Goal: Information Seeking & Learning: Check status

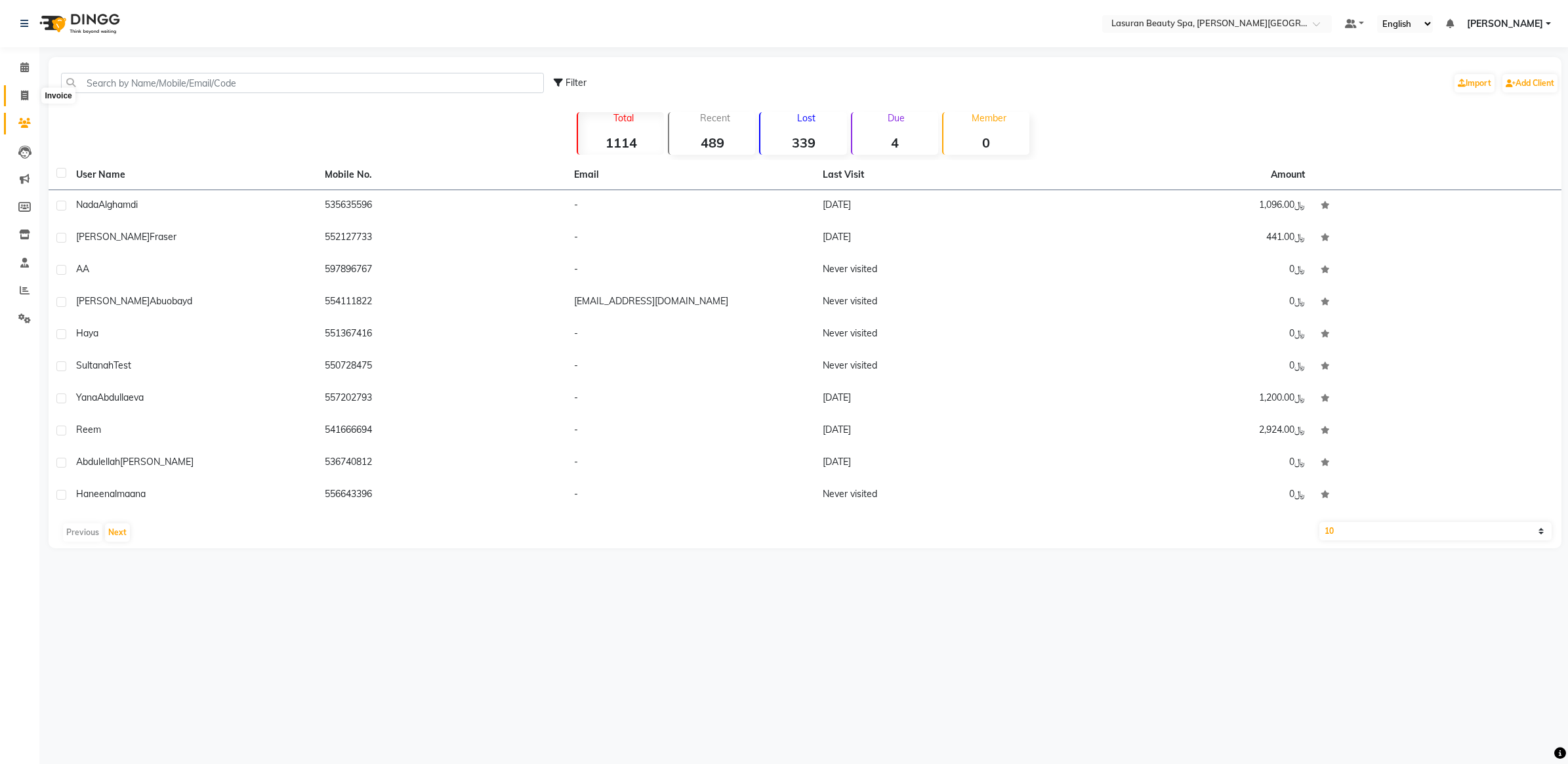
click at [28, 96] on icon at bounding box center [25, 95] width 7 height 10
select select "service"
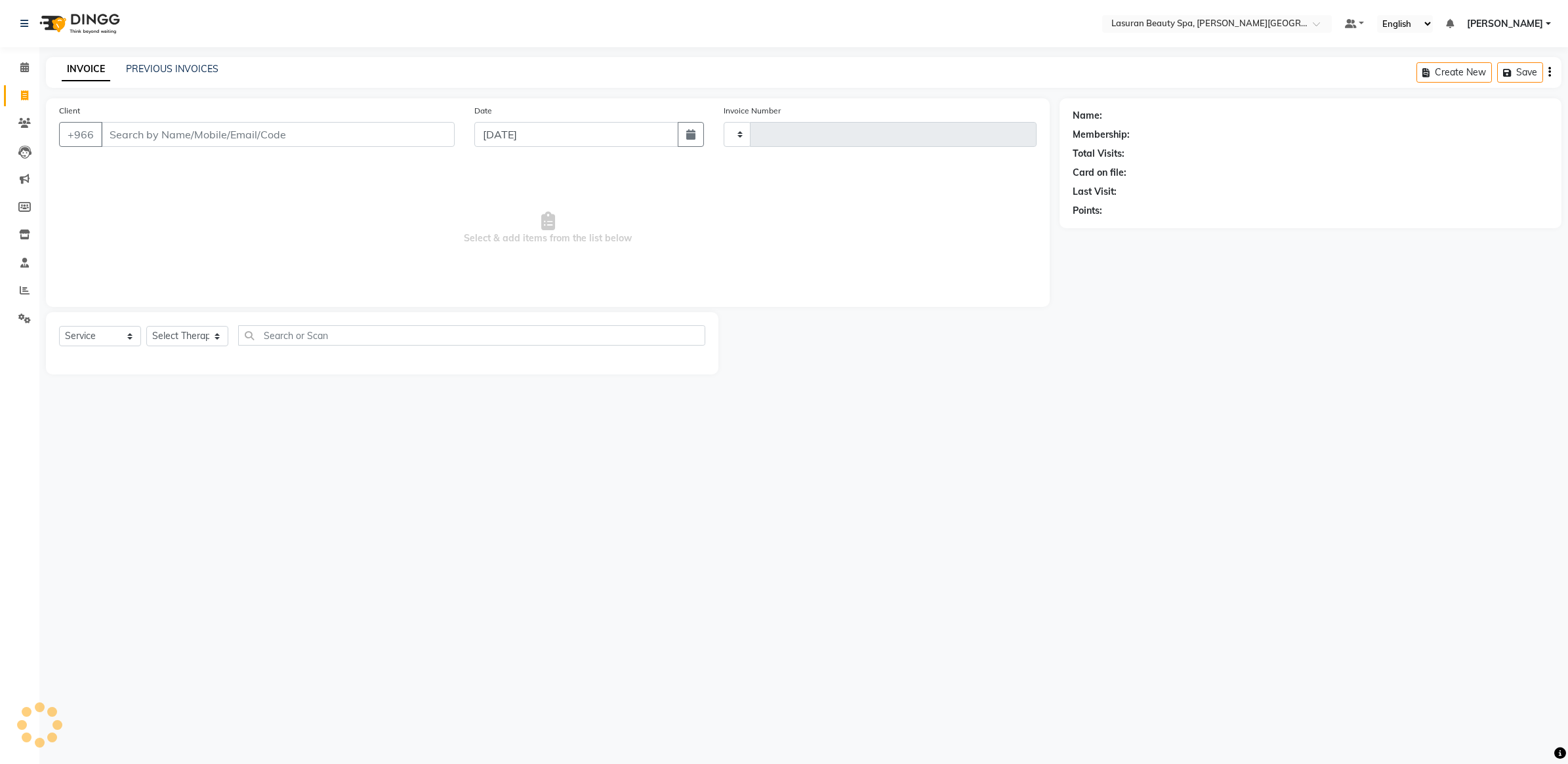
type input "1370"
select select "6941"
click at [183, 76] on div "INVOICE PREVIOUS INVOICES" at bounding box center [140, 70] width 188 height 15
click at [185, 69] on link "PREVIOUS INVOICES" at bounding box center [172, 69] width 92 height 12
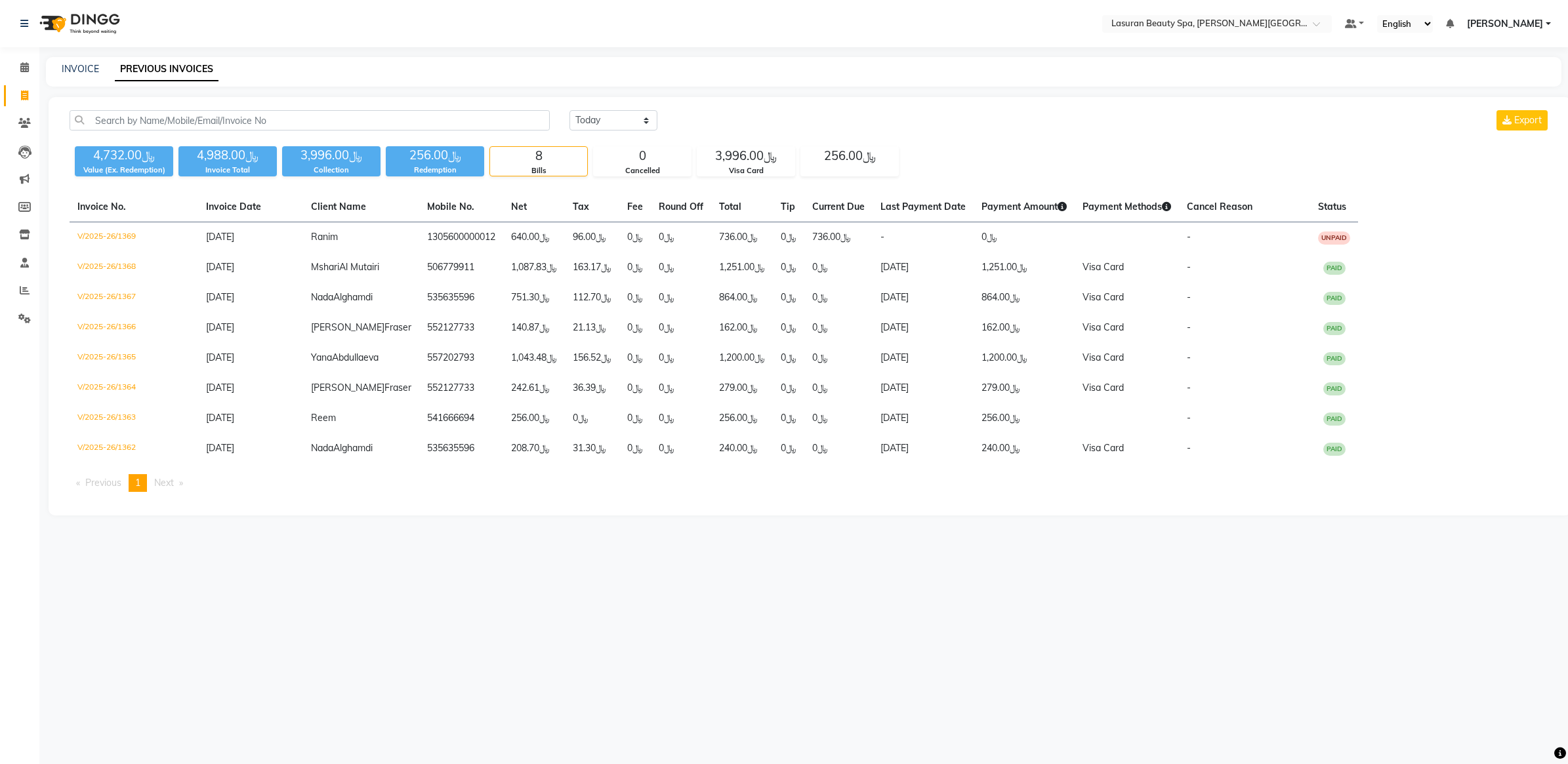
click at [562, 154] on div "8" at bounding box center [538, 156] width 97 height 18
click at [762, 148] on div "﷼3,996.00" at bounding box center [746, 156] width 97 height 18
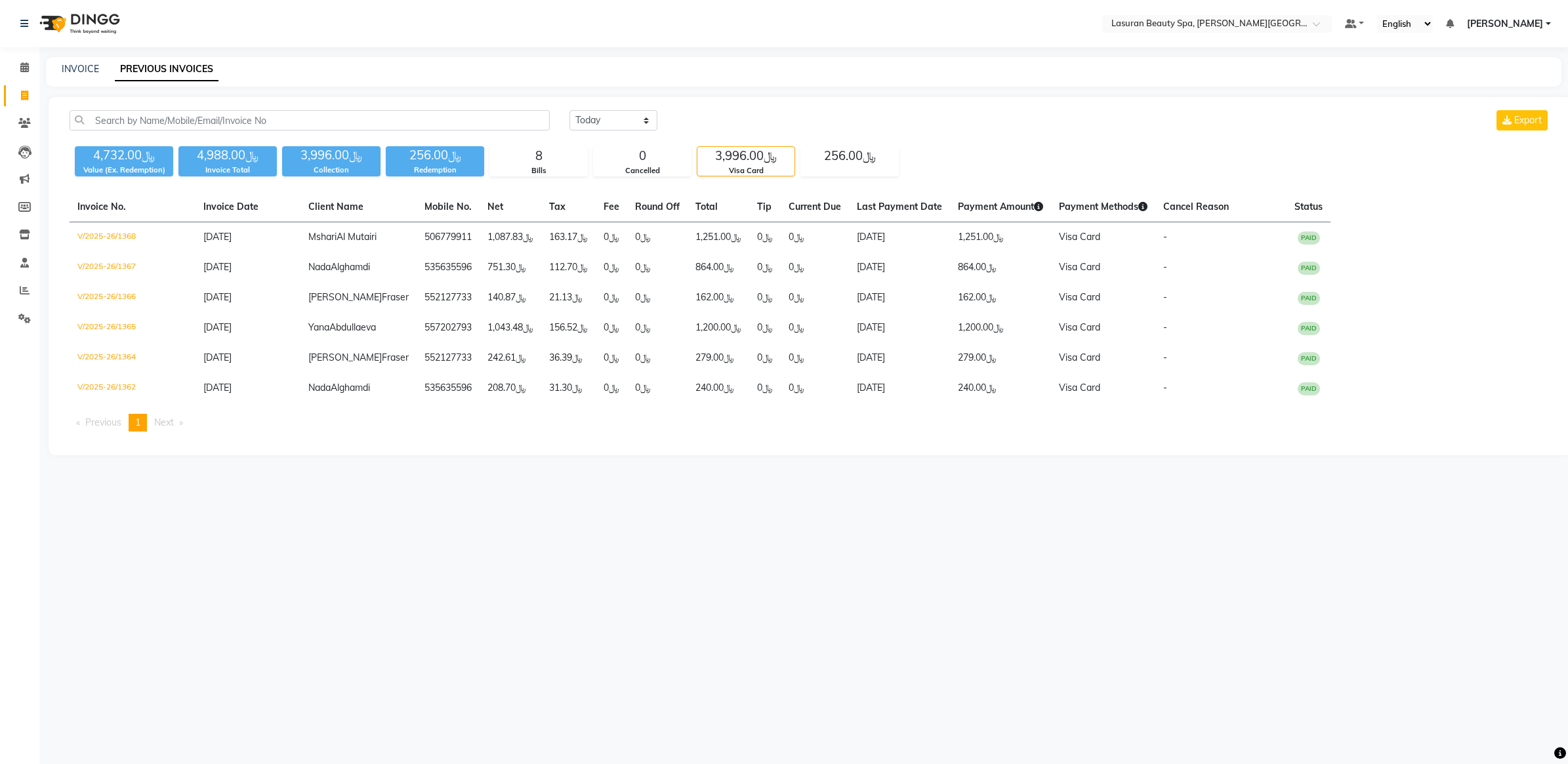
click at [1012, 136] on div "Today Yesterday Custom Range Export" at bounding box center [1060, 125] width 1001 height 31
click at [456, 168] on div "Redemption" at bounding box center [435, 170] width 99 height 11
drag, startPoint x: 330, startPoint y: 162, endPoint x: 316, endPoint y: 165, distance: 14.3
click at [322, 164] on div "﷼3,996.00 Collection" at bounding box center [331, 161] width 99 height 30
drag, startPoint x: 316, startPoint y: 165, endPoint x: 234, endPoint y: 168, distance: 82.1
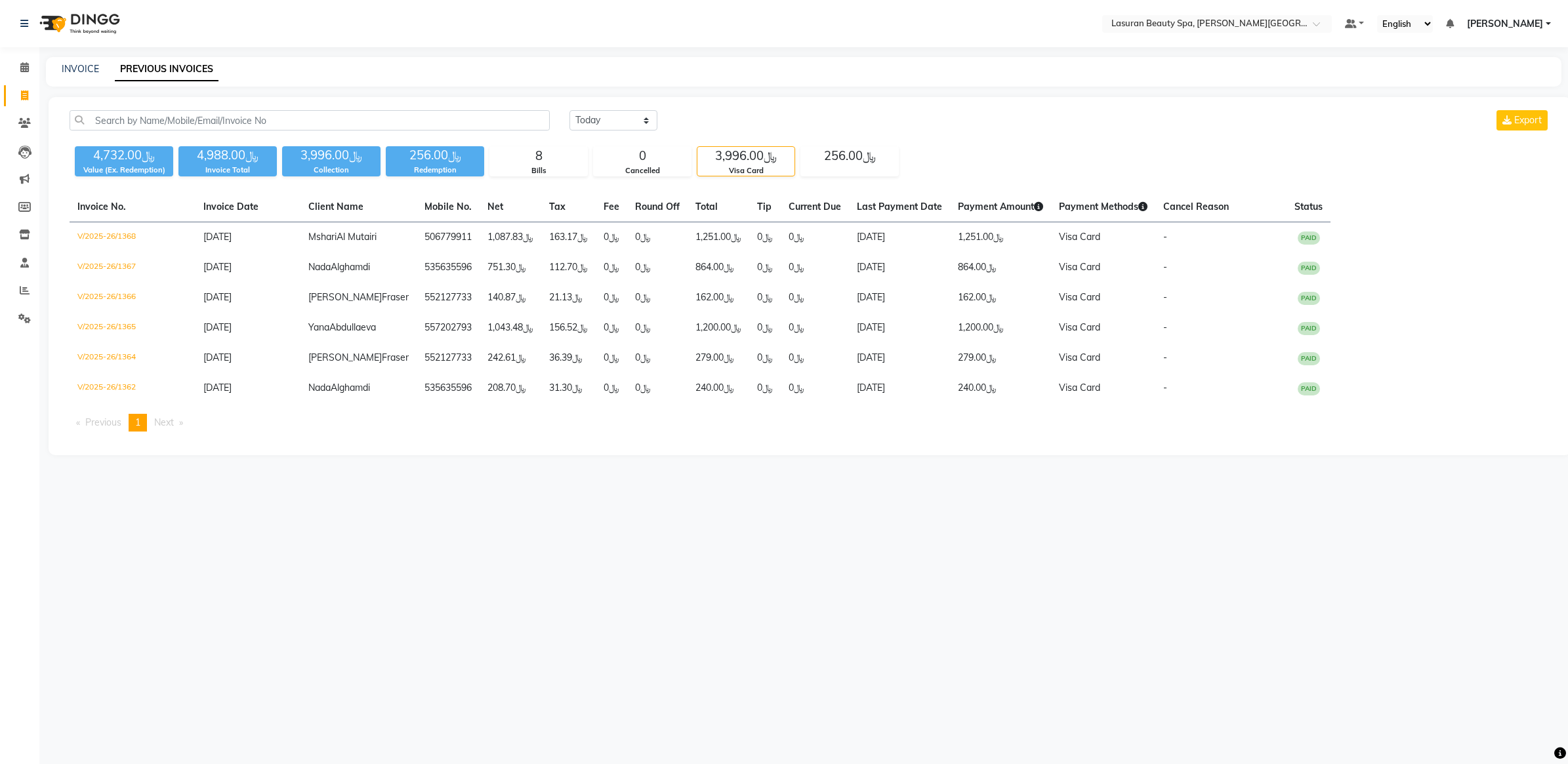
click at [234, 168] on div "Invoice Total" at bounding box center [227, 170] width 99 height 11
click at [131, 168] on div "Value (Ex. Redemption)" at bounding box center [124, 170] width 99 height 11
click at [72, 72] on link "INVOICE" at bounding box center [80, 69] width 38 height 12
select select "service"
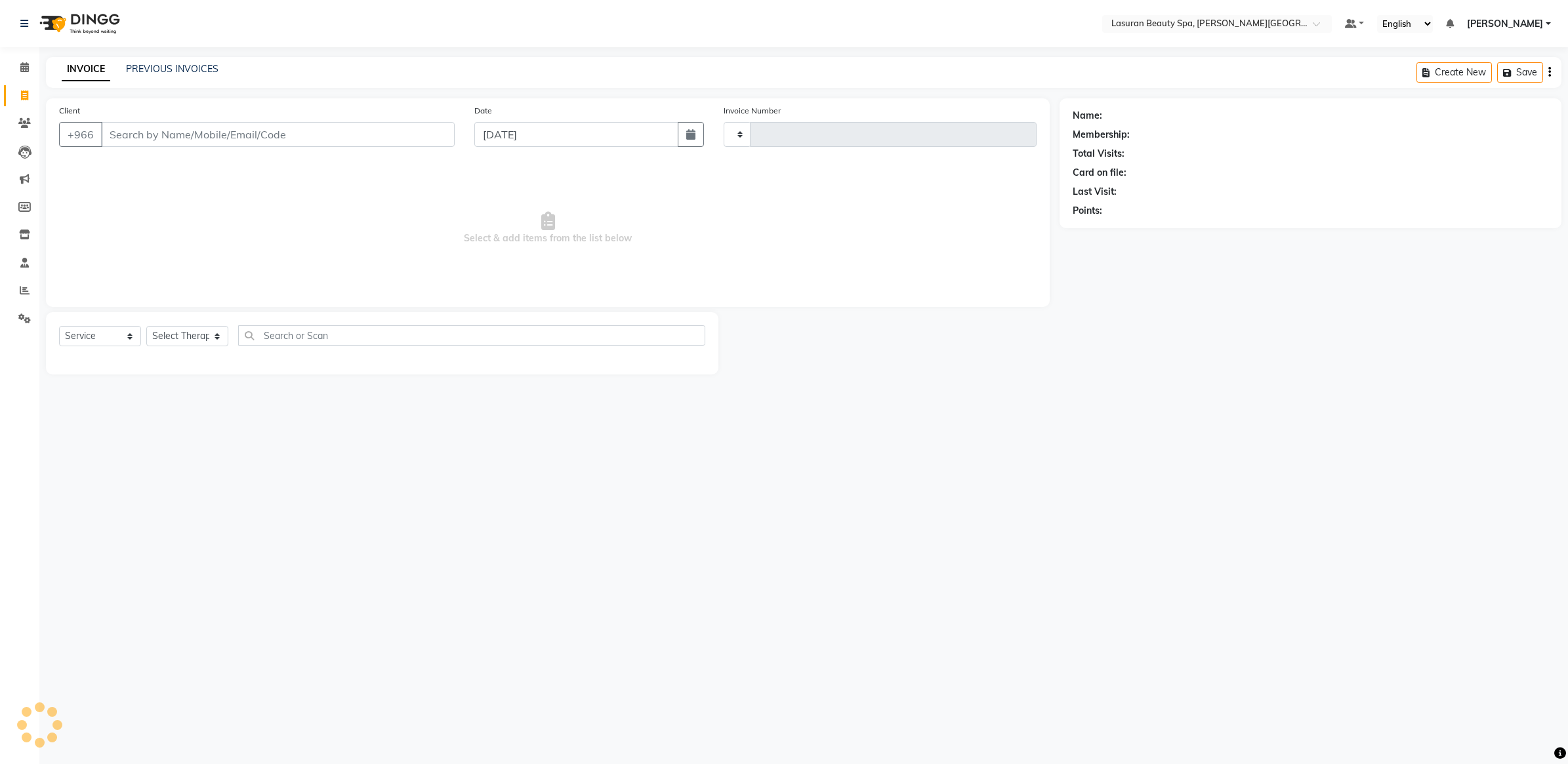
type input "1370"
select select "6941"
click at [185, 187] on span "Select & add items from the list below" at bounding box center [548, 228] width 977 height 131
click at [168, 62] on div "PREVIOUS INVOICES" at bounding box center [172, 69] width 92 height 13
click at [173, 70] on link "PREVIOUS INVOICES" at bounding box center [172, 69] width 92 height 12
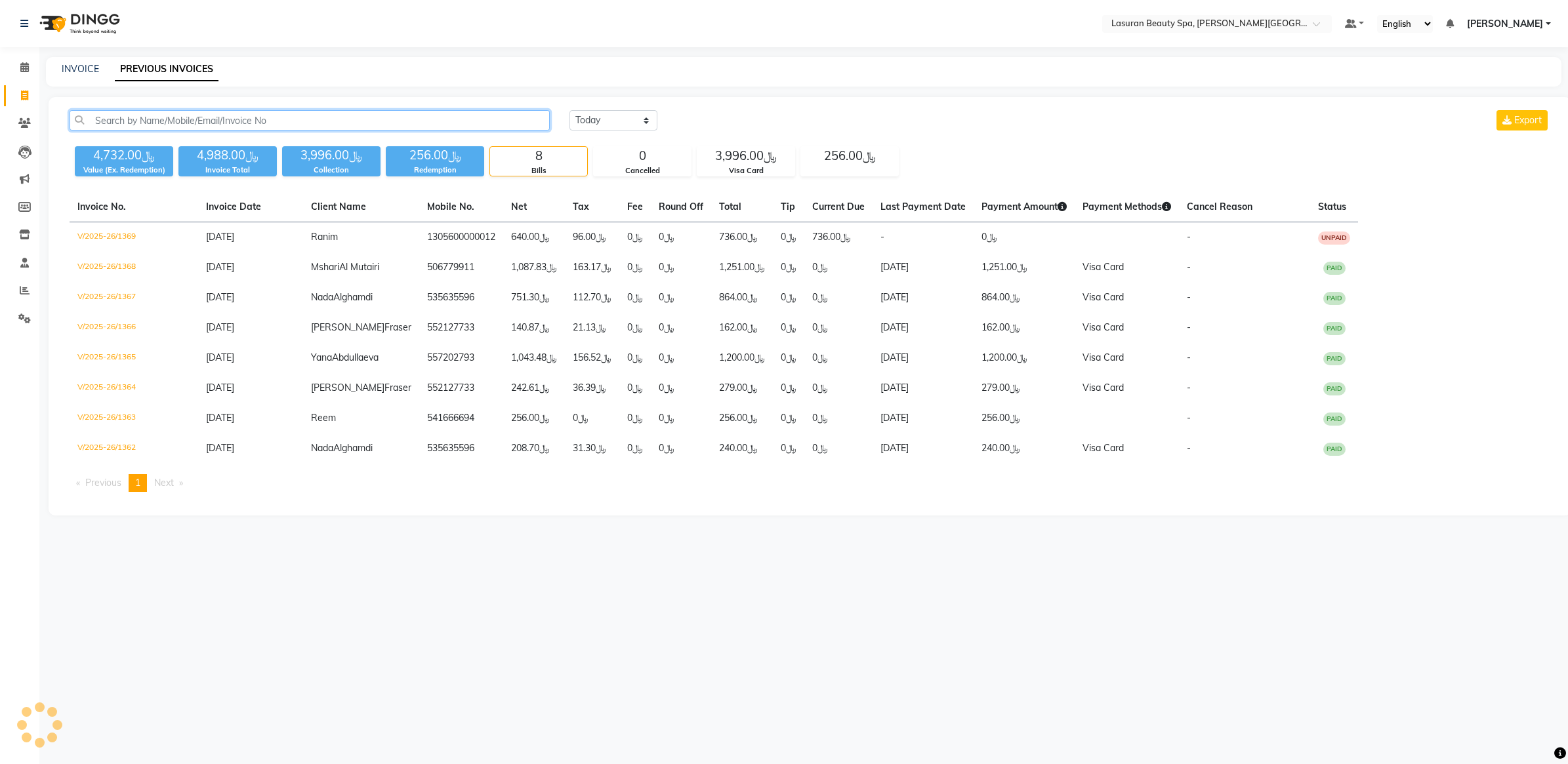
click at [474, 120] on input "text" at bounding box center [310, 120] width 480 height 21
paste input "551133047"
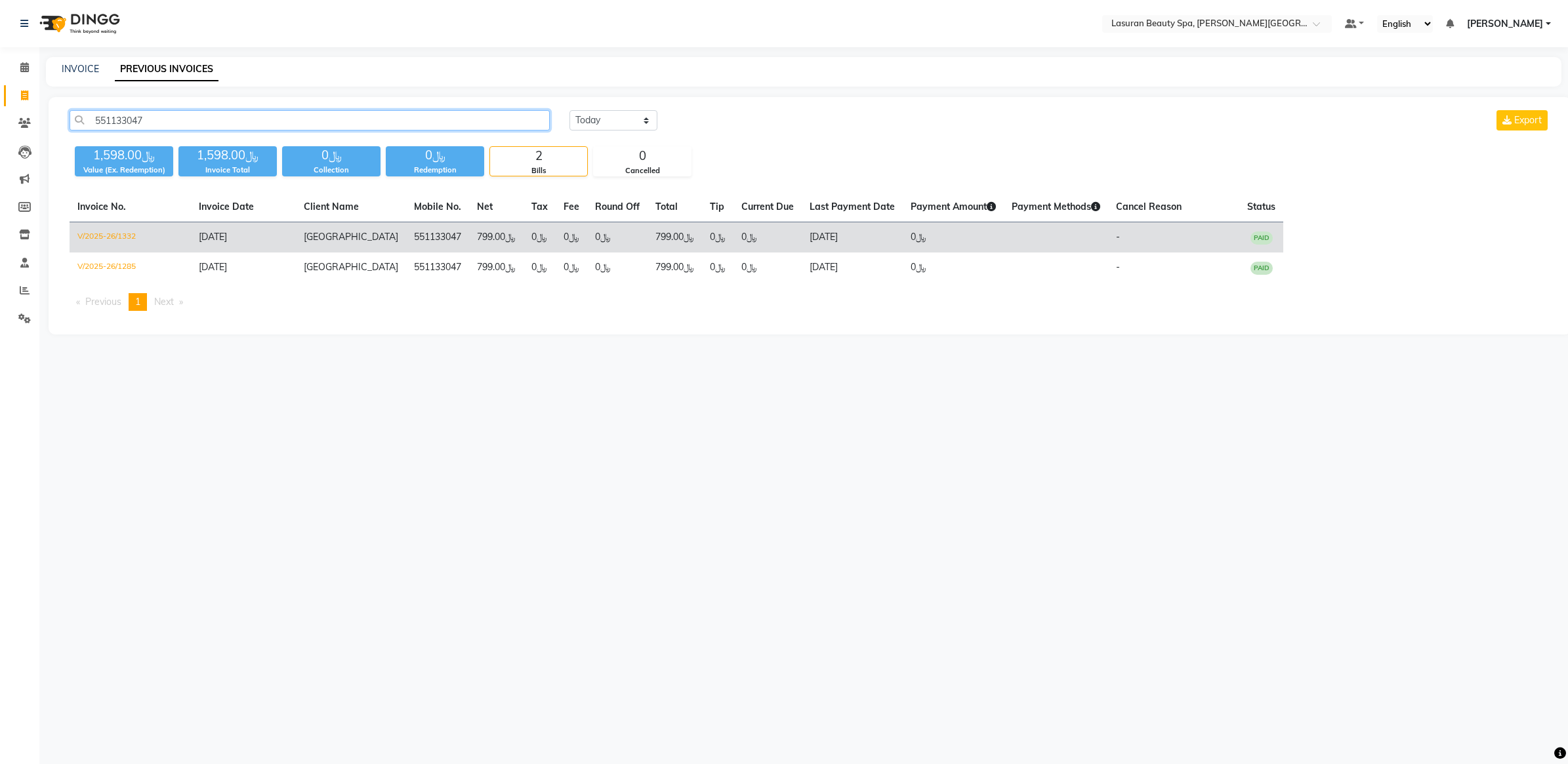
type input "551133047"
click at [587, 247] on td "﷼0" at bounding box center [617, 237] width 60 height 31
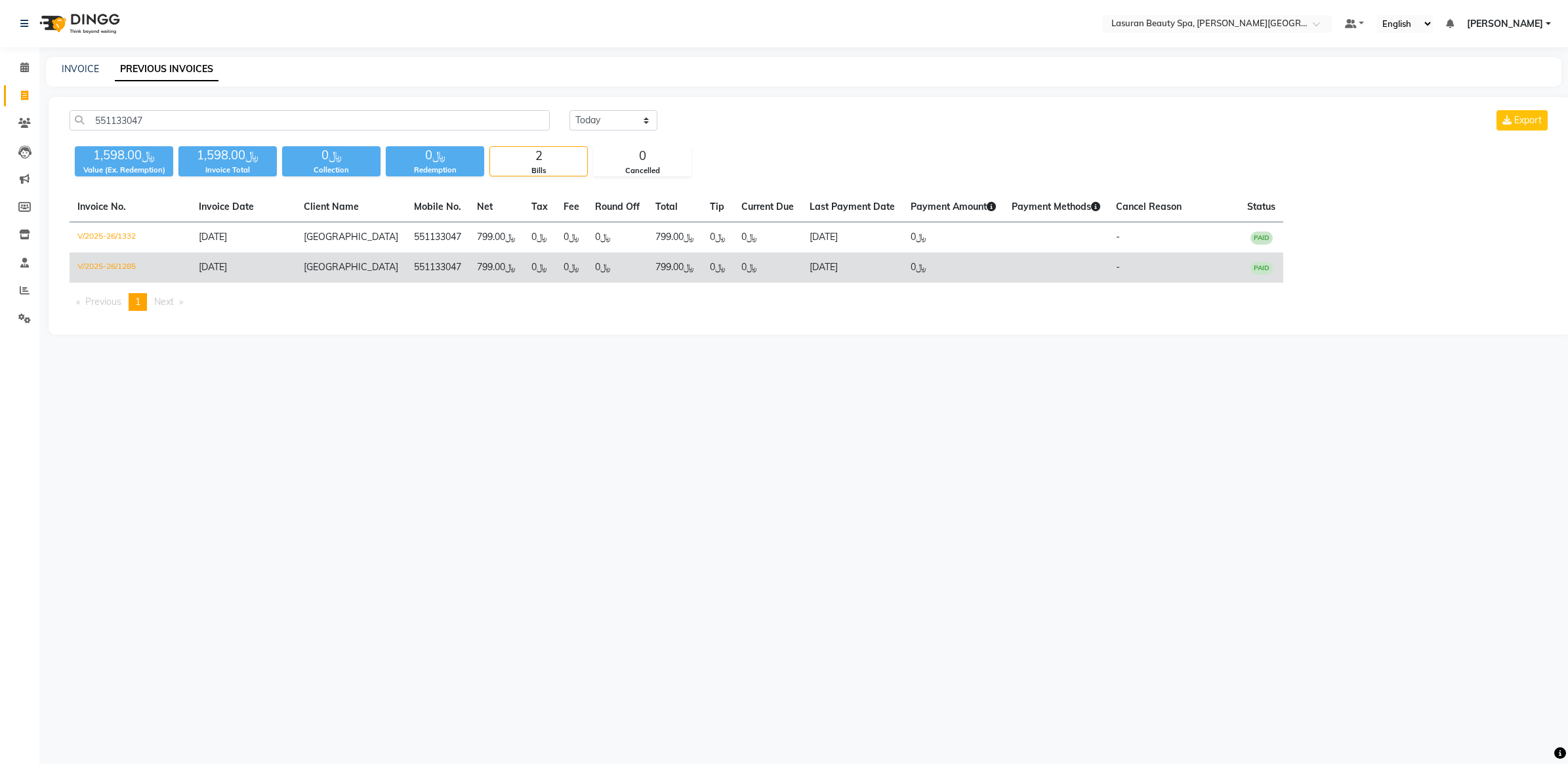
click at [648, 256] on td "﷼799.00" at bounding box center [675, 268] width 55 height 30
click at [734, 268] on td "﷼0" at bounding box center [768, 268] width 68 height 30
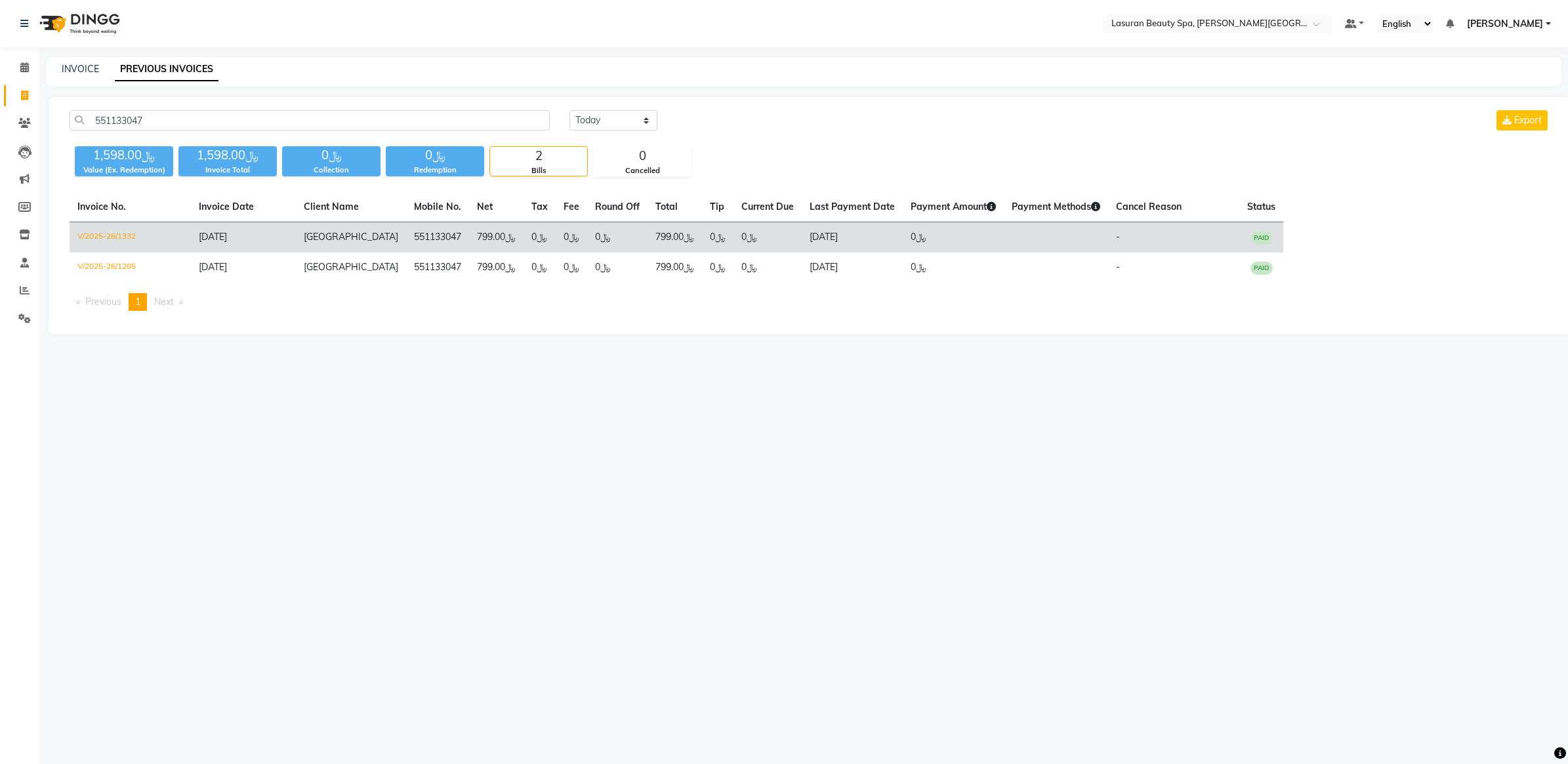
click at [469, 236] on td "﷼799.00" at bounding box center [496, 237] width 55 height 31
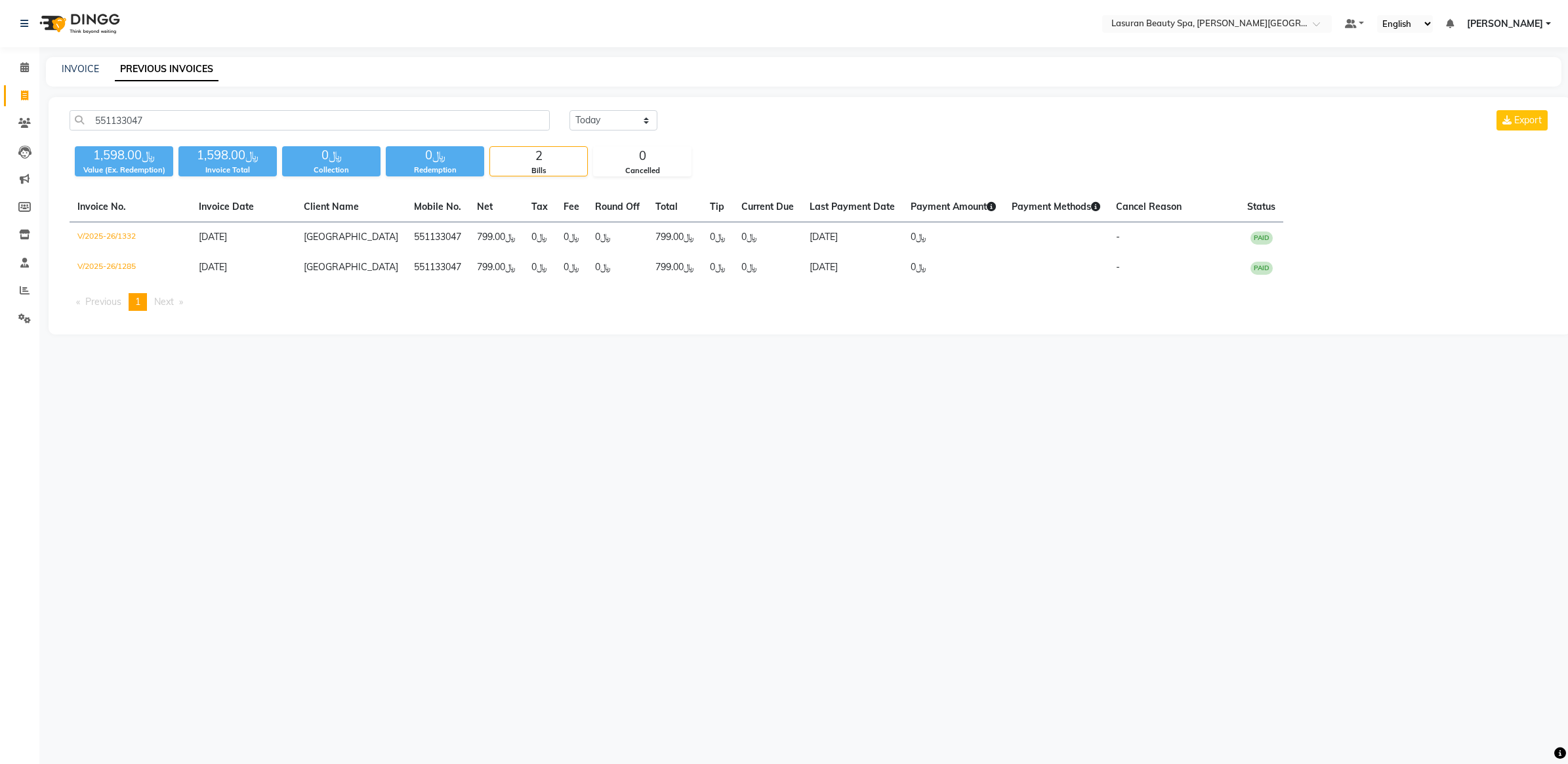
click at [850, 431] on div "Select Location × Lasuran Beauty Spa, King Abdullah Financial District Default …" at bounding box center [784, 382] width 1568 height 764
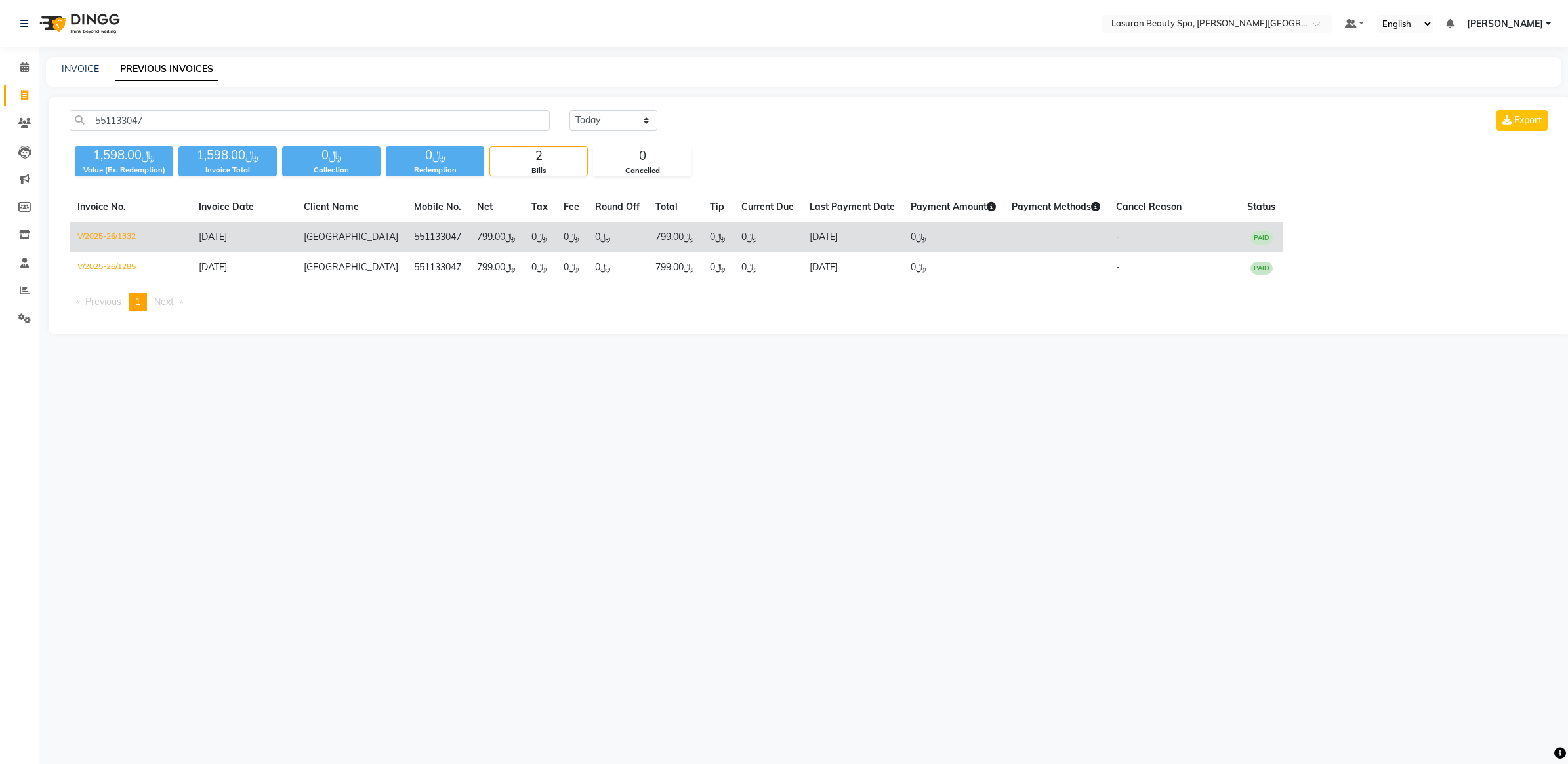
click at [472, 246] on td "﷼799.00" at bounding box center [496, 237] width 55 height 31
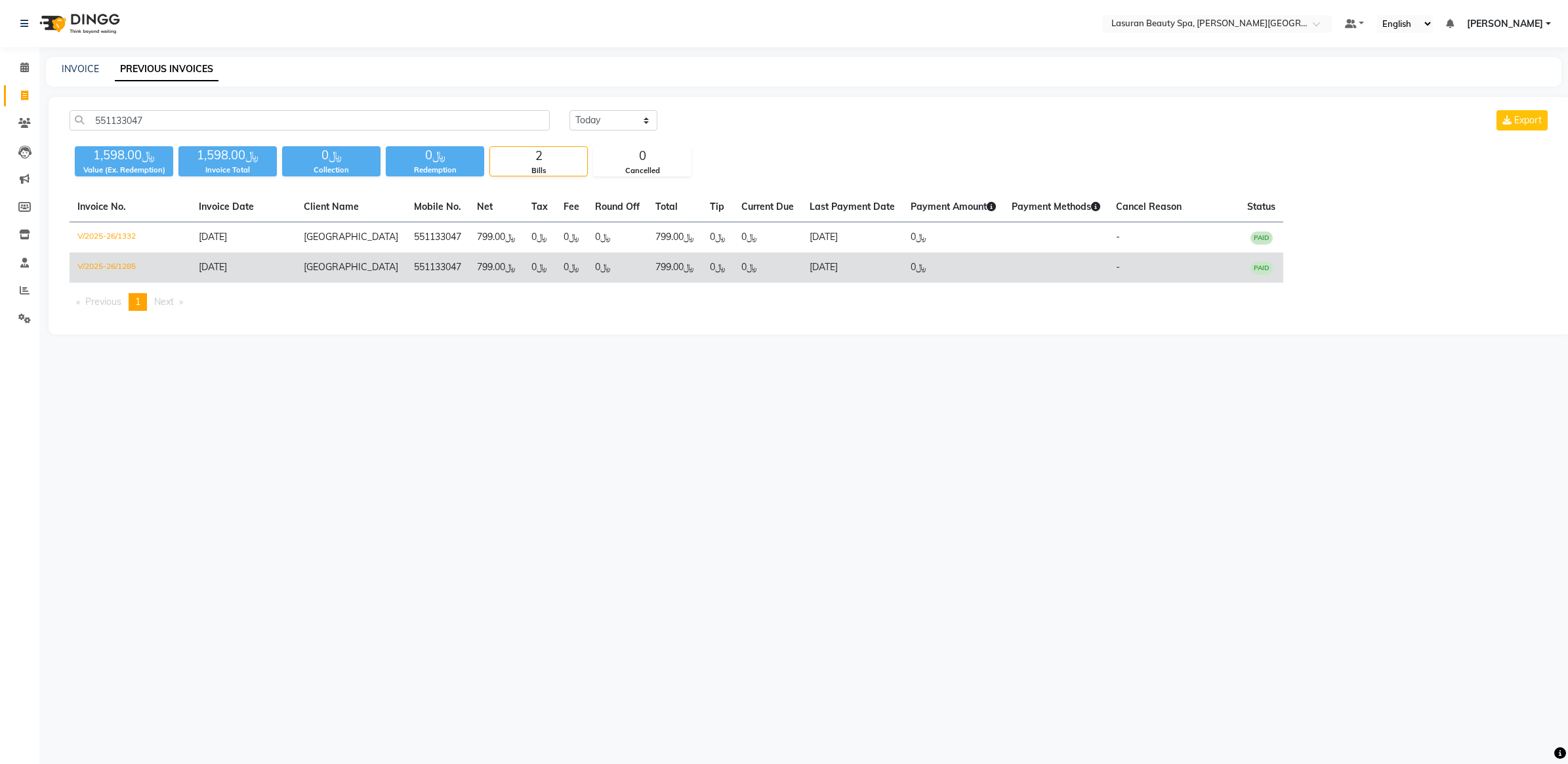
click at [587, 279] on td "﷼0" at bounding box center [617, 268] width 60 height 30
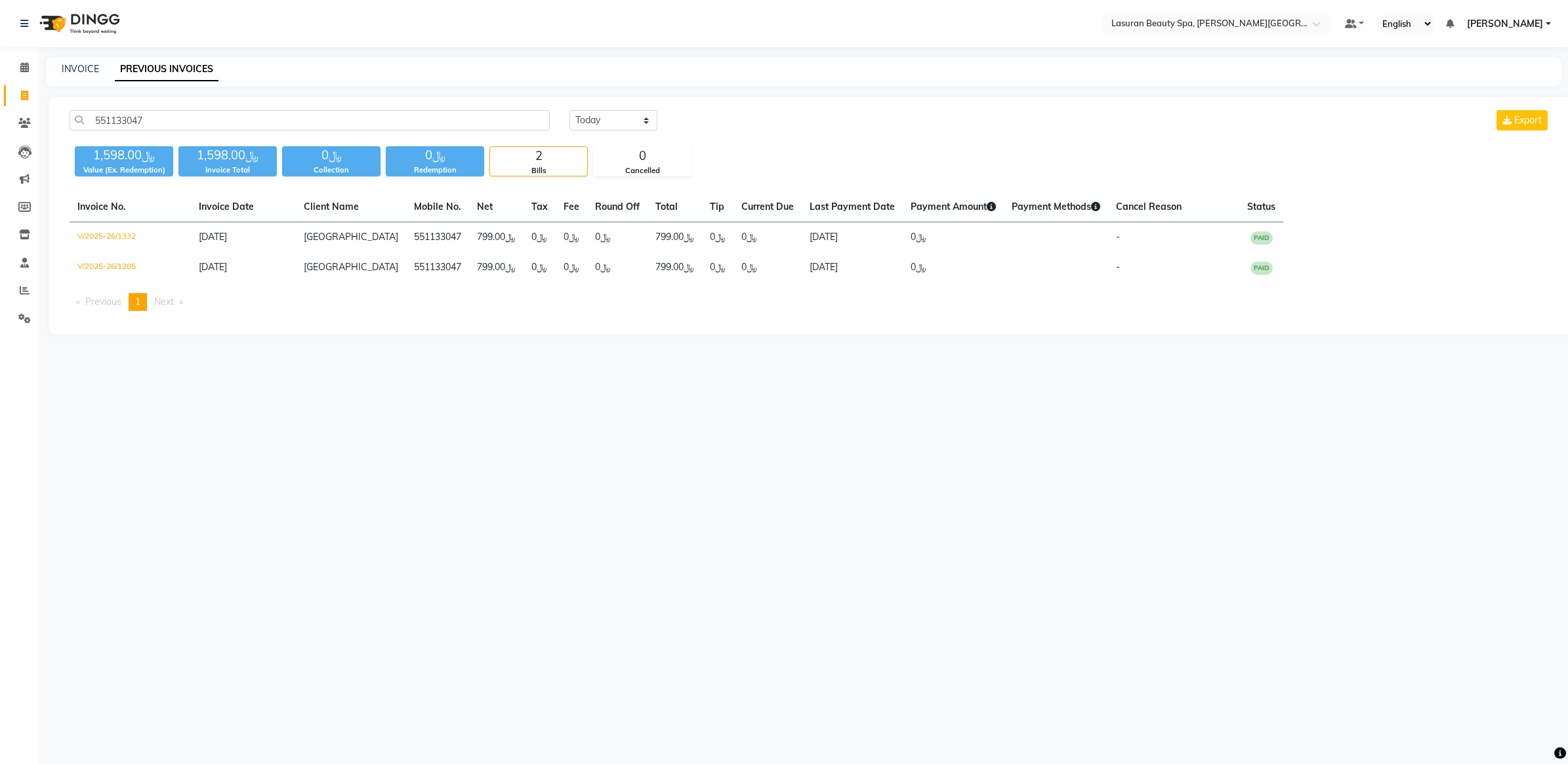
click at [611, 339] on main "INVOICE PREVIOUS INVOICES 551133047 Today Yesterday Custom Range Export ﷼1,598.…" at bounding box center [803, 205] width 1528 height 297
click at [684, 513] on div "Select Location × Lasuran Beauty Spa, King Abdullah Financial District Default …" at bounding box center [784, 382] width 1568 height 764
click at [228, 116] on input "551133047" at bounding box center [310, 120] width 480 height 21
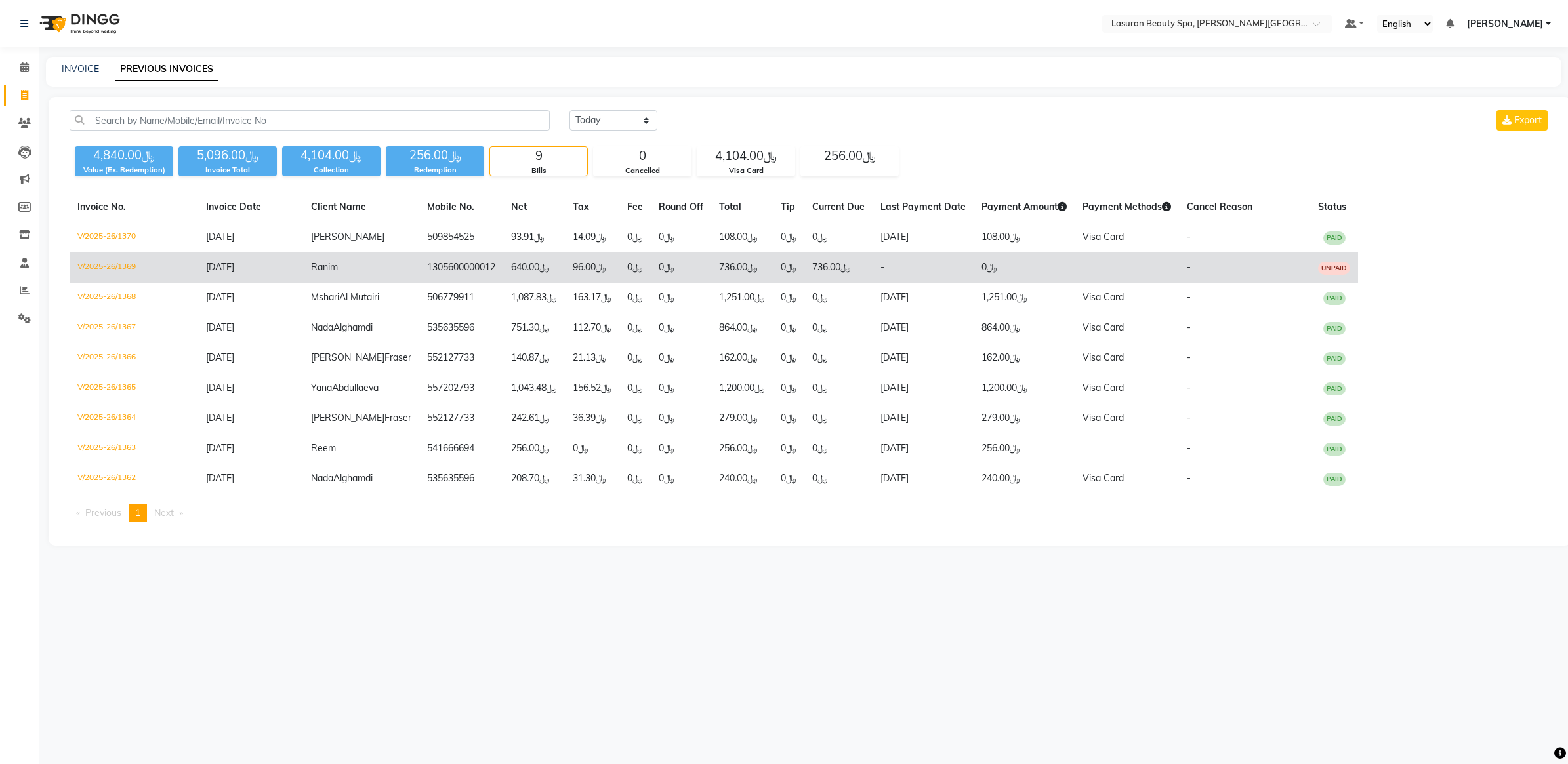
click at [834, 272] on td "﷼736.00" at bounding box center [838, 268] width 68 height 30
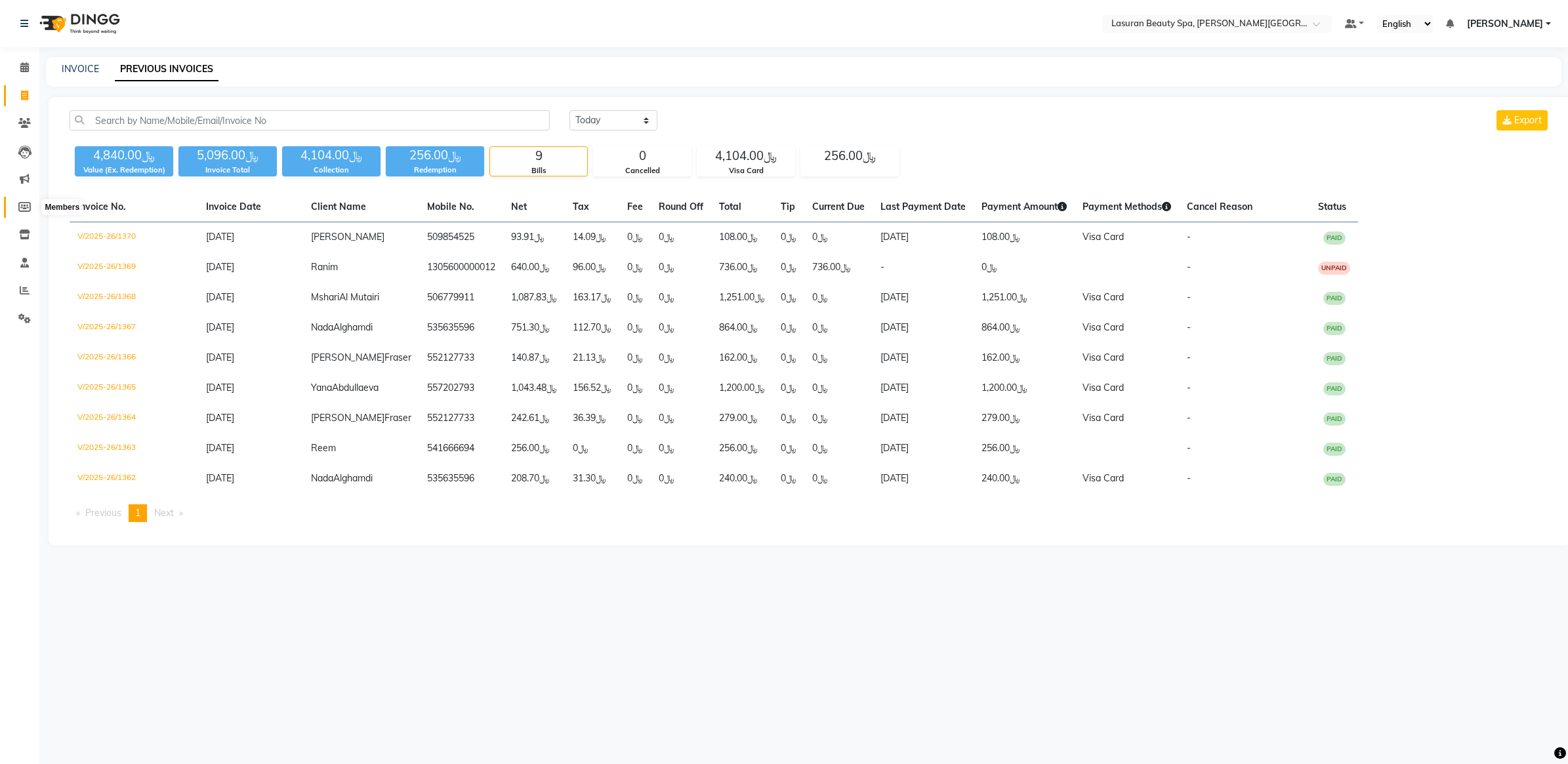
click at [24, 213] on span at bounding box center [24, 207] width 23 height 15
select select
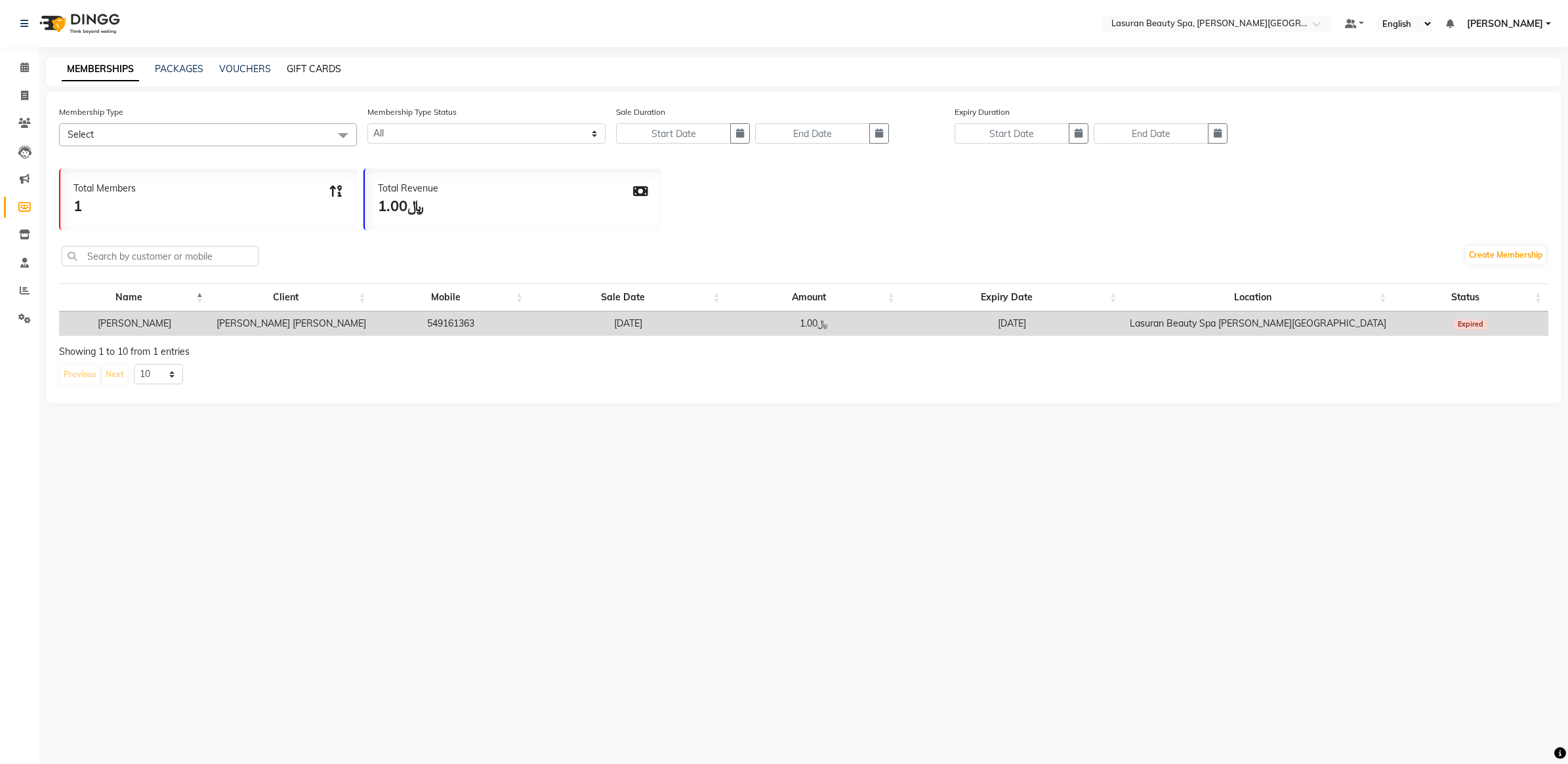
click at [318, 63] on link "GIFT CARDS" at bounding box center [314, 69] width 55 height 12
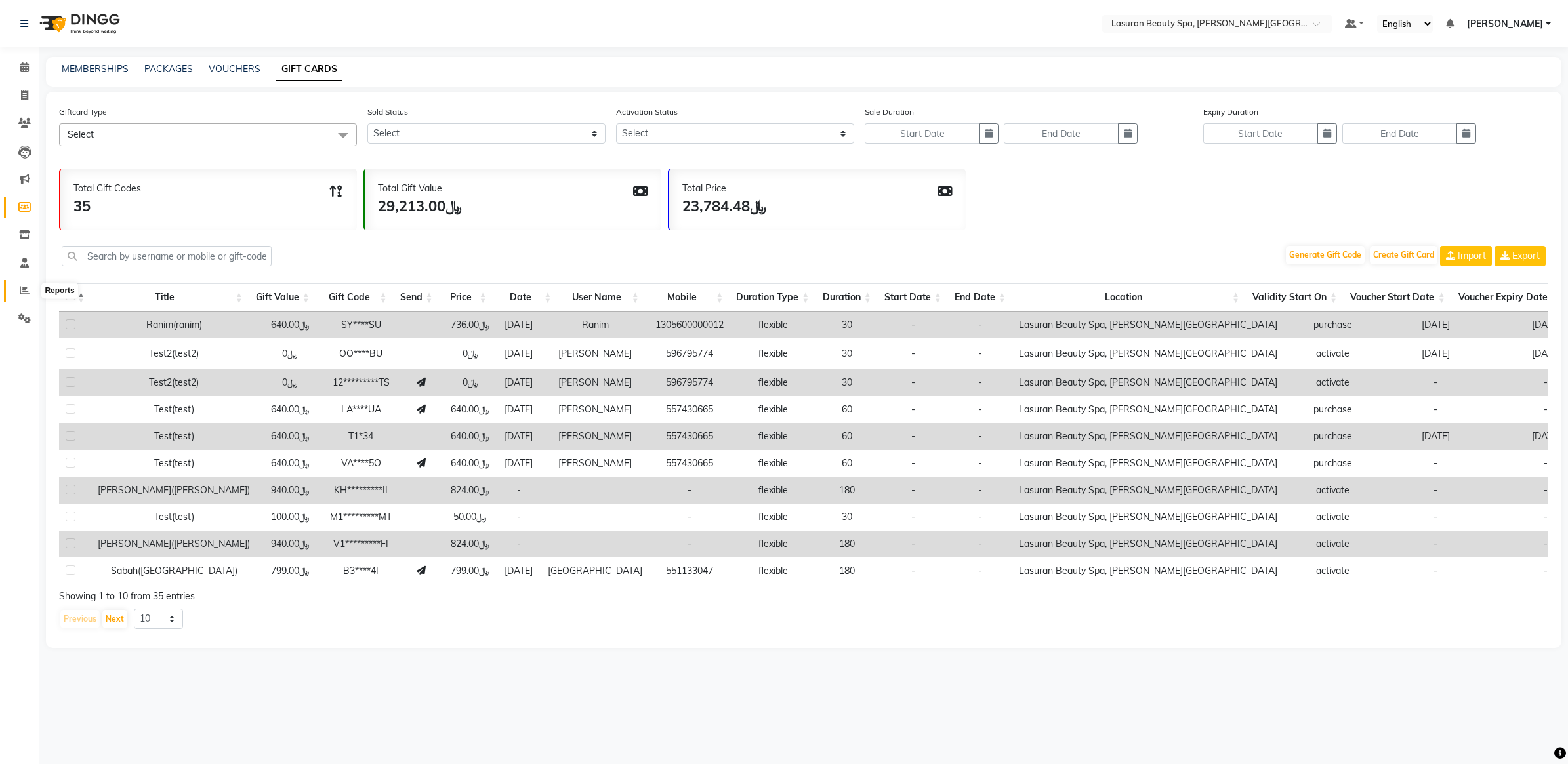
click at [31, 293] on span at bounding box center [24, 290] width 23 height 15
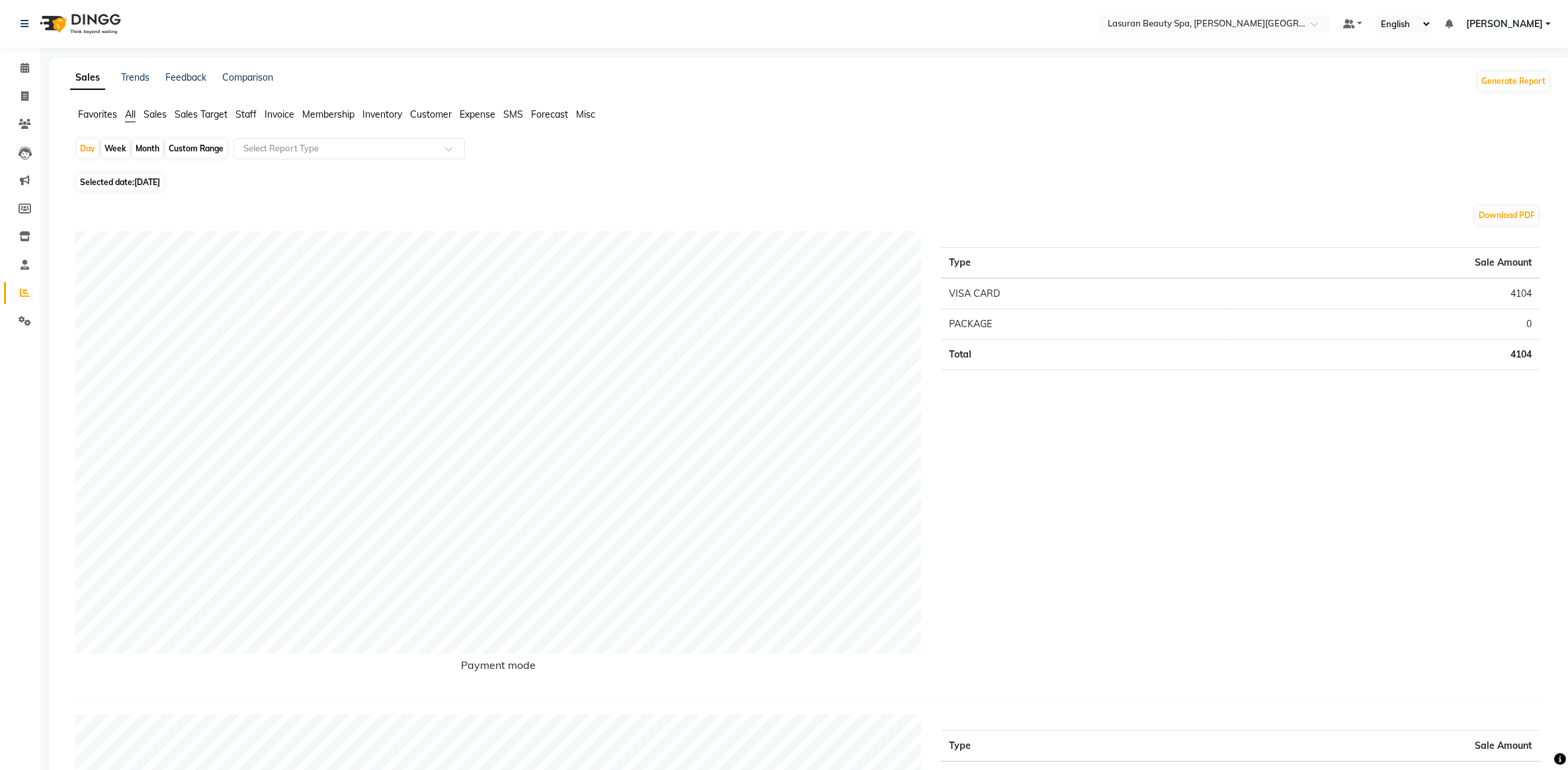
click at [160, 109] on span "Sales" at bounding box center [155, 114] width 23 height 12
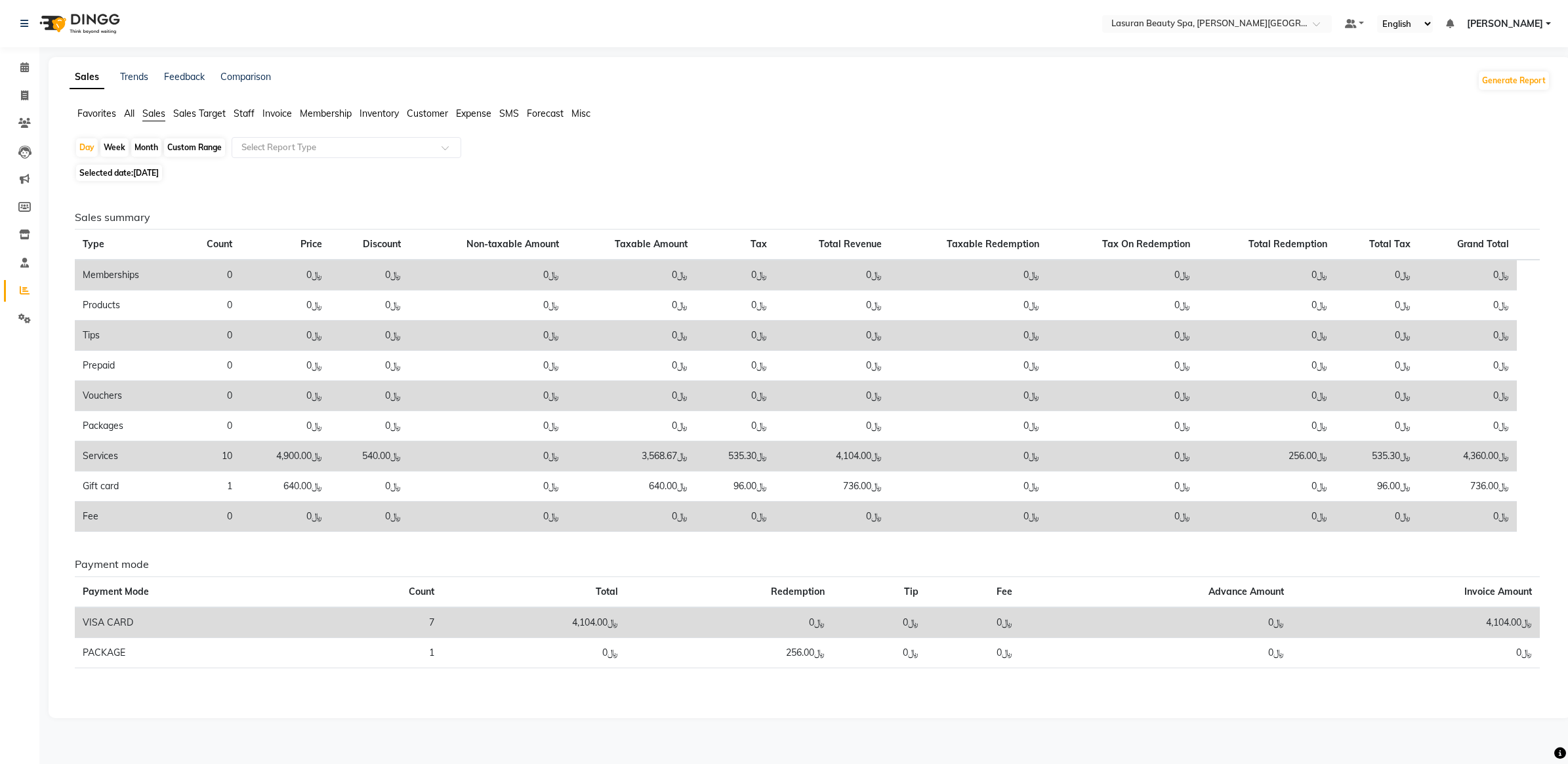
click at [153, 177] on span "01-09-2025" at bounding box center [146, 173] width 26 height 10
select select "9"
select select "2025"
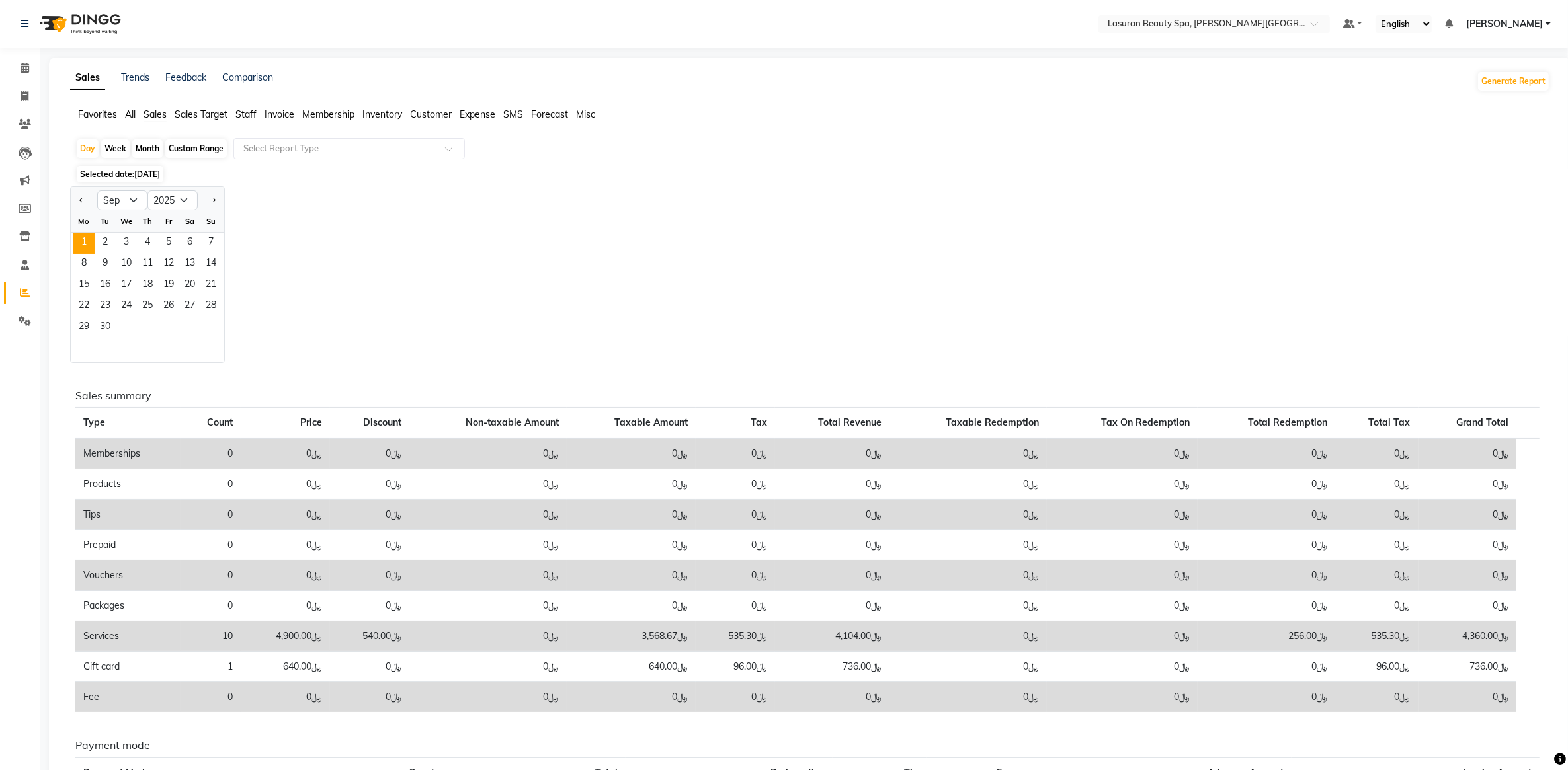
scroll to position [151, 0]
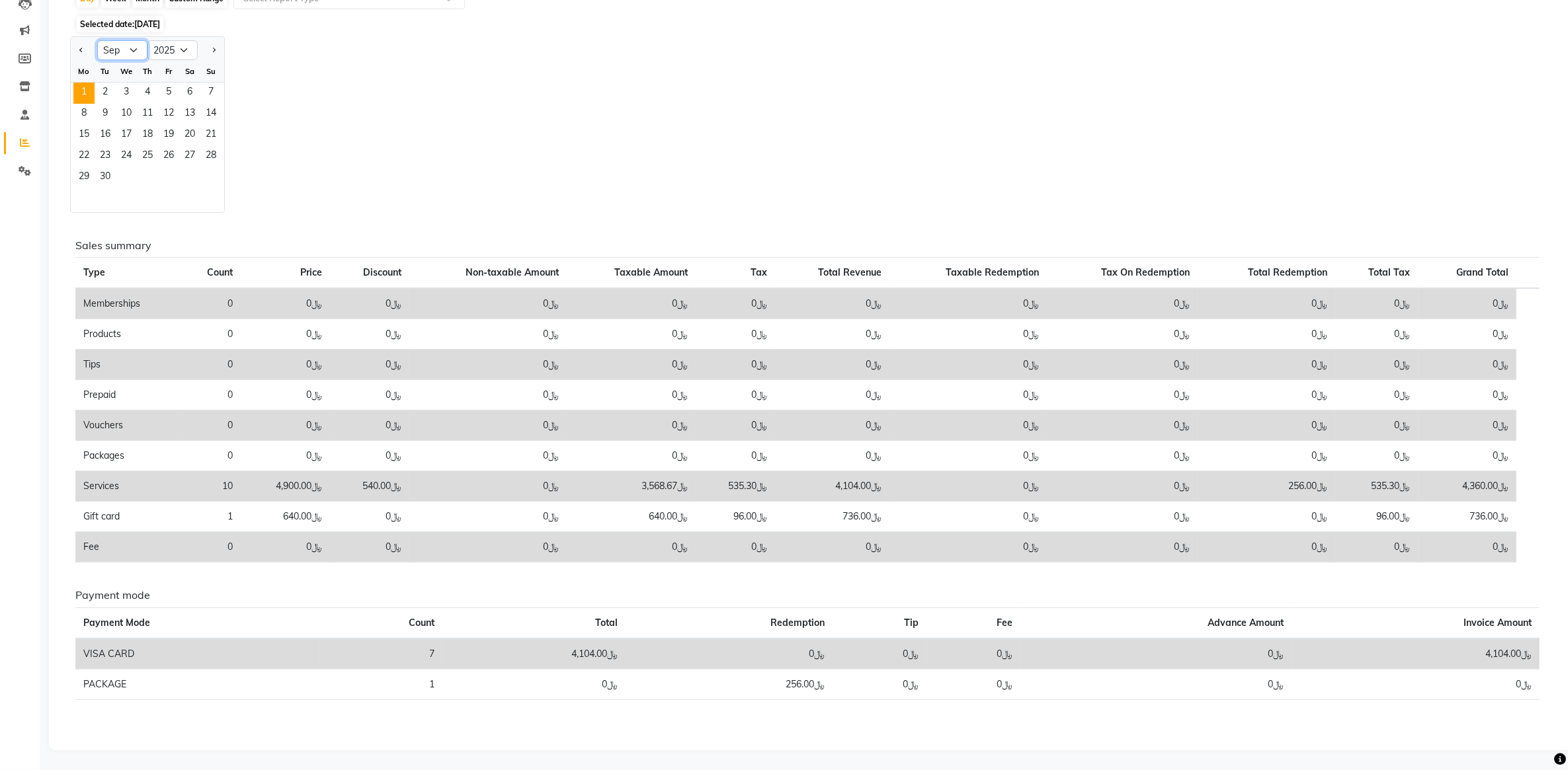
click at [136, 50] on select "Jan Feb Mar Apr May Jun Jul Aug Sep Oct Nov Dec" at bounding box center [122, 50] width 50 height 20
select select "1"
click at [97, 40] on select "Jan Feb Mar Apr May Jun Jul Aug Sep Oct Nov Dec" at bounding box center [122, 50] width 50 height 20
click at [427, 114] on div "Jan Feb Mar Apr May Jun Jul Aug Sep Oct Nov Dec 2015 2016 2017 2018 2019 2020 2…" at bounding box center [810, 125] width 1480 height 177
click at [131, 87] on span "1" at bounding box center [127, 93] width 21 height 21
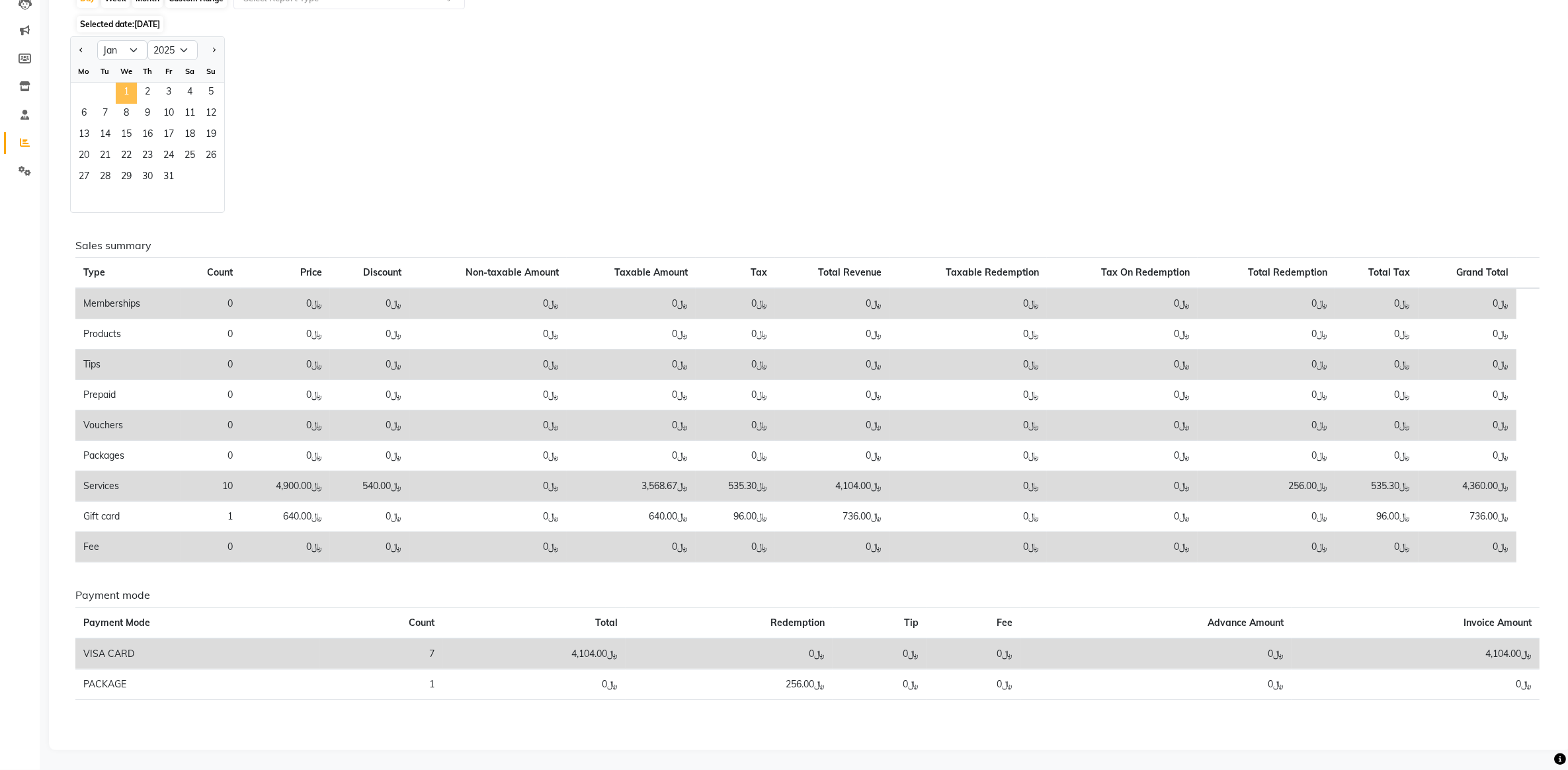
scroll to position [0, 0]
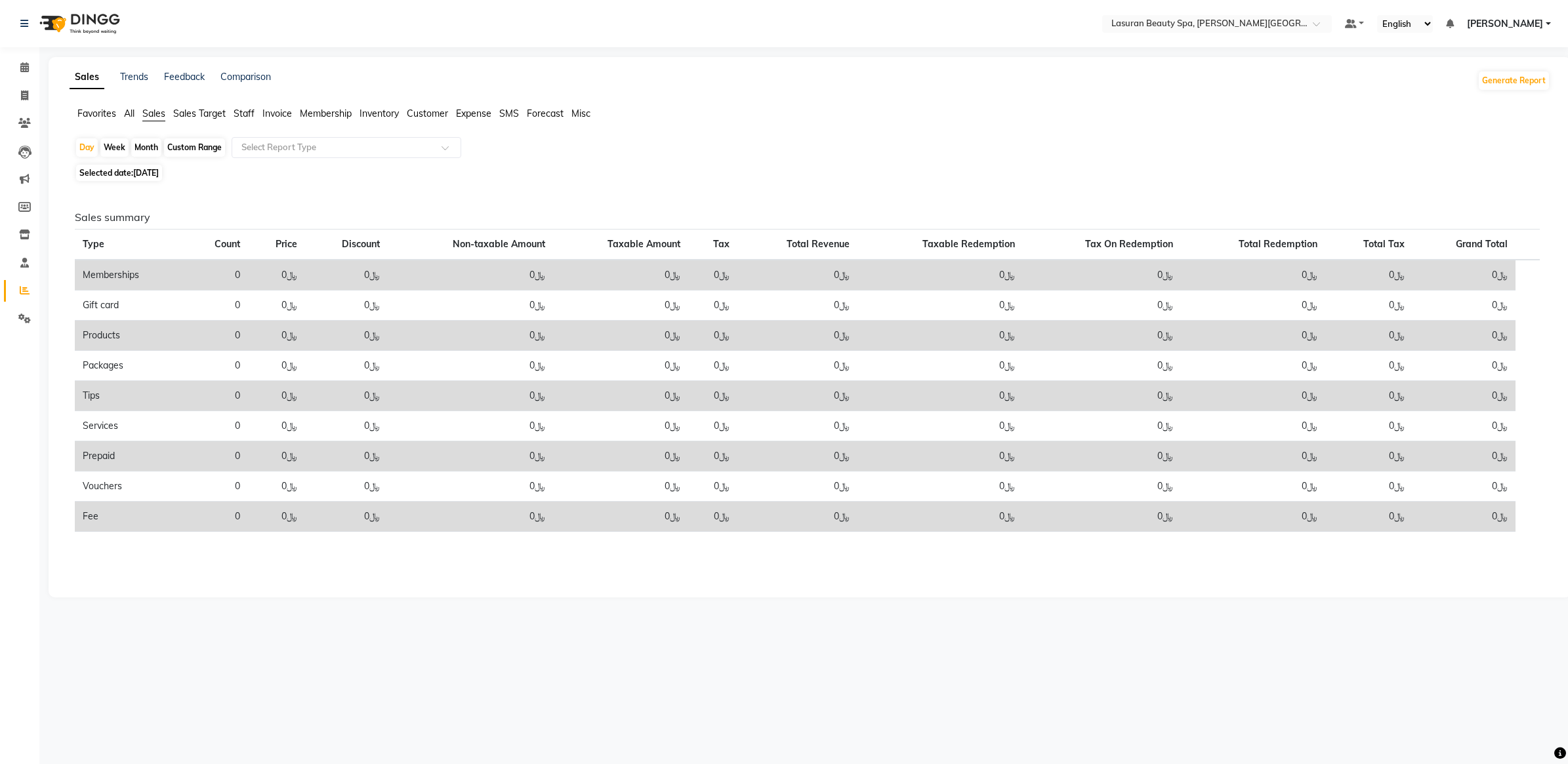
click at [211, 168] on div "Selected date: 01-01-2025" at bounding box center [812, 173] width 1475 height 13
click at [188, 146] on div "Custom Range" at bounding box center [195, 148] width 61 height 18
select select "2025"
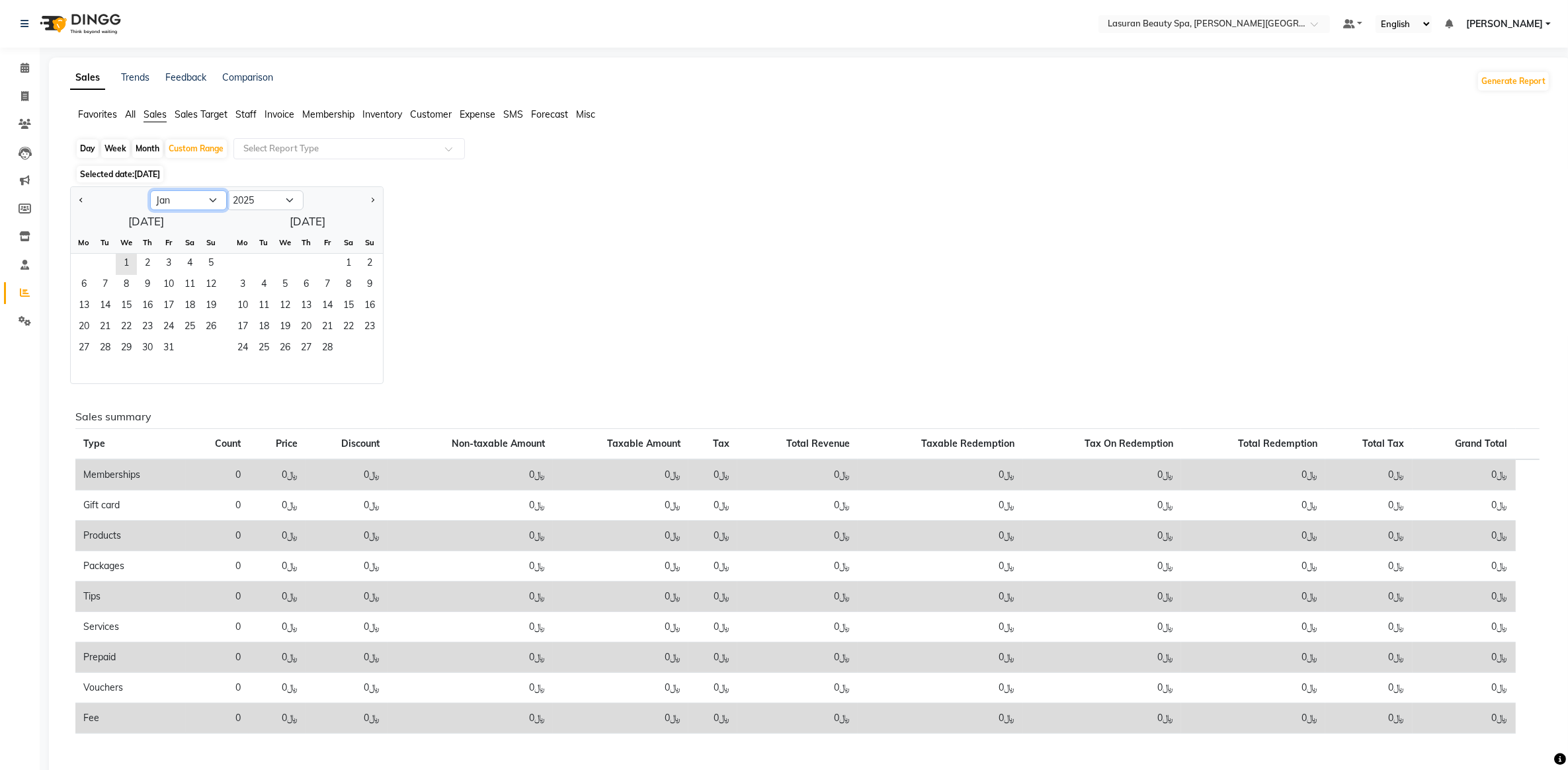
click at [217, 197] on select "Jan Feb Mar Apr May Jun Jul Aug Sep Oct Nov Dec" at bounding box center [188, 200] width 77 height 20
click at [150, 191] on select "Jan Feb Mar Apr May Jun Jul Aug Sep Oct Nov Dec" at bounding box center [188, 200] width 77 height 20
click at [302, 218] on div "January 2025 Mo Tu We Th Fr Sa Su 1 2 3 4 5 6 7 8 9 10 11 12 13 14 15 16 17 18 …" at bounding box center [227, 297] width 312 height 172
click at [213, 203] on select "Jan Feb Mar Apr May Jun Jul Aug Sep Oct Nov Dec" at bounding box center [188, 200] width 77 height 20
click at [150, 191] on select "Jan Feb Mar Apr May Jun Jul Aug Sep Oct Nov Dec" at bounding box center [188, 200] width 77 height 20
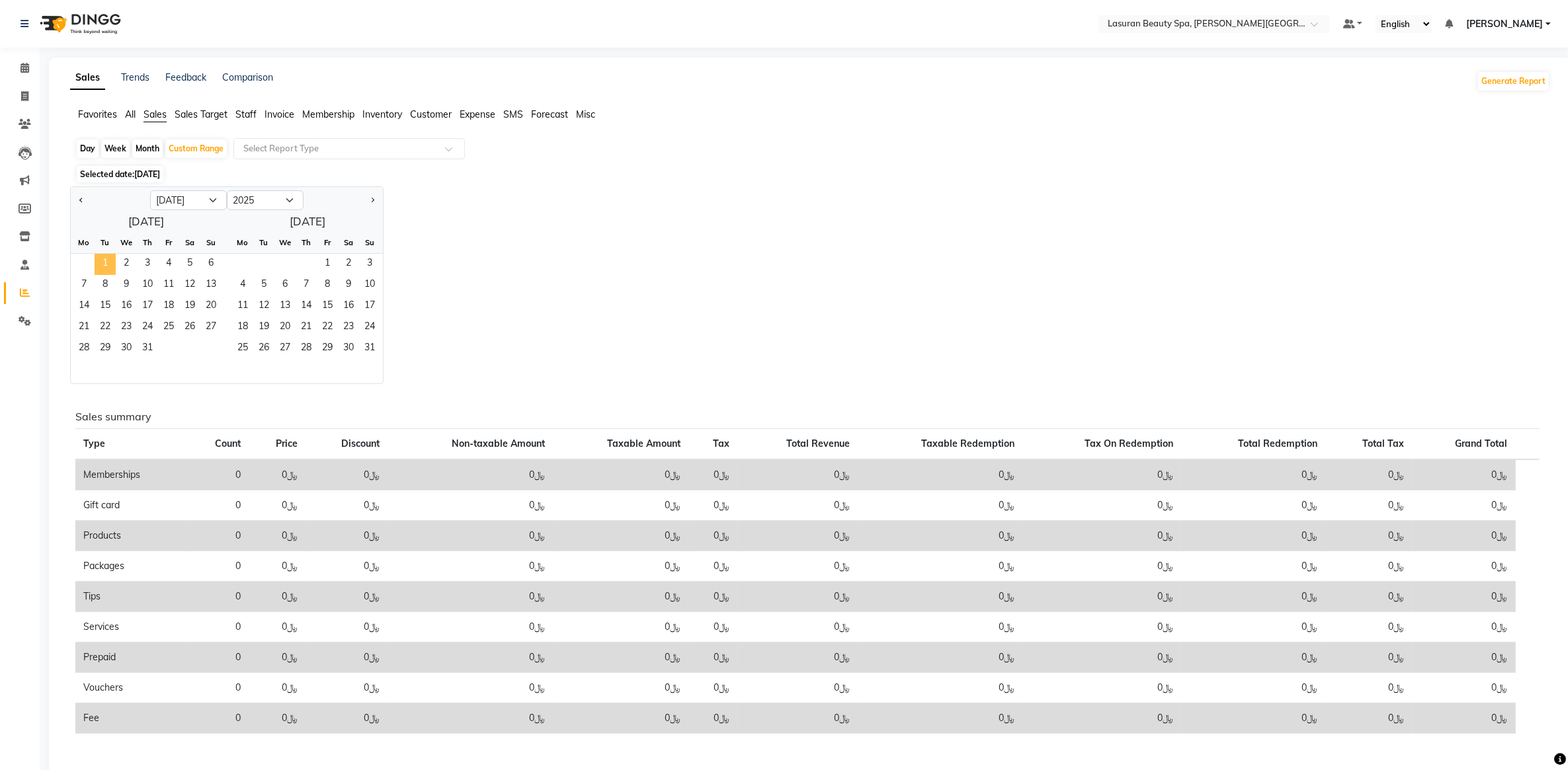
click at [105, 259] on span "1" at bounding box center [105, 265] width 21 height 21
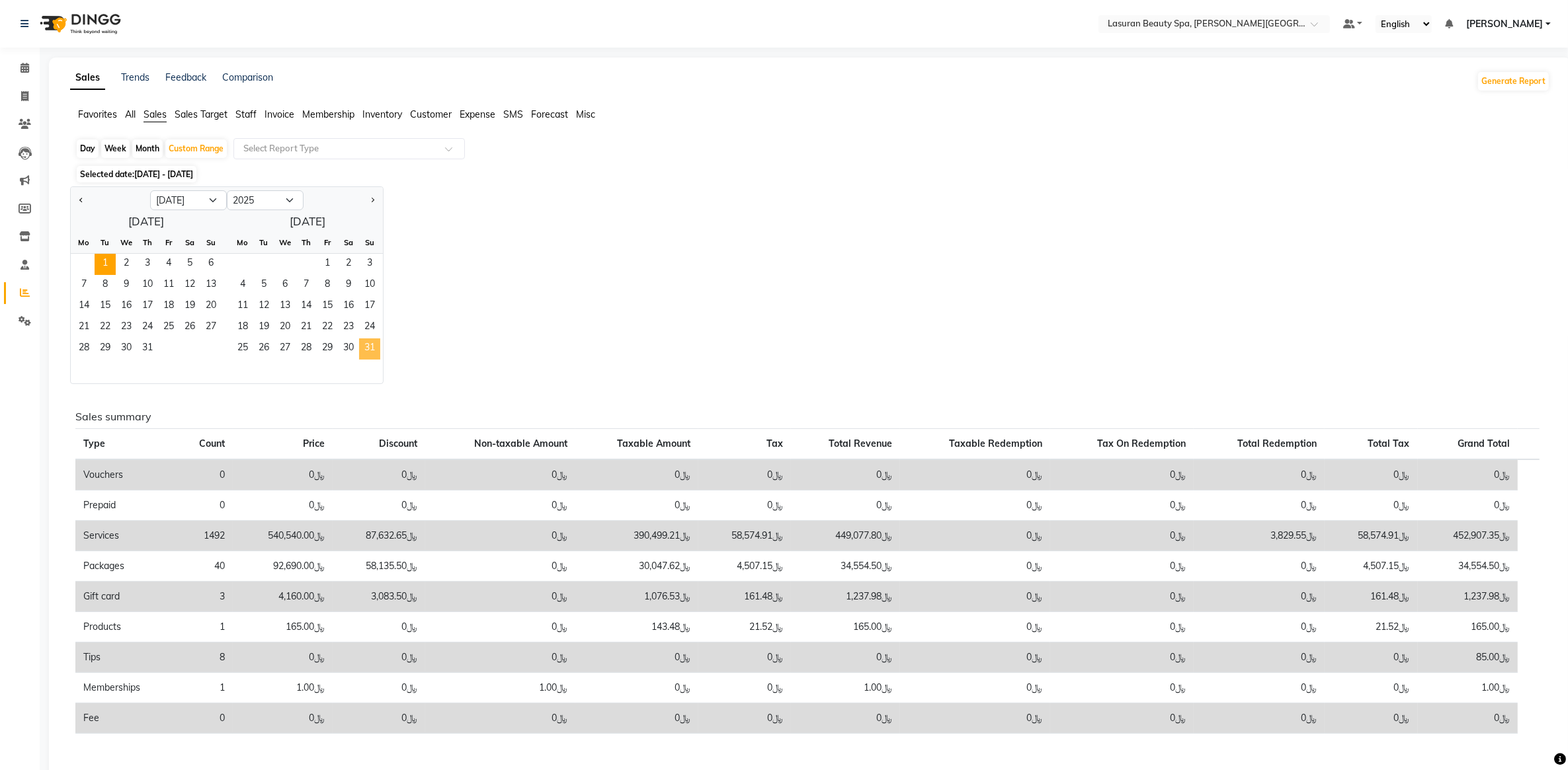
click at [374, 354] on span "31" at bounding box center [370, 349] width 21 height 21
select select "8"
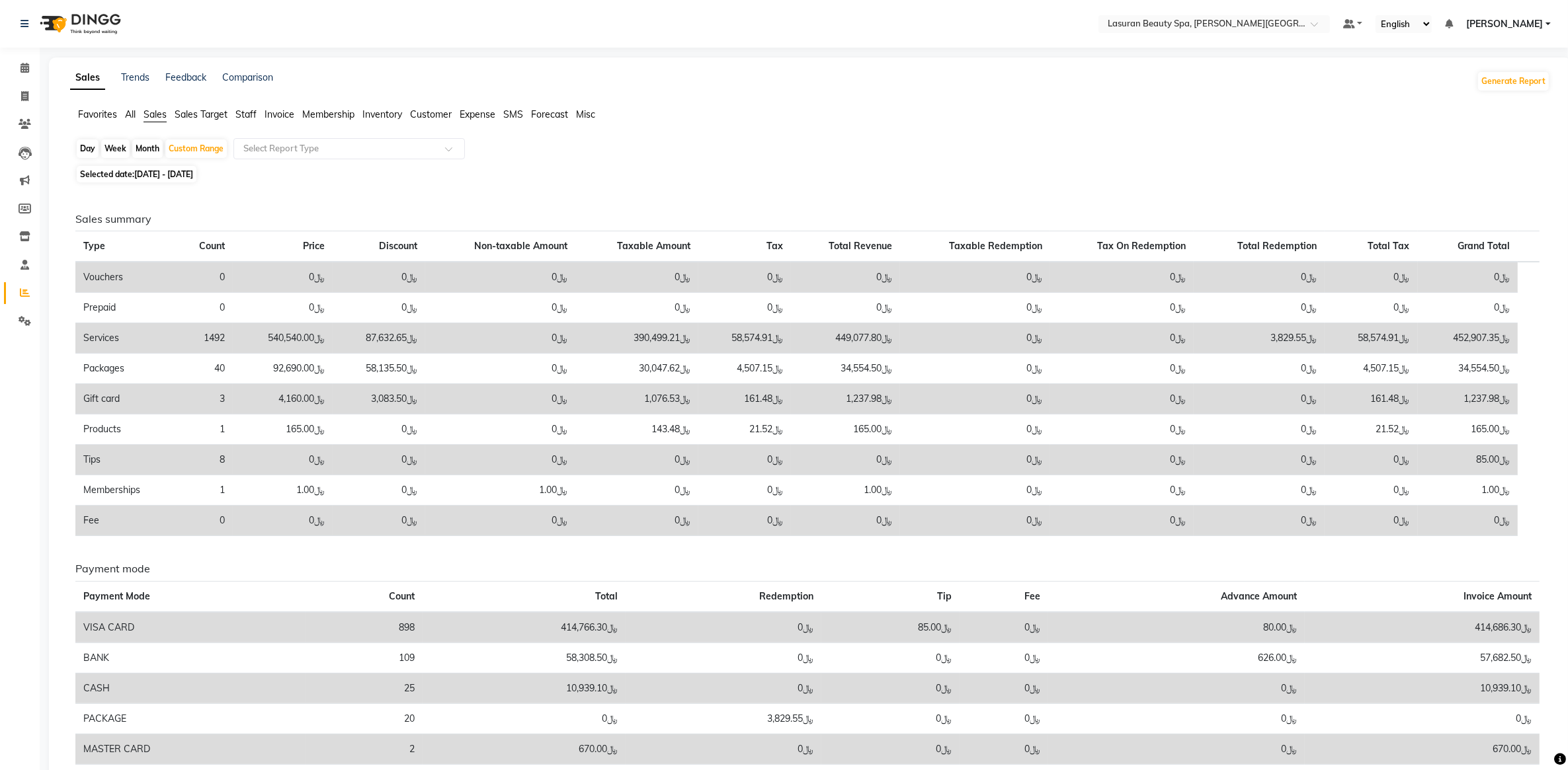
click at [589, 405] on td "﷼1,076.53" at bounding box center [637, 399] width 123 height 30
click at [589, 404] on td "﷼1,076.53" at bounding box center [637, 399] width 123 height 30
click at [136, 386] on td "Gift card" at bounding box center [125, 399] width 100 height 30
drag, startPoint x: 83, startPoint y: 395, endPoint x: 1535, endPoint y: 400, distance: 1452.0
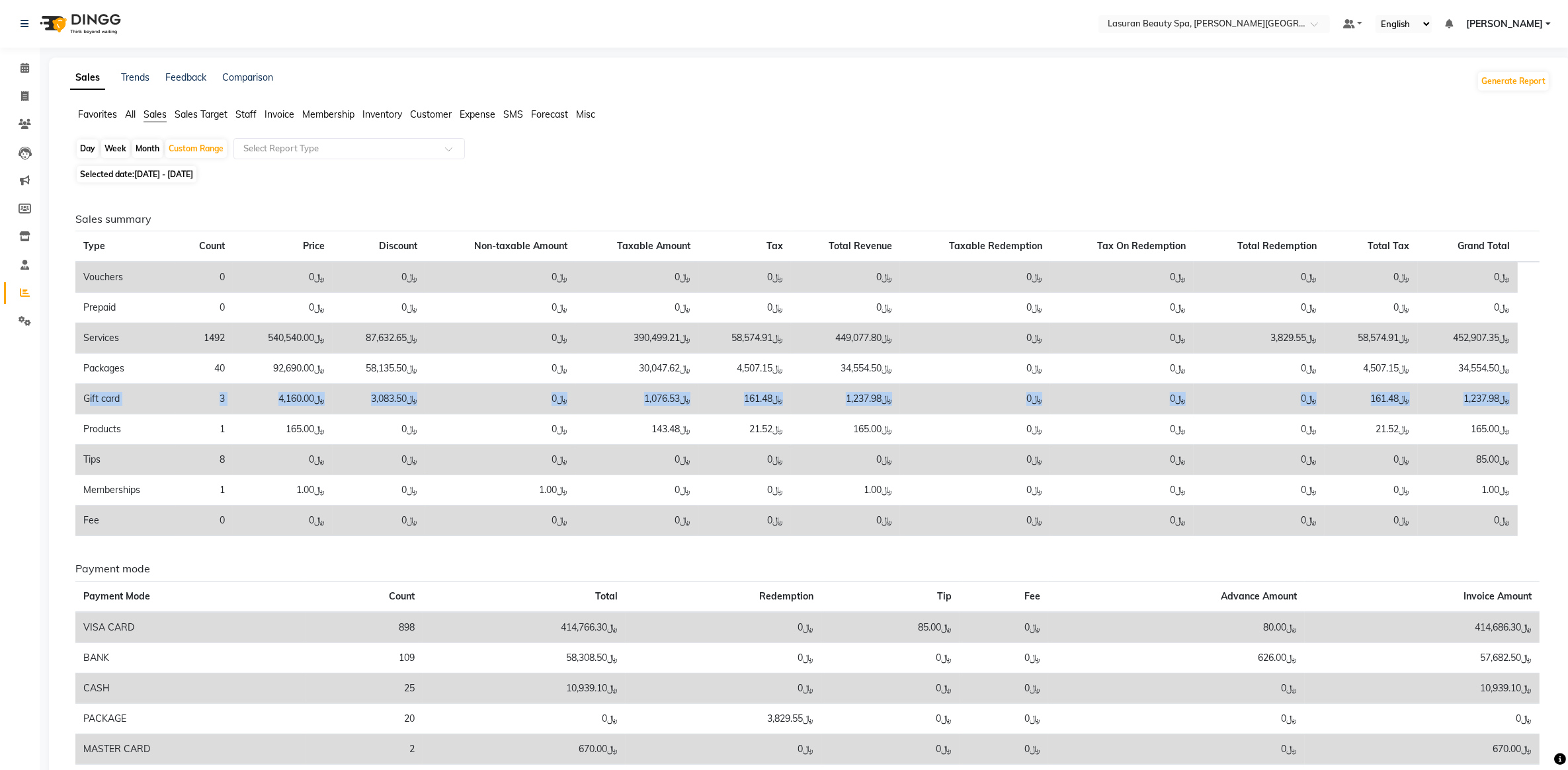
click at [1535, 400] on table "Type Count Price Discount Non-taxable Amount Taxable Amount Tax Total Revenue T…" at bounding box center [807, 383] width 1464 height 306
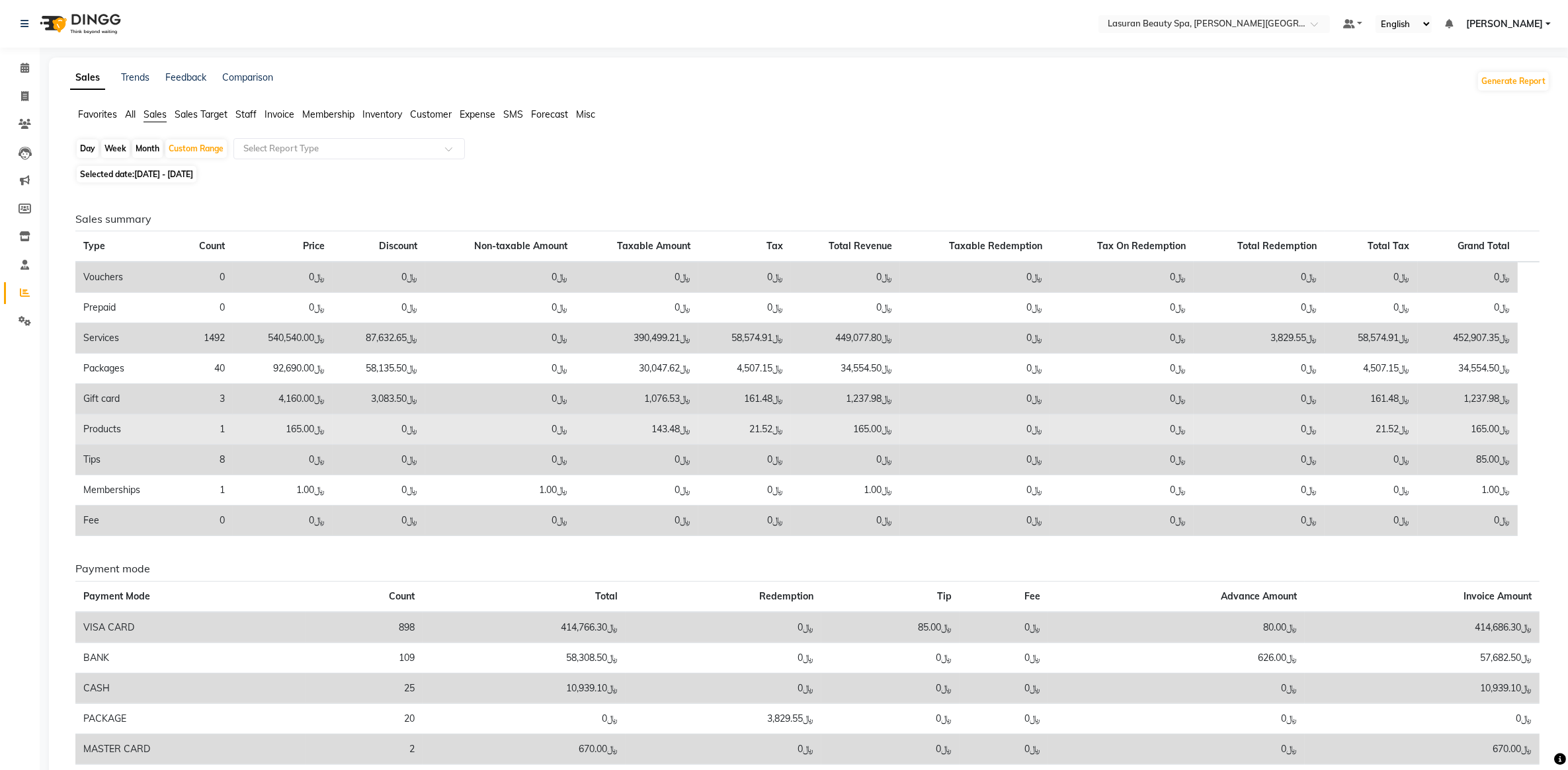
click at [259, 428] on td "﷼165.00" at bounding box center [282, 429] width 100 height 30
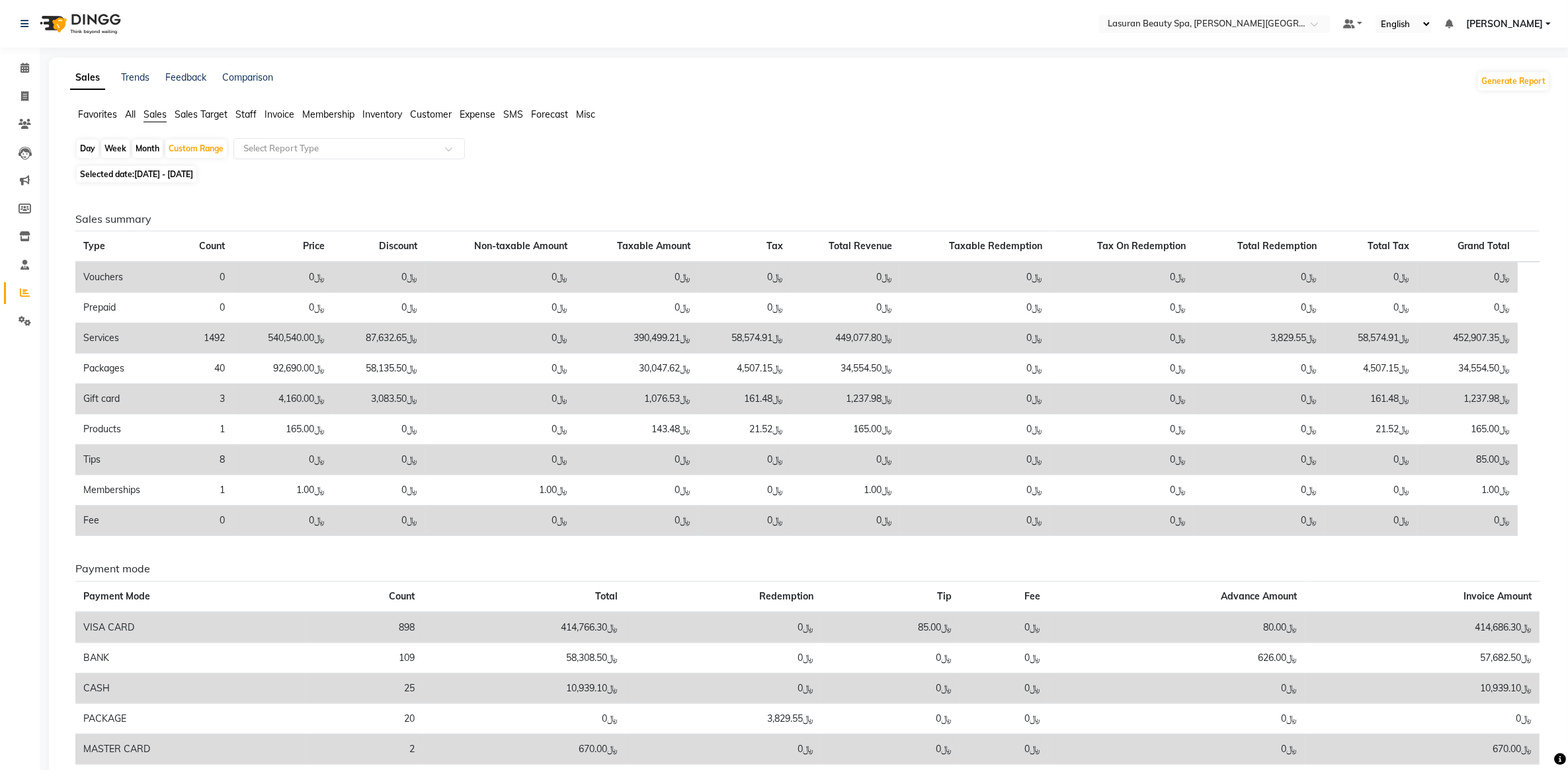
click at [117, 396] on td "Gift card" at bounding box center [125, 399] width 100 height 30
click at [301, 150] on input "text" at bounding box center [336, 149] width 190 height 13
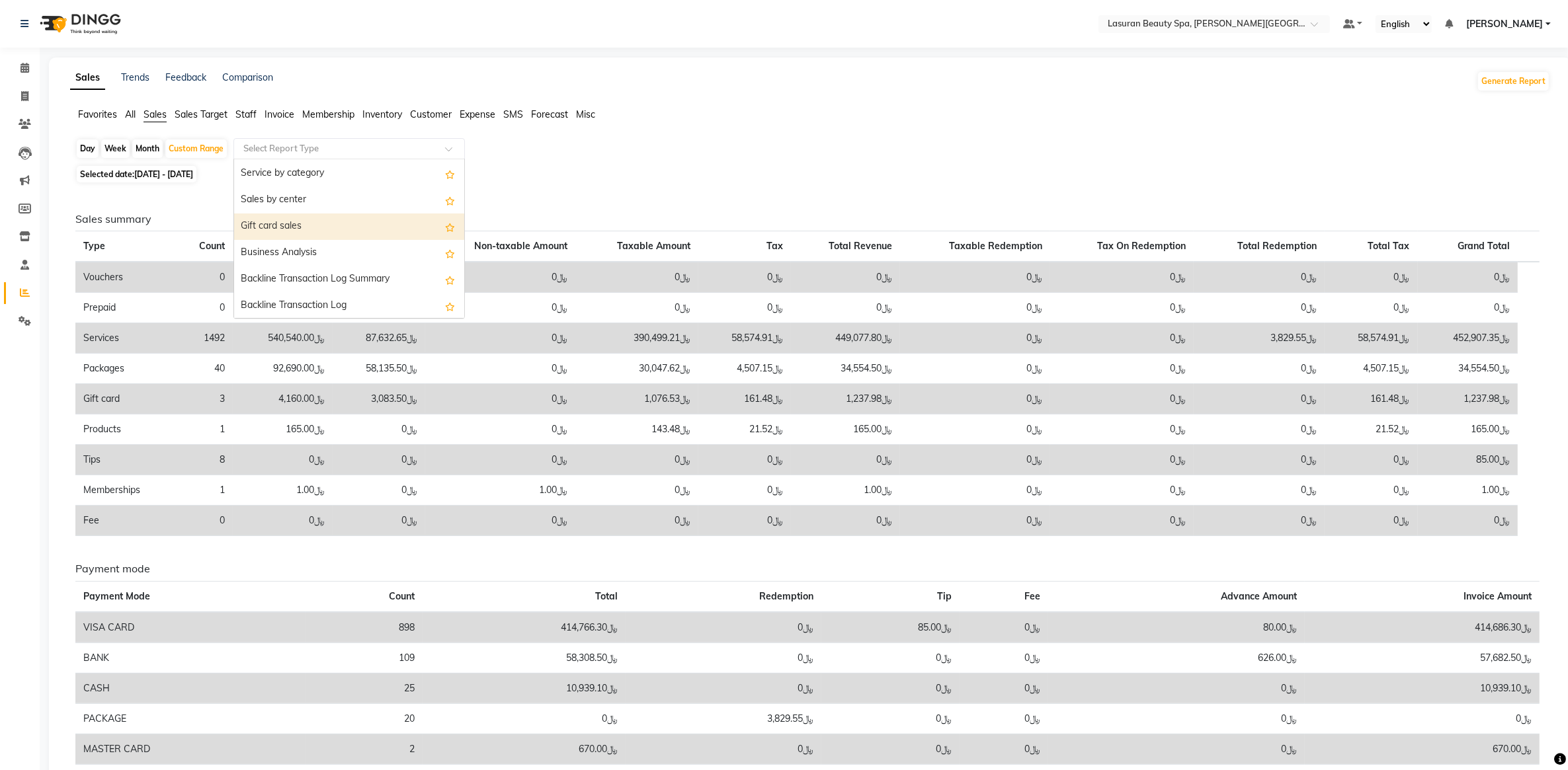
scroll to position [66, 0]
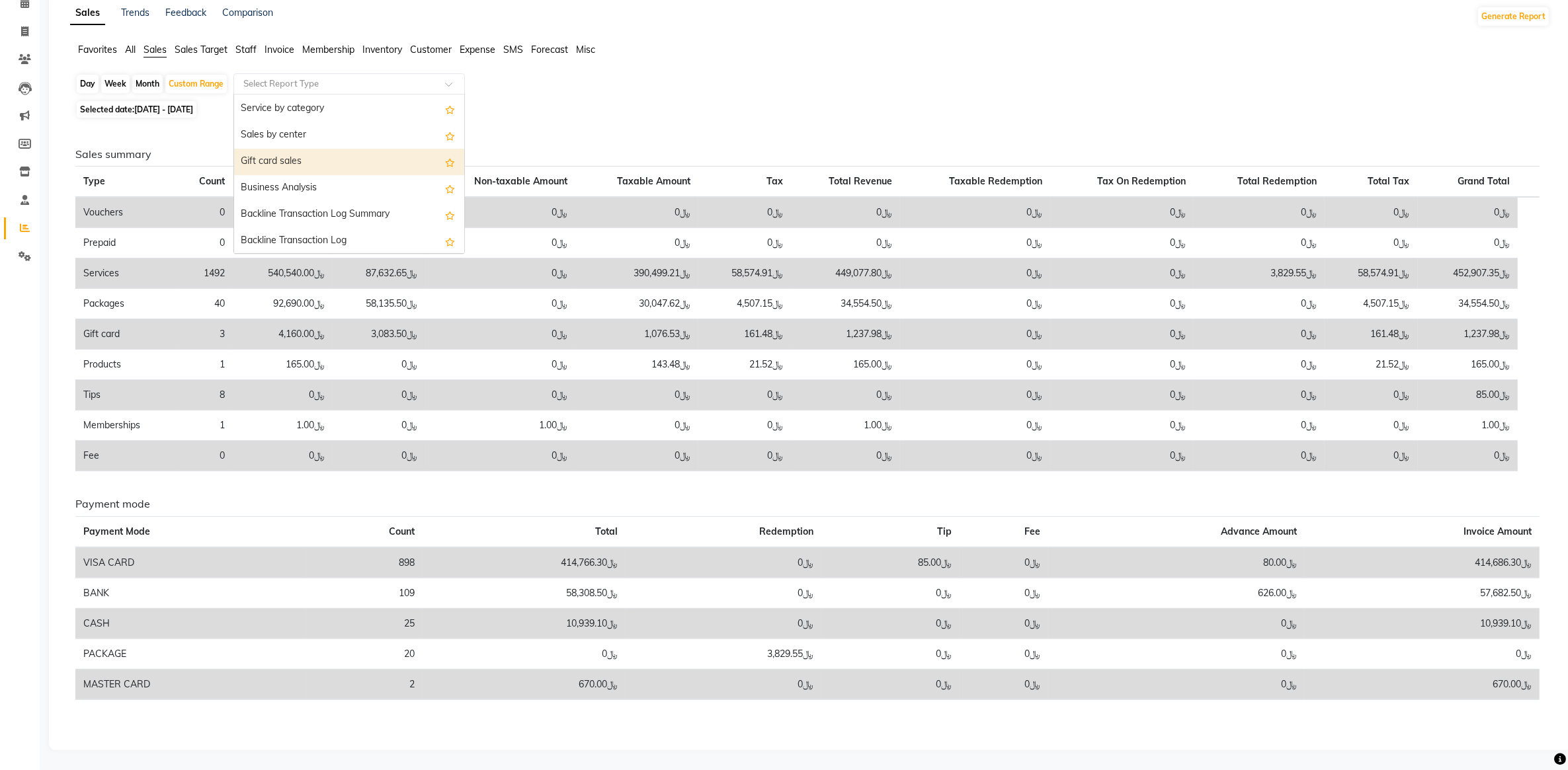
click at [351, 160] on div "Gift card sales" at bounding box center [349, 162] width 230 height 26
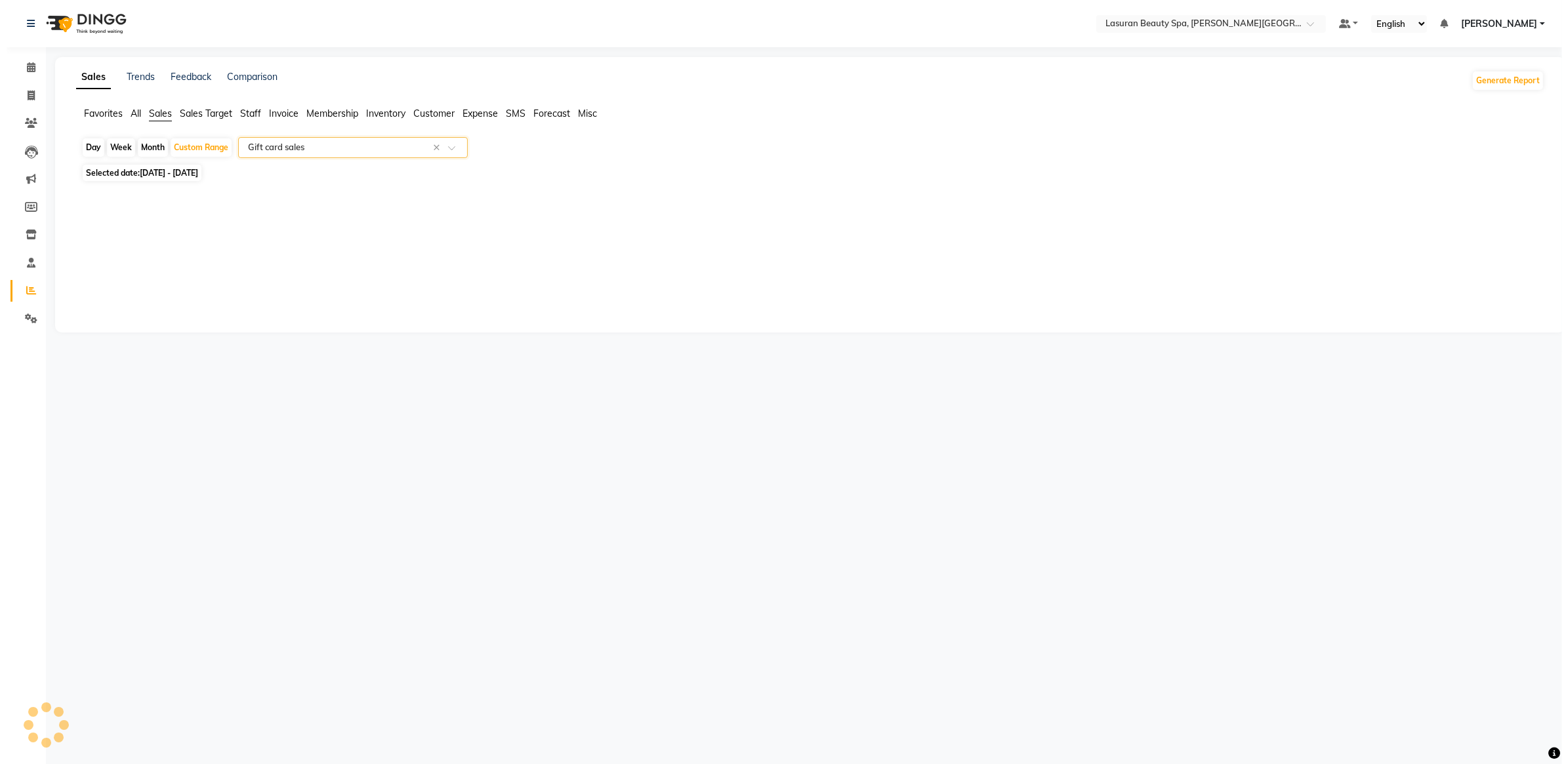
scroll to position [0, 0]
click at [586, 182] on div "Day Week Month Custom Range Select Report Type × Gift card sales × Selected dat…" at bounding box center [810, 171] width 1481 height 69
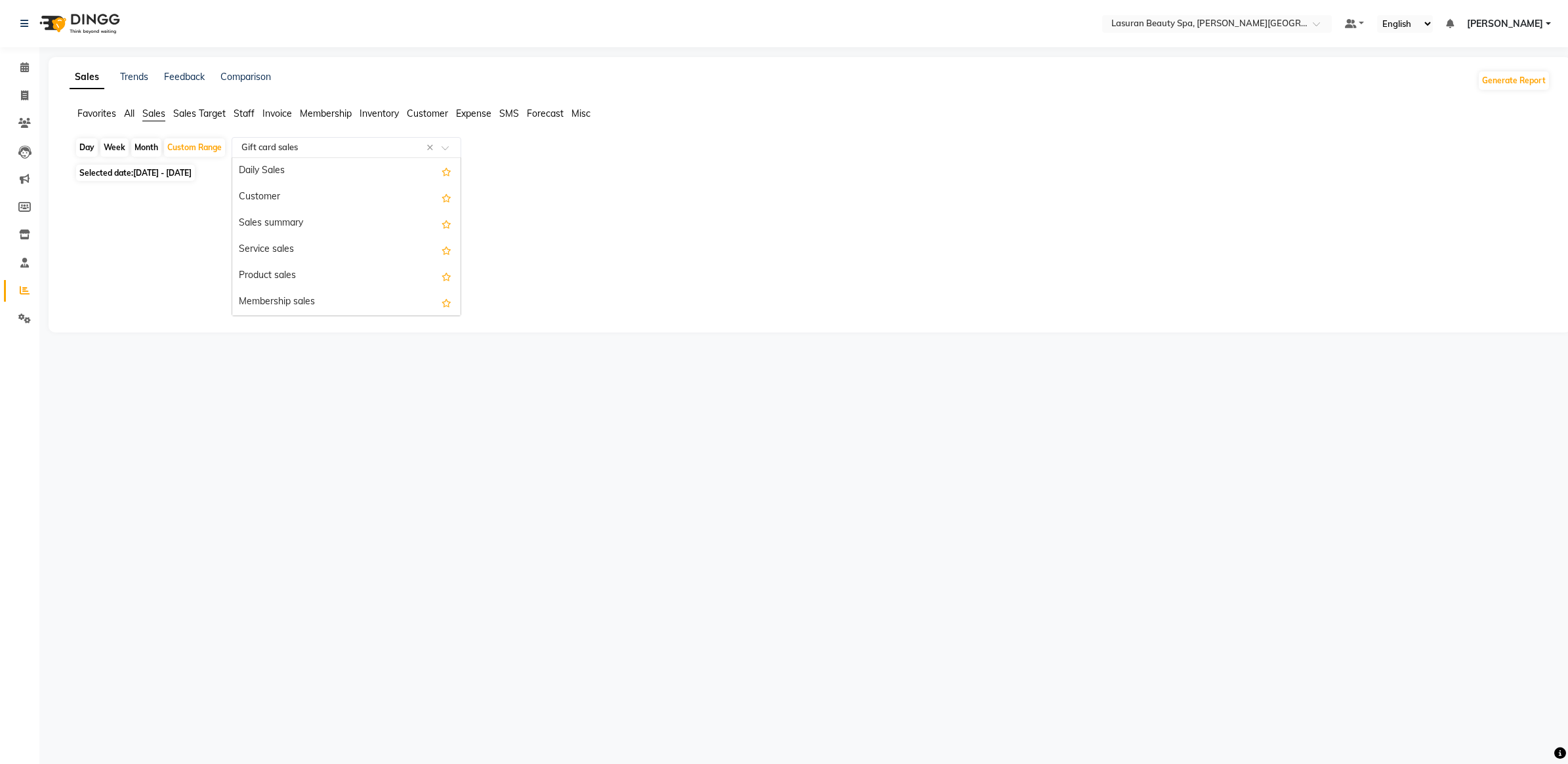
click at [276, 144] on input "text" at bounding box center [333, 148] width 189 height 13
click at [689, 118] on ul "Favorites All Sales Sales Target Staff Invoice Membership Inventory Customer Ex…" at bounding box center [810, 114] width 1481 height 14
click at [511, 158] on div "Day Week Month Custom Range Select Report Type × Gift card sales ×" at bounding box center [810, 148] width 1470 height 23
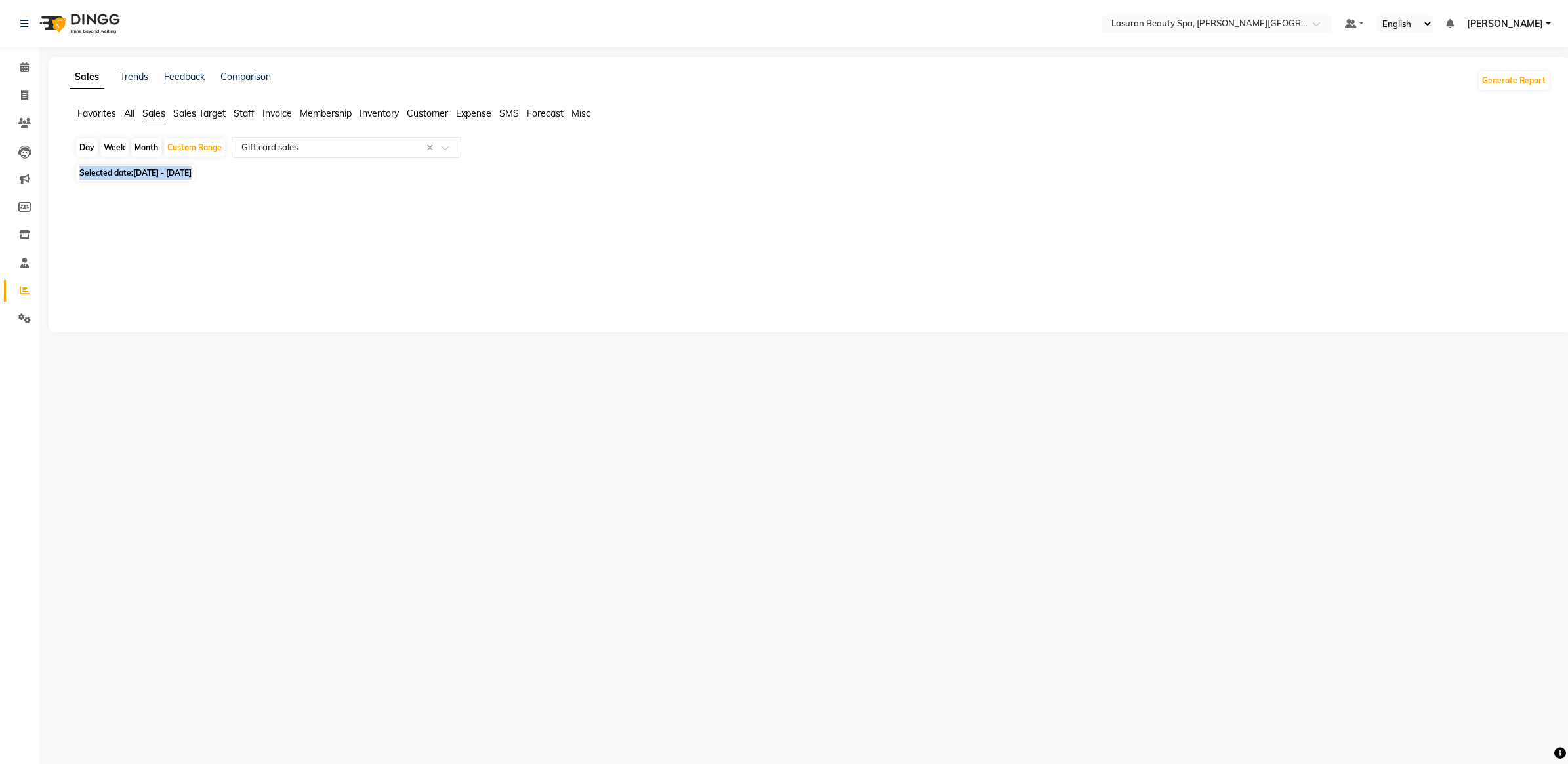
click at [511, 158] on div "Day Week Month Custom Range Select Report Type × Gift card sales ×" at bounding box center [810, 148] width 1470 height 23
drag, startPoint x: 511, startPoint y: 158, endPoint x: 413, endPoint y: 236, distance: 125.3
click at [413, 236] on div "Sales Trends Feedback Comparison Generate Report Favorites All Sales Sales Targ…" at bounding box center [810, 195] width 1523 height 275
click at [142, 180] on span "Selected date: 01-01-2025 - 01-07-2025" at bounding box center [135, 173] width 119 height 16
select select "8"
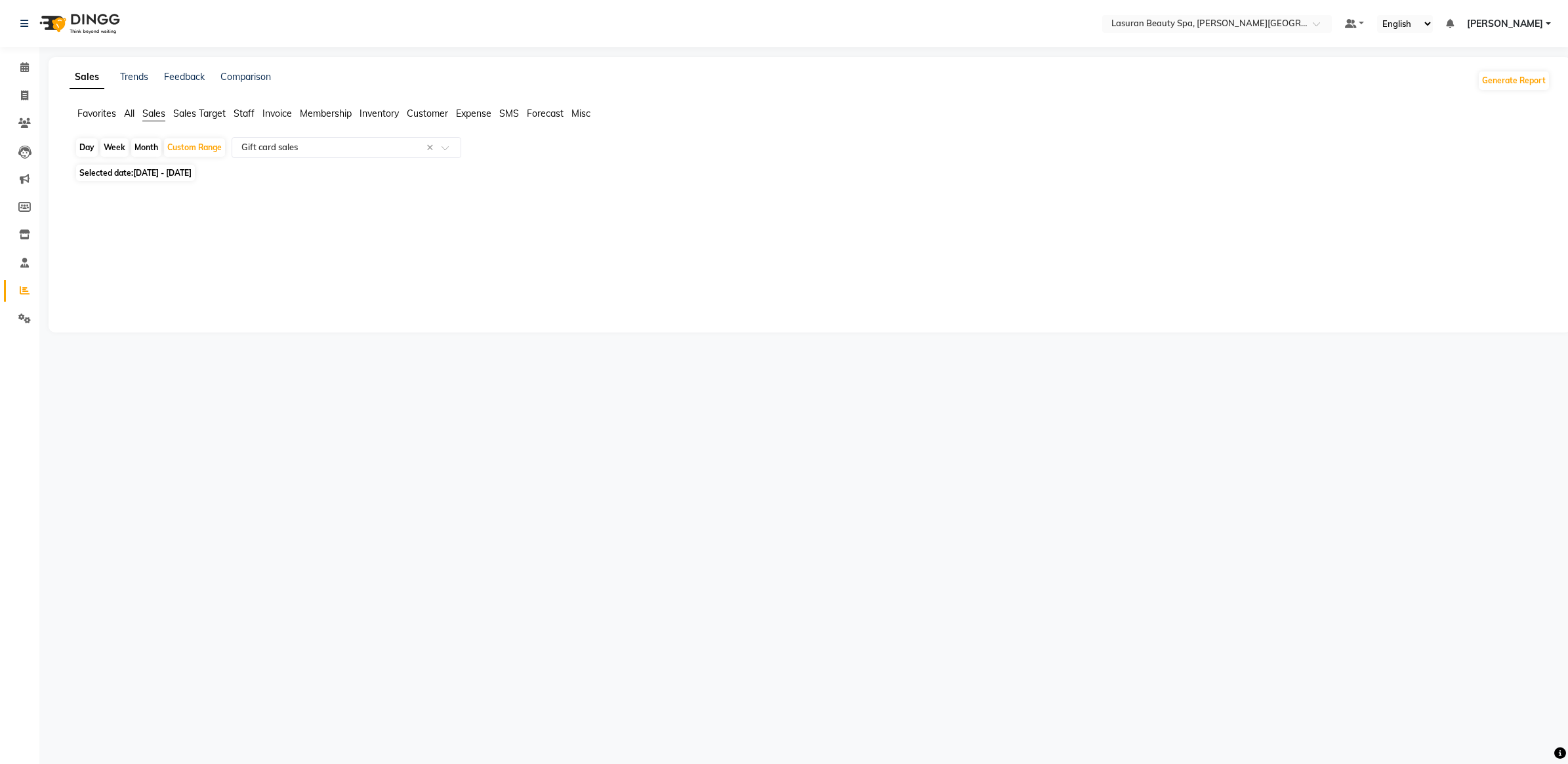
select select "2025"
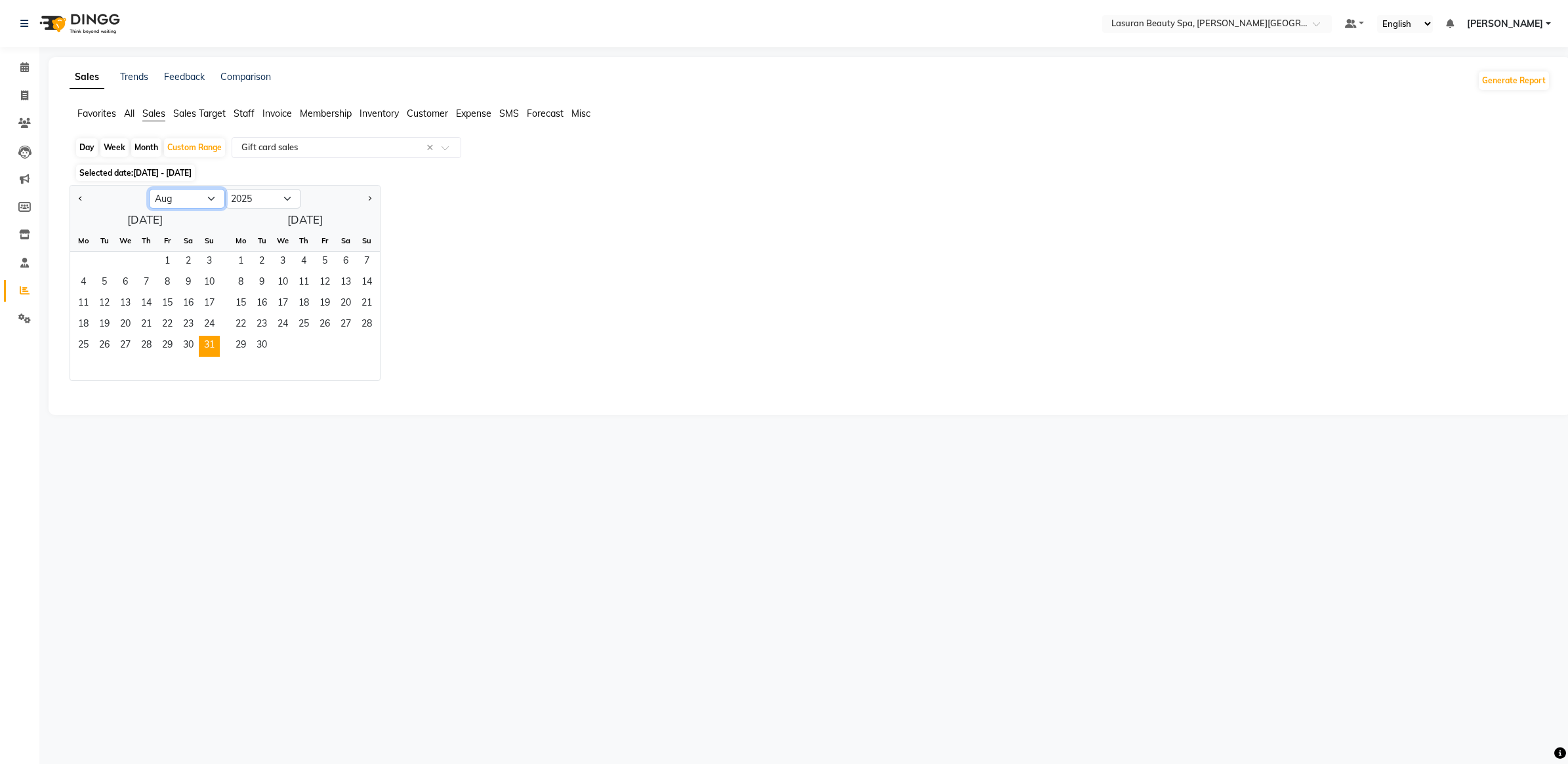
click at [185, 198] on select "Jan Feb Mar Apr May Jun Jul Aug Sep Oct Nov Dec" at bounding box center [187, 199] width 76 height 20
select select "7"
click at [149, 190] on select "Jan Feb Mar Apr May Jun Jul Aug Sep Oct Nov Dec" at bounding box center [187, 199] width 76 height 20
drag, startPoint x: 115, startPoint y: 261, endPoint x: 105, endPoint y: 260, distance: 10.0
click at [105, 260] on div "1 2 3 4 5 6" at bounding box center [145, 263] width 150 height 21
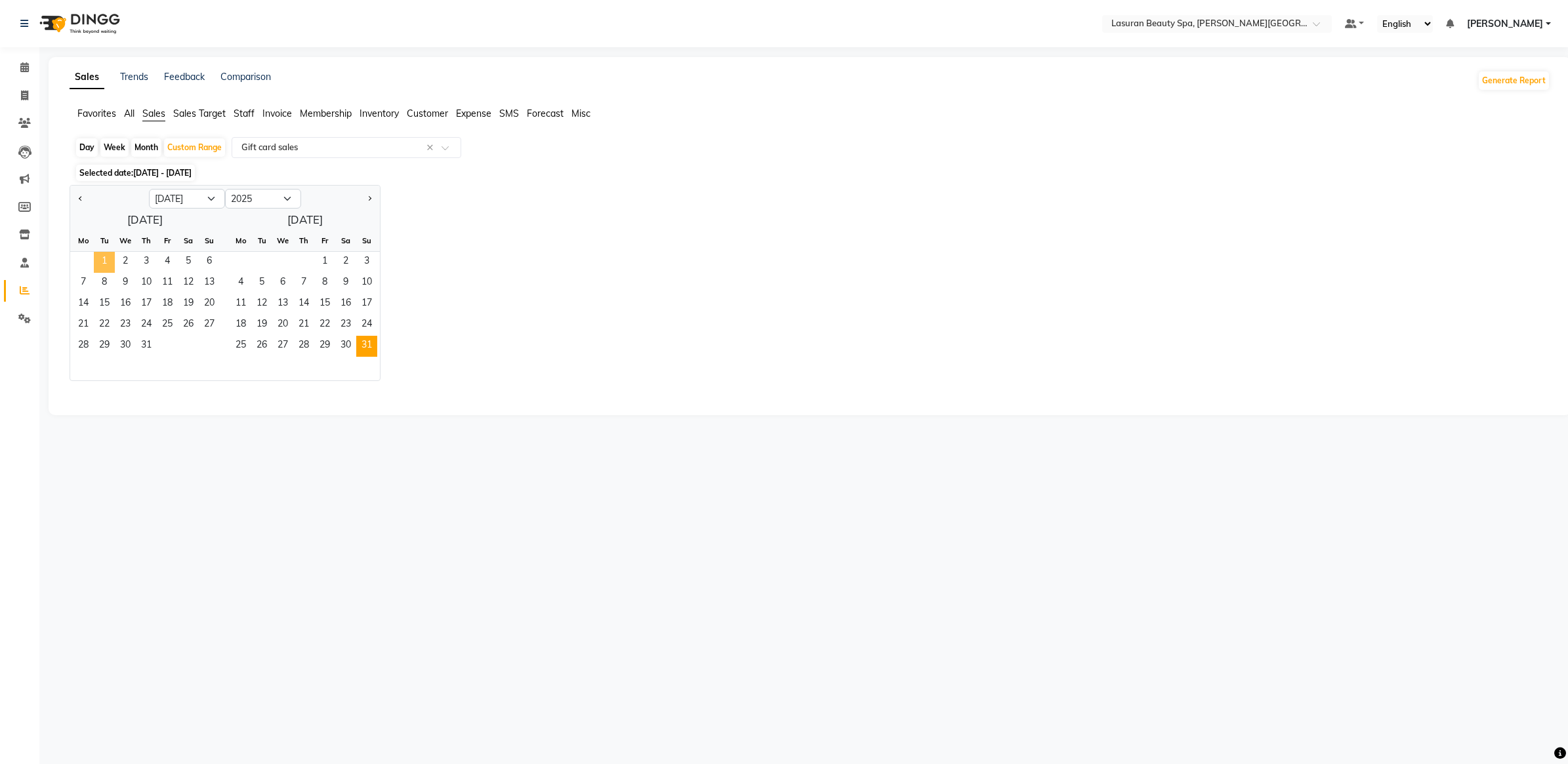
click at [105, 260] on span "1" at bounding box center [104, 263] width 21 height 21
click at [170, 165] on span "Selected date: 01-01-2025 - 01-07-2025" at bounding box center [135, 173] width 119 height 16
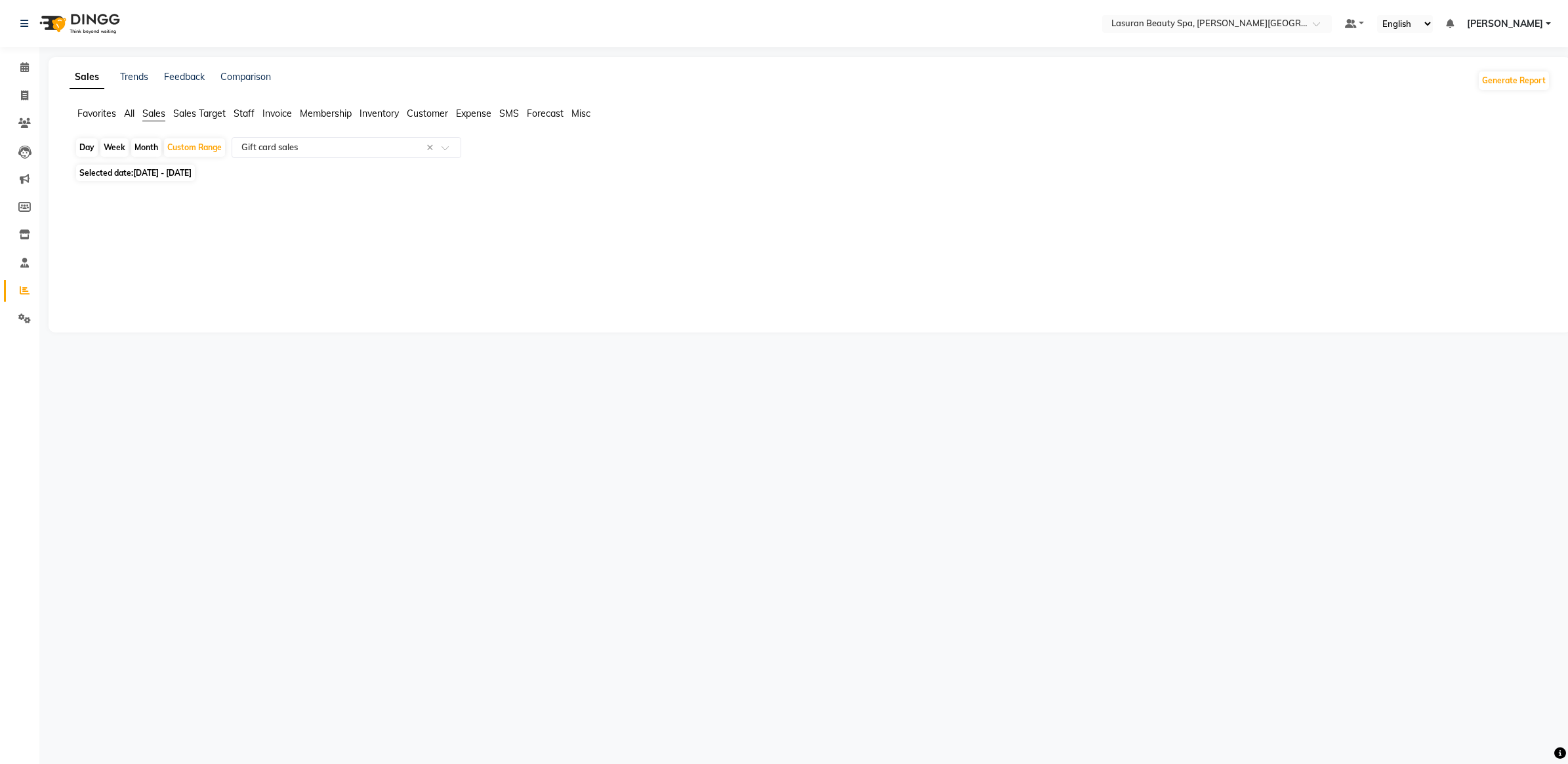
click at [168, 168] on span "01-01-2025 - 01-07-2025" at bounding box center [163, 173] width 58 height 10
select select "7"
select select "2025"
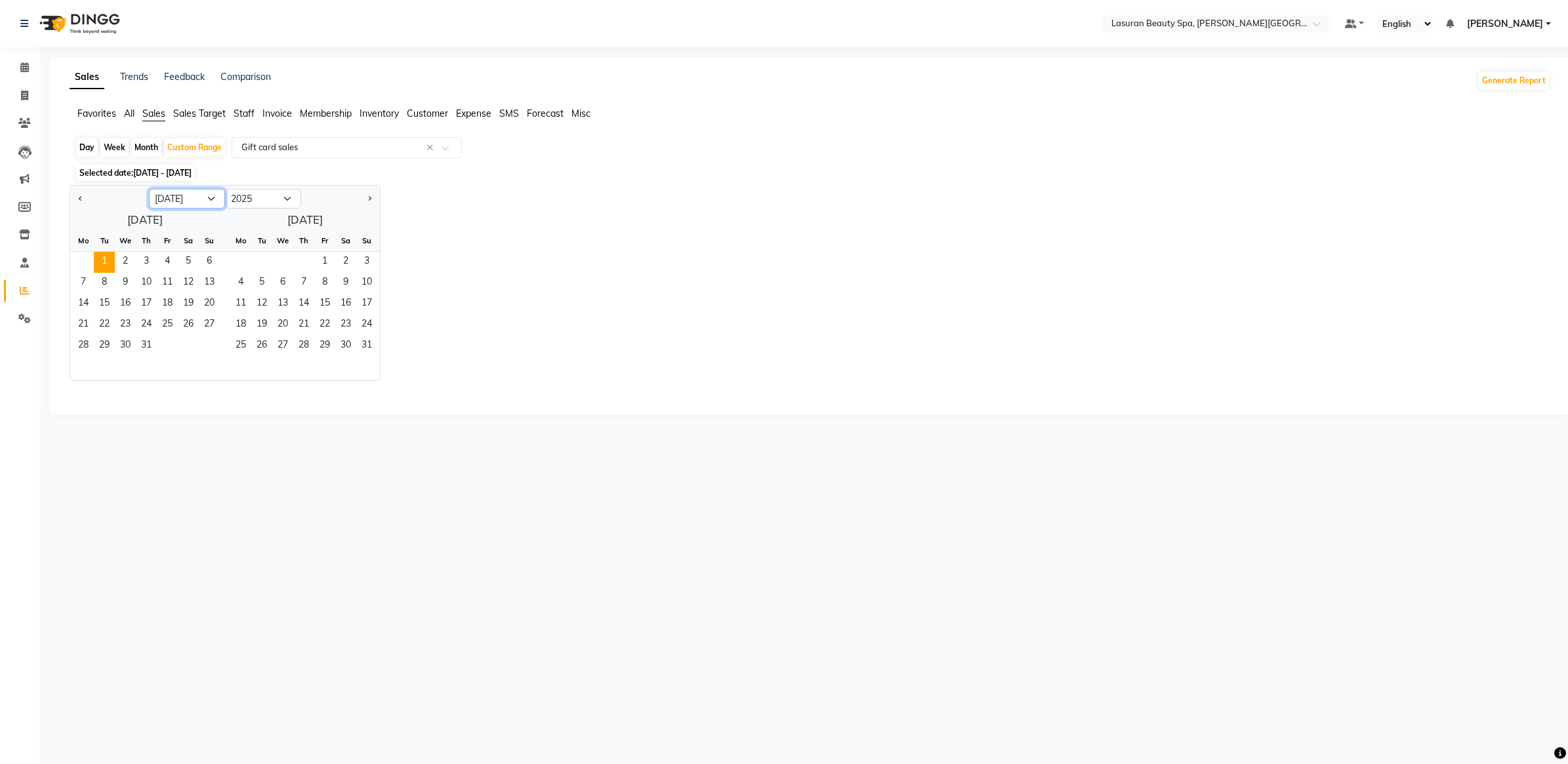
click at [176, 195] on select "Jan Feb Mar Apr May Jun Jul Aug Sep Oct Nov Dec" at bounding box center [187, 199] width 76 height 20
click at [100, 263] on span "1" at bounding box center [104, 263] width 21 height 21
click at [100, 263] on span "1" at bounding box center [104, 263] width 21 height 21
click at [641, 246] on div "Jan Feb Mar Apr May Jun Jul Aug Sep Oct Nov Dec 2015 2016 2017 2018 2019 2020 2…" at bounding box center [810, 283] width 1481 height 196
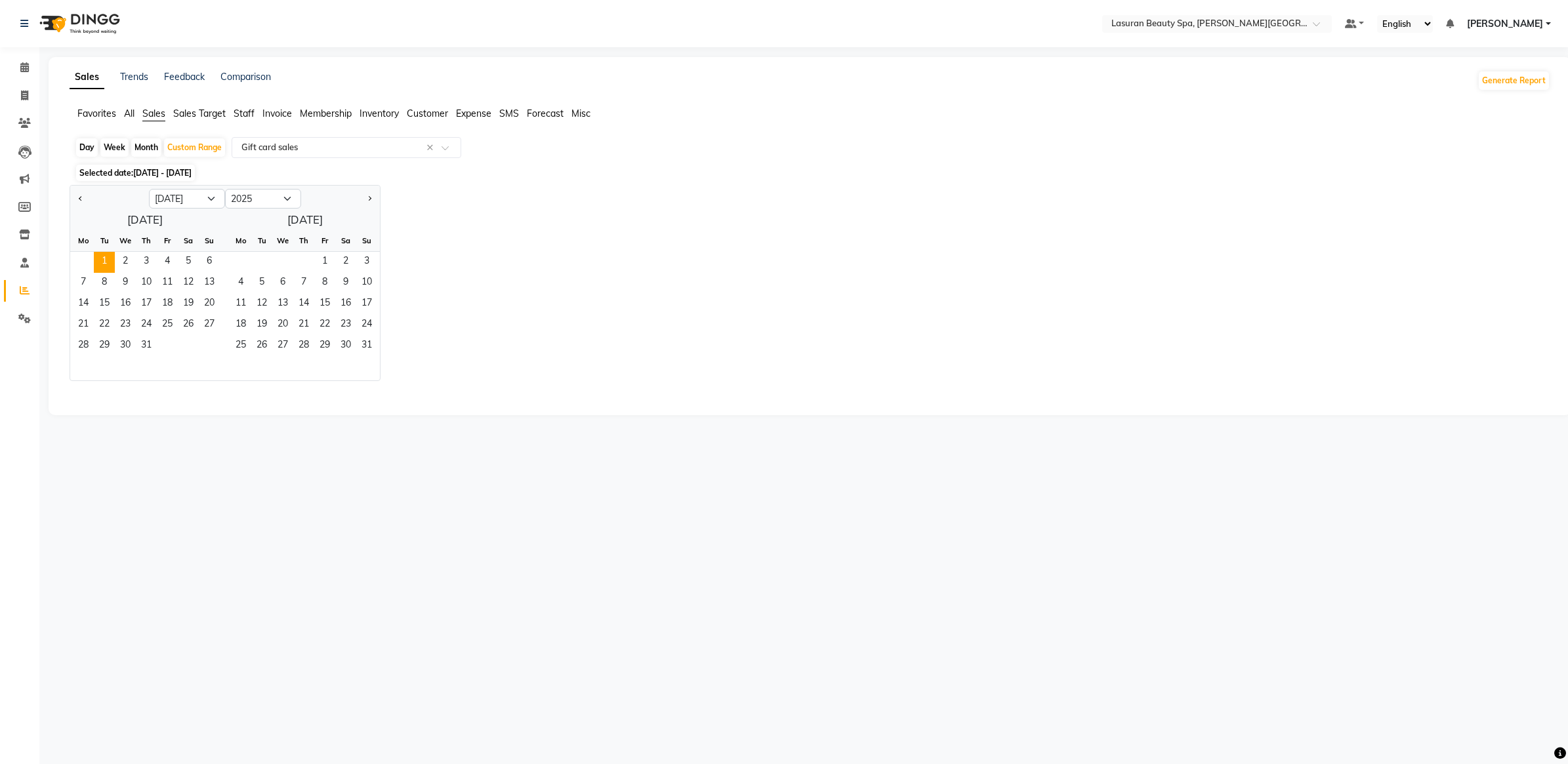
click at [284, 170] on div "Selected date: 01-01-2025 - 01-07-2025" at bounding box center [812, 173] width 1475 height 13
click at [156, 168] on span "Selected date: 01-01-2025 - 01-07-2025" at bounding box center [135, 173] width 119 height 16
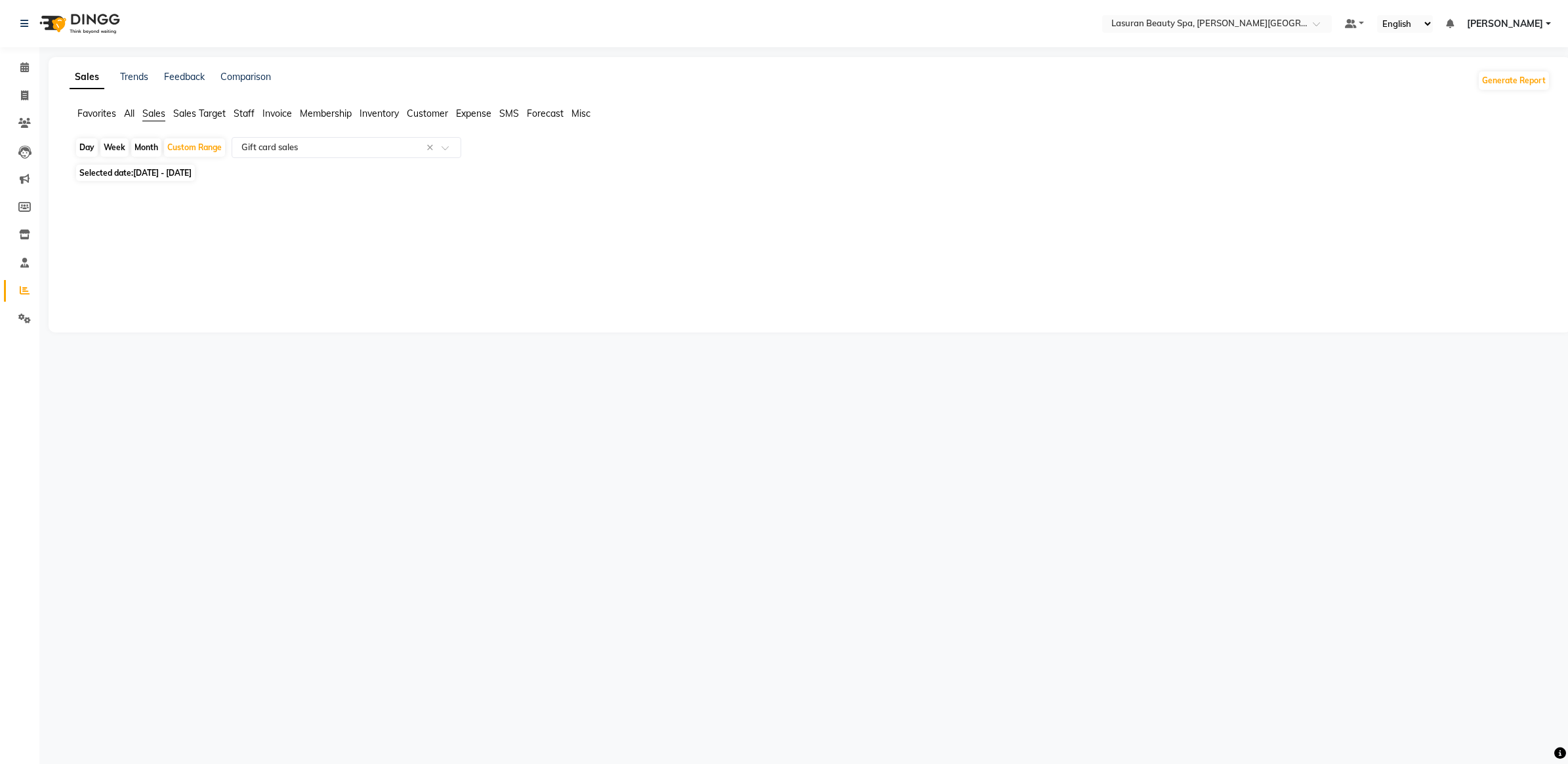
click at [90, 151] on div "Day" at bounding box center [87, 148] width 21 height 18
select select "7"
select select "2025"
click at [263, 173] on div "Selected date: 01-01-2025 - 01-07-2025" at bounding box center [812, 173] width 1475 height 13
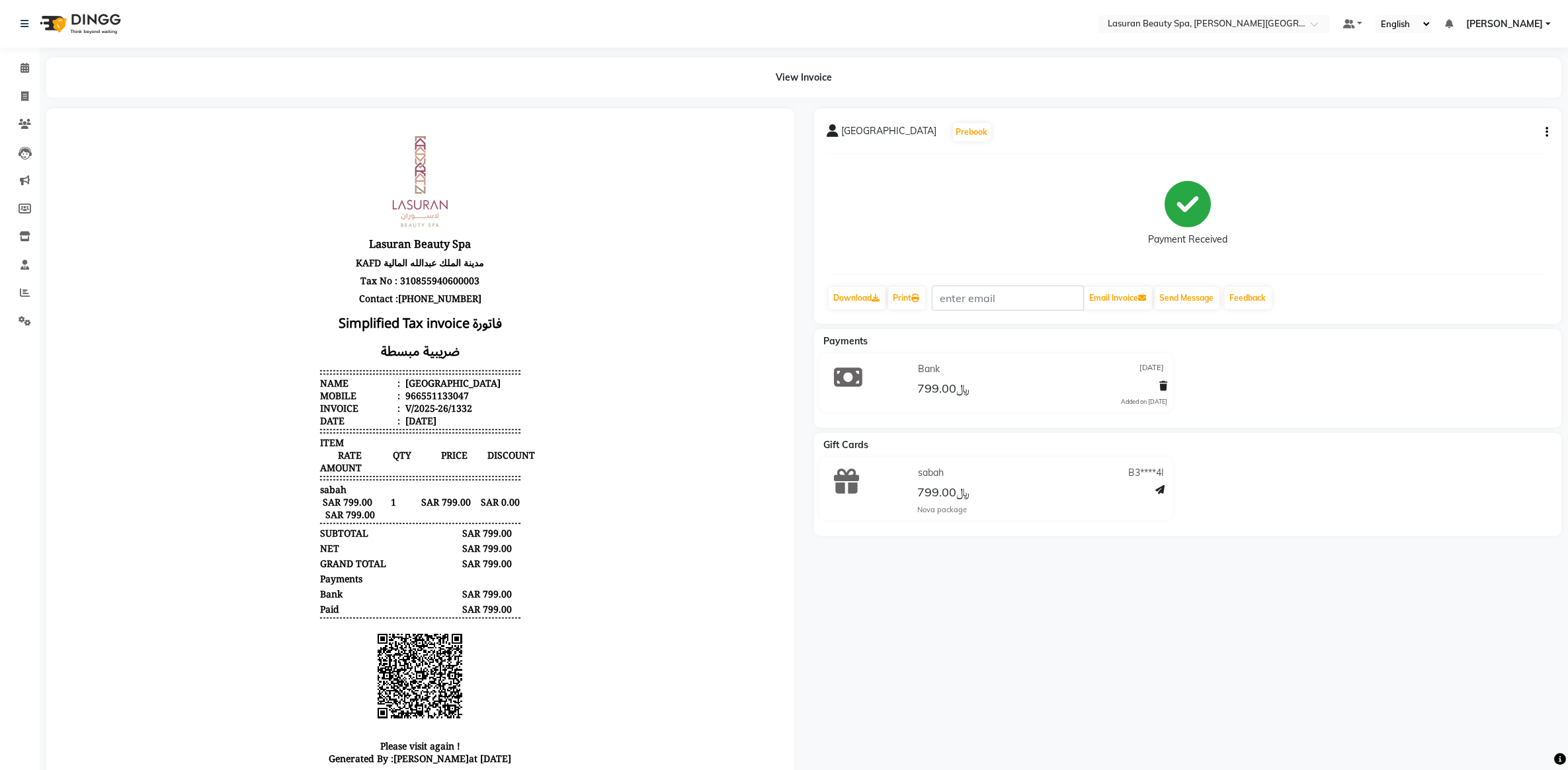
scroll to position [11, 0]
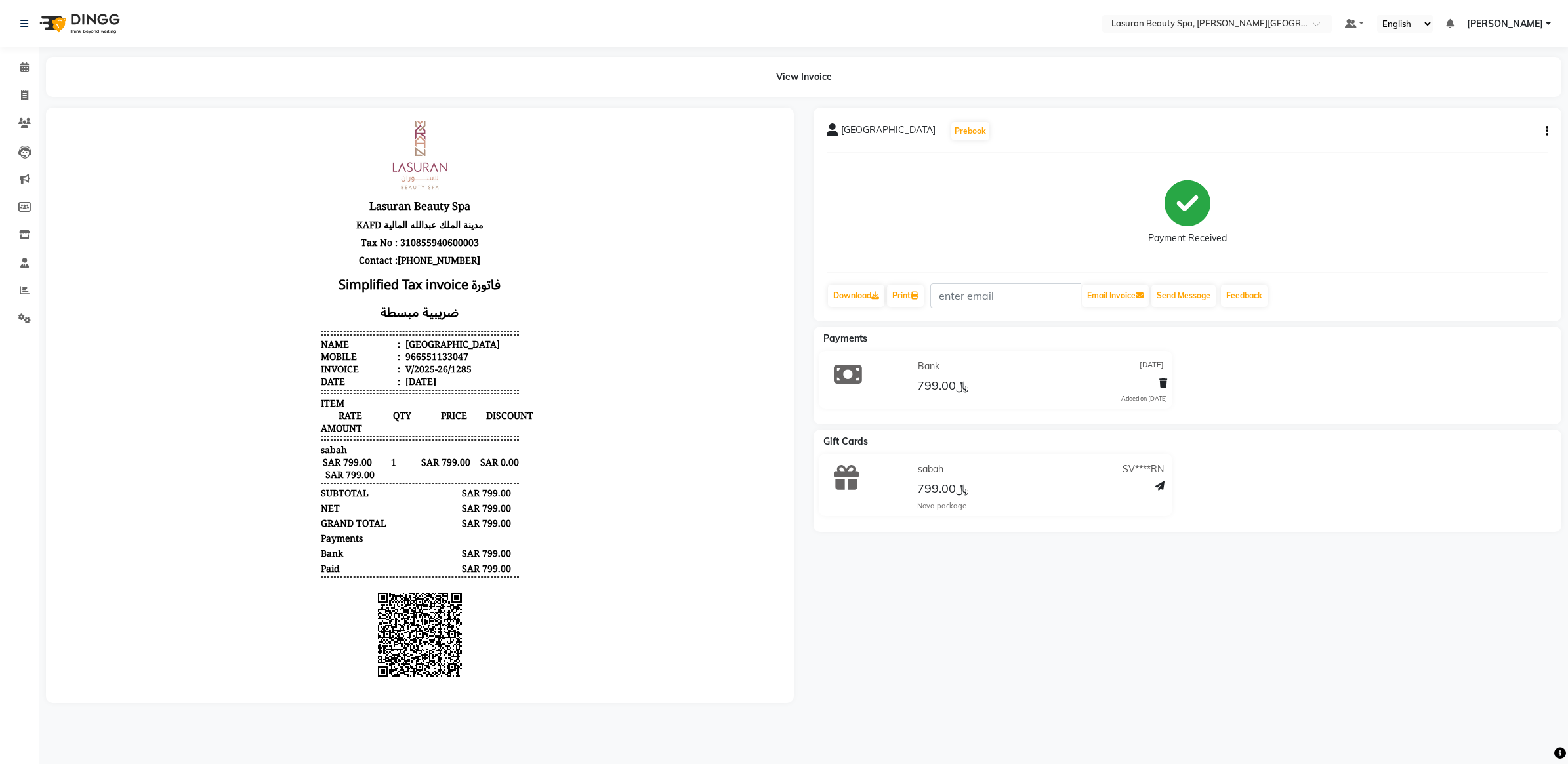
scroll to position [90, 0]
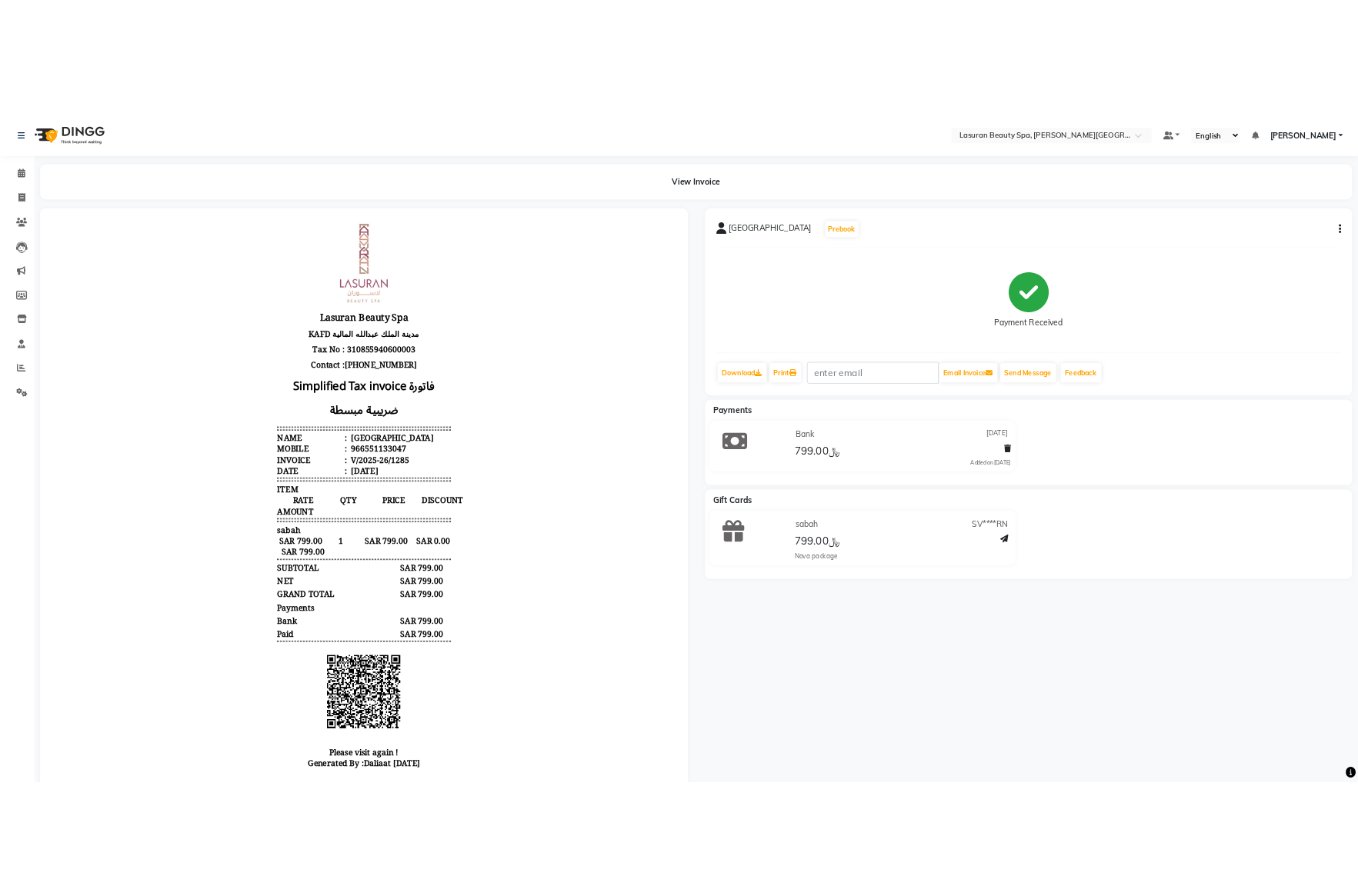
scroll to position [60, 0]
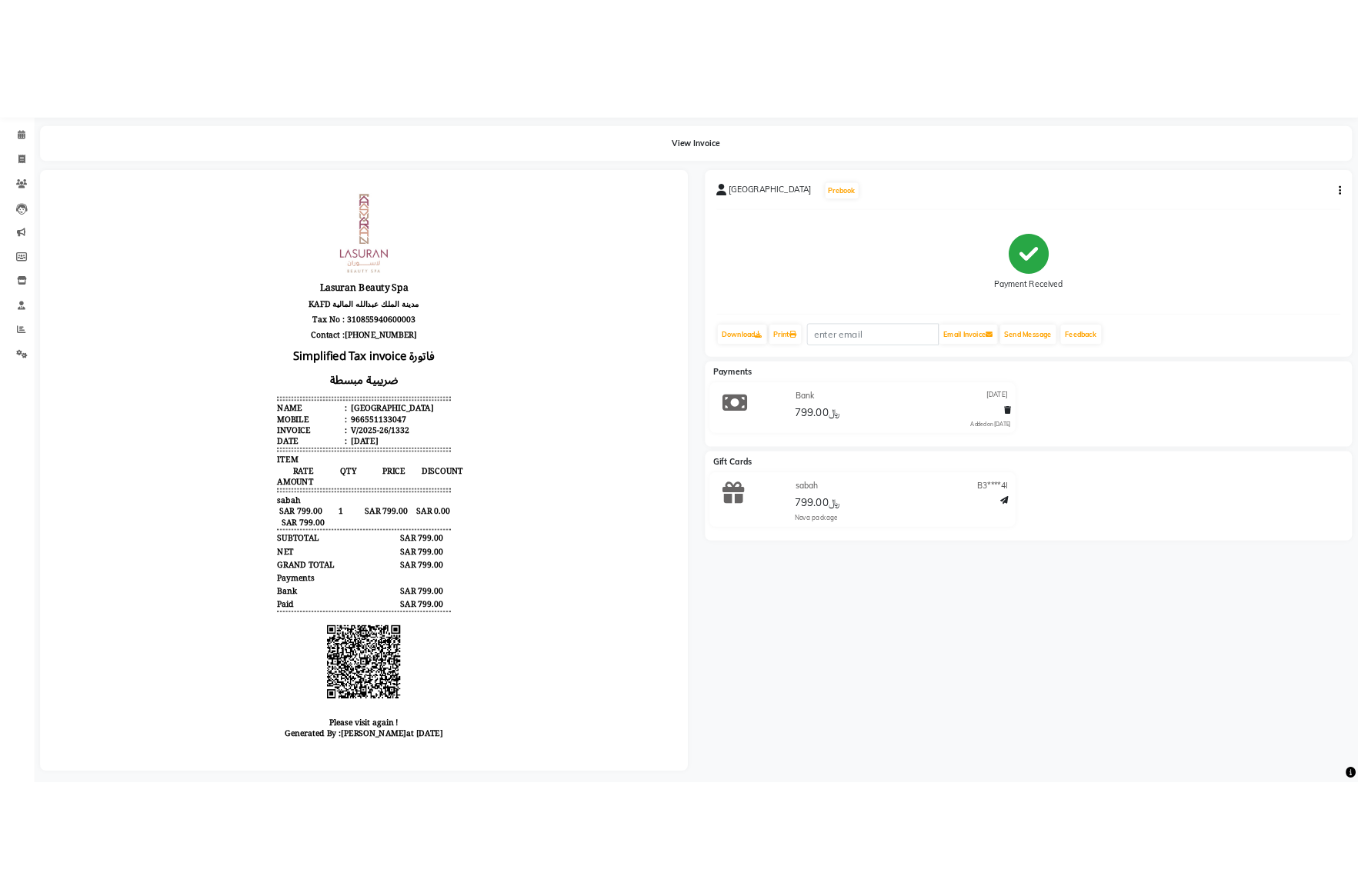
scroll to position [74, 0]
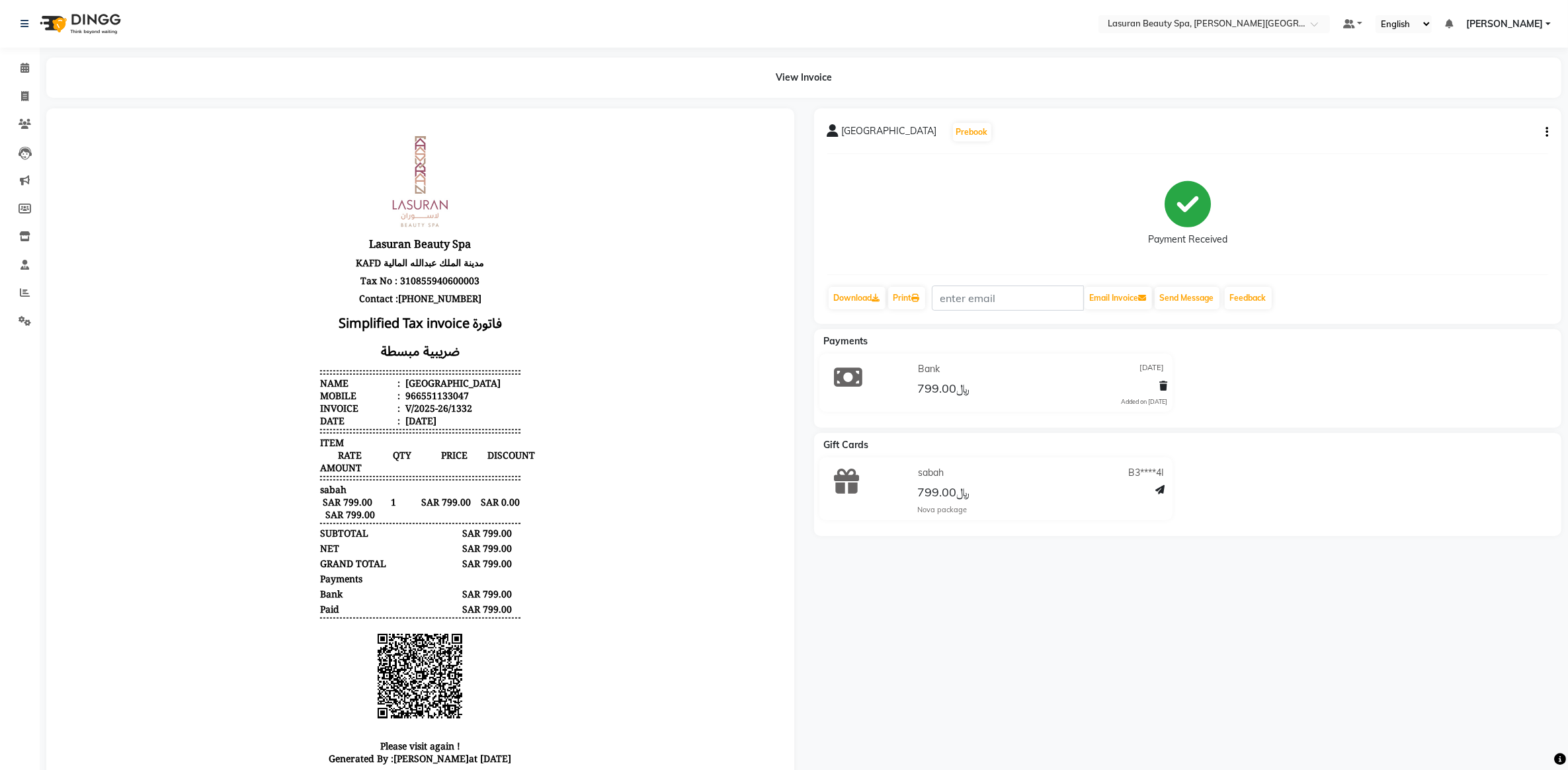
scroll to position [11, 0]
click at [826, 74] on div "View Invoice" at bounding box center [804, 77] width 1515 height 40
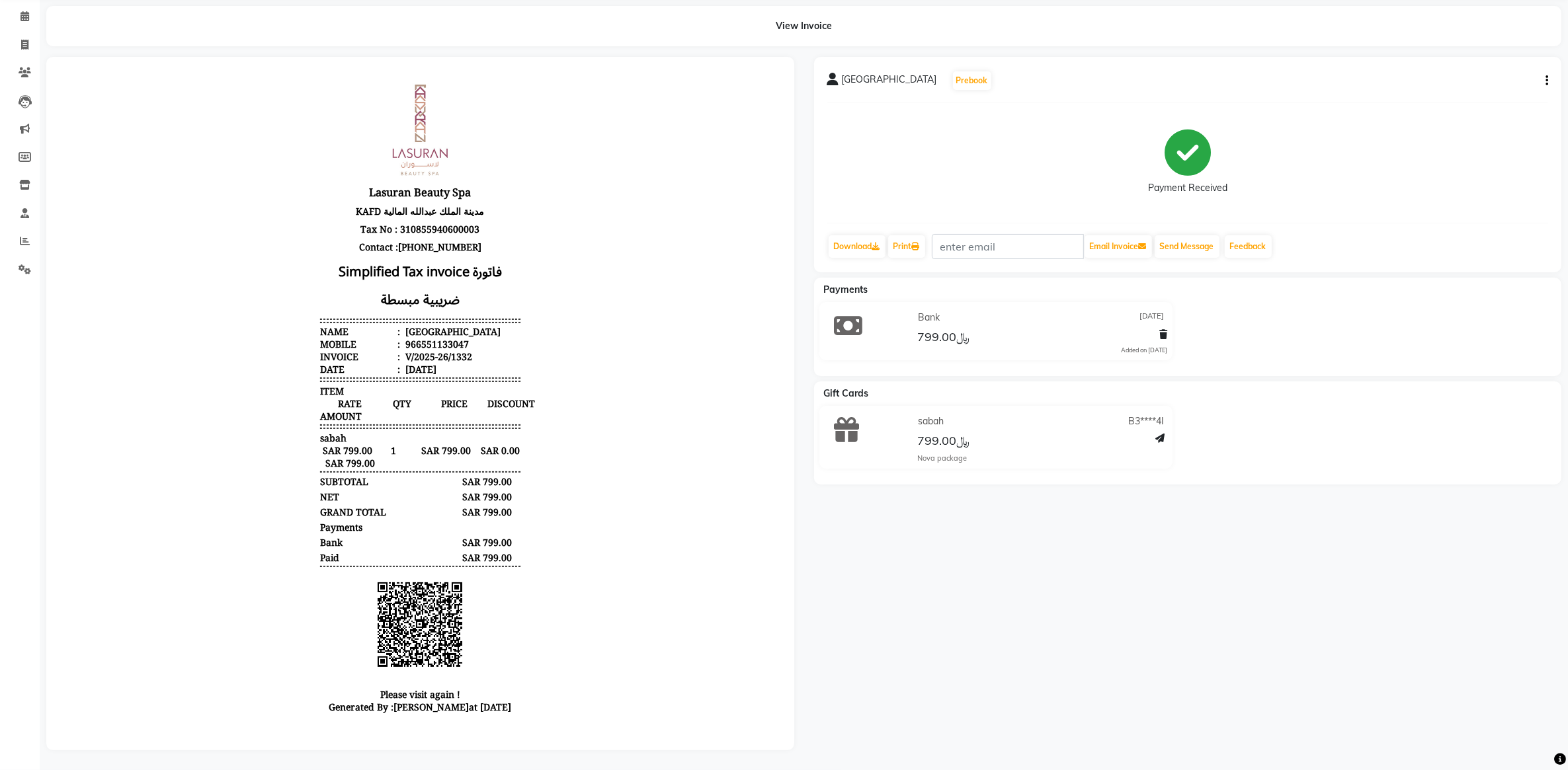
scroll to position [0, 0]
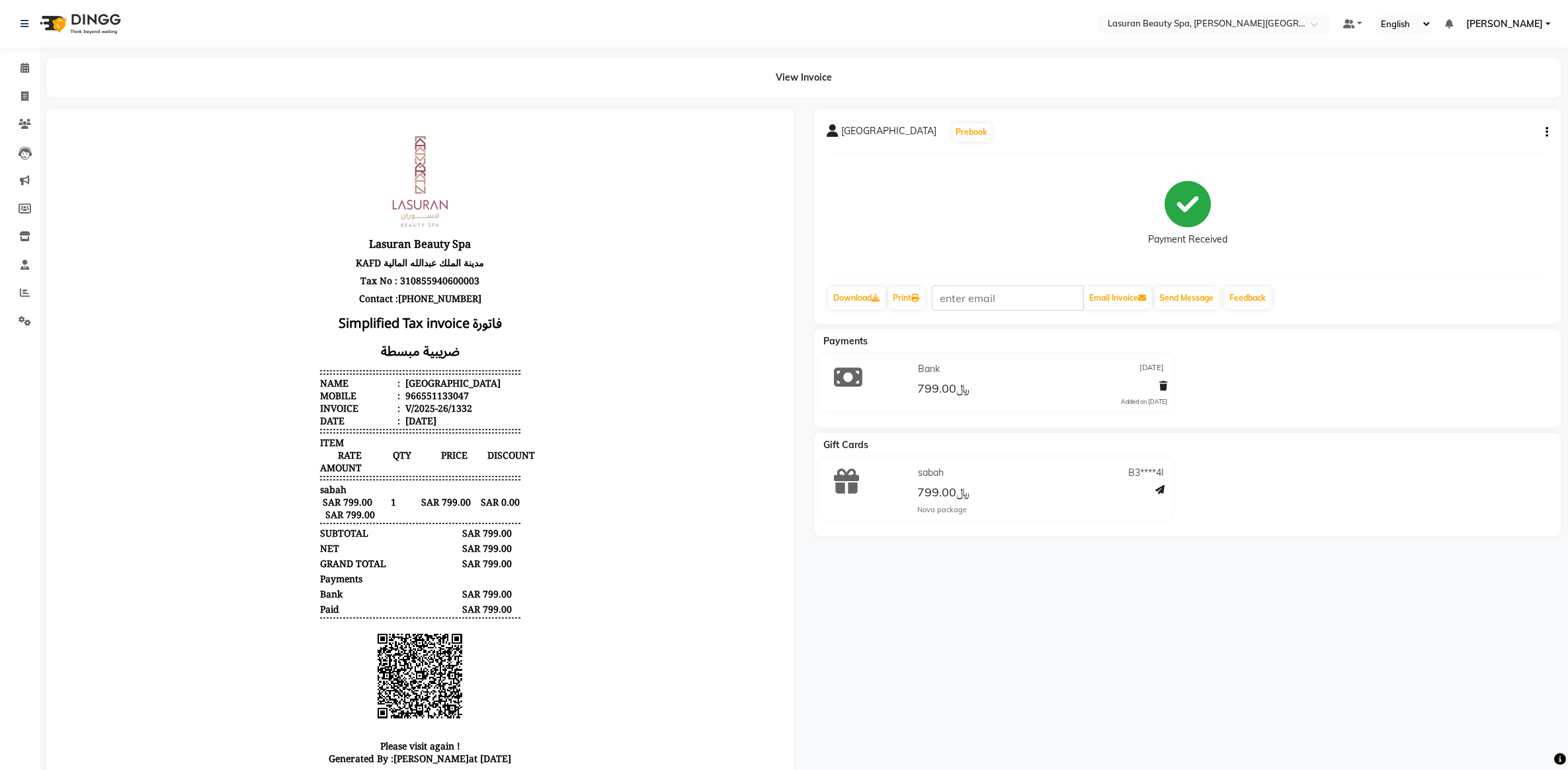
click at [74, 27] on img at bounding box center [79, 24] width 91 height 37
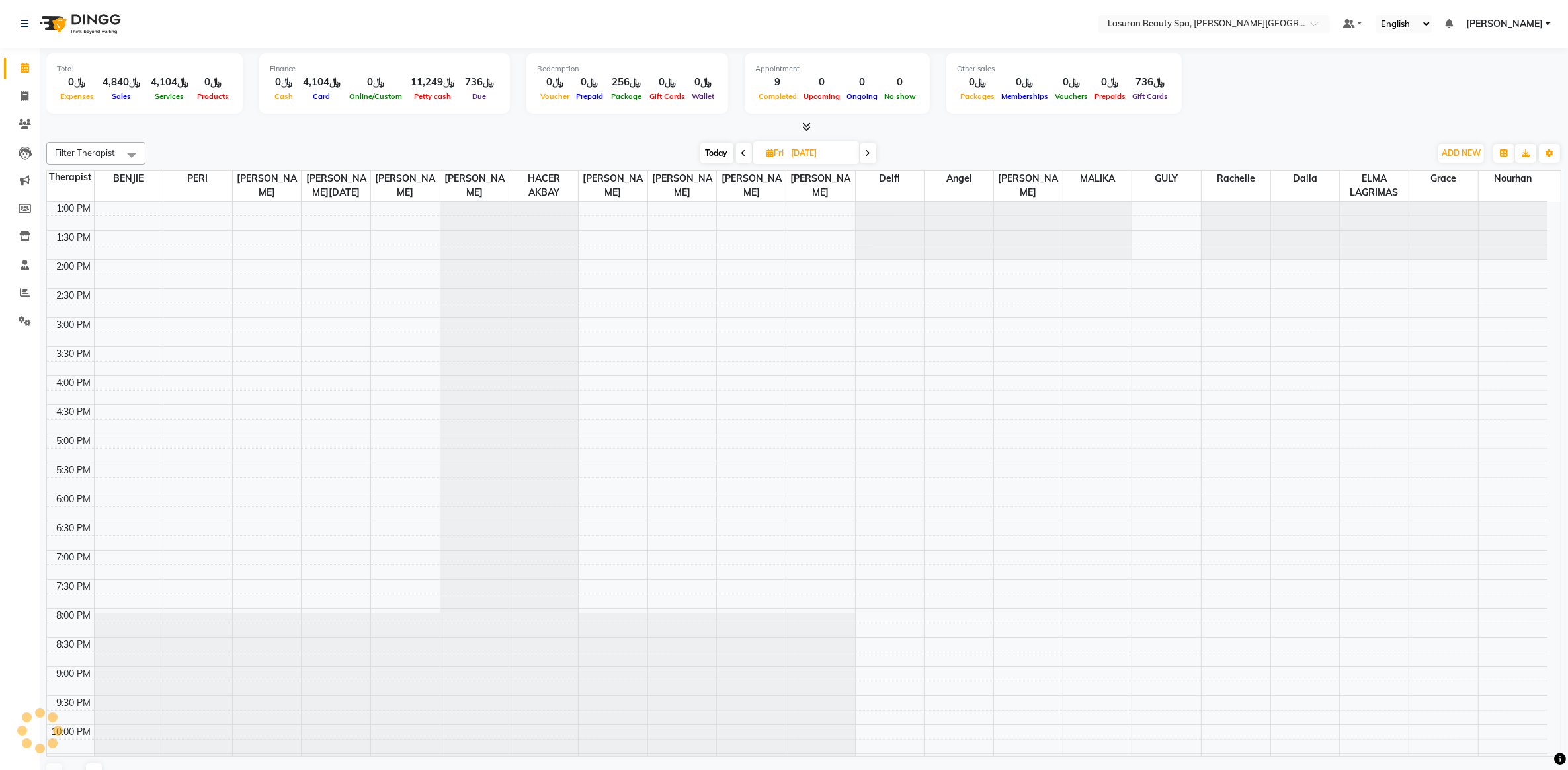
click at [87, 17] on img at bounding box center [79, 24] width 91 height 37
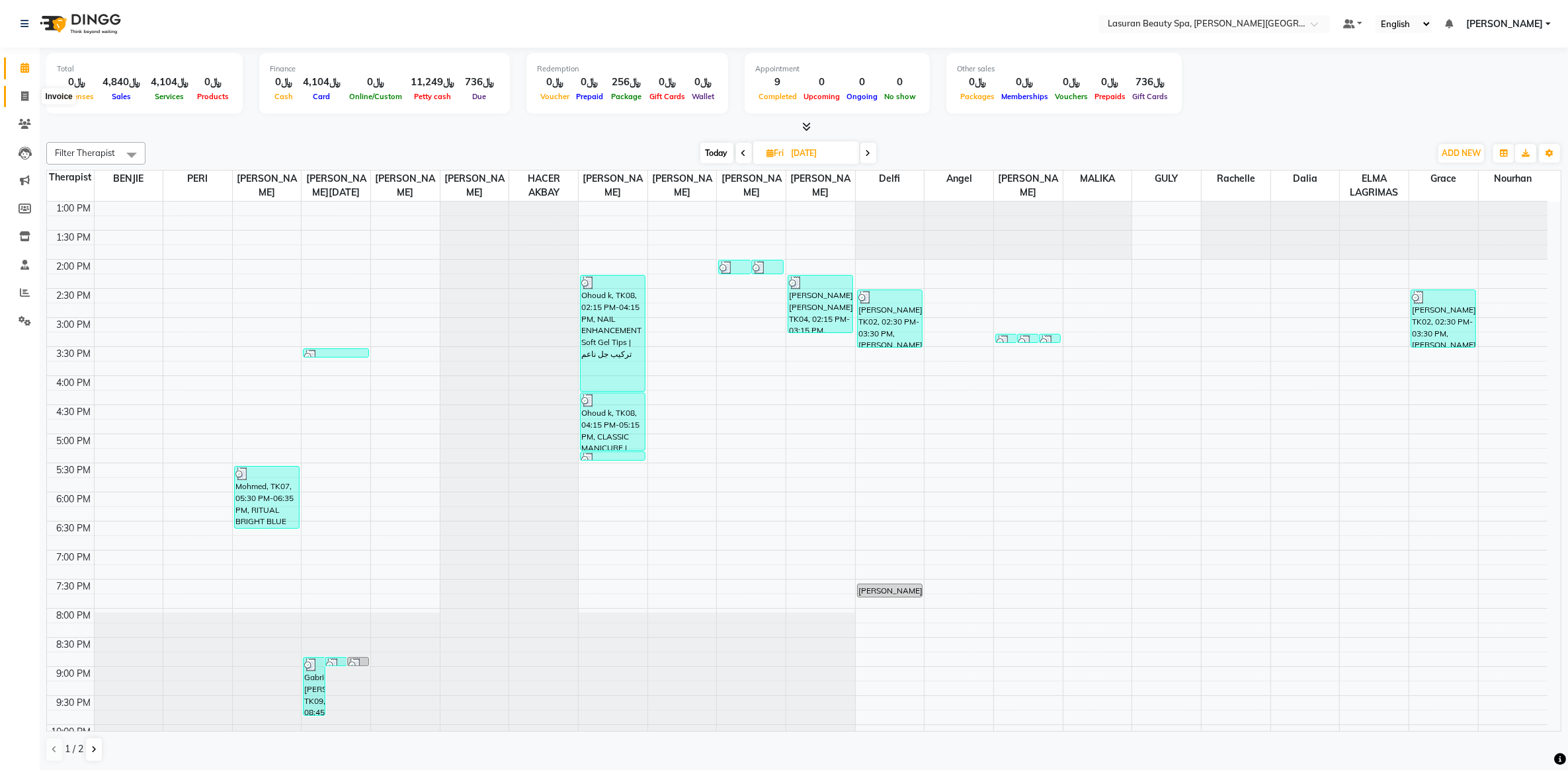
click at [25, 103] on span at bounding box center [24, 97] width 23 height 15
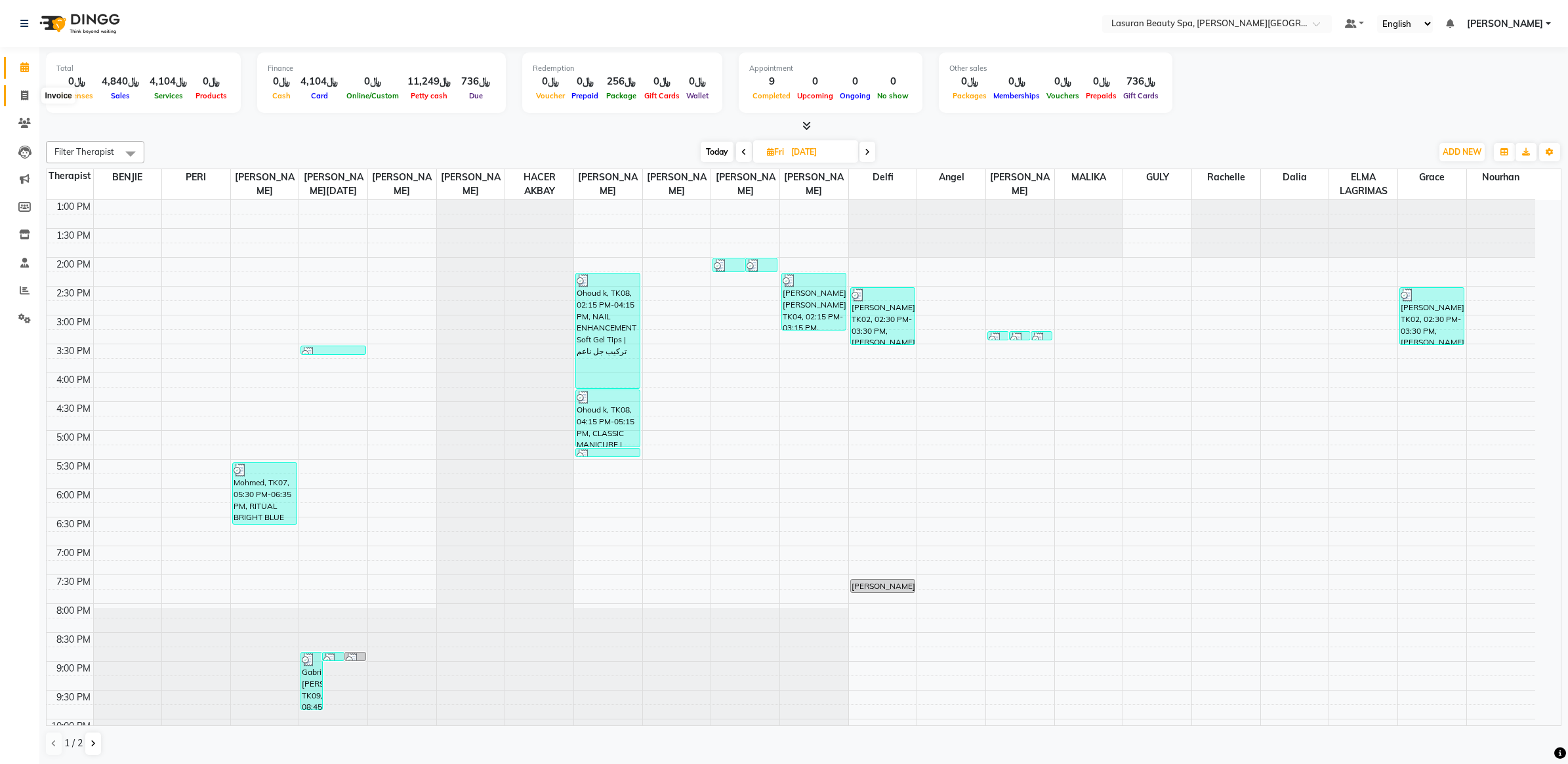
select select "6941"
select select "service"
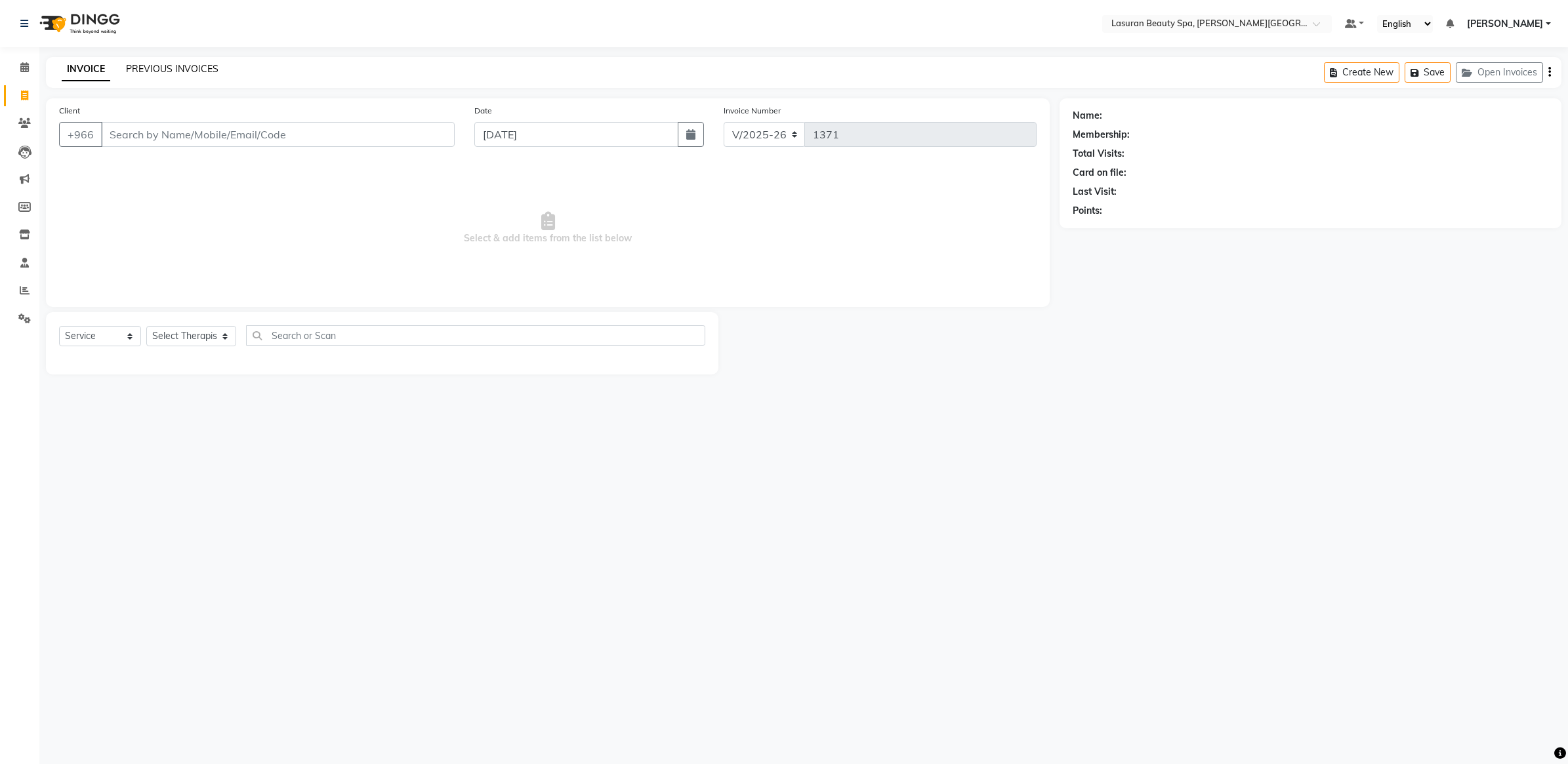
click at [195, 65] on link "PREVIOUS INVOICES" at bounding box center [172, 69] width 92 height 12
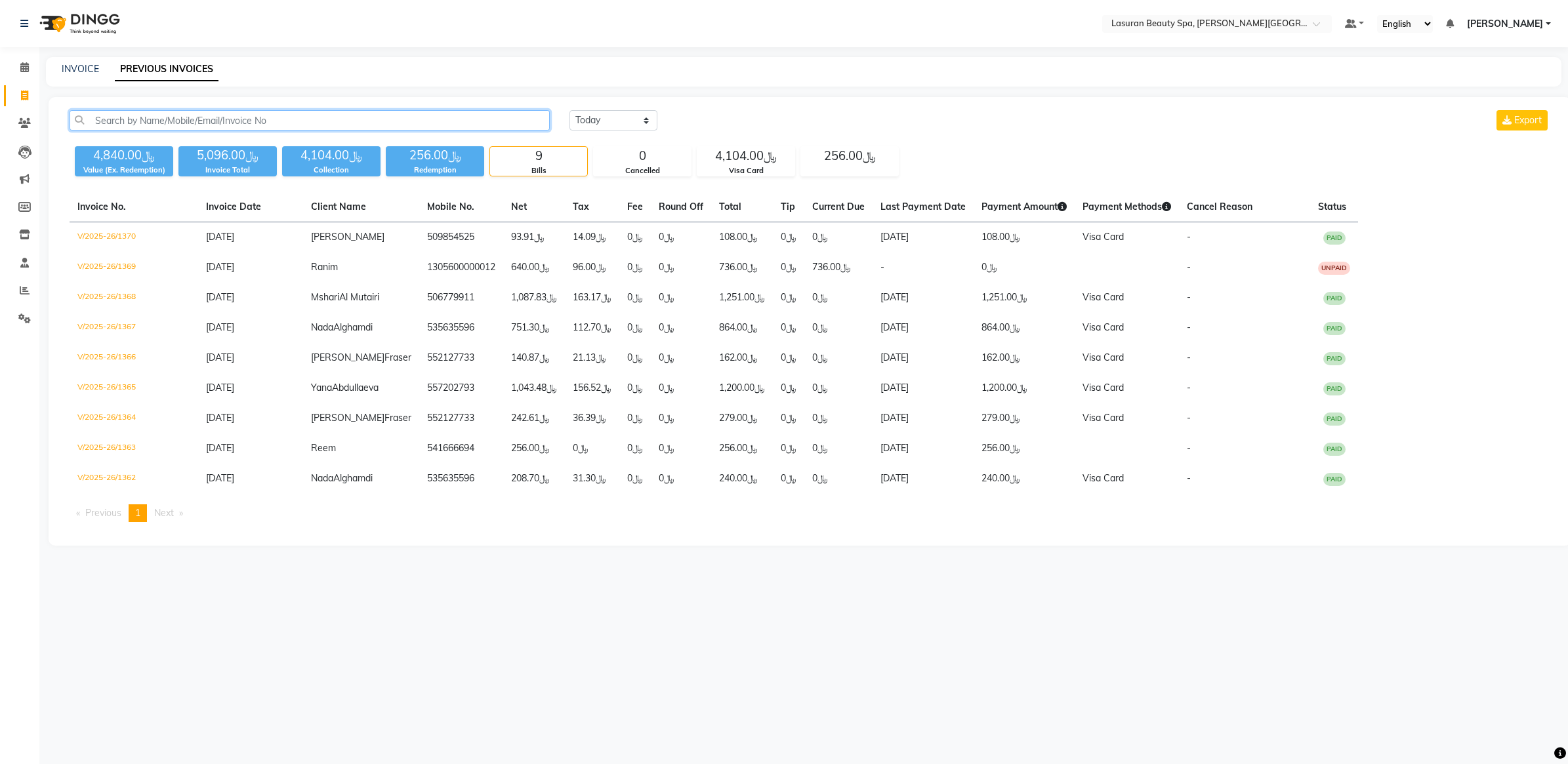
click at [303, 124] on input "text" at bounding box center [310, 120] width 480 height 21
paste input "966550333885"
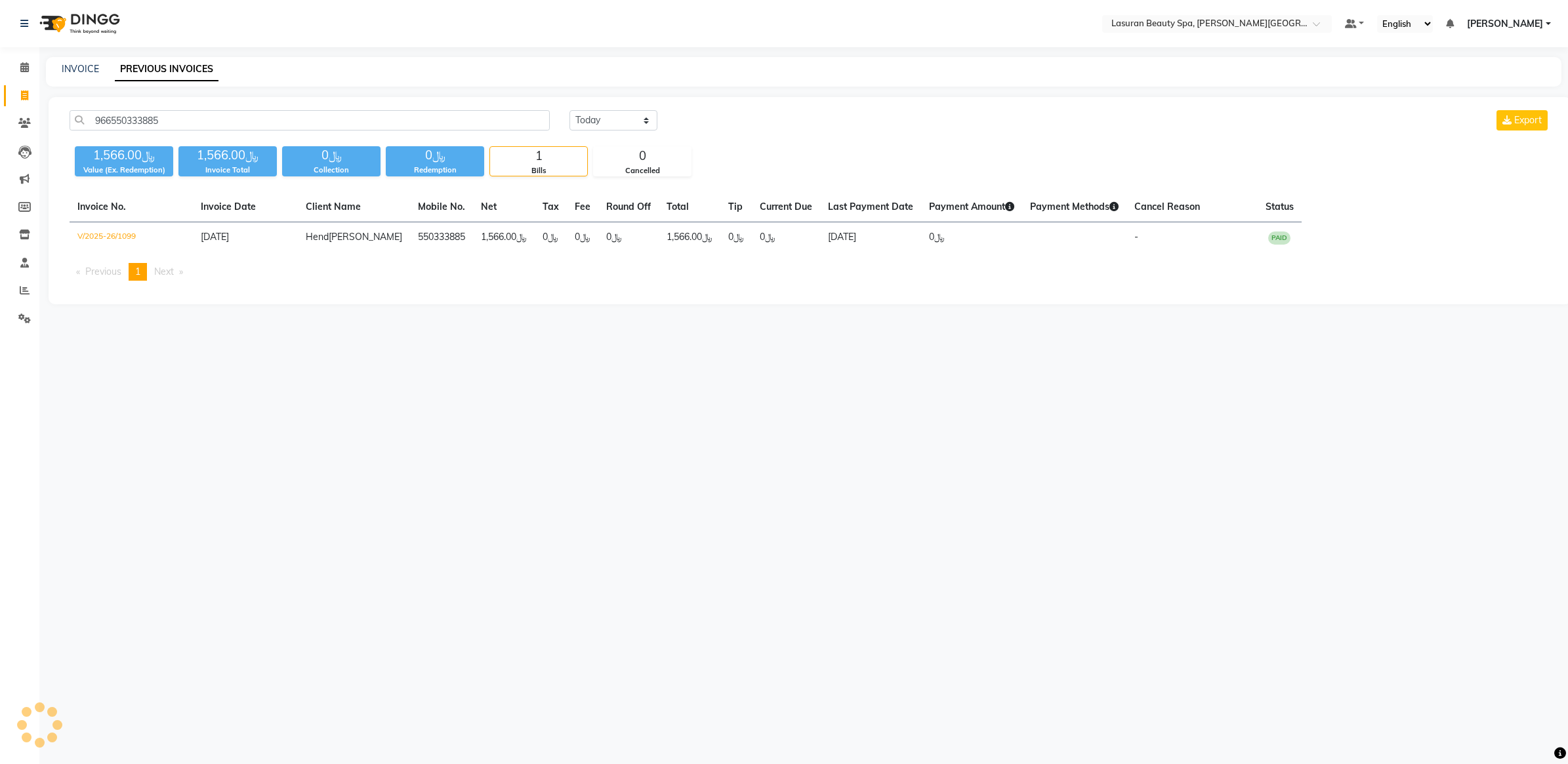
click at [745, 90] on main "INVOICE PREVIOUS INVOICES 966550333885 Today Yesterday Custom Range Export ﷼1,5…" at bounding box center [803, 190] width 1528 height 267
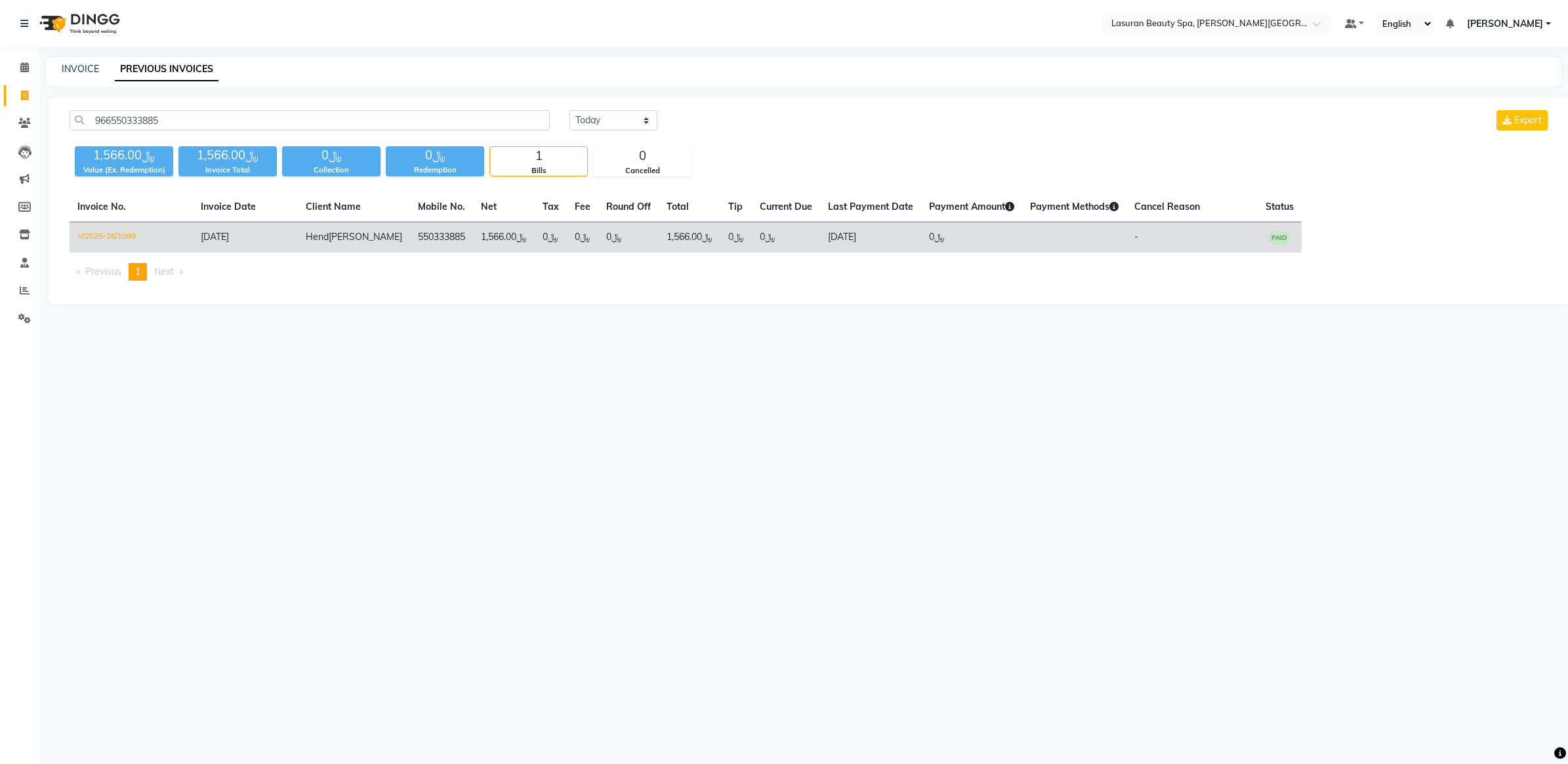
click at [535, 244] on td "﷼0" at bounding box center [550, 237] width 32 height 31
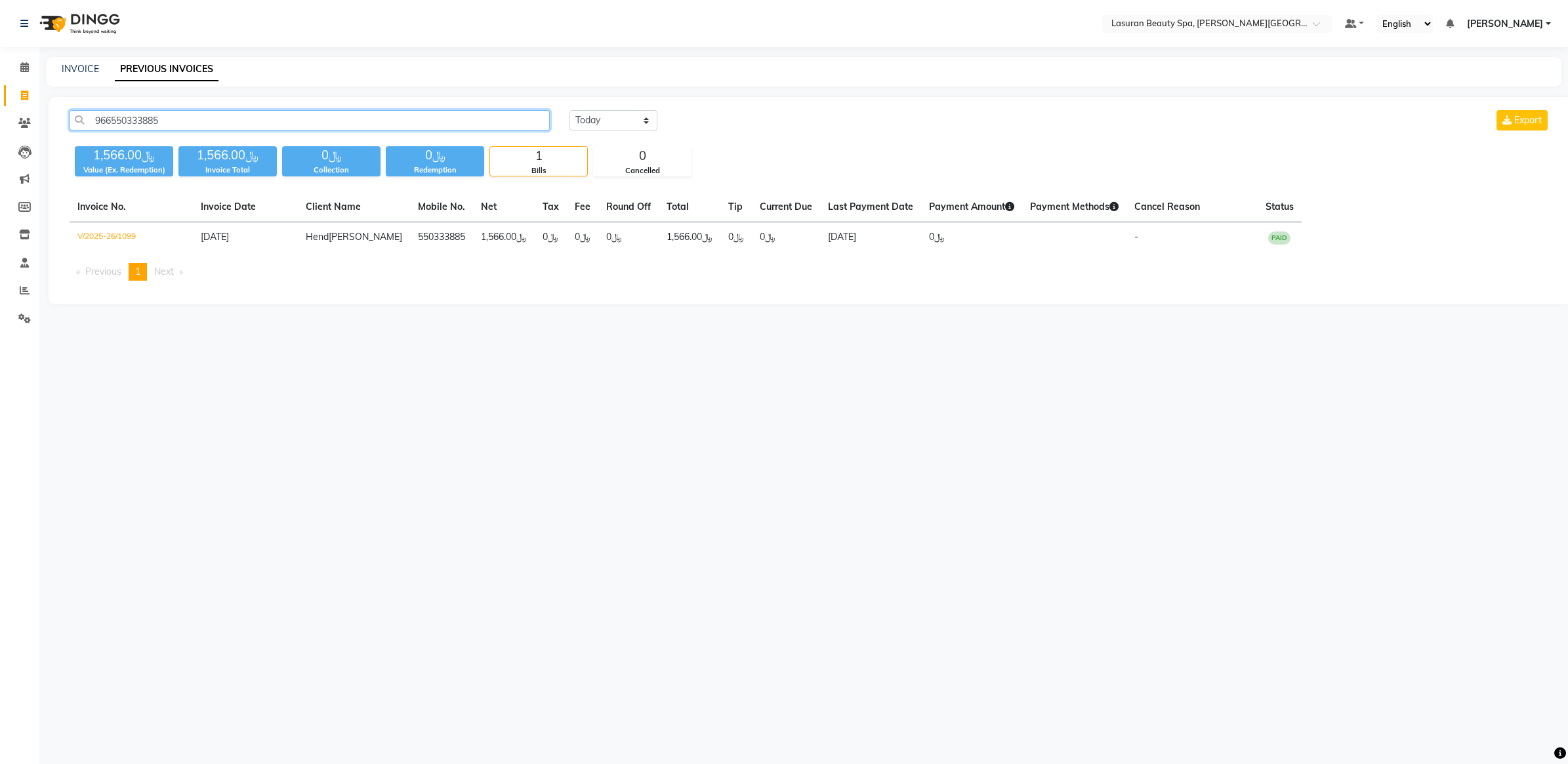
click at [404, 126] on input "966550333885" at bounding box center [310, 120] width 480 height 21
paste input "Khlood Aldukheil"
click at [405, 126] on input "966550333885 Khlood Aldukheil" at bounding box center [310, 120] width 480 height 21
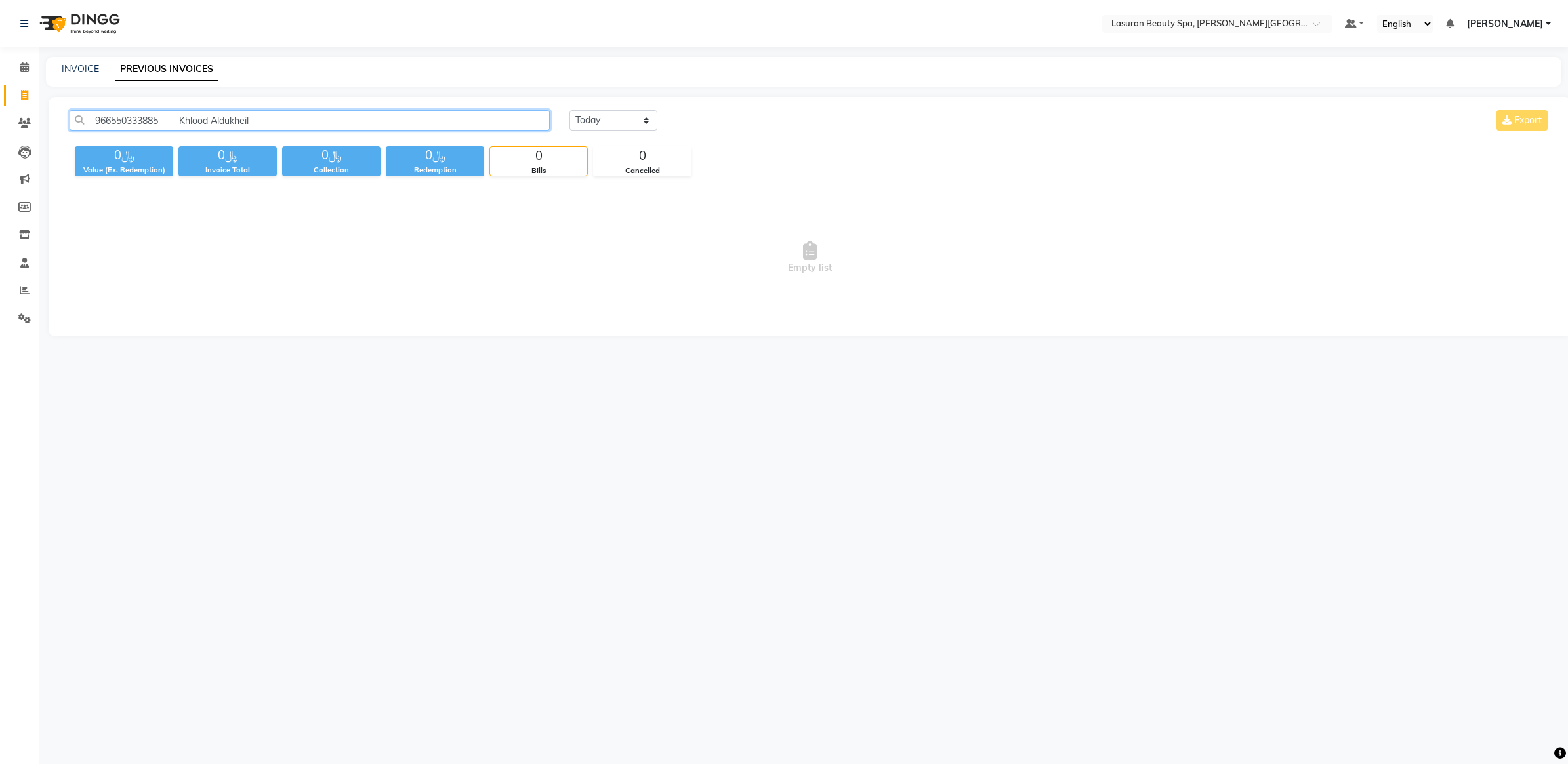
paste input "text"
click at [113, 121] on input "Khlood Aldukheil" at bounding box center [310, 120] width 480 height 21
click at [260, 335] on div "Khlood Aldukheil Today Yesterday Custom Range Export ﷼0 Value (Ex. Redemption) …" at bounding box center [810, 217] width 1523 height 239
click at [205, 120] on input "Khlood Aldukheil" at bounding box center [310, 120] width 480 height 21
paste input "966505660770"
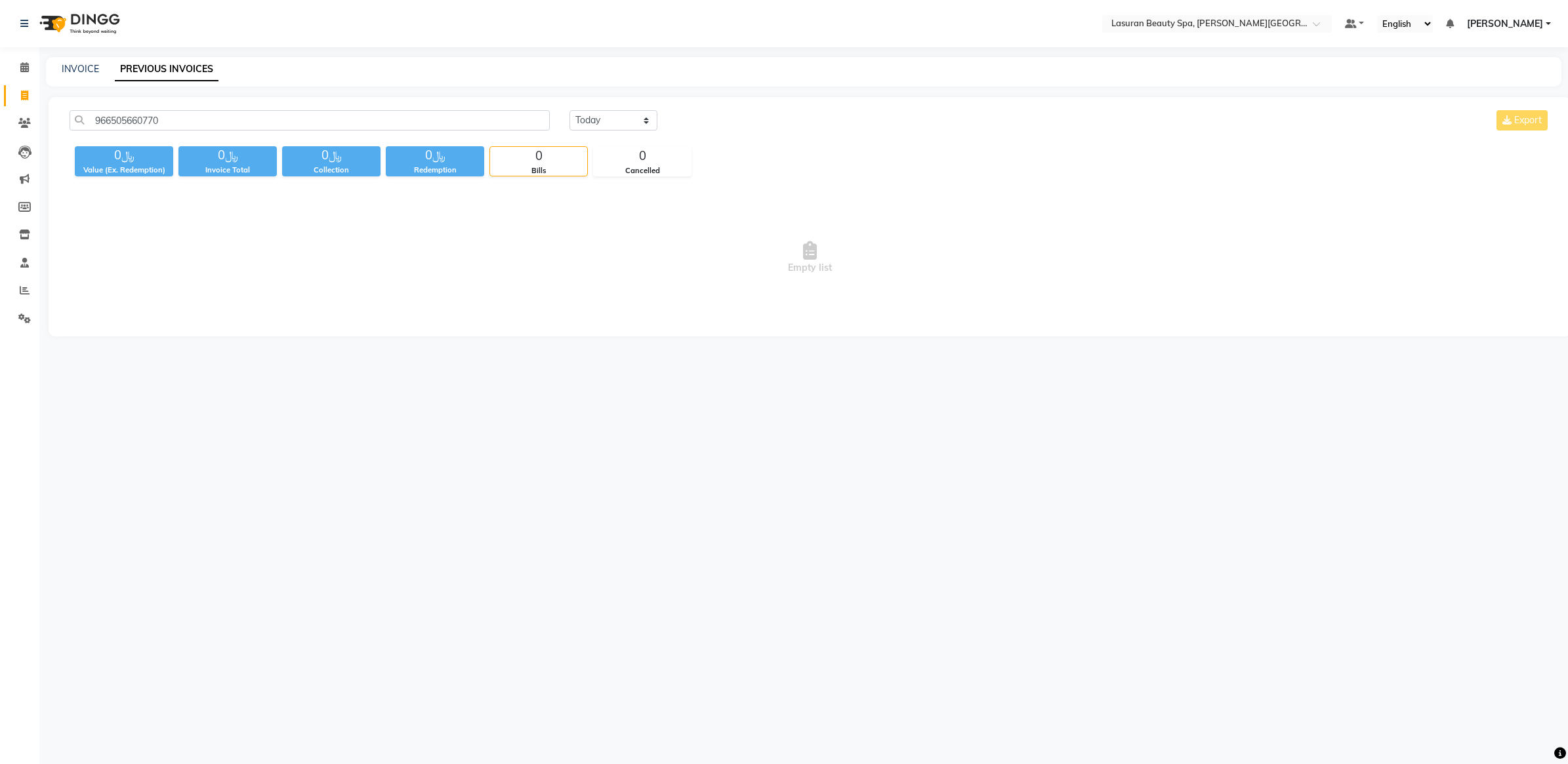
click at [281, 246] on span "Empty list" at bounding box center [810, 258] width 1481 height 131
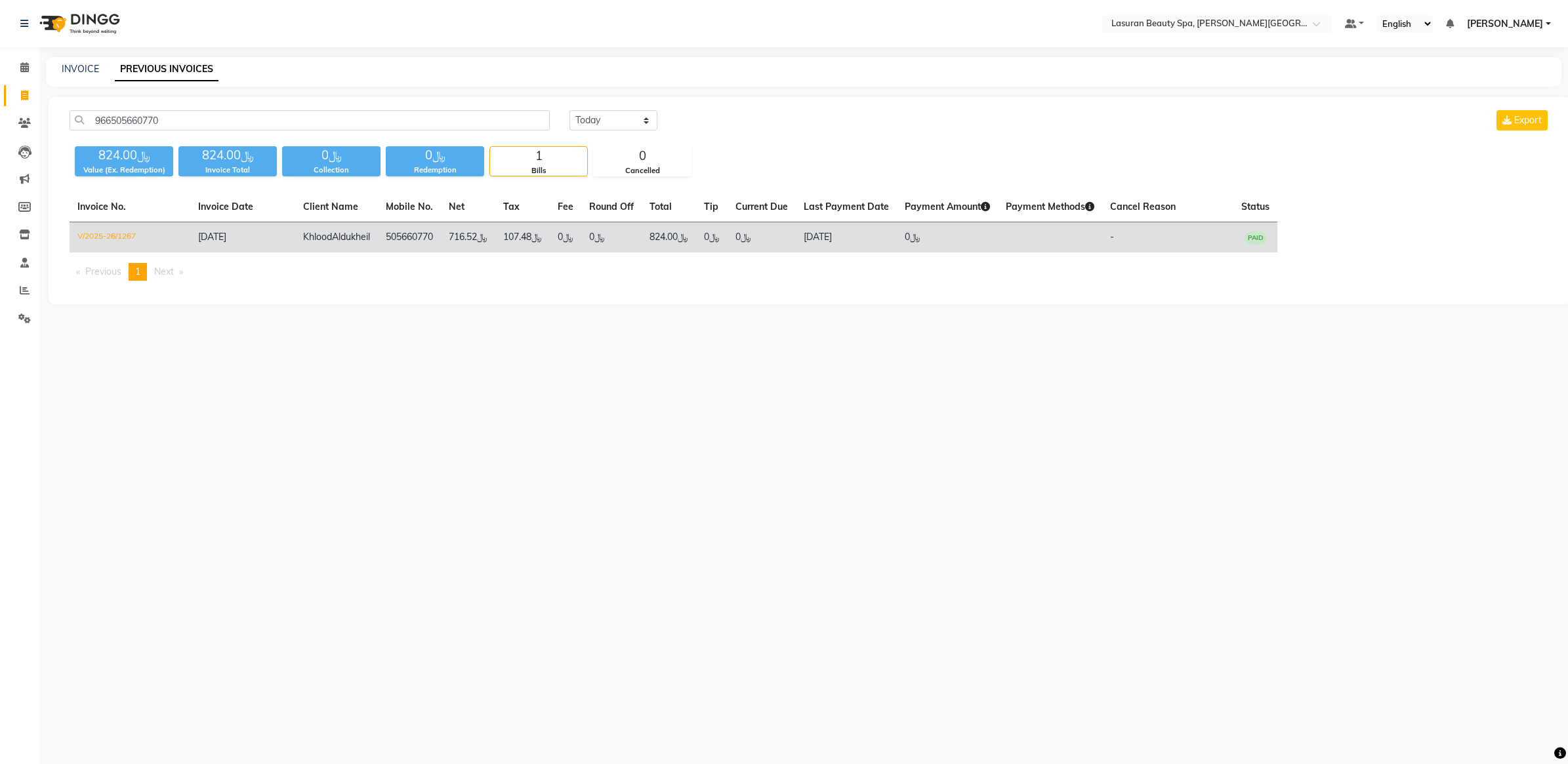
click at [441, 246] on td "505660770" at bounding box center [409, 237] width 63 height 31
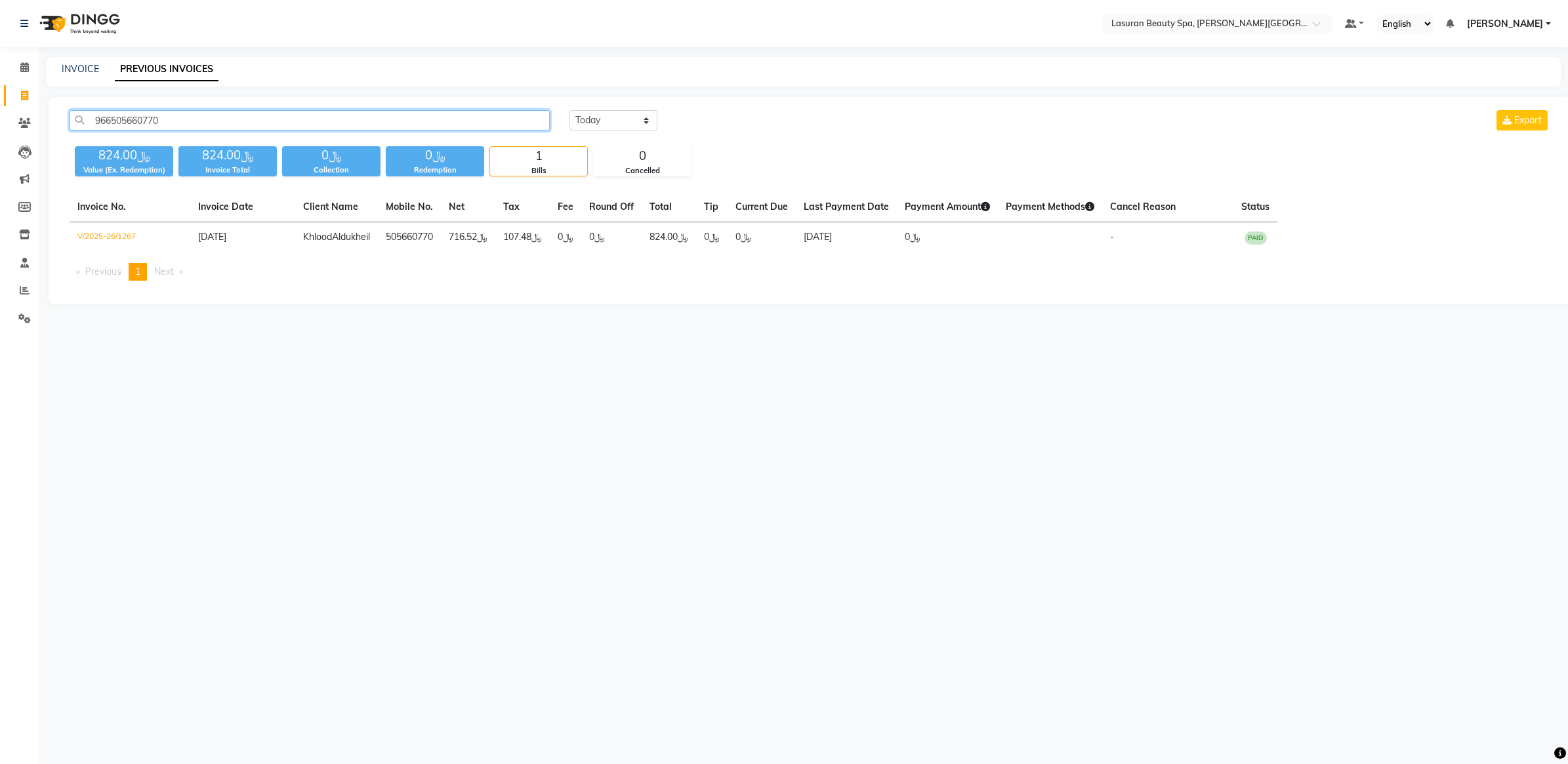
click at [146, 119] on input "966505660770" at bounding box center [310, 120] width 480 height 21
paste input "51133047"
click at [277, 364] on div "Select Location × Lasuran Beauty Spa, King Abdullah Financial District Default …" at bounding box center [784, 382] width 1568 height 764
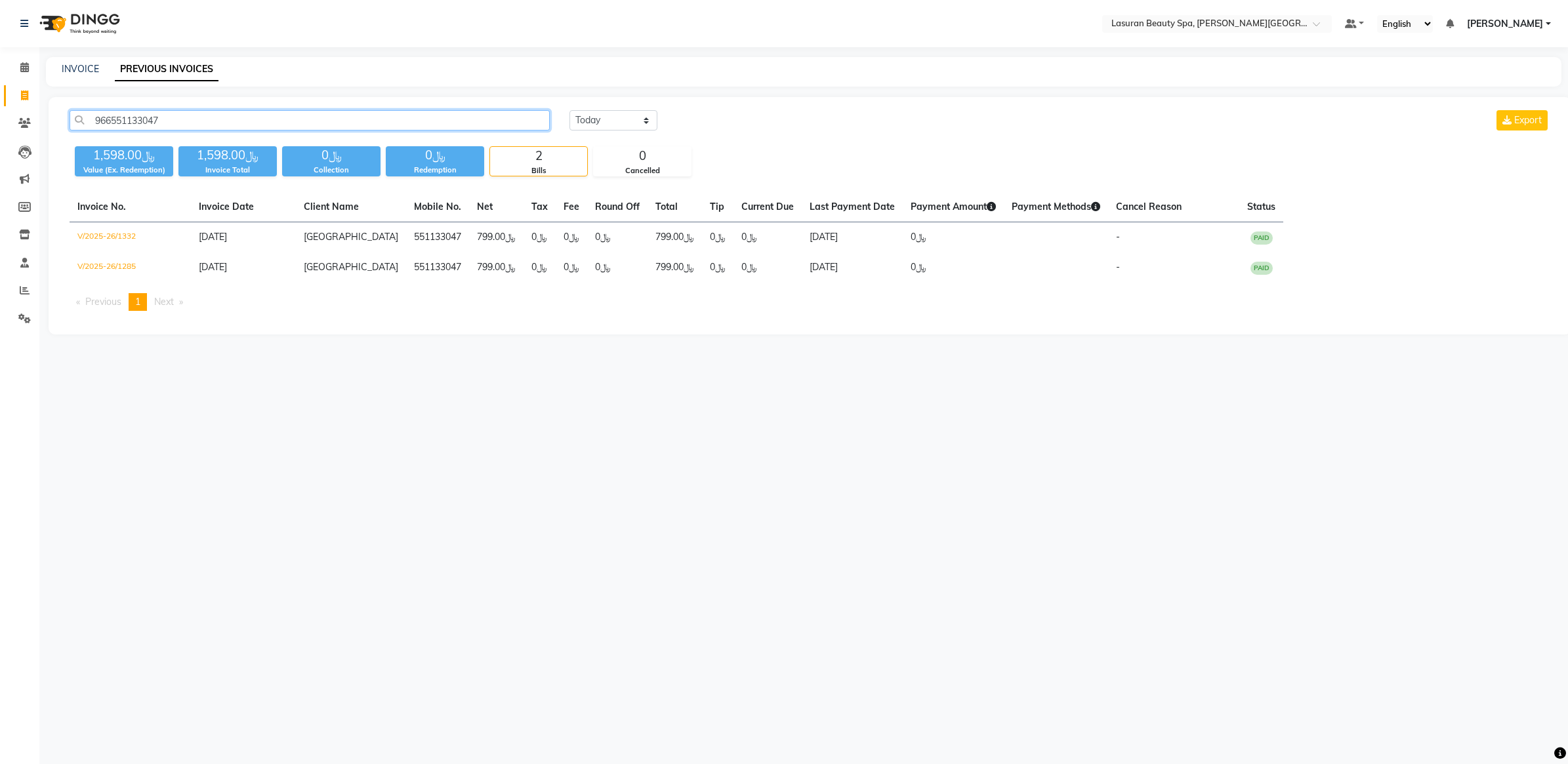
click at [393, 114] on input "966551133047" at bounding box center [310, 120] width 480 height 21
paste input "3367078"
click at [641, 447] on div "Select Location × Lasuran Beauty Spa, King Abdullah Financial District Default …" at bounding box center [784, 382] width 1568 height 764
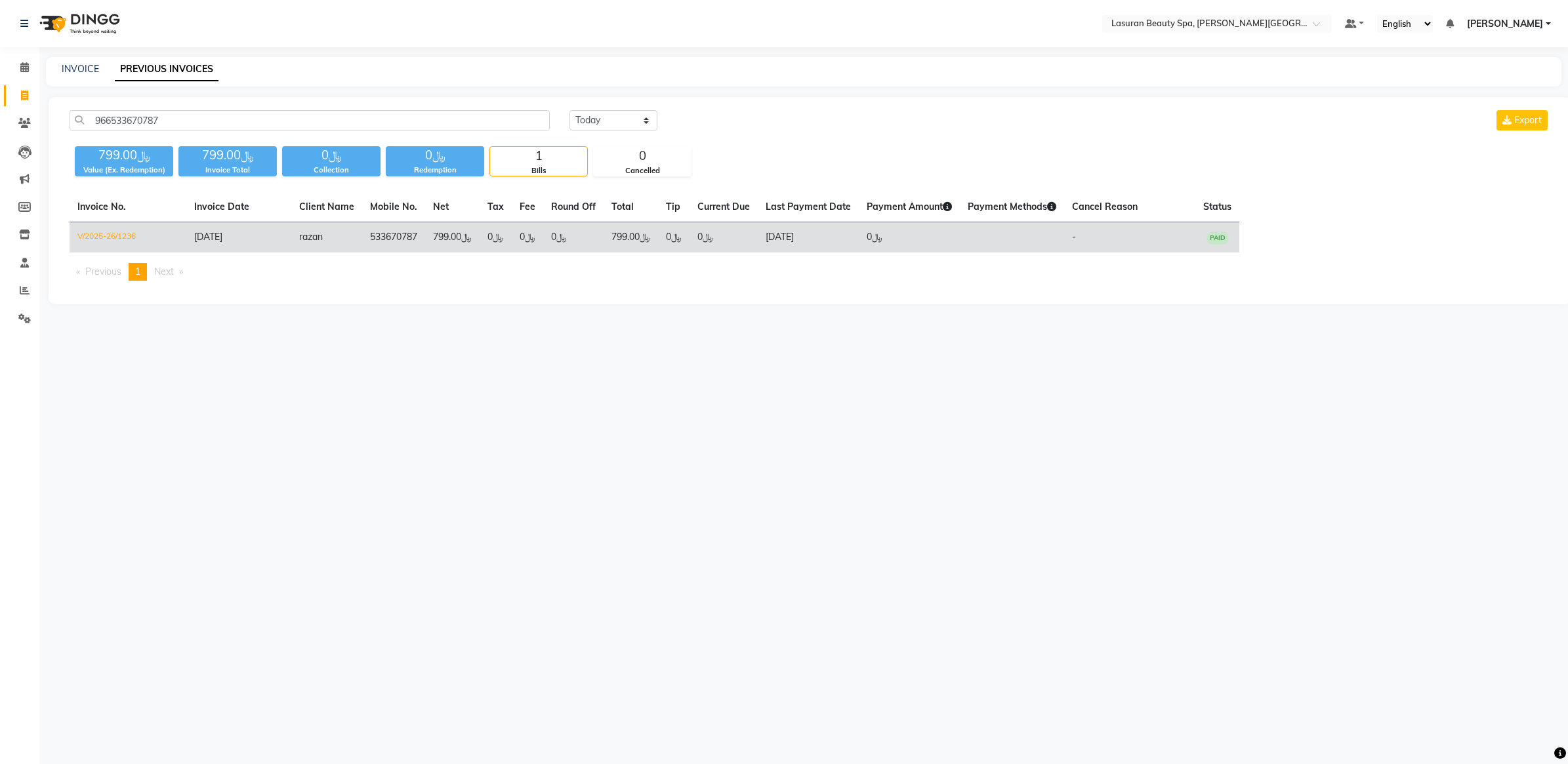
click at [588, 230] on td "﷼0" at bounding box center [573, 237] width 60 height 31
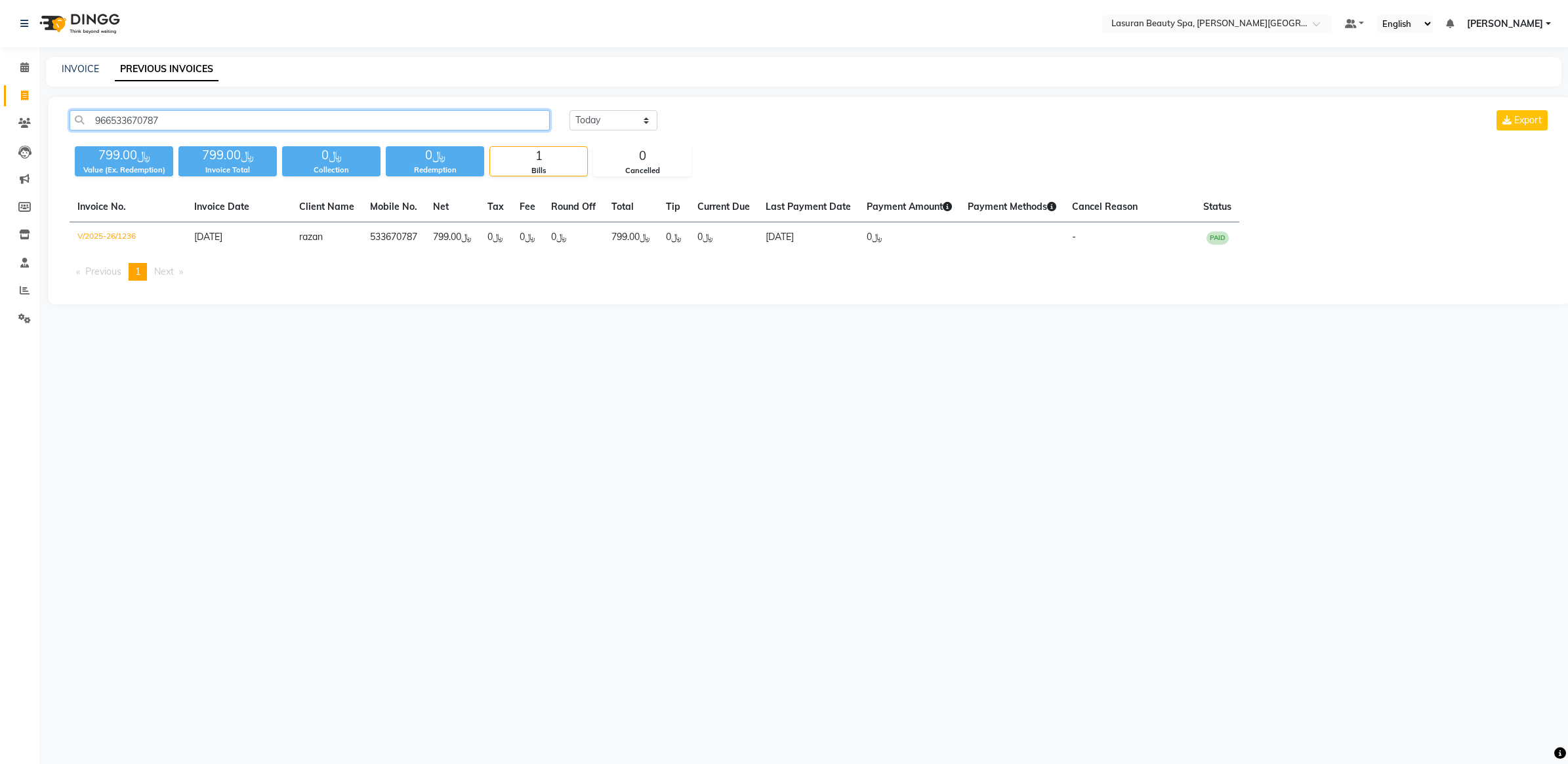
click at [423, 123] on input "966533670787" at bounding box center [310, 120] width 480 height 21
paste input "5330177"
click at [584, 427] on div "Select Location × Lasuran Beauty Spa, King Abdullah Financial District Default …" at bounding box center [784, 382] width 1568 height 764
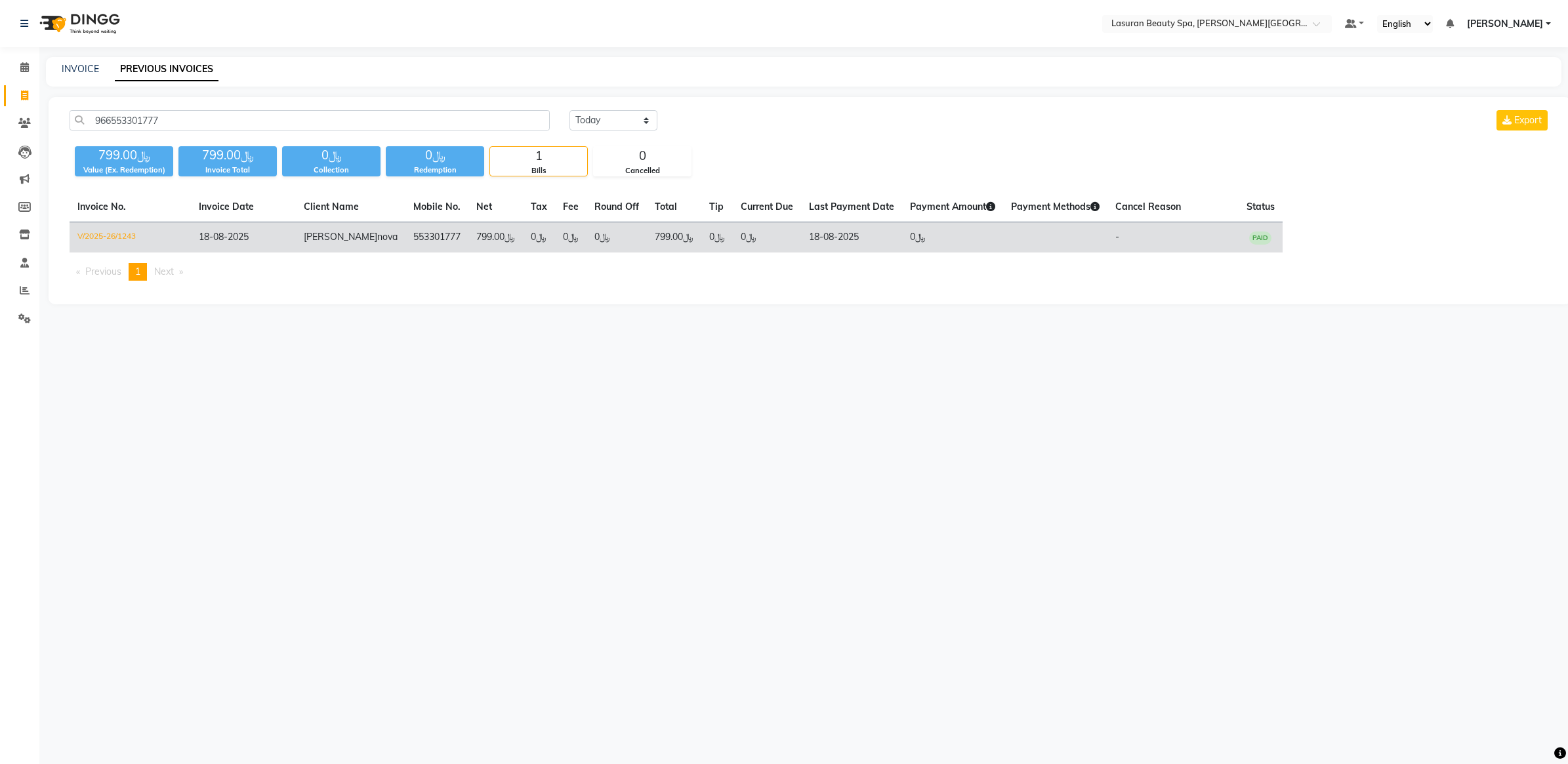
click at [701, 241] on td "﷼0" at bounding box center [717, 237] width 31 height 31
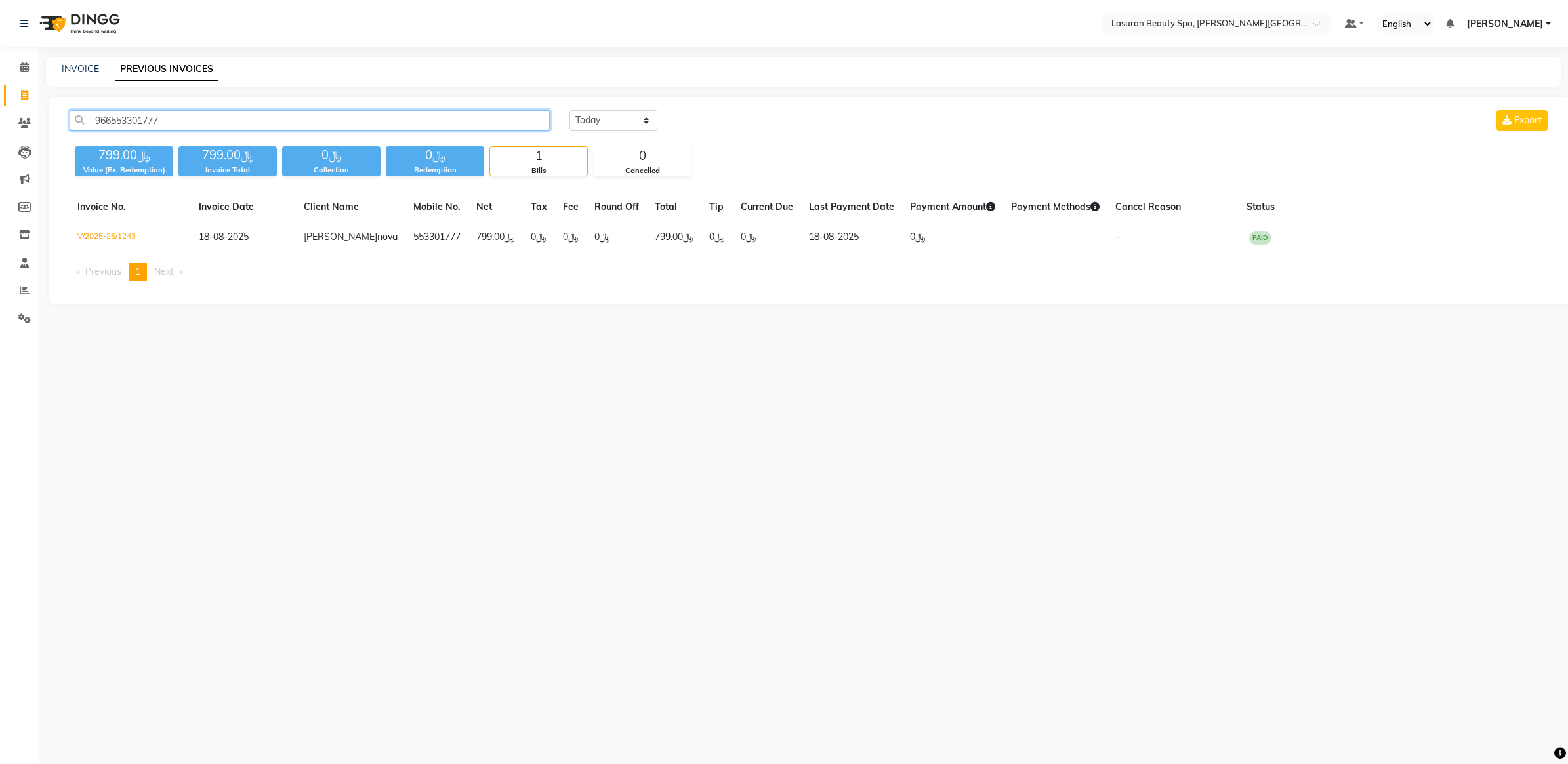
click at [349, 115] on input "966553301777" at bounding box center [310, 120] width 480 height 21
paste input "1880470"
click at [372, 365] on div "Select Location × Lasuran Beauty Spa, King Abdullah Financial District Default …" at bounding box center [784, 382] width 1568 height 764
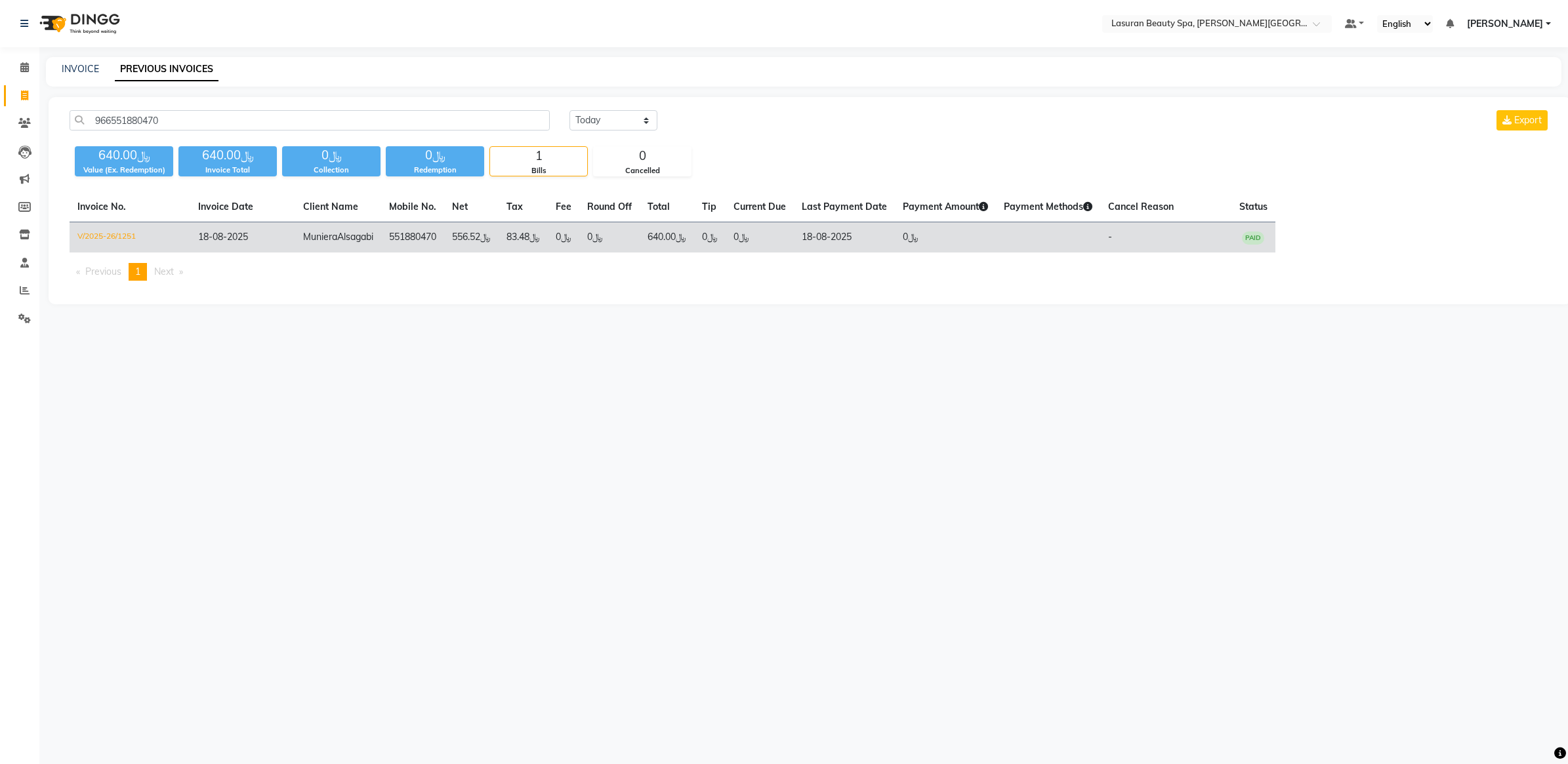
click at [609, 229] on td "﷼0" at bounding box center [609, 237] width 60 height 31
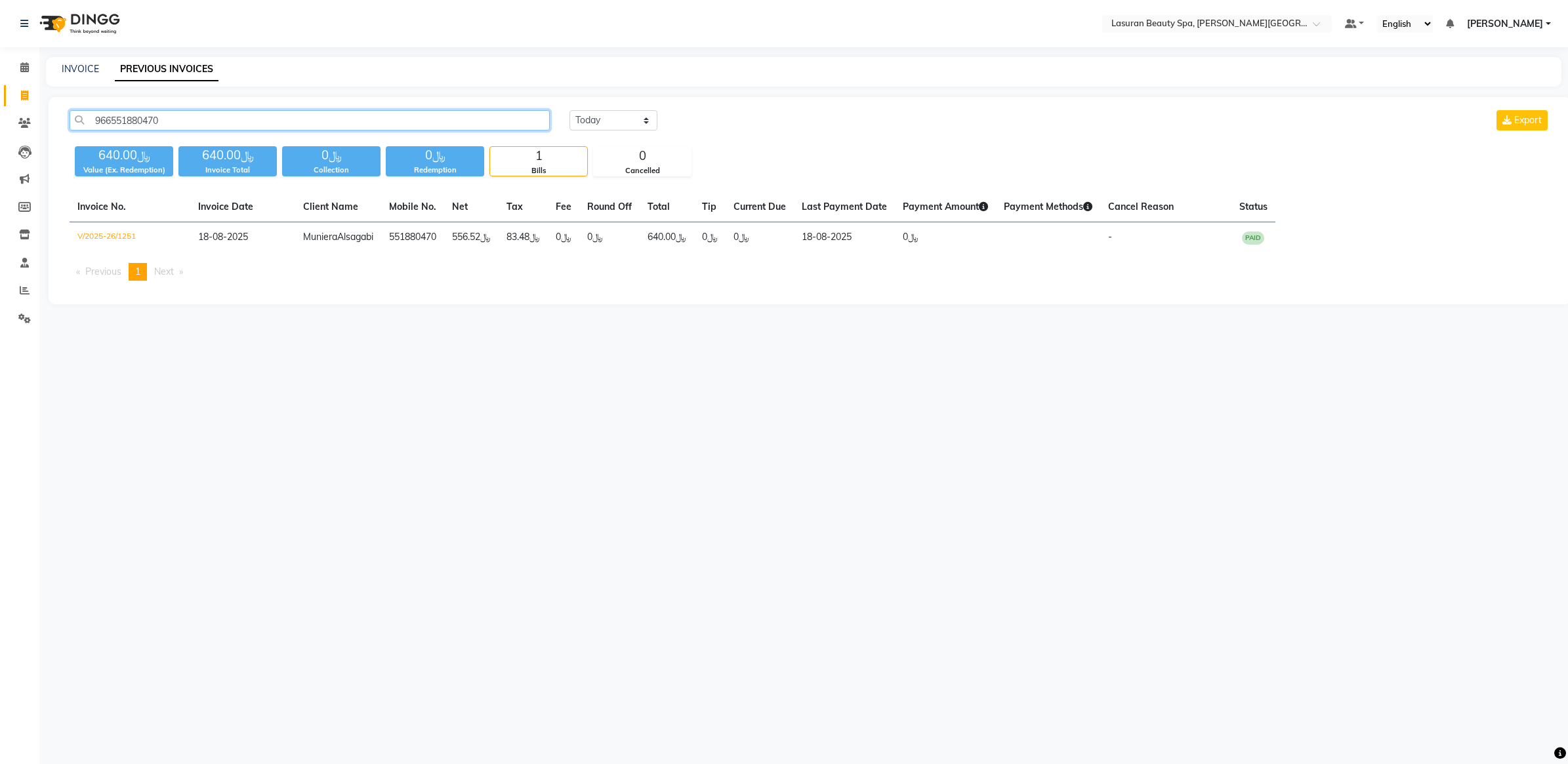
click at [341, 116] on input "966551880470" at bounding box center [310, 120] width 480 height 21
paste input "80820712"
click at [457, 425] on div "Select Location × Lasuran Beauty Spa, King Abdullah Financial District Default …" at bounding box center [784, 382] width 1568 height 764
click at [322, 114] on input "966580820712" at bounding box center [310, 120] width 480 height 21
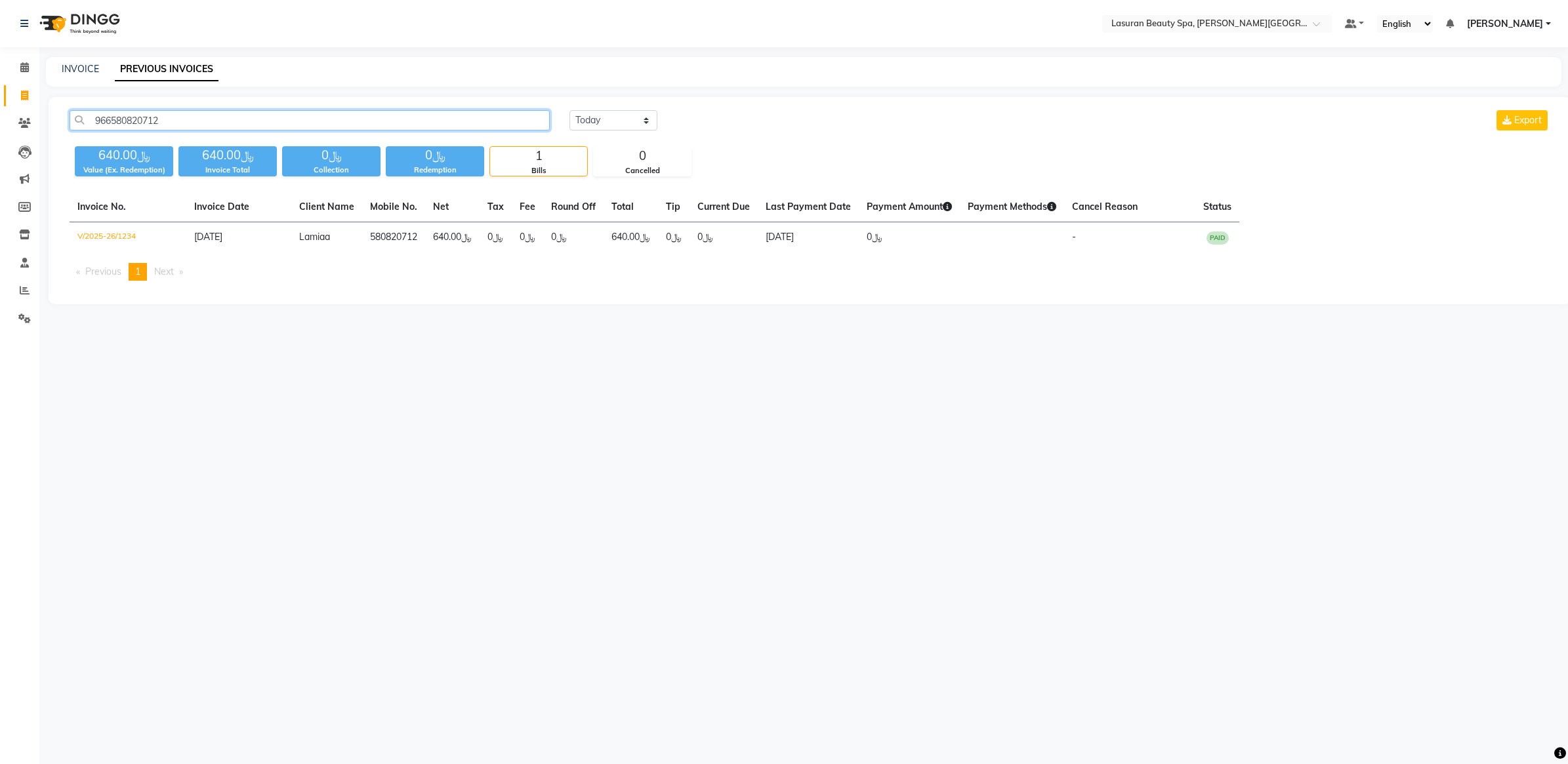
click at [322, 114] on input "966580820712" at bounding box center [310, 120] width 480 height 21
paste input "57430665"
type input "966557430665"
click at [378, 320] on main "INVOICE PREVIOUS INVOICES 966557430665 Today Yesterday Custom Range Export ﷼640…" at bounding box center [803, 190] width 1528 height 267
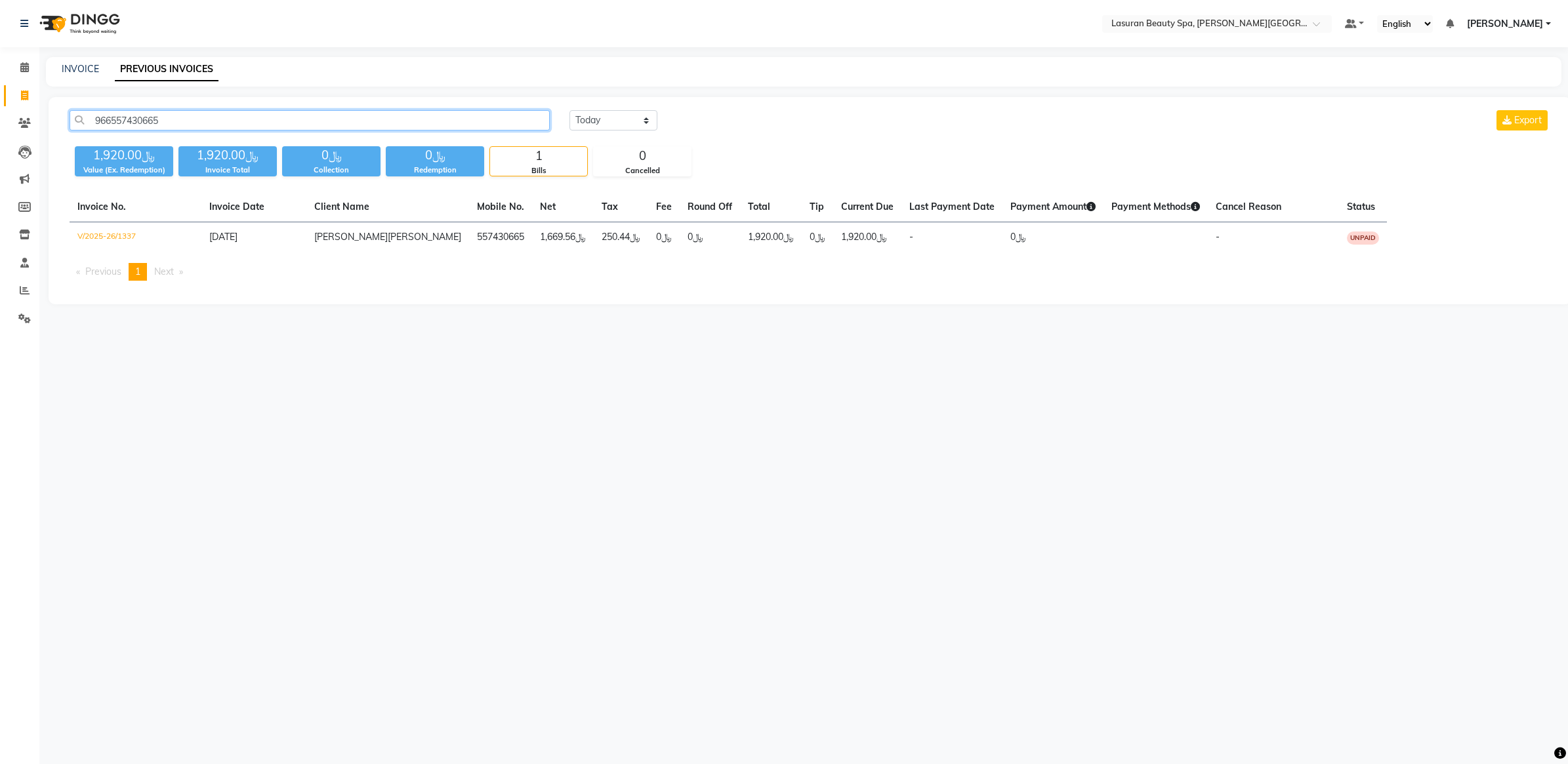
click at [193, 126] on input "966557430665" at bounding box center [310, 120] width 480 height 21
click at [621, 119] on select "Today Yesterday Custom Range" at bounding box center [614, 120] width 88 height 21
select select "range"
click at [570, 110] on select "Today Yesterday Custom Range" at bounding box center [614, 120] width 88 height 21
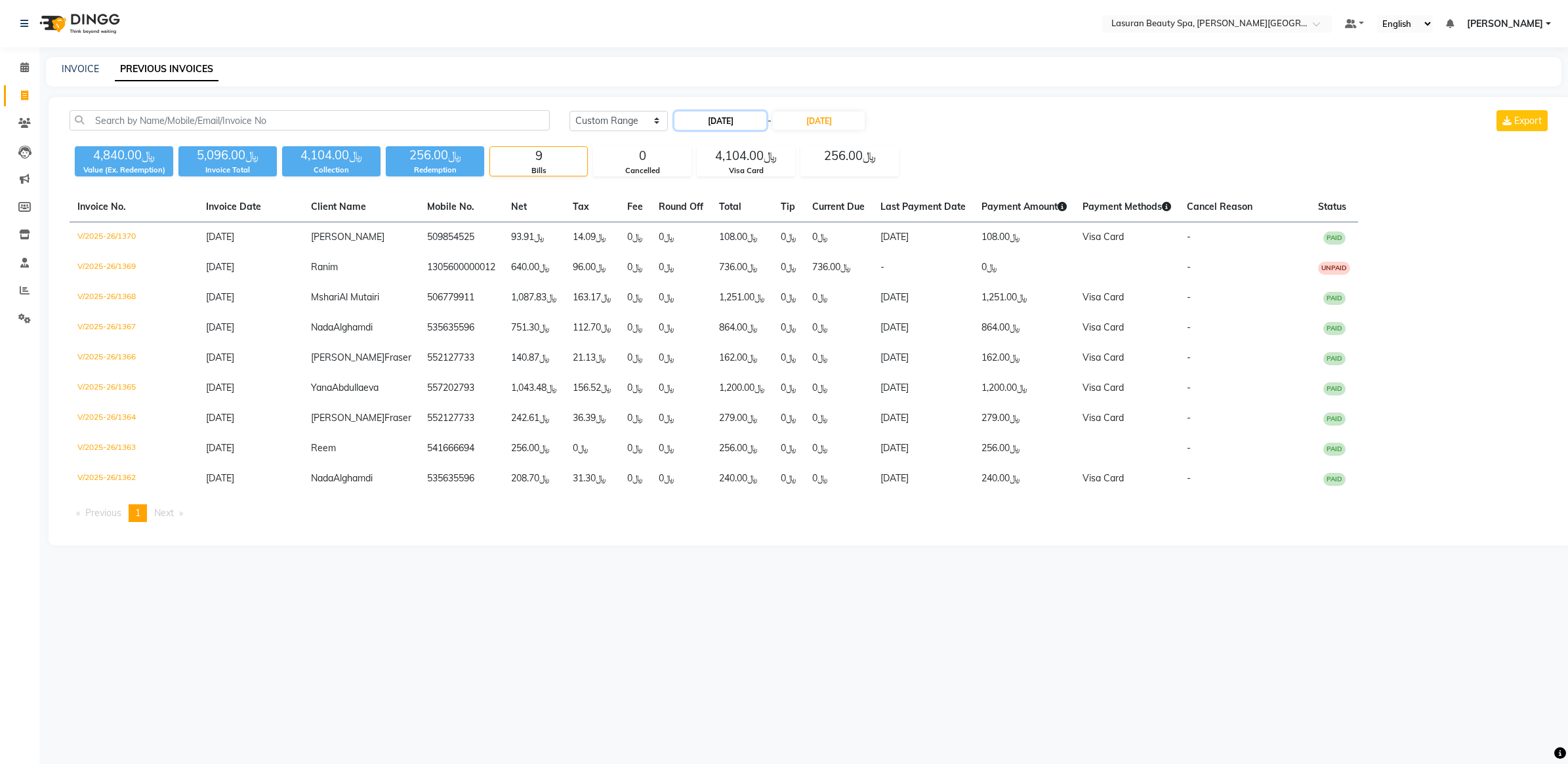
click at [731, 123] on input "[DATE]" at bounding box center [720, 121] width 92 height 18
select select "9"
select select "2025"
click at [815, 248] on div "28" at bounding box center [814, 251] width 21 height 21
type input "28-09-2025"
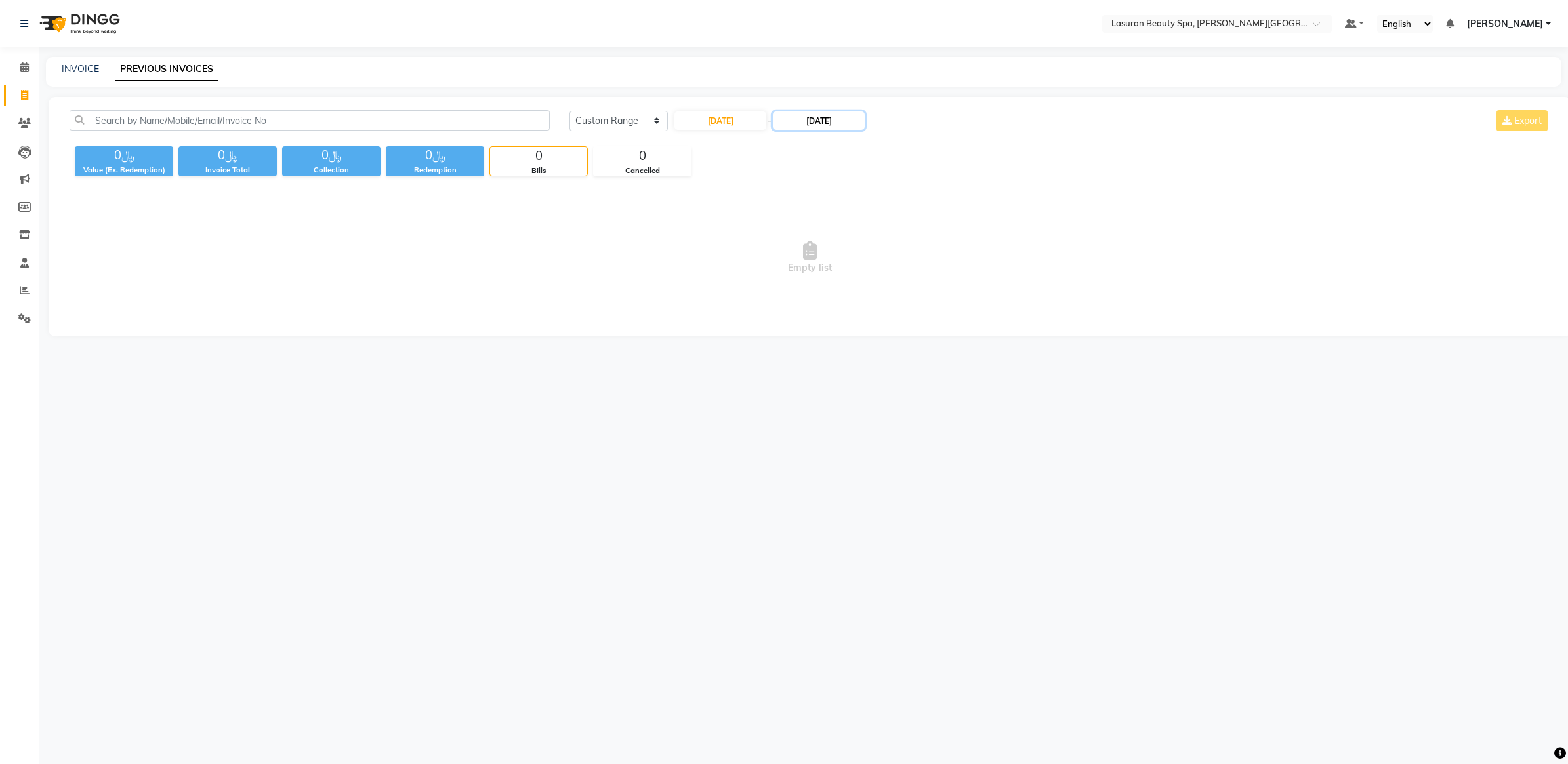
click at [817, 124] on input "[DATE]" at bounding box center [818, 121] width 92 height 18
click at [923, 244] on div "28" at bounding box center [917, 251] width 21 height 21
click at [820, 228] on span "Empty list" at bounding box center [810, 258] width 1481 height 131
click at [797, 119] on input "28-09-2025" at bounding box center [818, 121] width 92 height 18
click at [789, 142] on div at bounding box center [790, 146] width 26 height 21
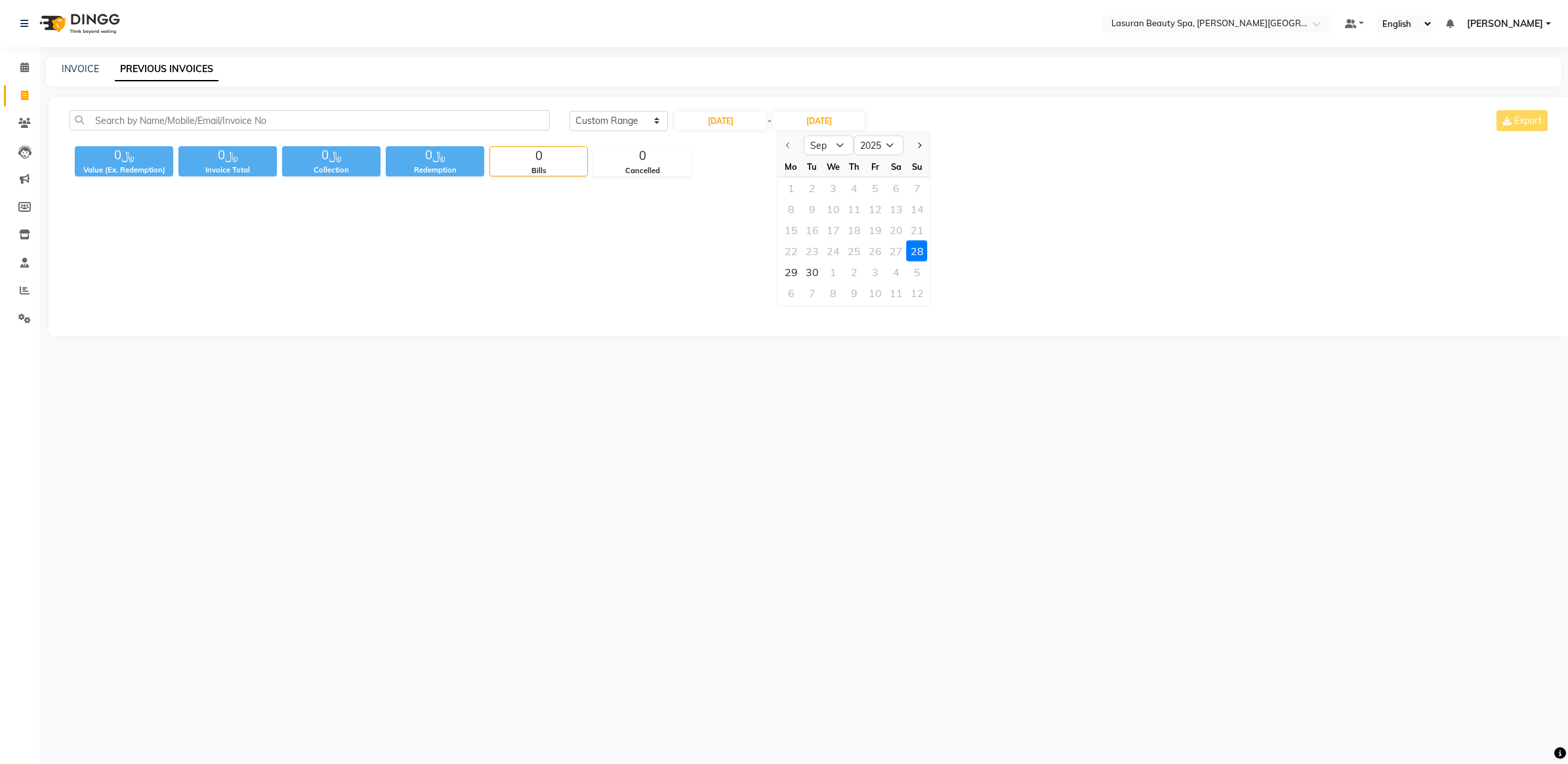
click at [785, 148] on div at bounding box center [790, 146] width 26 height 21
click at [817, 151] on select "Sep Oct Nov Dec" at bounding box center [829, 146] width 50 height 20
click at [824, 290] on div "8" at bounding box center [833, 293] width 21 height 21
type input "08-10-2025"
click at [844, 119] on input "08-10-2025" at bounding box center [818, 121] width 92 height 18
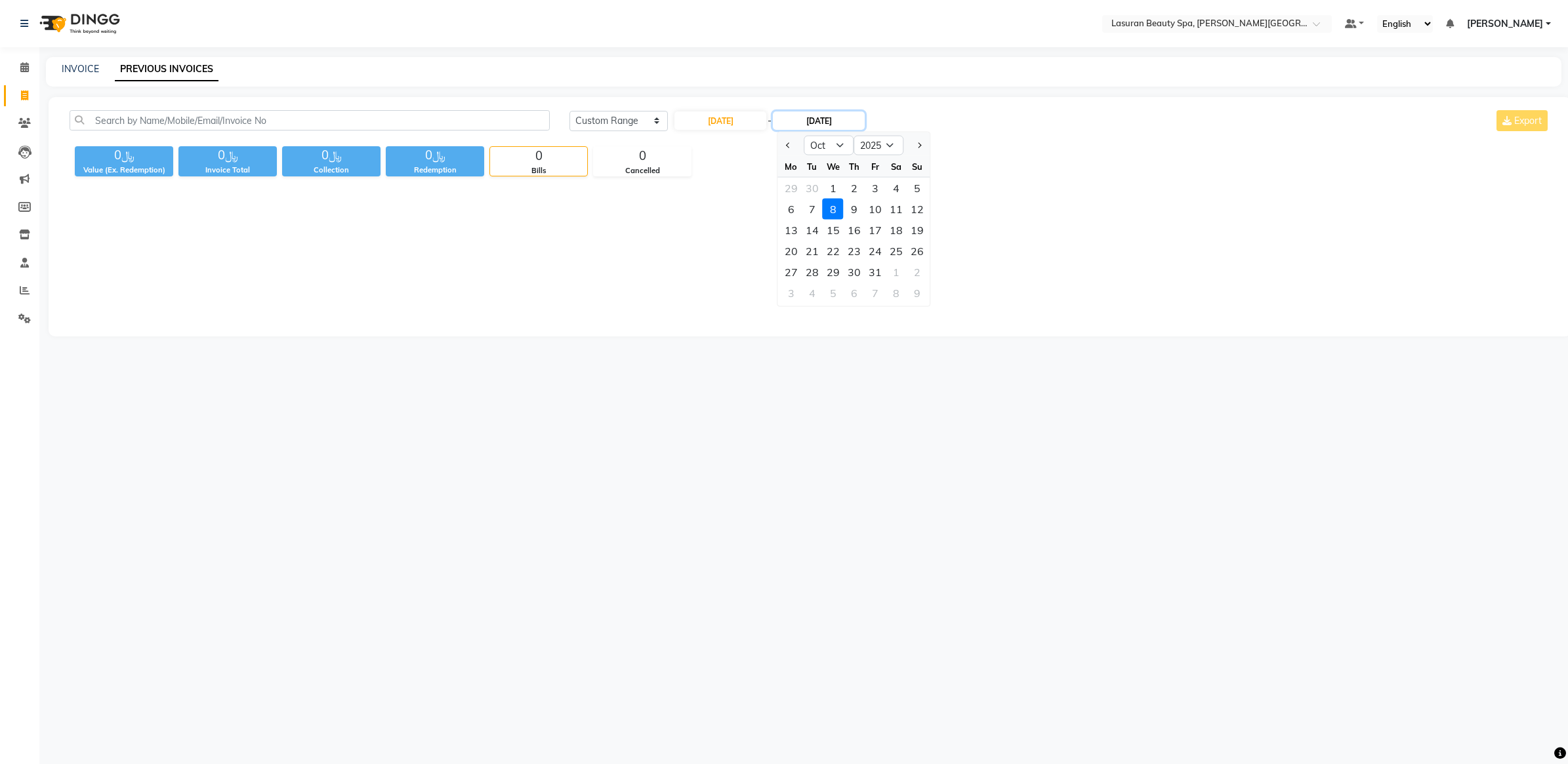
click at [811, 124] on input "08-10-2025" at bounding box center [818, 121] width 92 height 18
click at [792, 145] on button "Previous month" at bounding box center [789, 146] width 11 height 21
select select "9"
click at [792, 145] on div at bounding box center [790, 146] width 26 height 21
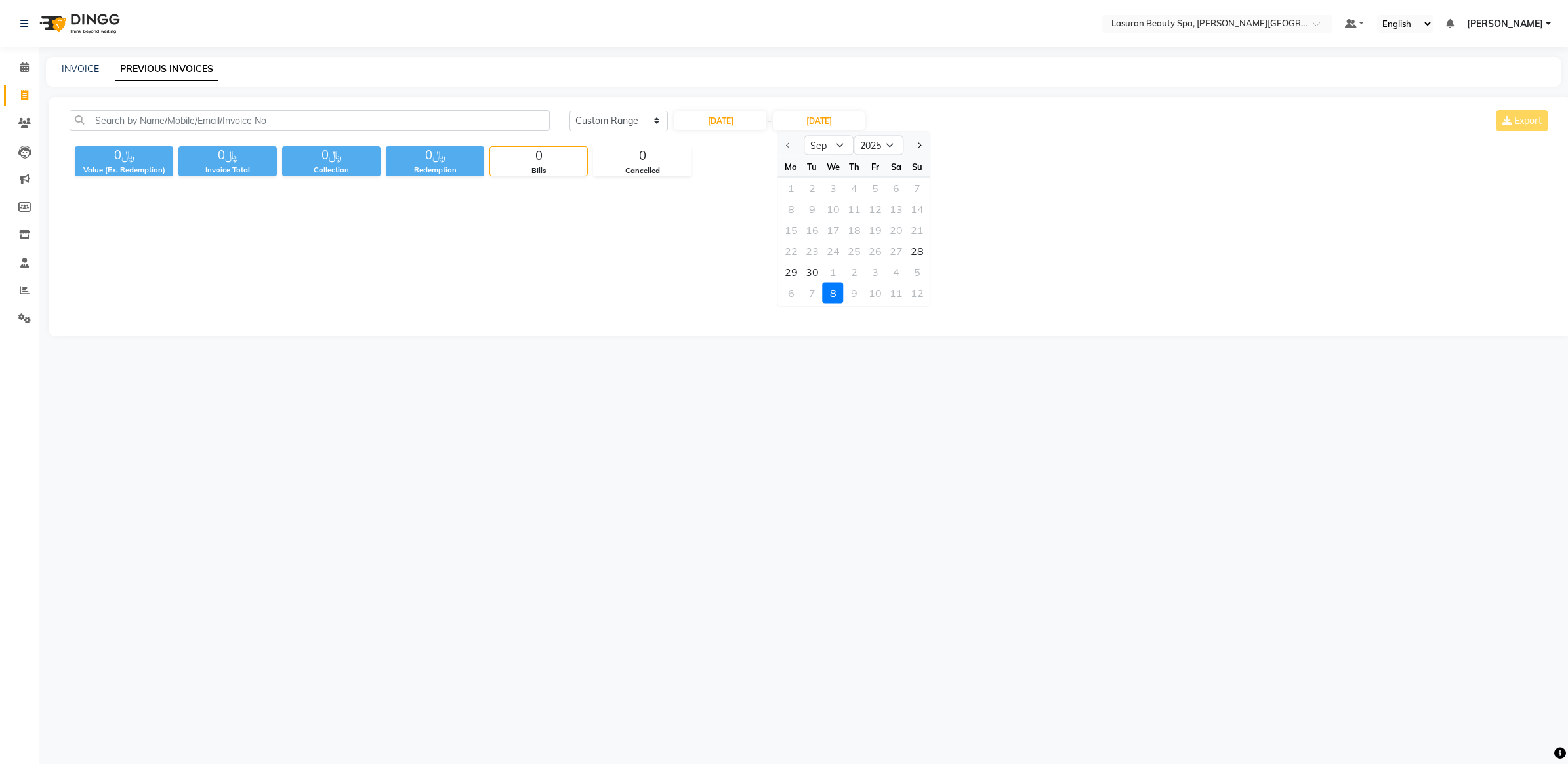
click at [787, 145] on div at bounding box center [790, 146] width 26 height 21
click at [723, 149] on div "﷼0 Value (Ex. Redemption) ﷼0 Invoice Total ﷼0 Collection ﷼0 Redemption 0 Bills …" at bounding box center [810, 159] width 1481 height 36
click at [719, 121] on input "28-09-2025" at bounding box center [720, 121] width 92 height 18
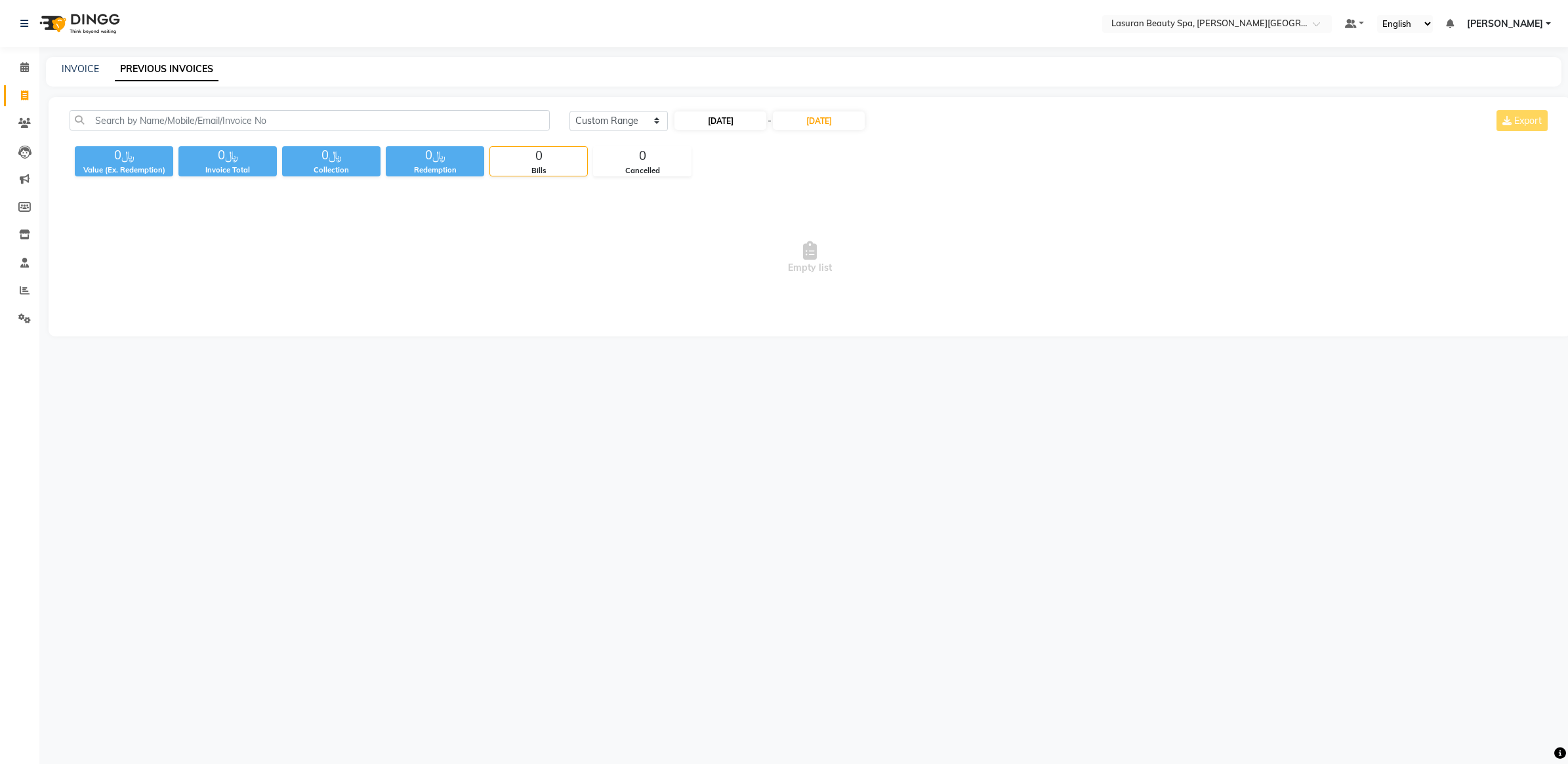
select select "9"
select select "2025"
click at [692, 150] on div at bounding box center [687, 146] width 26 height 21
click at [684, 144] on span "Previous month" at bounding box center [685, 144] width 5 height 5
select select "8"
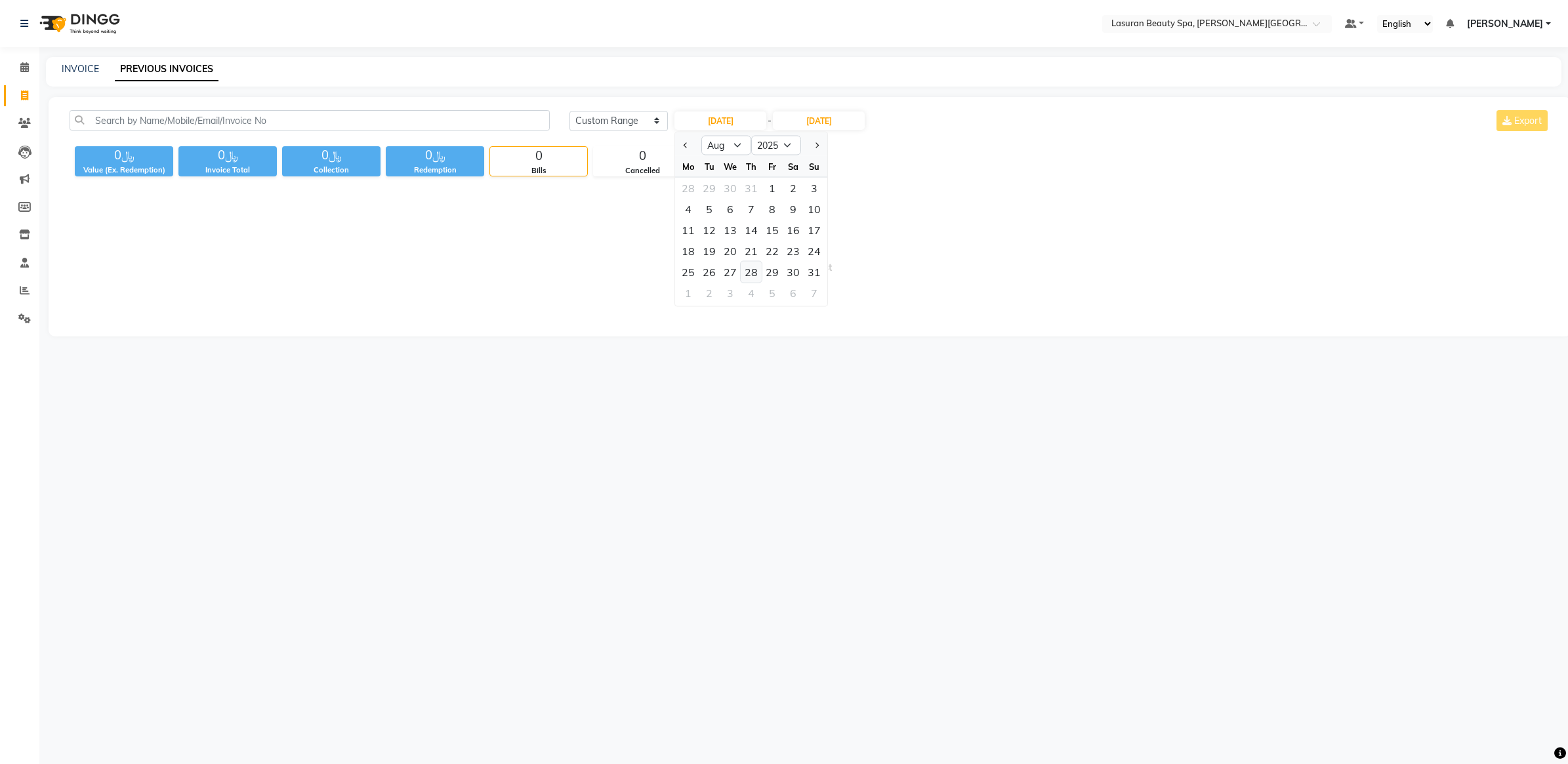
click at [754, 268] on div "28" at bounding box center [751, 273] width 21 height 21
type input "28-08-2025"
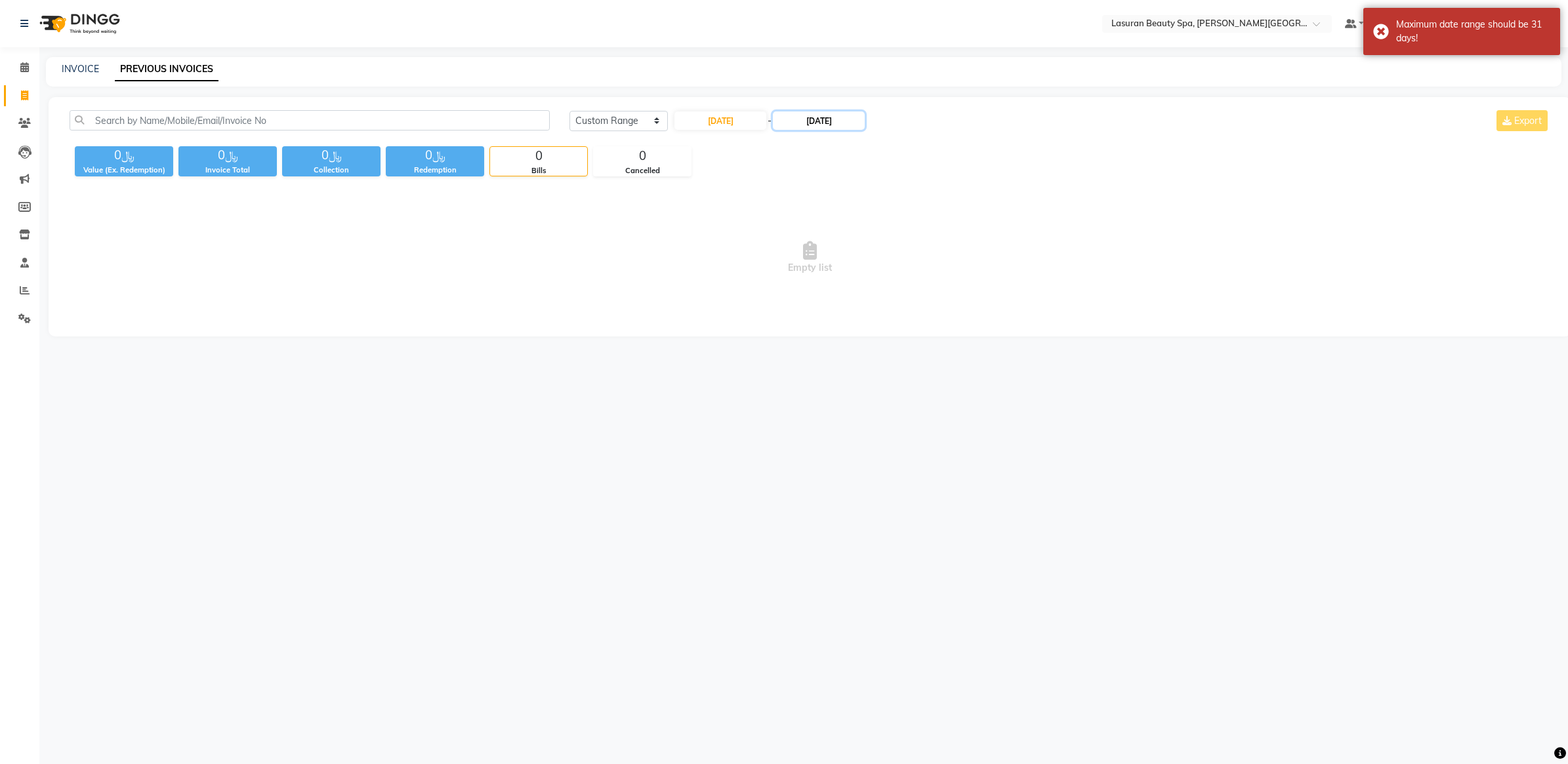
click at [797, 119] on input "08-10-2025" at bounding box center [818, 121] width 92 height 18
select select "10"
click at [807, 270] on div "28" at bounding box center [812, 273] width 21 height 21
type input "28-10-2025"
click at [798, 124] on input "28-10-2025" at bounding box center [818, 121] width 92 height 18
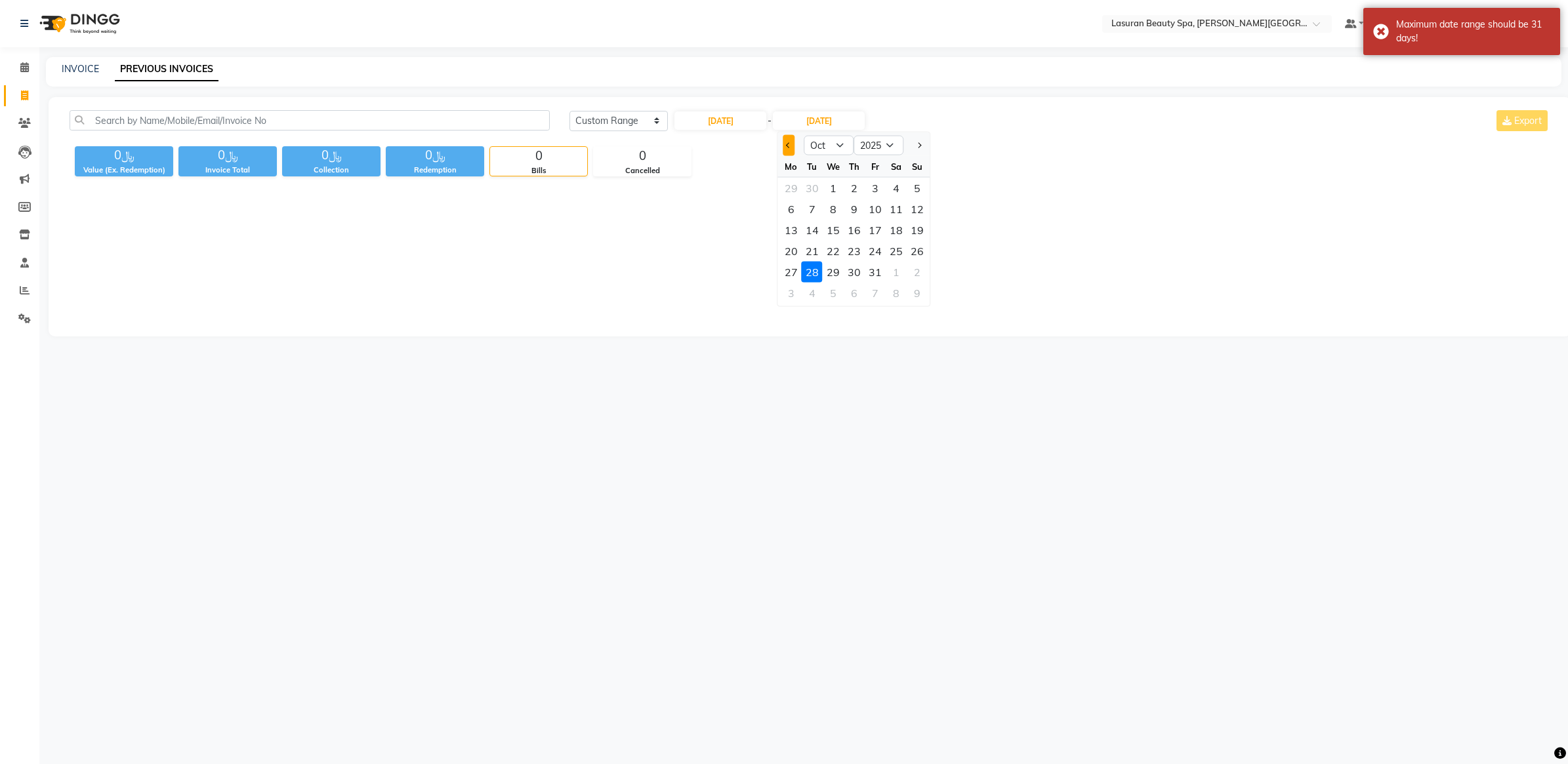
click at [792, 149] on button "Previous month" at bounding box center [789, 146] width 11 height 21
select select "8"
click at [857, 271] on div "28" at bounding box center [854, 273] width 21 height 21
type input "28-08-2025"
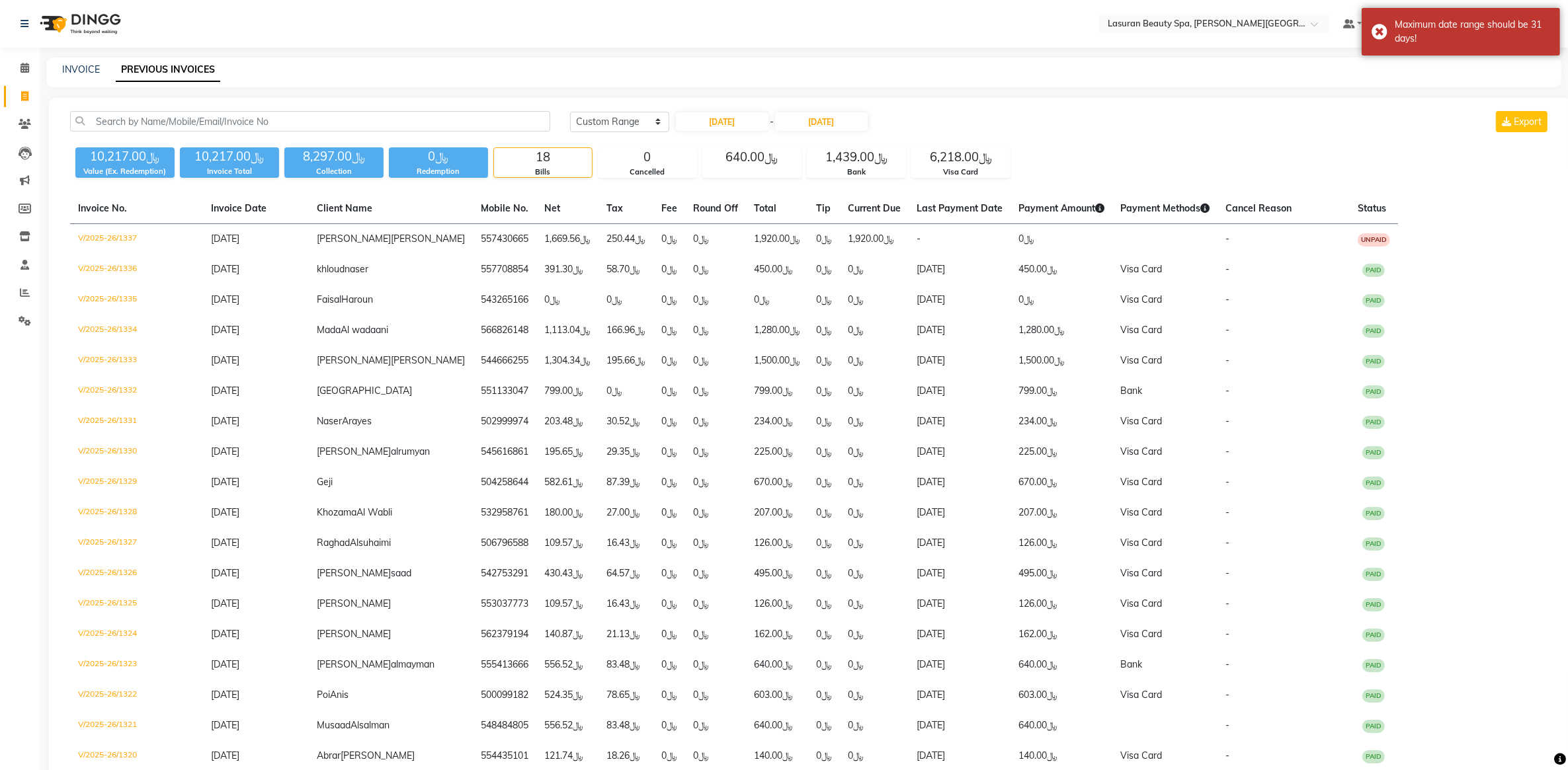
click at [1027, 190] on div "Today Yesterday Custom Range 28-08-2025 - 28-08-2025 Export ﷼10,217.00 Value (E…" at bounding box center [810, 461] width 1522 height 726
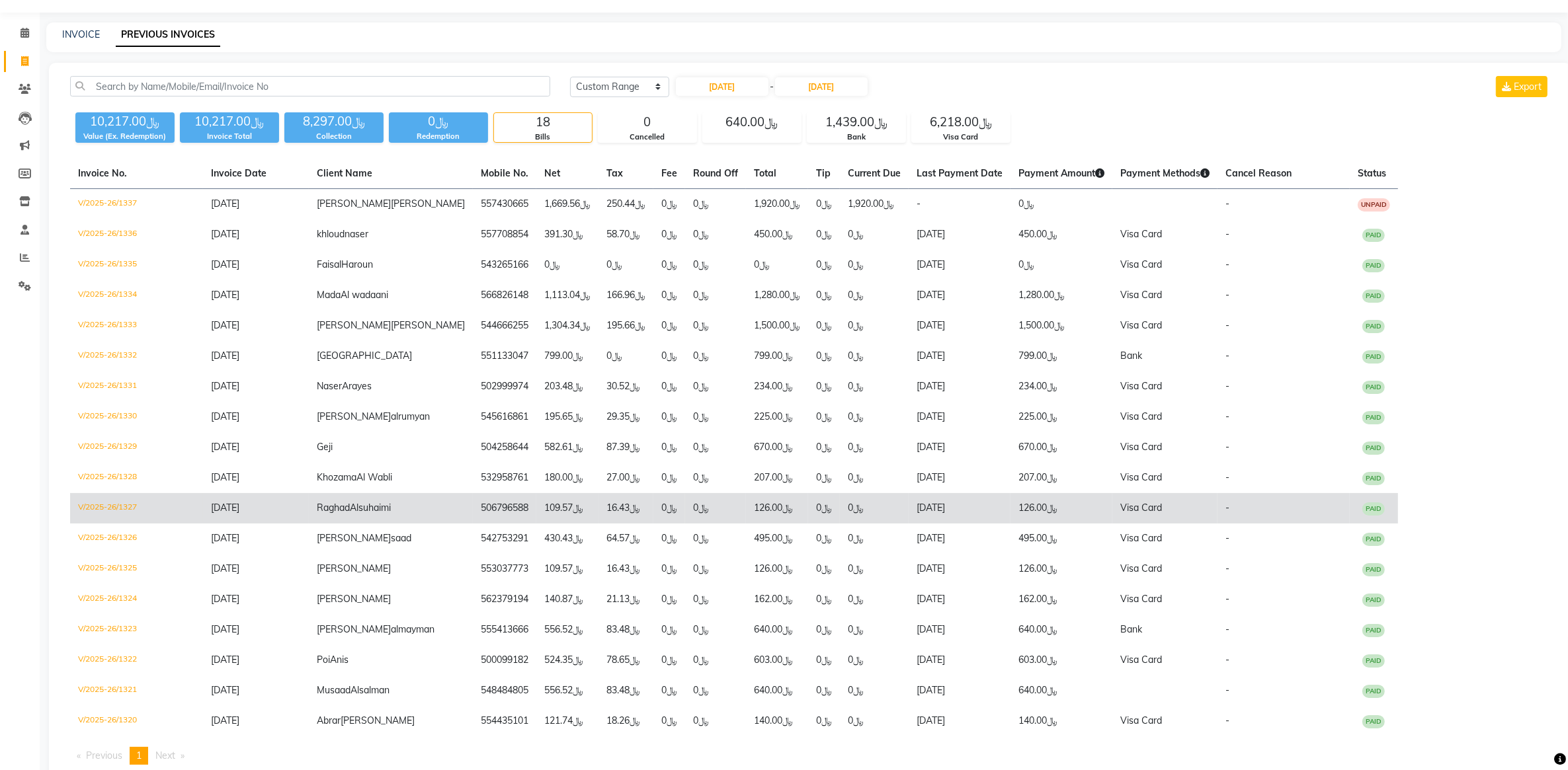
scroll to position [65, 0]
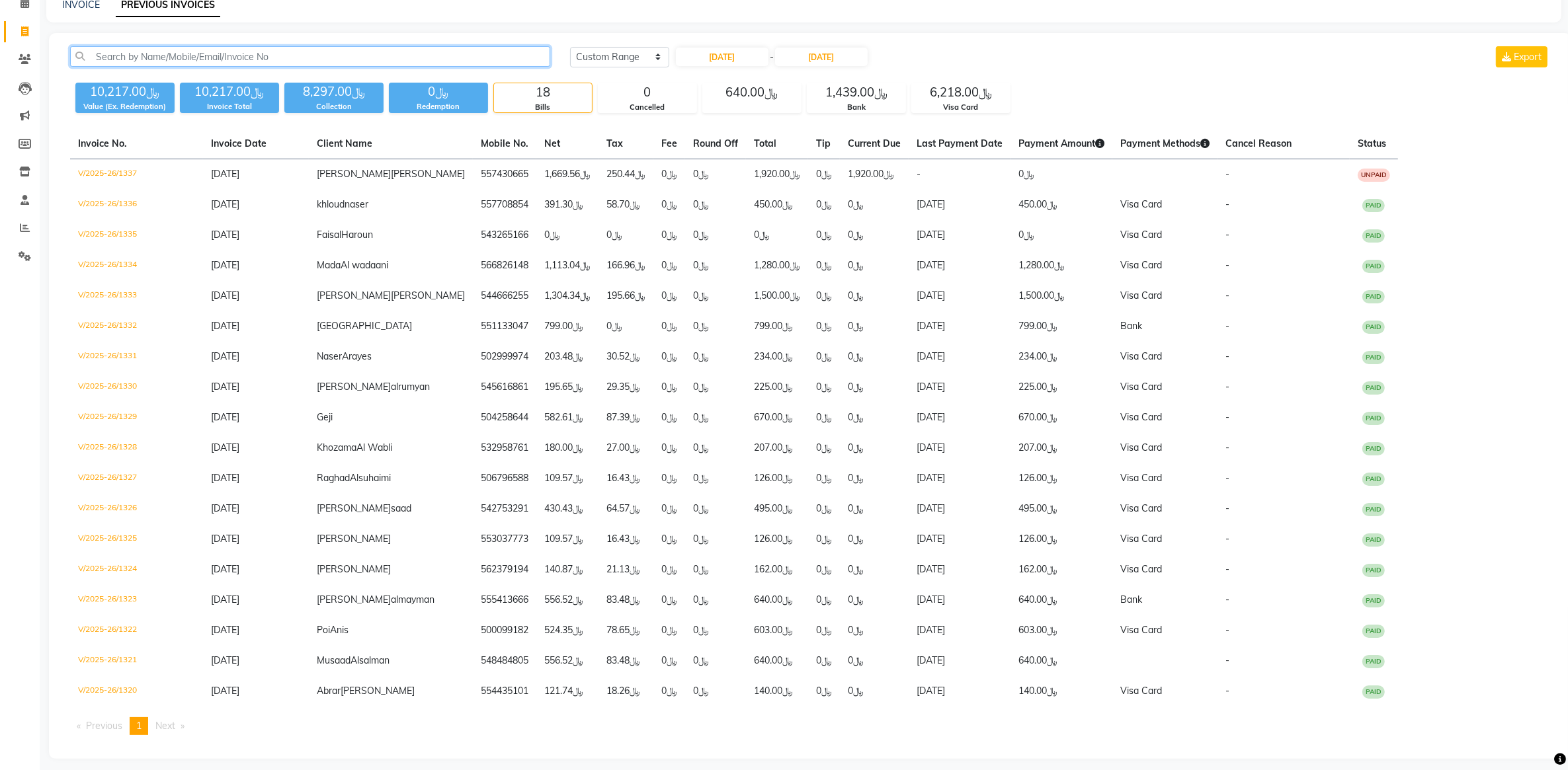
click at [445, 55] on input "text" at bounding box center [310, 57] width 480 height 21
paste input "966557430665"
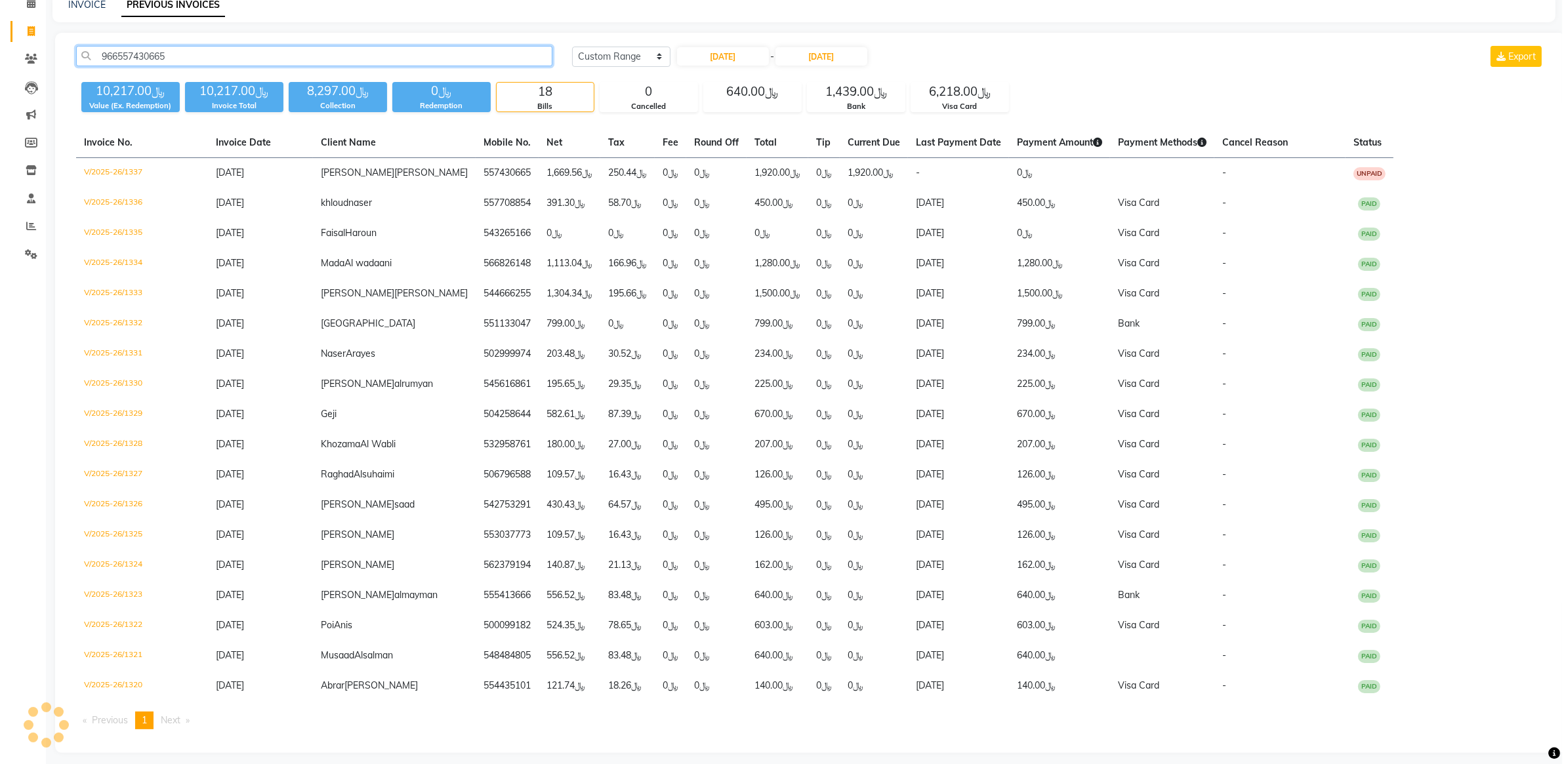
scroll to position [0, 0]
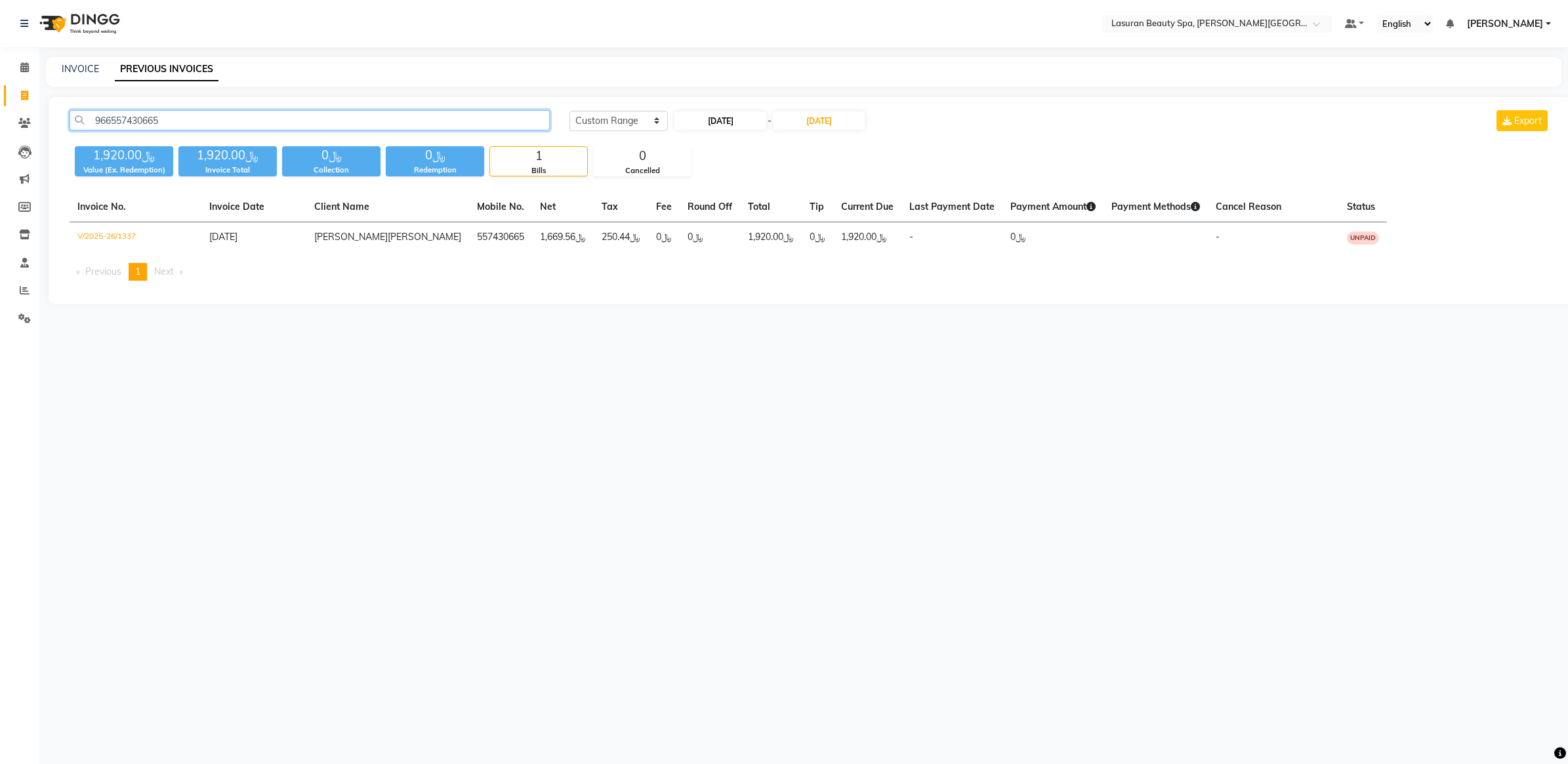
type input "966557430665"
click at [725, 119] on input "28-08-2025" at bounding box center [720, 121] width 92 height 18
select select "8"
select select "2025"
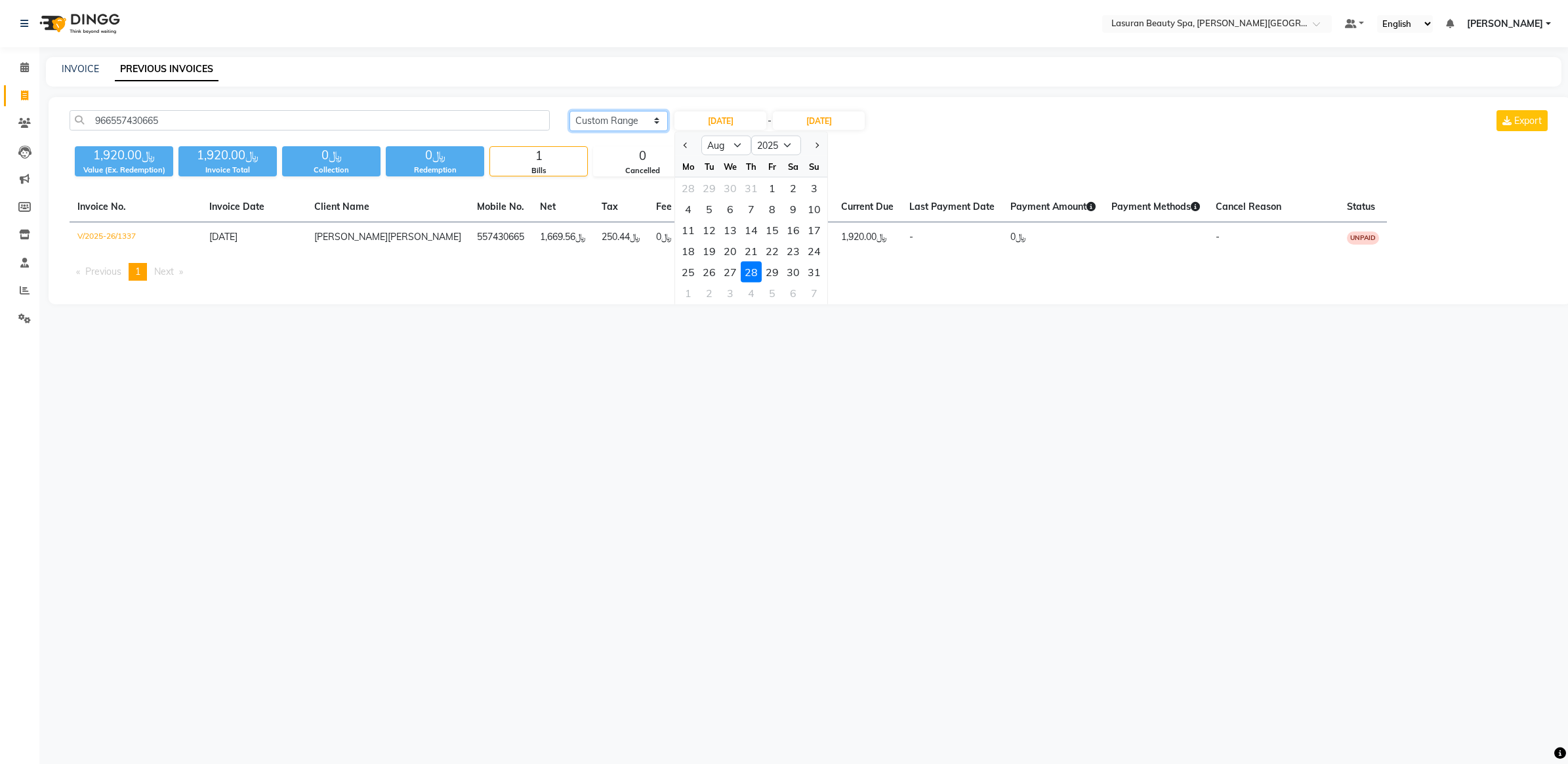
click at [663, 121] on select "Today Yesterday Custom Range" at bounding box center [619, 121] width 99 height 21
click at [660, 123] on select "Today Yesterday Custom Range" at bounding box center [619, 121] width 99 height 21
select select "today"
click at [570, 111] on select "Today Yesterday Custom Range" at bounding box center [619, 121] width 99 height 21
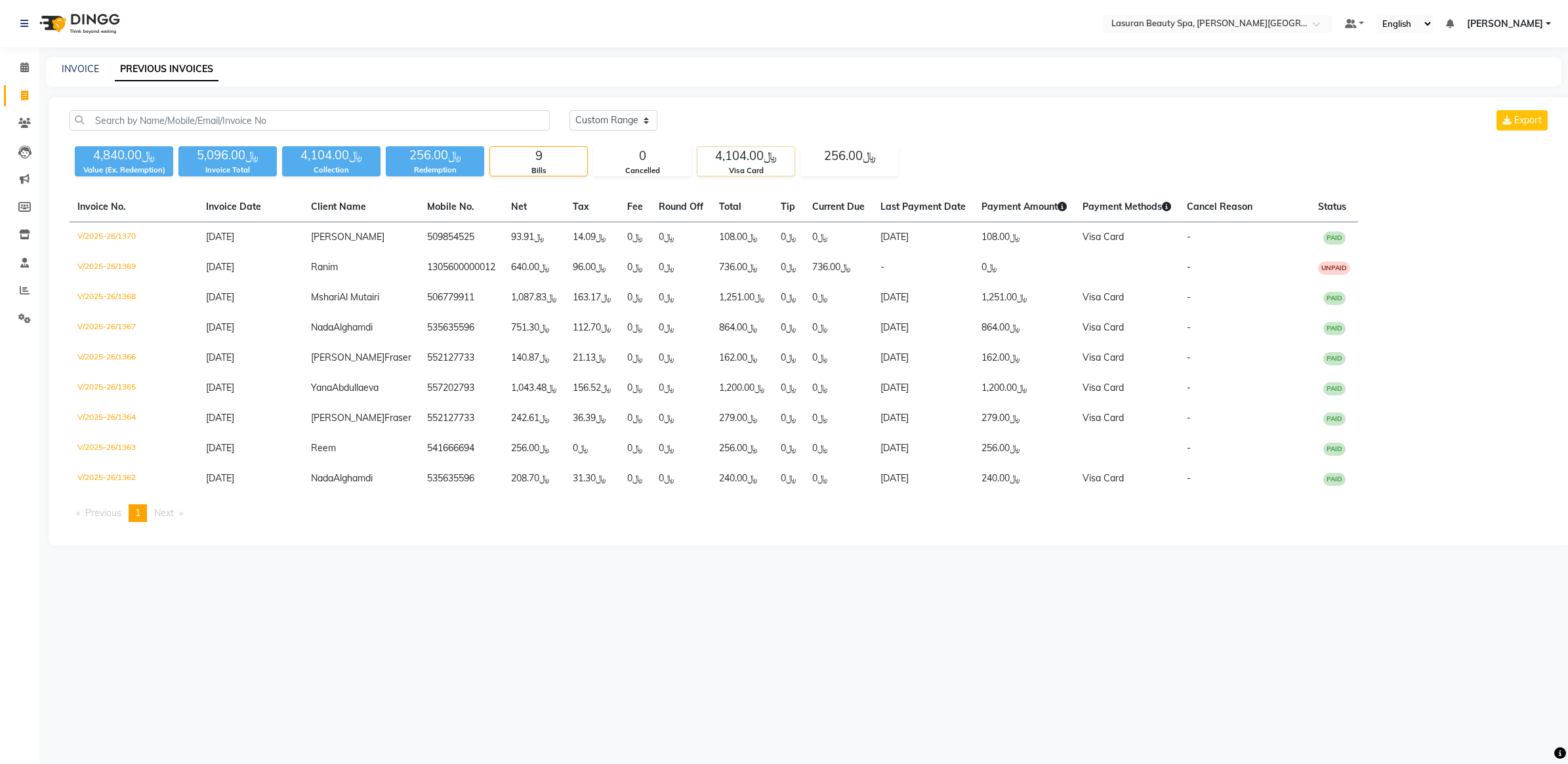
click at [734, 151] on div "﷼4,104.00" at bounding box center [746, 156] width 97 height 18
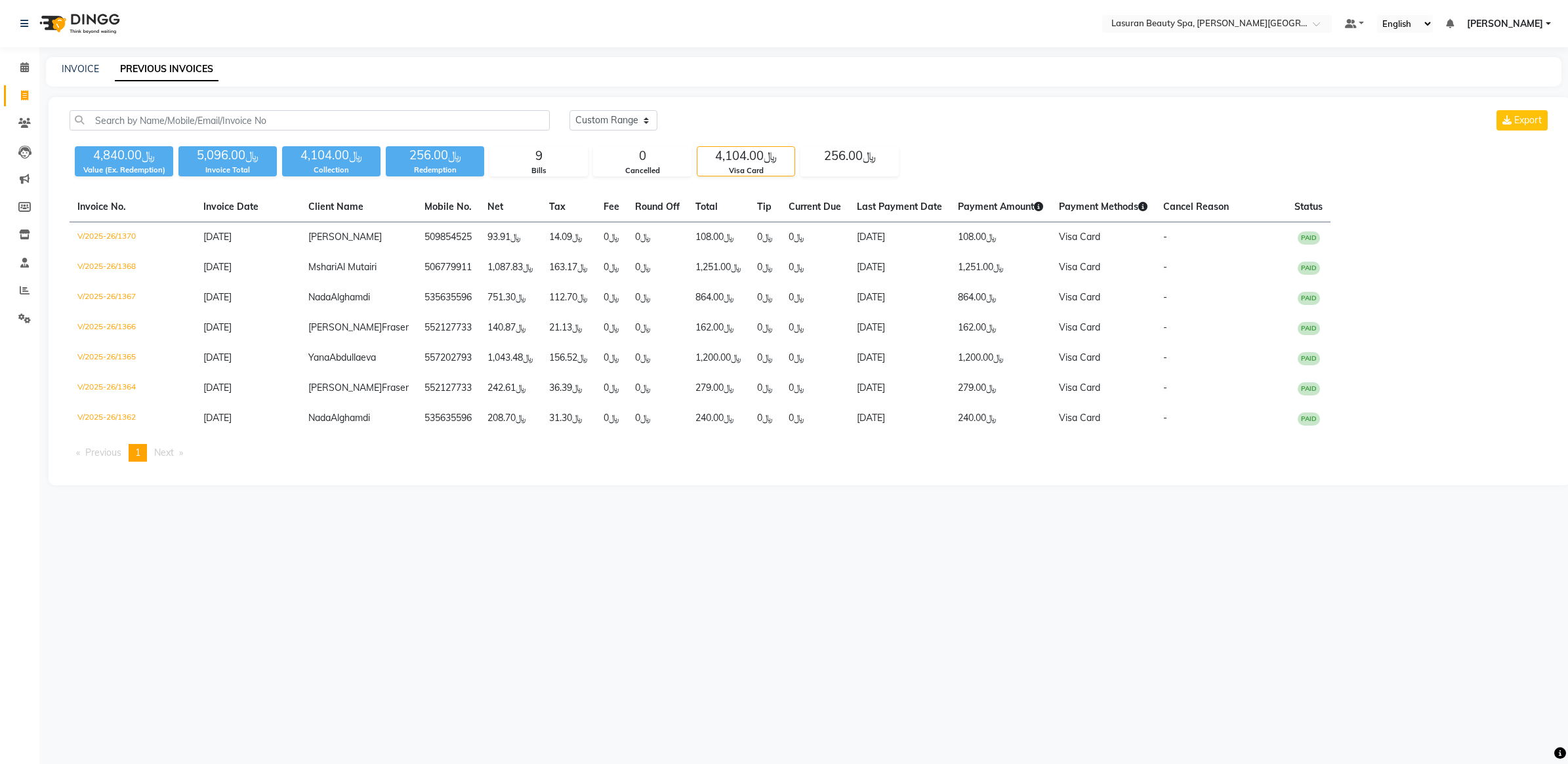
drag, startPoint x: 729, startPoint y: 150, endPoint x: 653, endPoint y: 89, distance: 97.5
click at [653, 89] on main "INVOICE PREVIOUS INVOICES Today Yesterday Custom Range Export ﷼4,840.00 Value (…" at bounding box center [803, 280] width 1528 height 448
click at [320, 116] on input "text" at bounding box center [310, 120] width 480 height 21
paste input "966557430665"
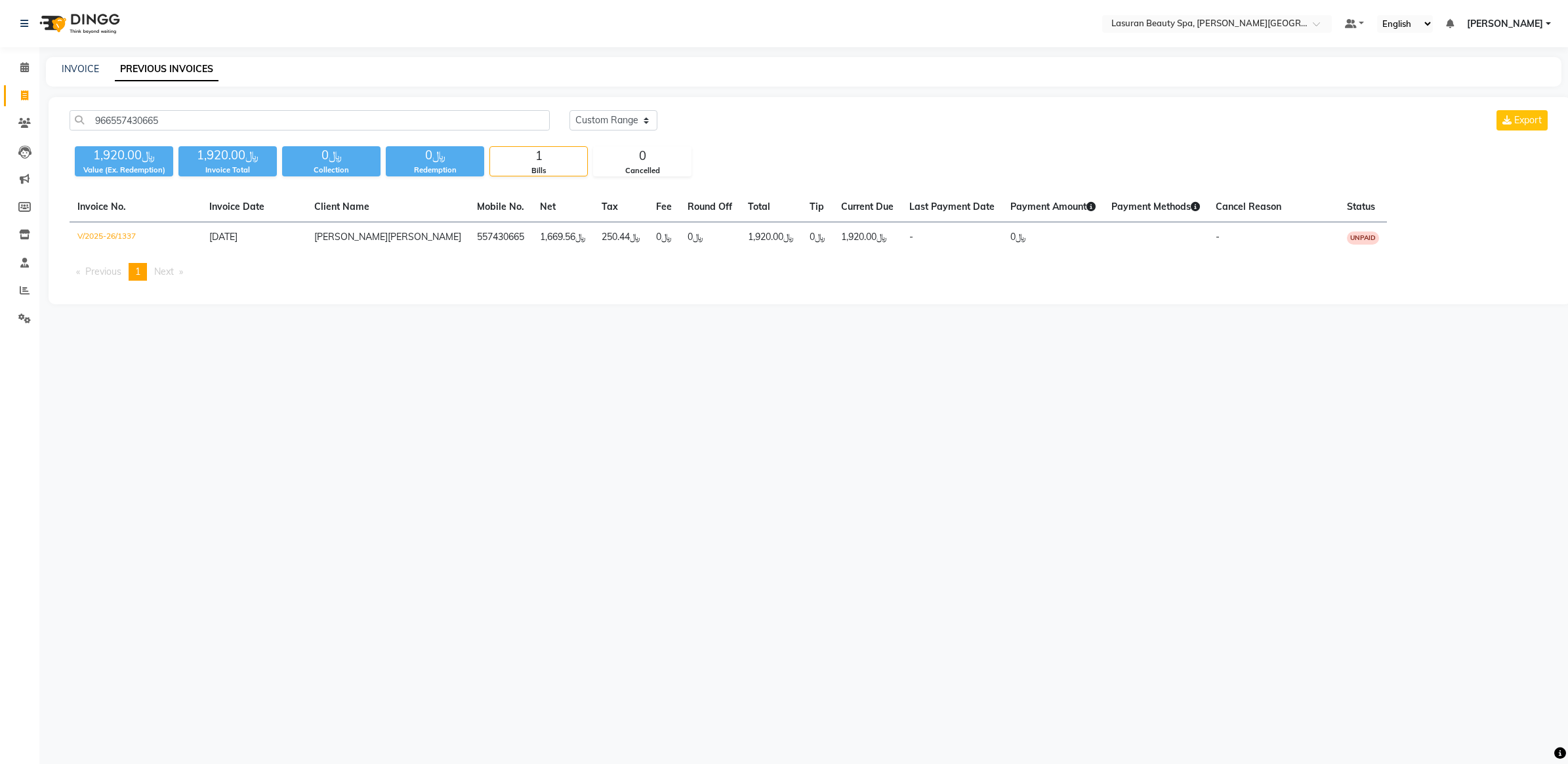
click at [401, 76] on div "INVOICE PREVIOUS INVOICES" at bounding box center [804, 72] width 1515 height 30
click at [428, 118] on input "966557430665" at bounding box center [310, 120] width 480 height 21
paste input "4410634"
click at [450, 369] on div "Select Location × Lasuran Beauty Spa, King Abdullah Financial District Default …" at bounding box center [784, 382] width 1568 height 764
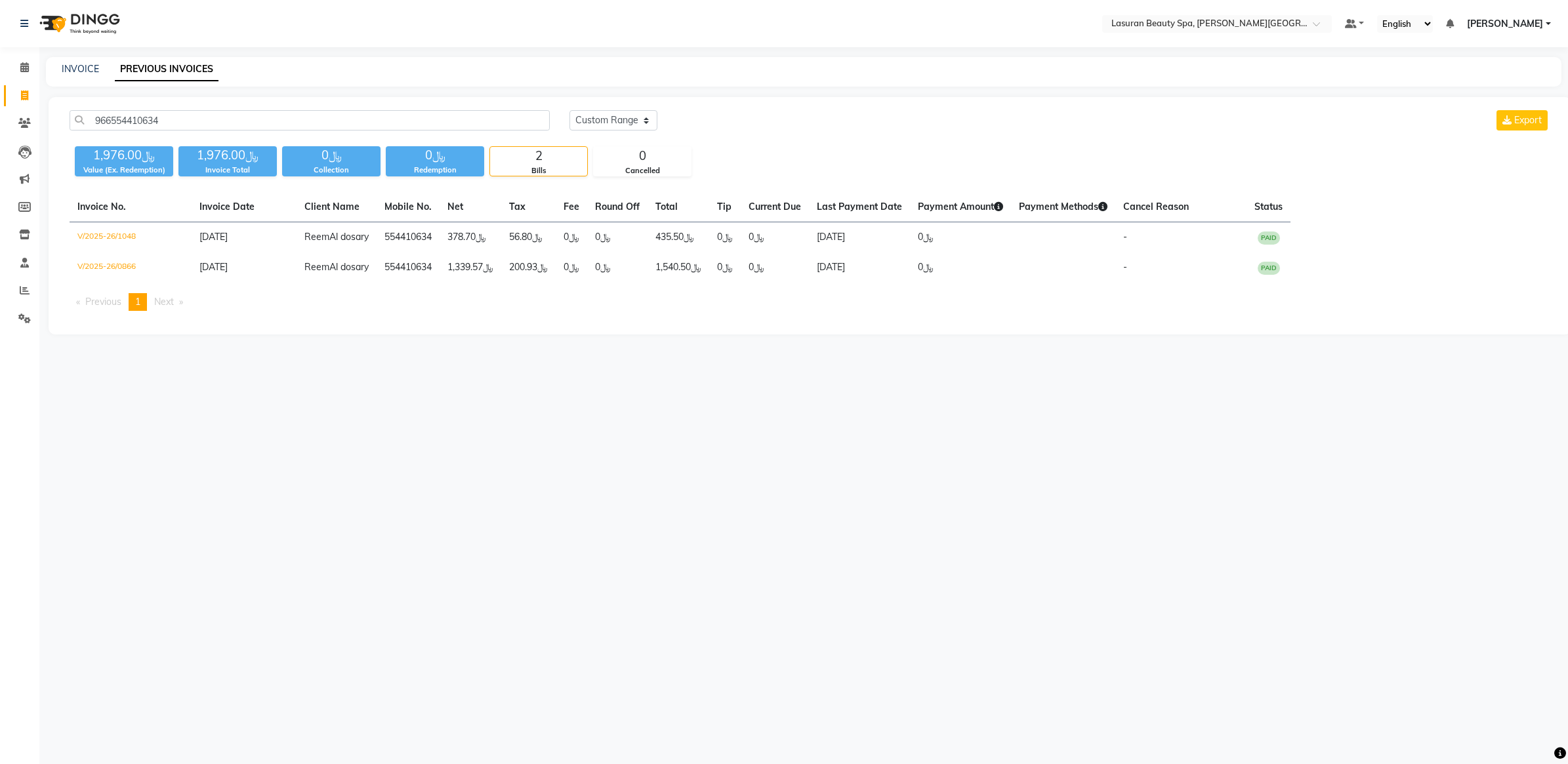
click at [823, 154] on div "﷼1,976.00 Value (Ex. Redemption) ﷼1,976.00 Invoice Total ﷼0 Collection ﷼0 Redem…" at bounding box center [810, 159] width 1481 height 36
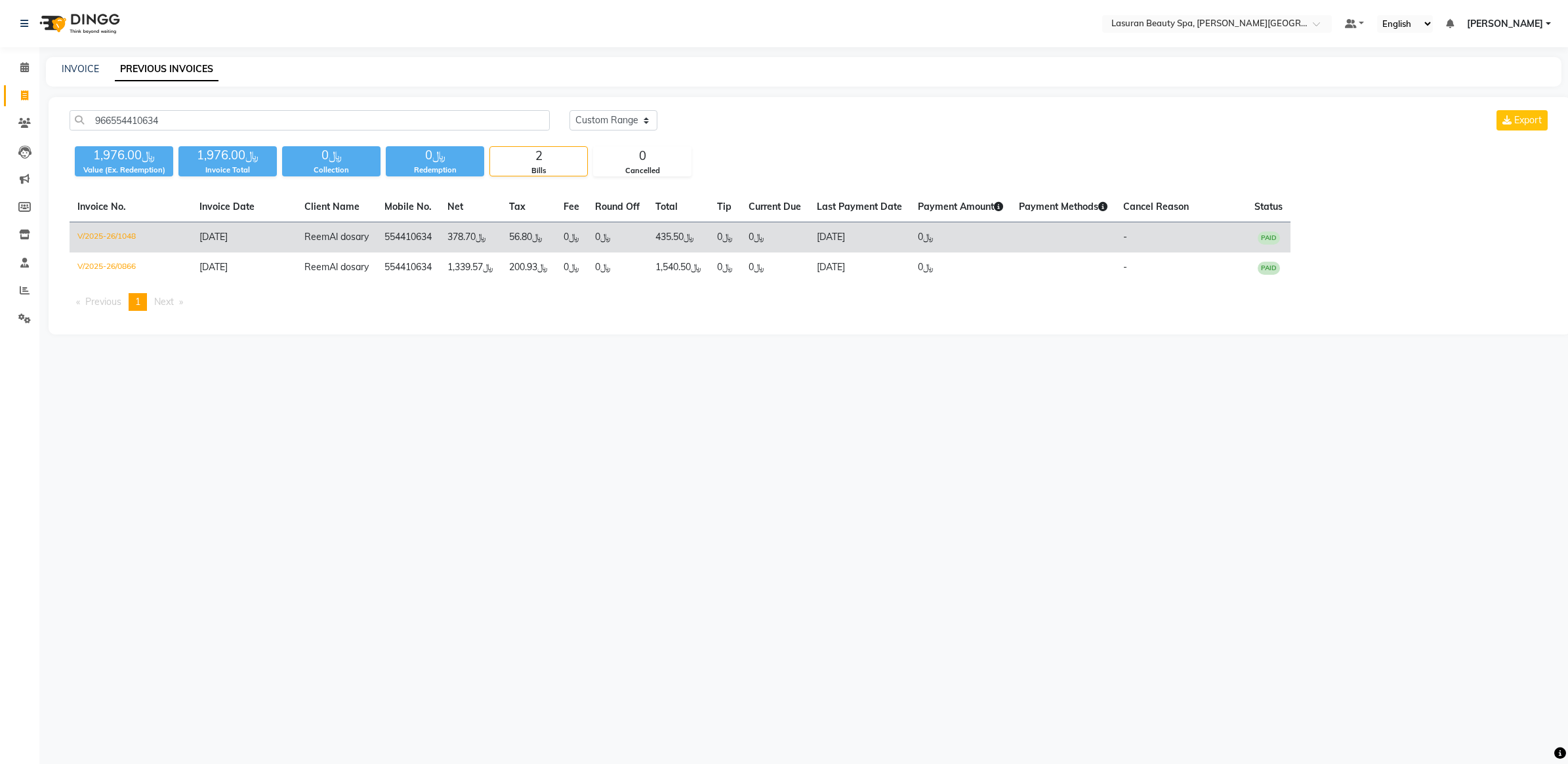
click at [736, 240] on td "﷼0" at bounding box center [724, 237] width 31 height 31
click at [785, 235] on td "﷼0" at bounding box center [775, 237] width 68 height 31
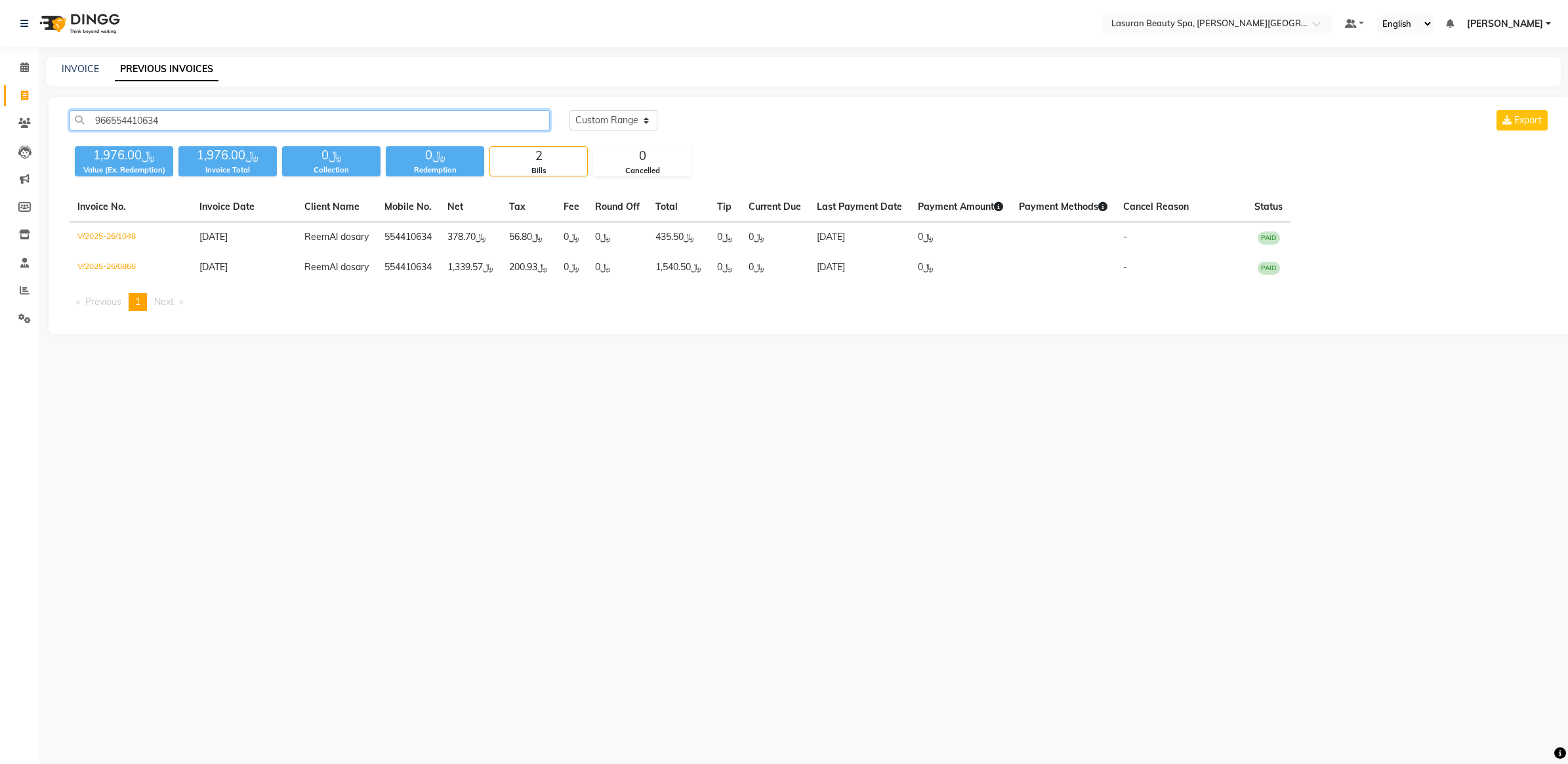
click at [423, 124] on input "966554410634" at bounding box center [310, 120] width 480 height 21
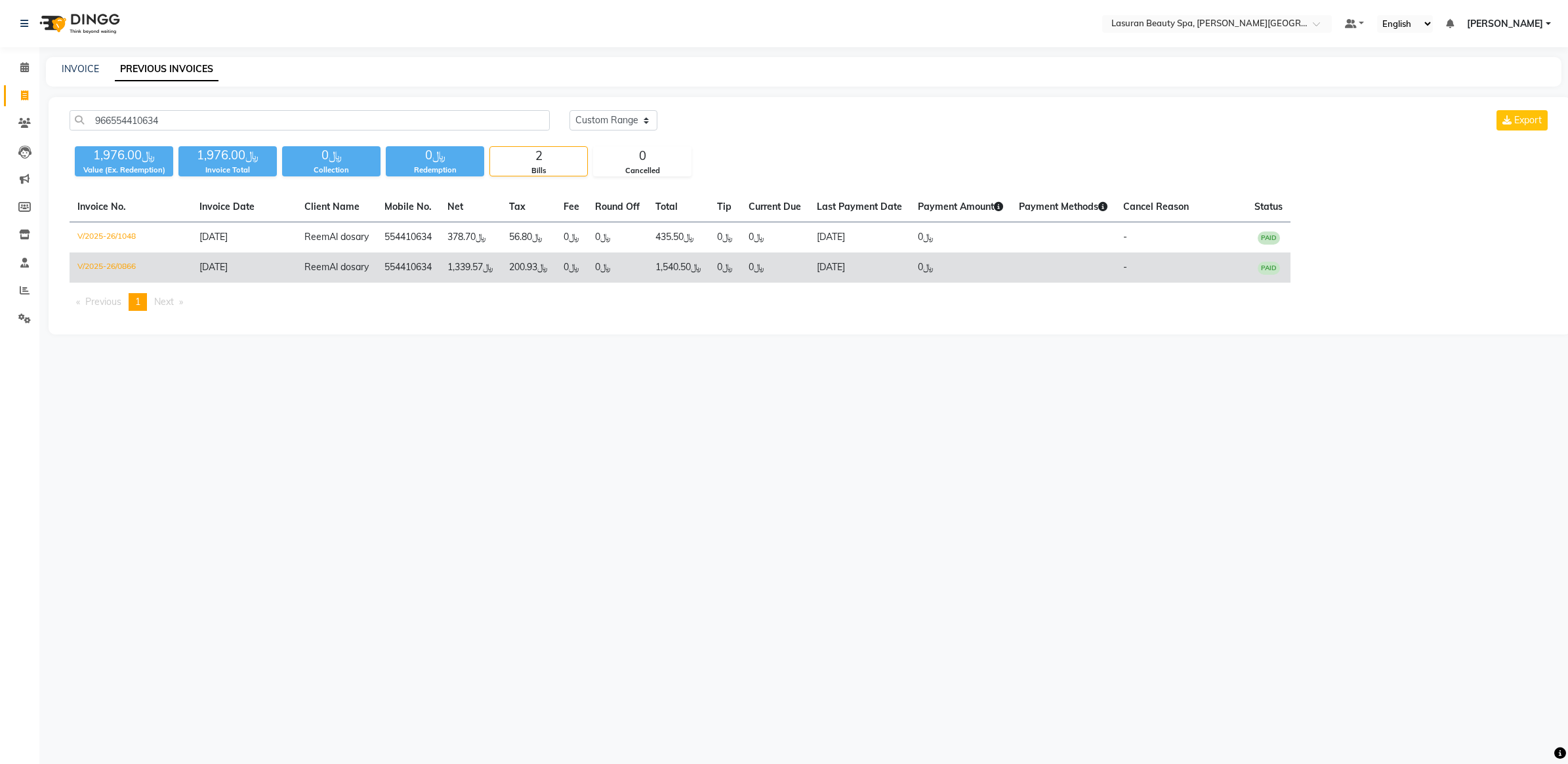
click at [501, 267] on td "﷼1,339.57" at bounding box center [470, 268] width 62 height 30
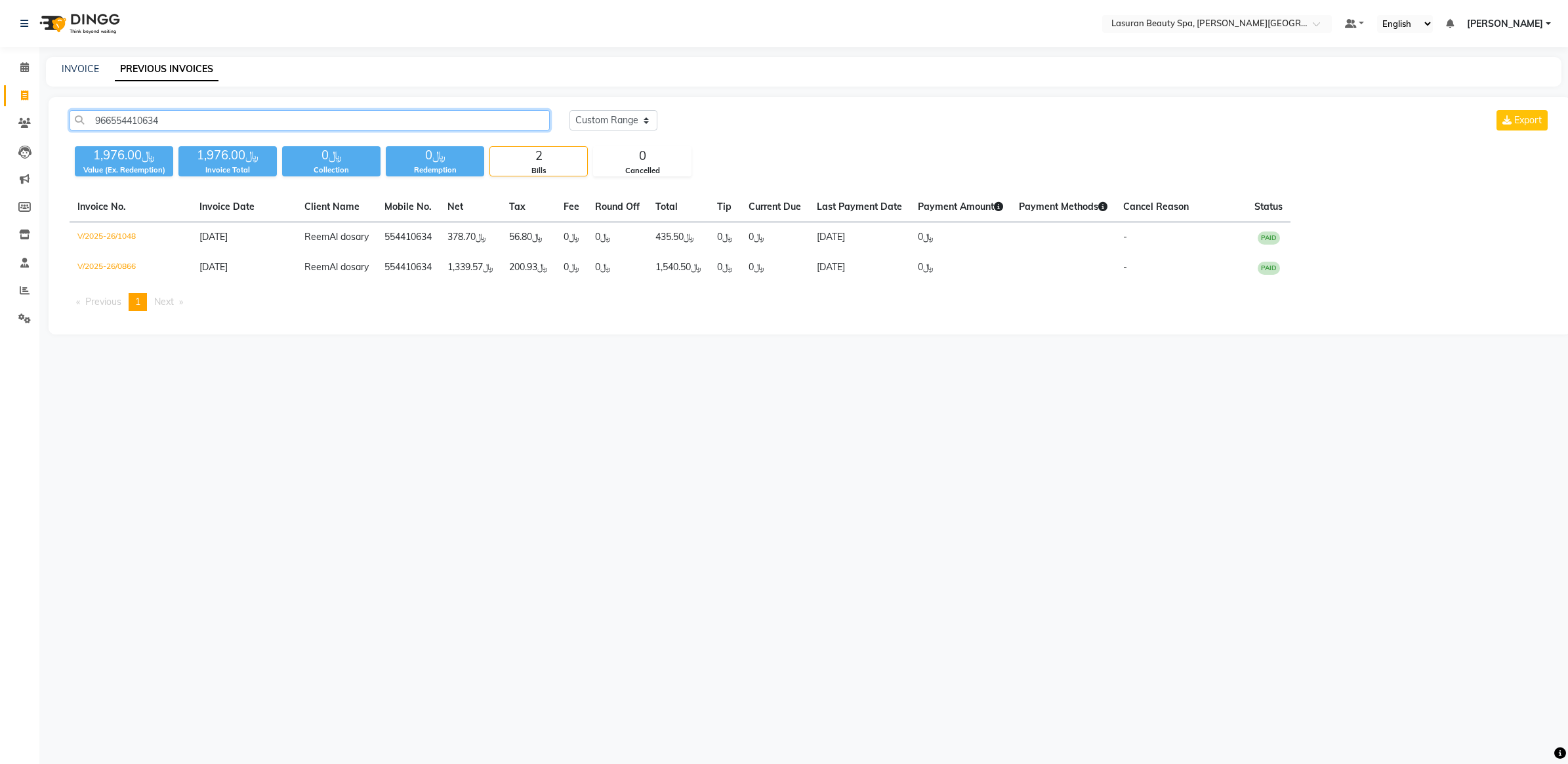
click at [410, 119] on input "966554410634" at bounding box center [310, 120] width 480 height 21
type input "\"
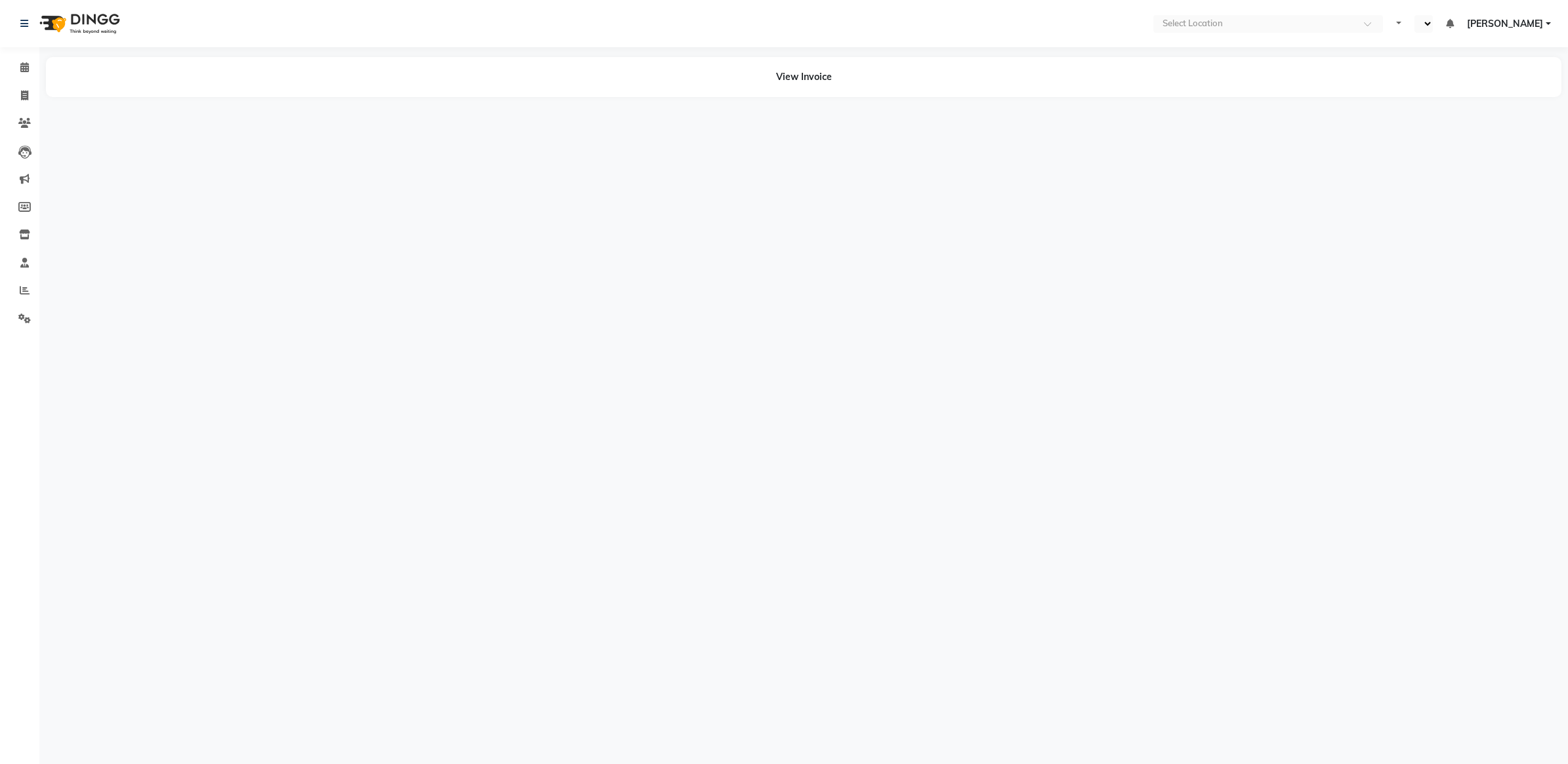
select select "en"
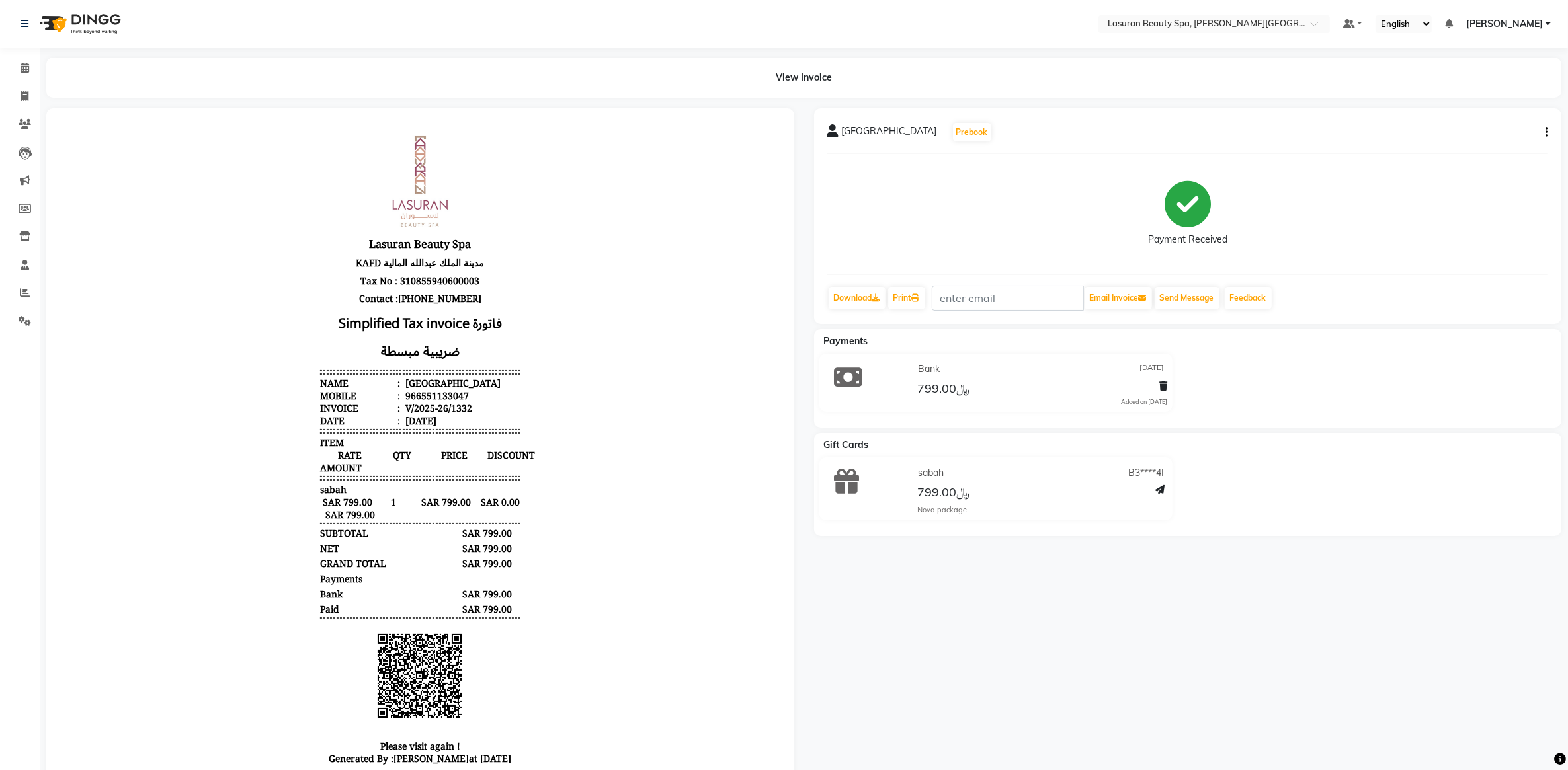
scroll to position [11, 0]
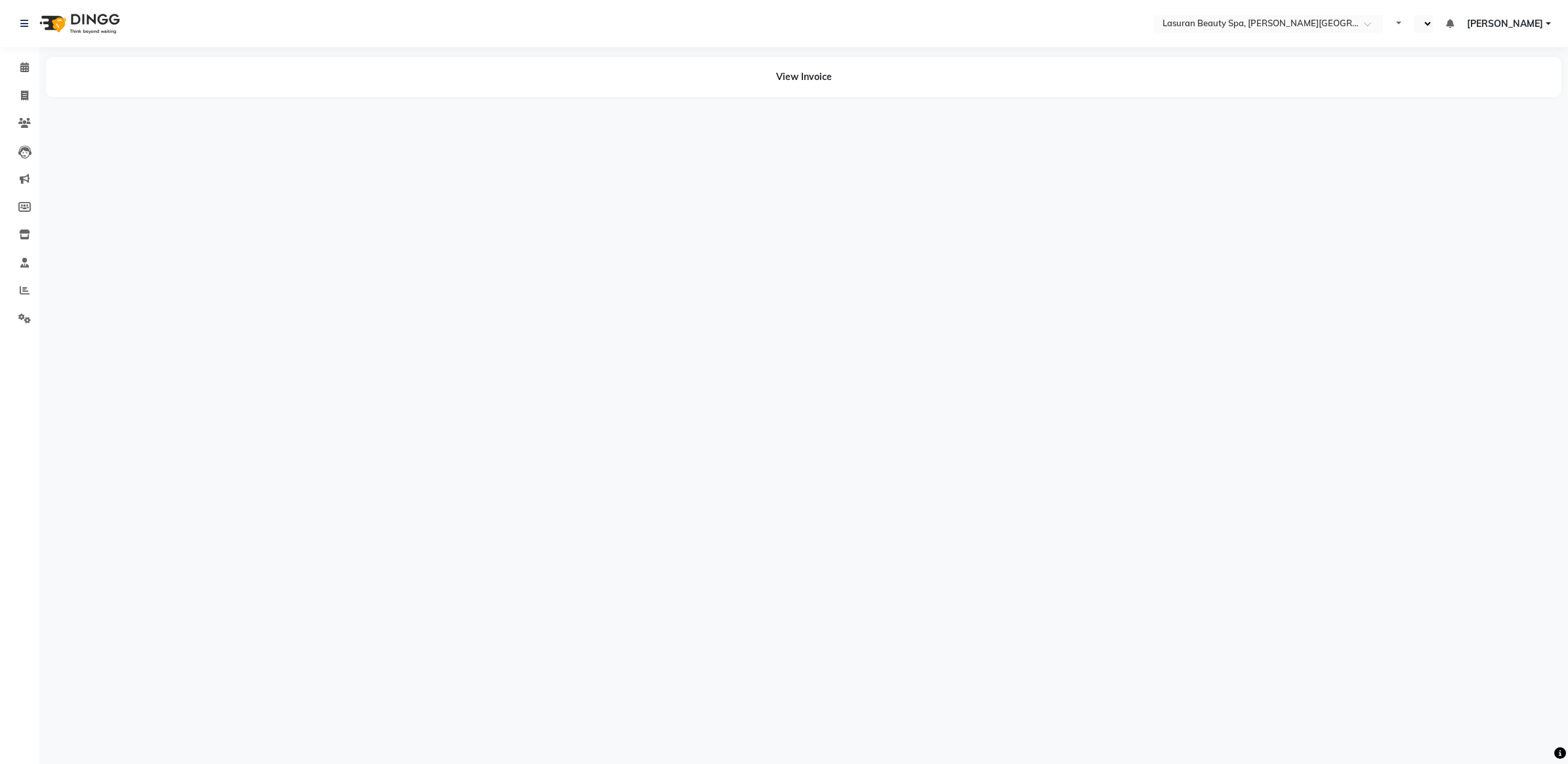
select select "en"
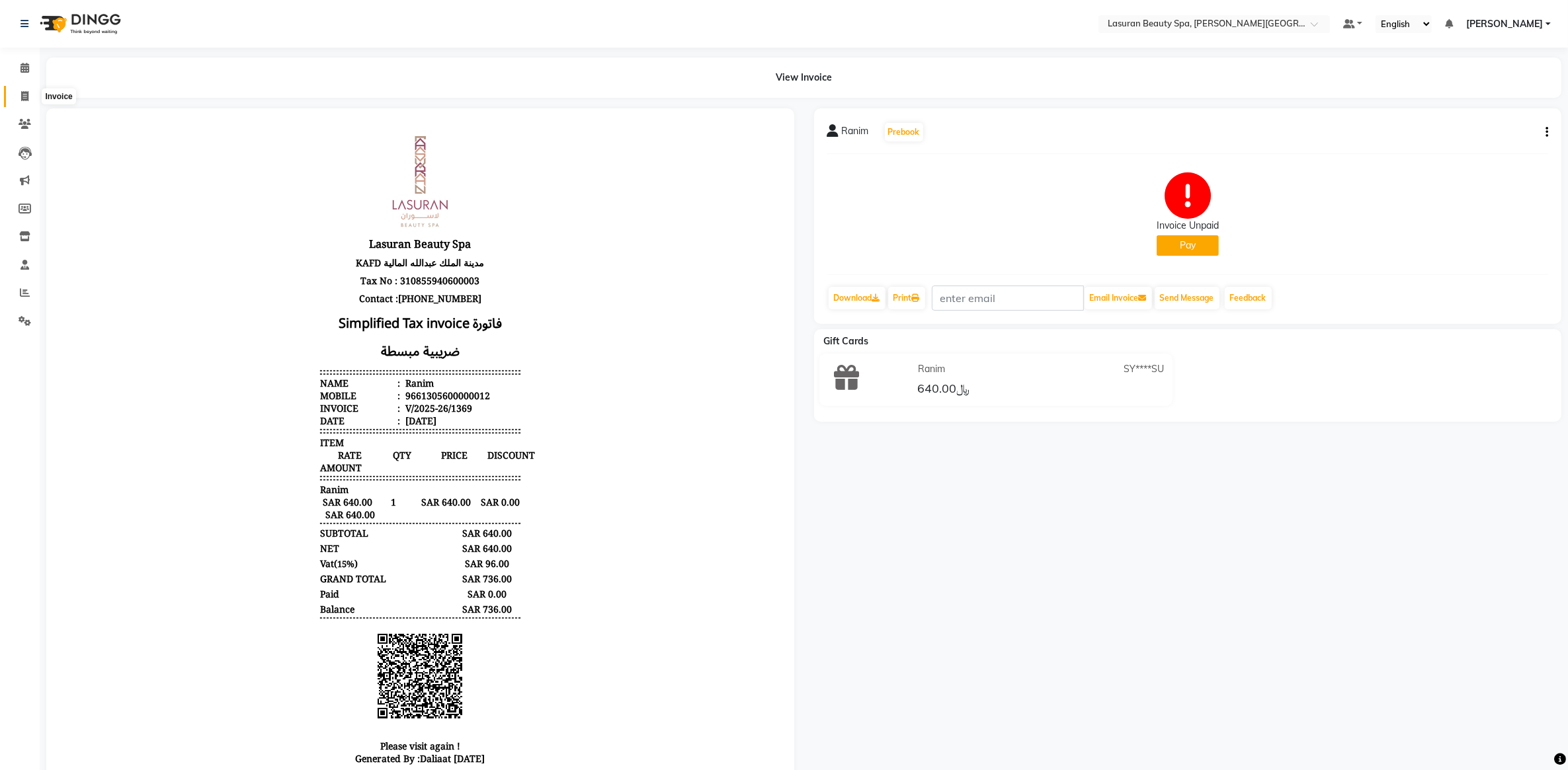
drag, startPoint x: 24, startPoint y: 97, endPoint x: 30, endPoint y: 98, distance: 6.1
click at [24, 97] on icon at bounding box center [25, 96] width 7 height 10
select select "service"
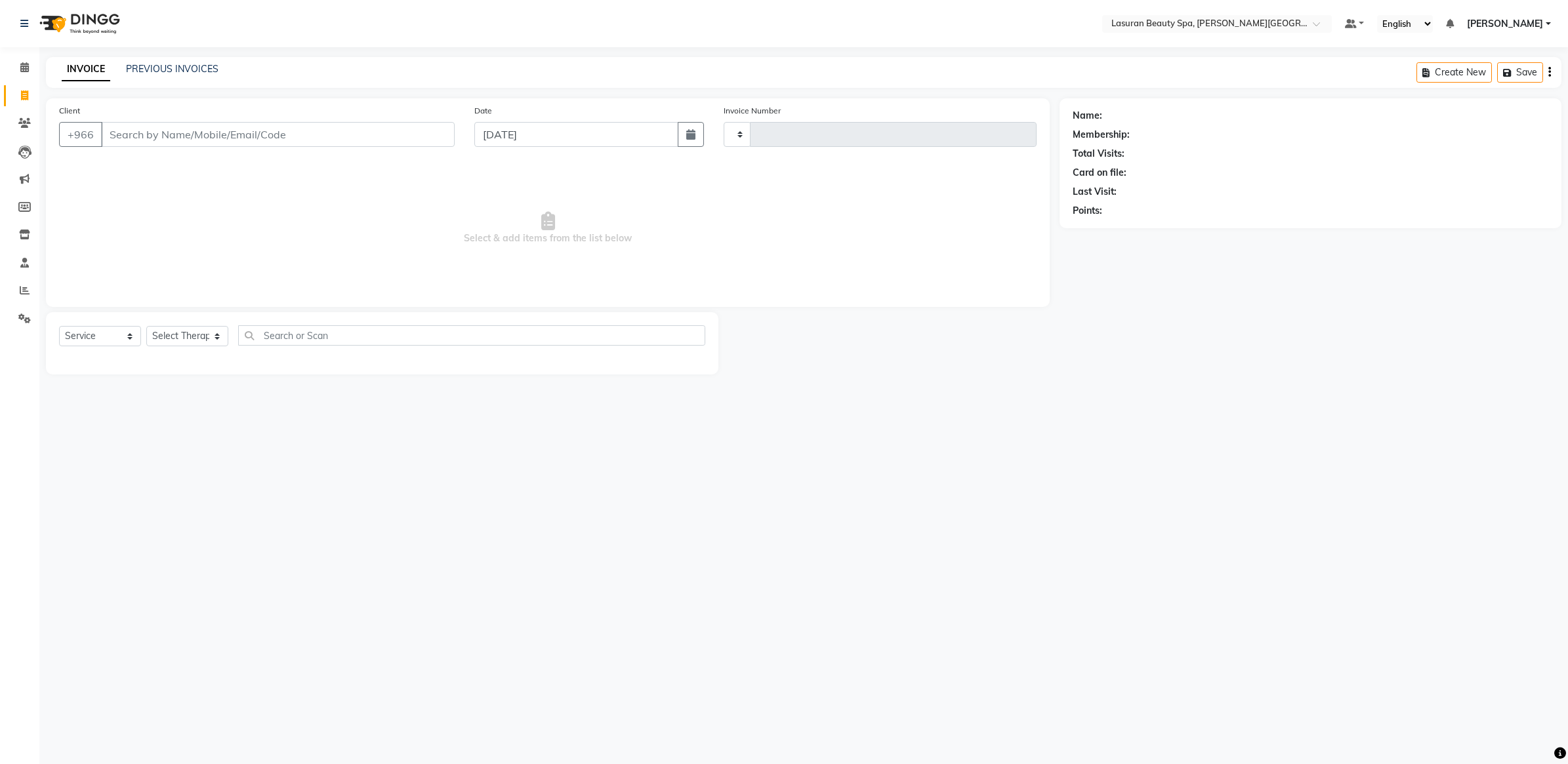
type input "1371"
select select "6941"
click at [195, 72] on link "PREVIOUS INVOICES" at bounding box center [172, 69] width 92 height 12
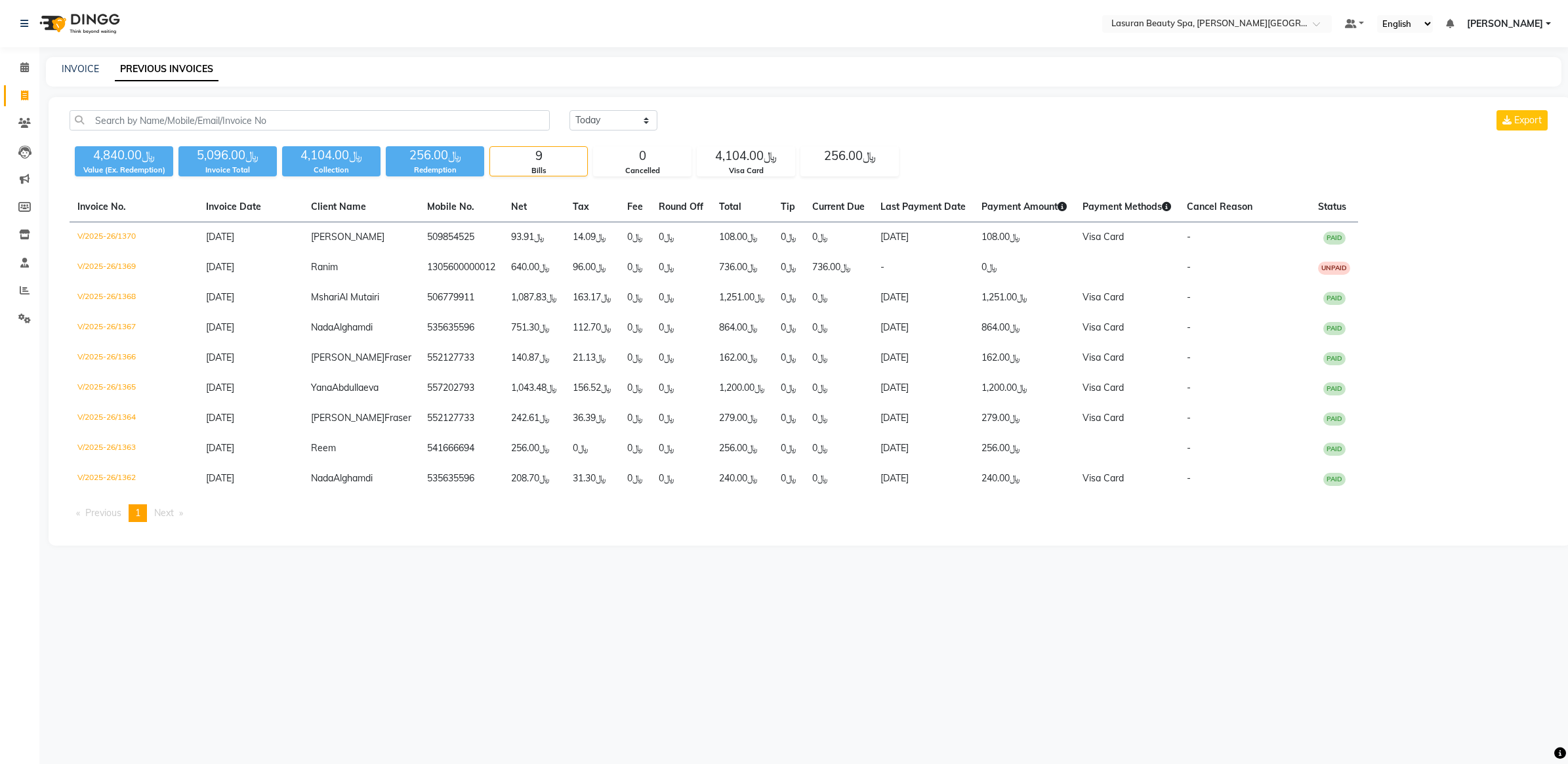
click at [1067, 549] on main "INVOICE PREVIOUS INVOICES Today Yesterday Custom Range Export ﷼4,840.00 Value (…" at bounding box center [803, 311] width 1528 height 508
drag, startPoint x: 1047, startPoint y: 538, endPoint x: 962, endPoint y: 517, distance: 87.6
click at [942, 521] on div "Today Yesterday Custom Range Export ﷼4,840.00 Value (Ex. Redemption) ﷼5,096.00 …" at bounding box center [810, 322] width 1523 height 449
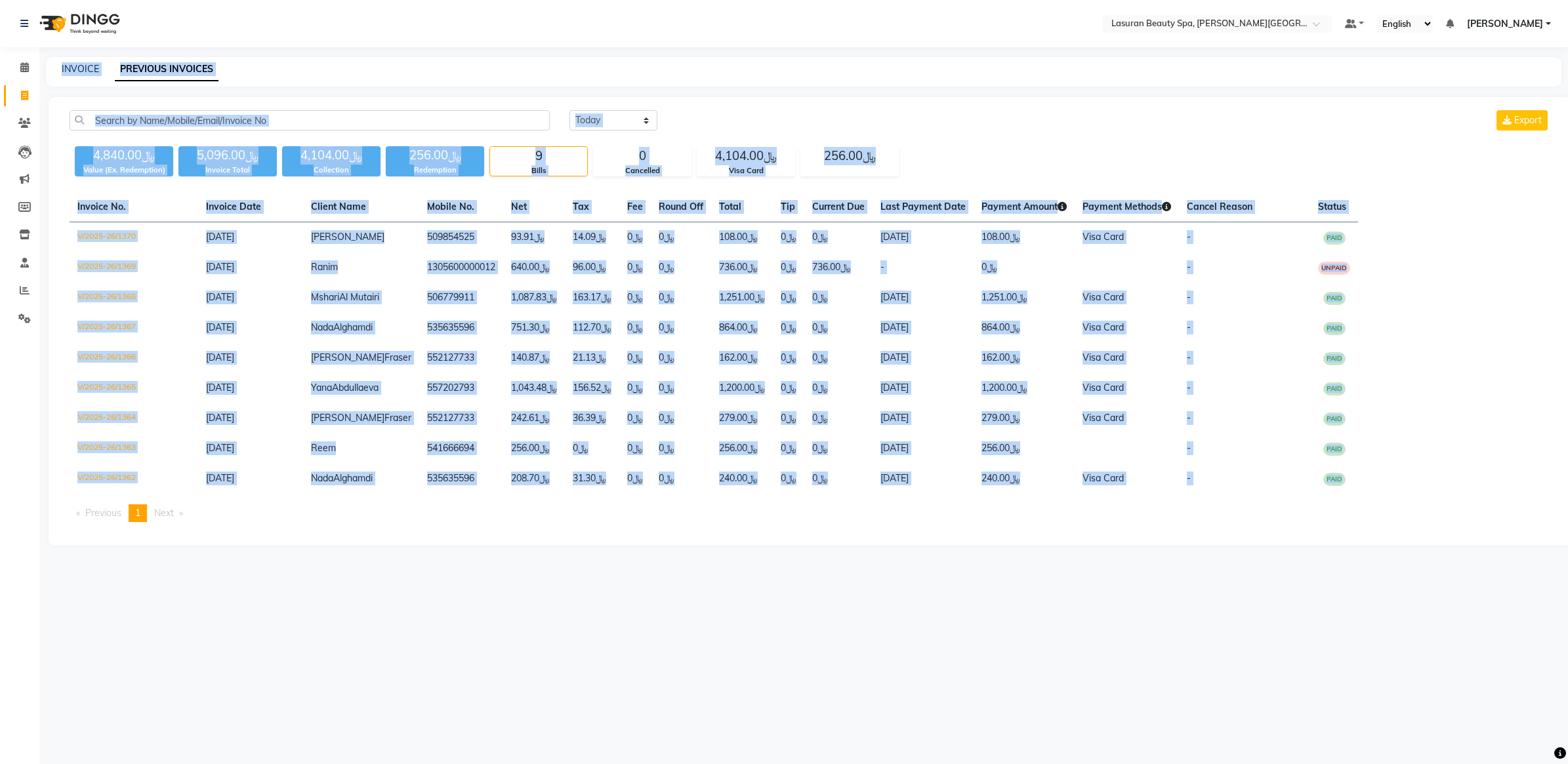
drag, startPoint x: 1358, startPoint y: 494, endPoint x: 54, endPoint y: 48, distance: 1378.2
click at [54, 48] on div "Select Location × Lasuran Beauty Spa, King Abdullah Financial District Default …" at bounding box center [784, 382] width 1568 height 764
click at [50, 50] on div "Select Location × Lasuran Beauty Spa, King Abdullah Financial District Default …" at bounding box center [784, 382] width 1568 height 764
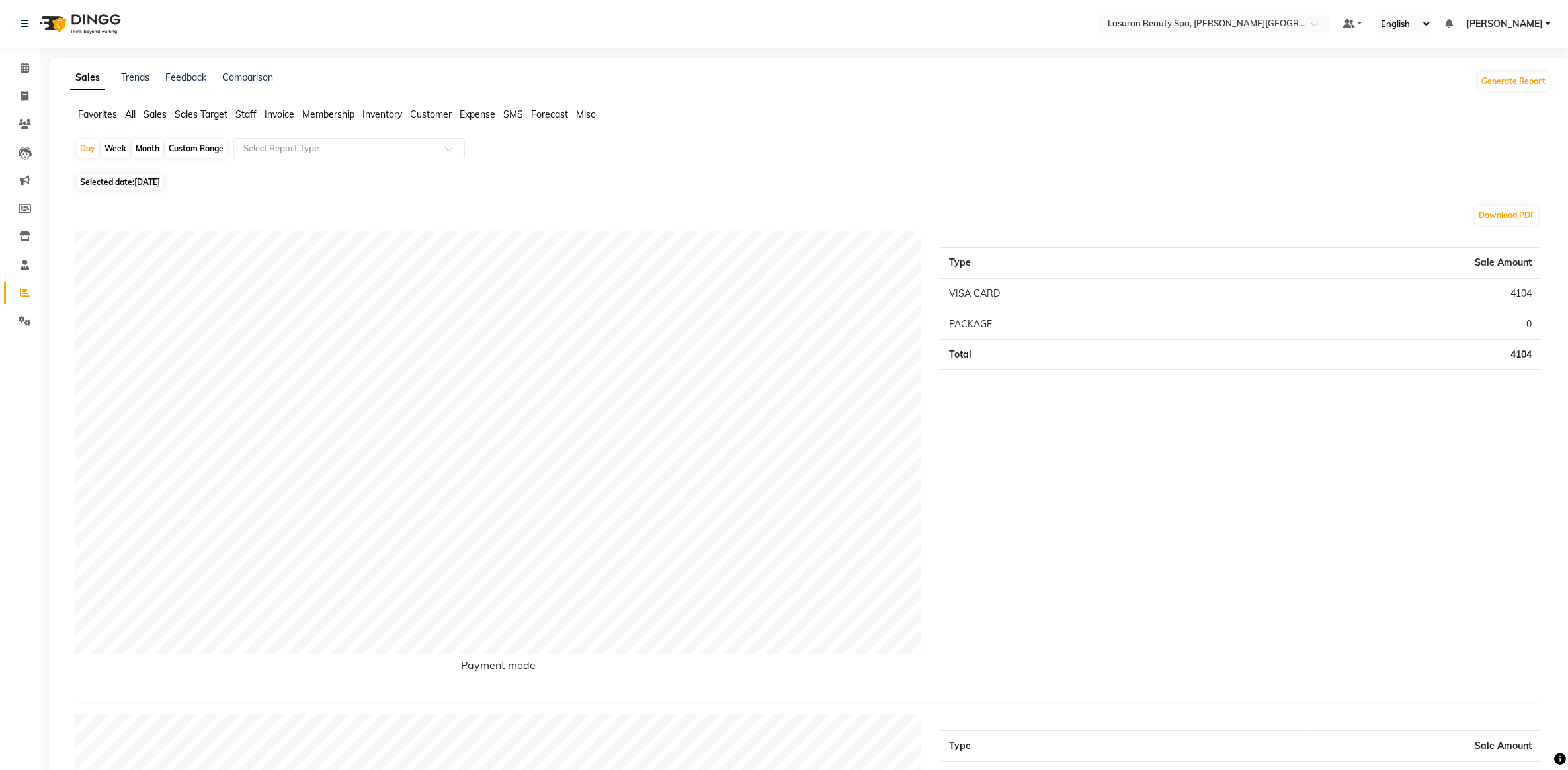
click at [157, 109] on span "Sales" at bounding box center [155, 114] width 23 height 12
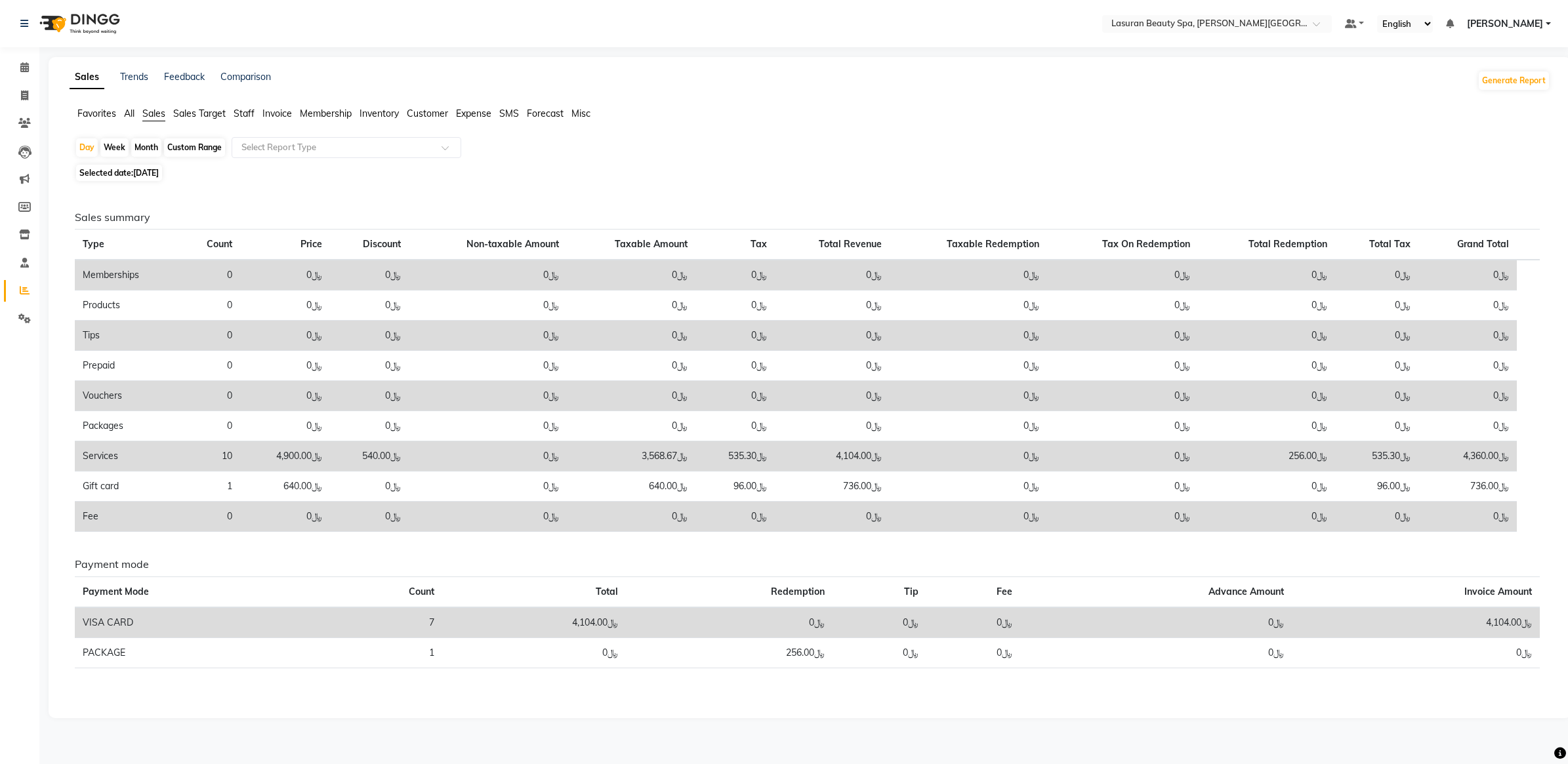
click at [210, 149] on div "Custom Range" at bounding box center [195, 148] width 61 height 18
select select "9"
select select "2025"
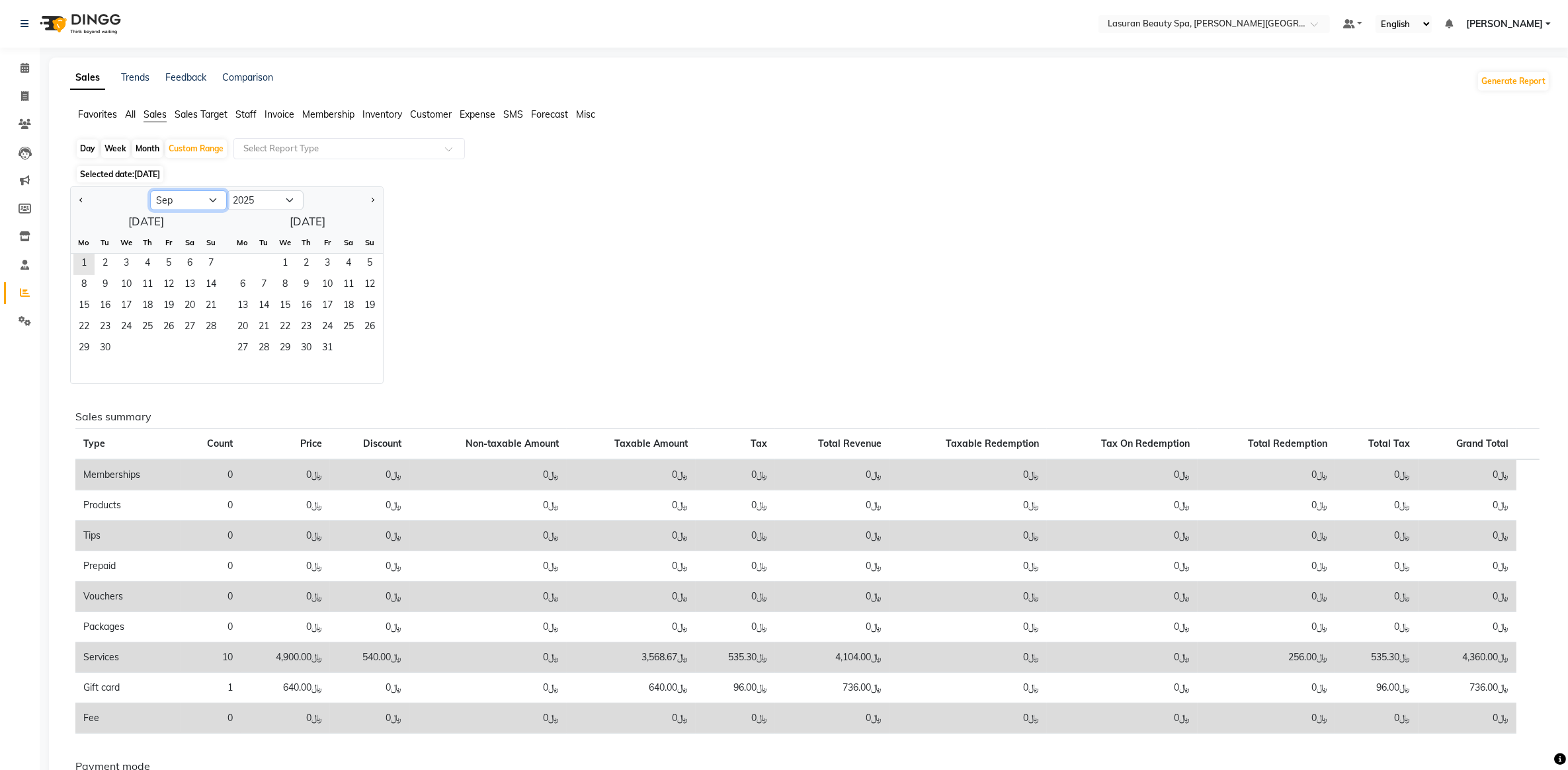
click at [185, 200] on select "Jan Feb Mar Apr May Jun [DATE] Aug Sep Oct Nov Dec" at bounding box center [188, 200] width 77 height 20
select select "7"
click at [150, 191] on select "Jan Feb Mar Apr May Jun [DATE] Aug Sep Oct Nov Dec" at bounding box center [188, 200] width 77 height 20
click at [102, 261] on span "1" at bounding box center [105, 265] width 21 height 21
click at [362, 349] on span "31" at bounding box center [370, 349] width 21 height 21
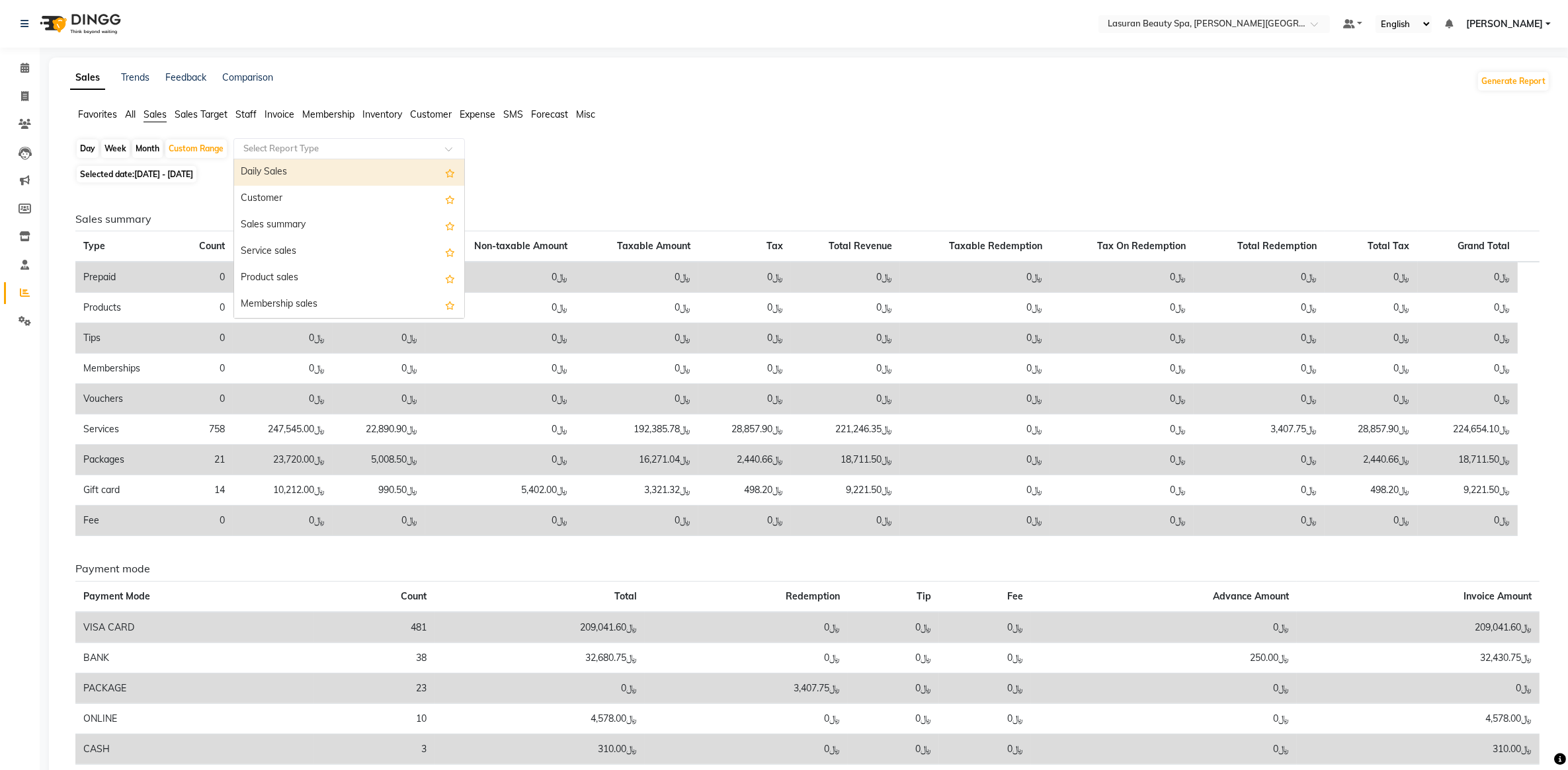
click at [384, 143] on input "text" at bounding box center [336, 149] width 190 height 13
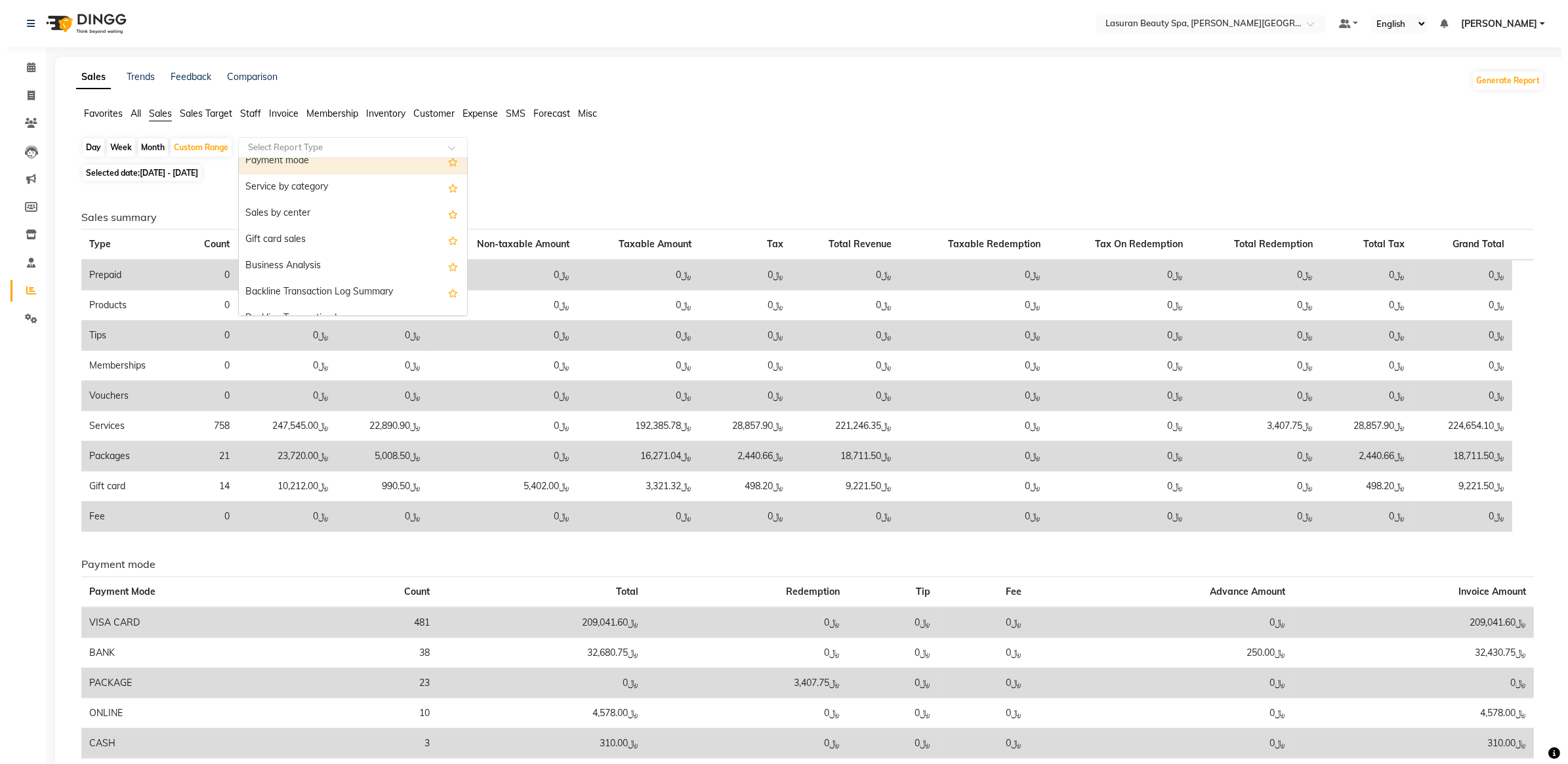
scroll to position [261, 0]
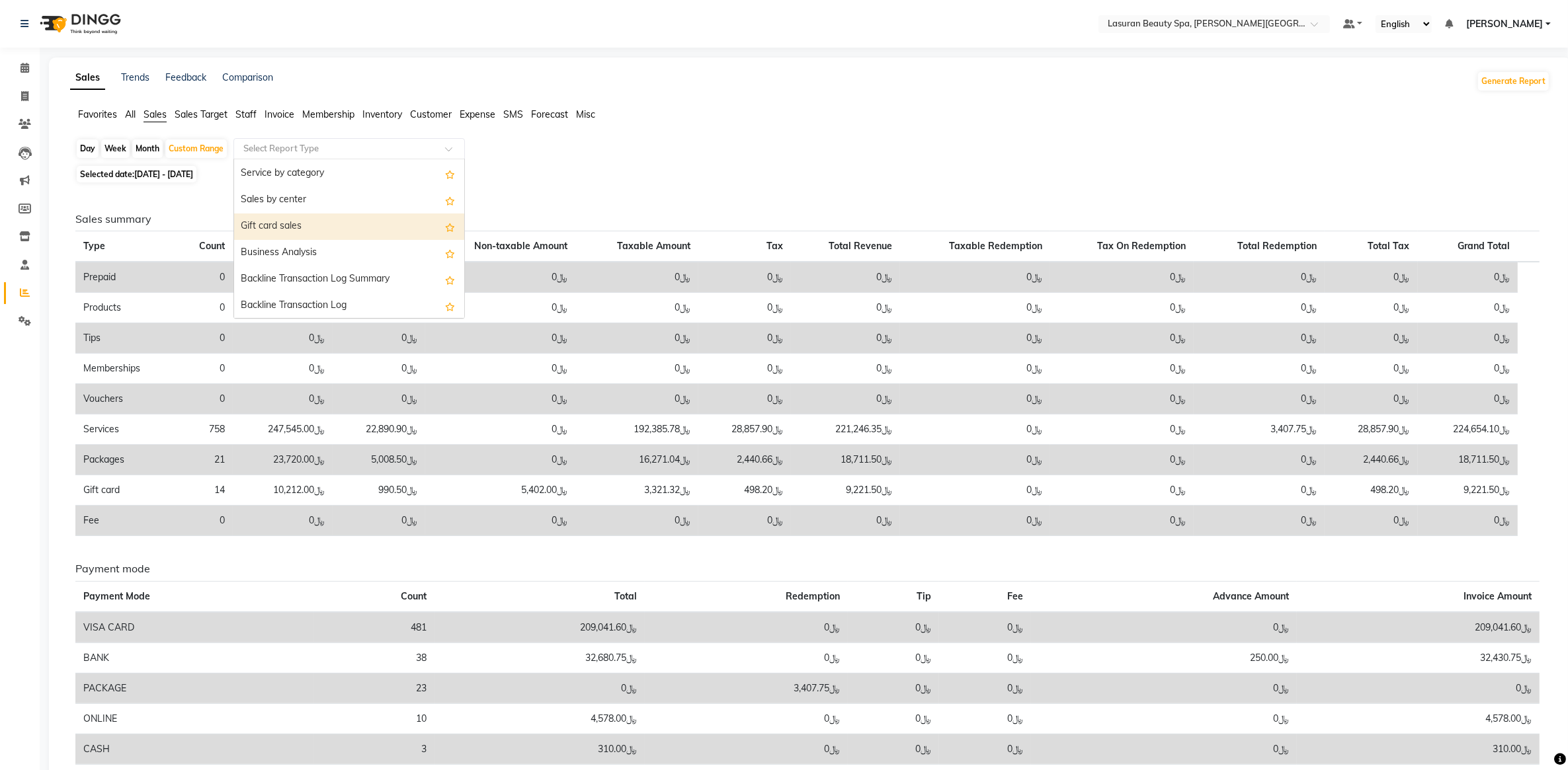
click at [335, 235] on div "Gift card sales" at bounding box center [349, 226] width 230 height 26
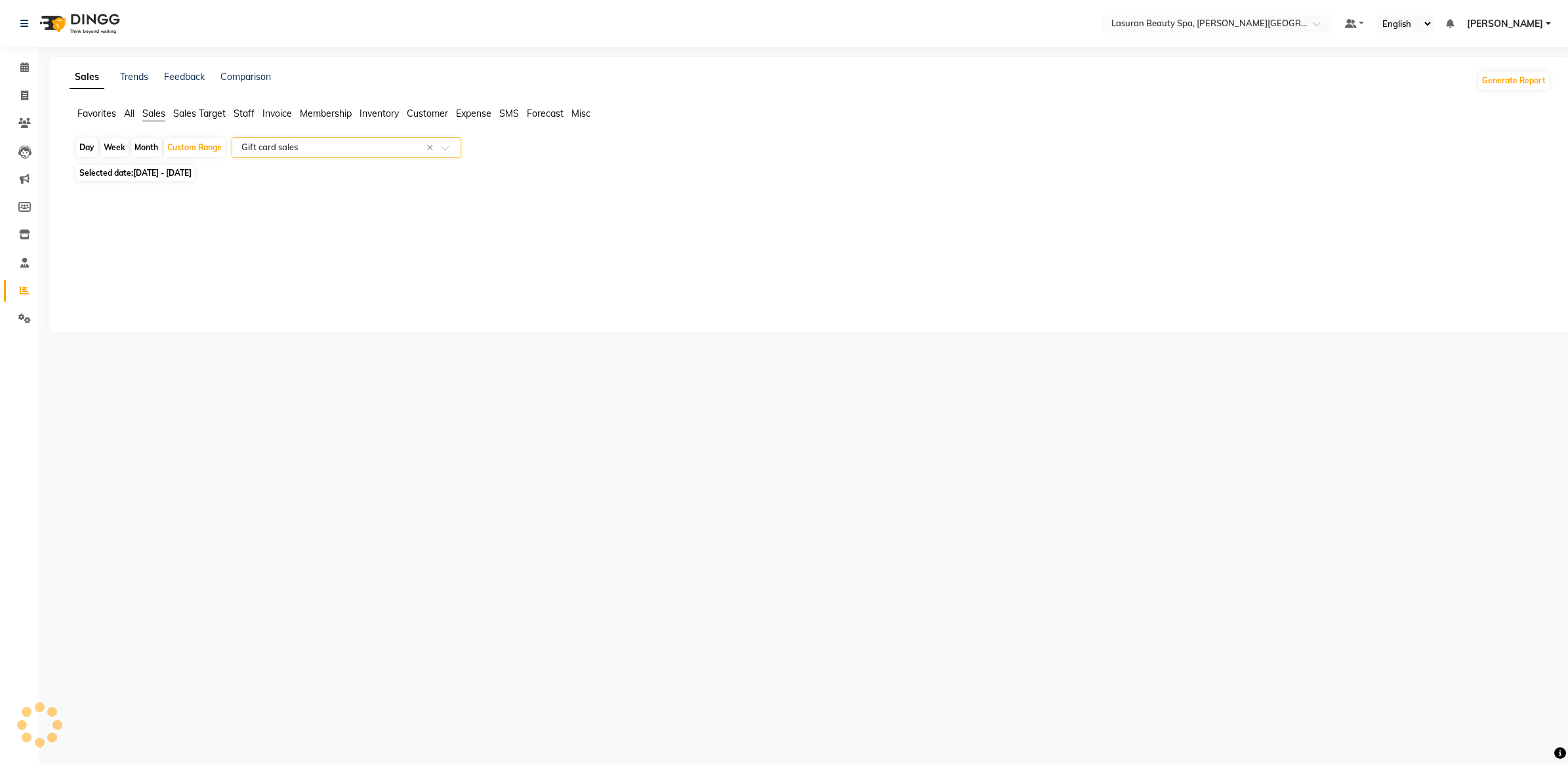
select select "filtered_report"
select select "csv"
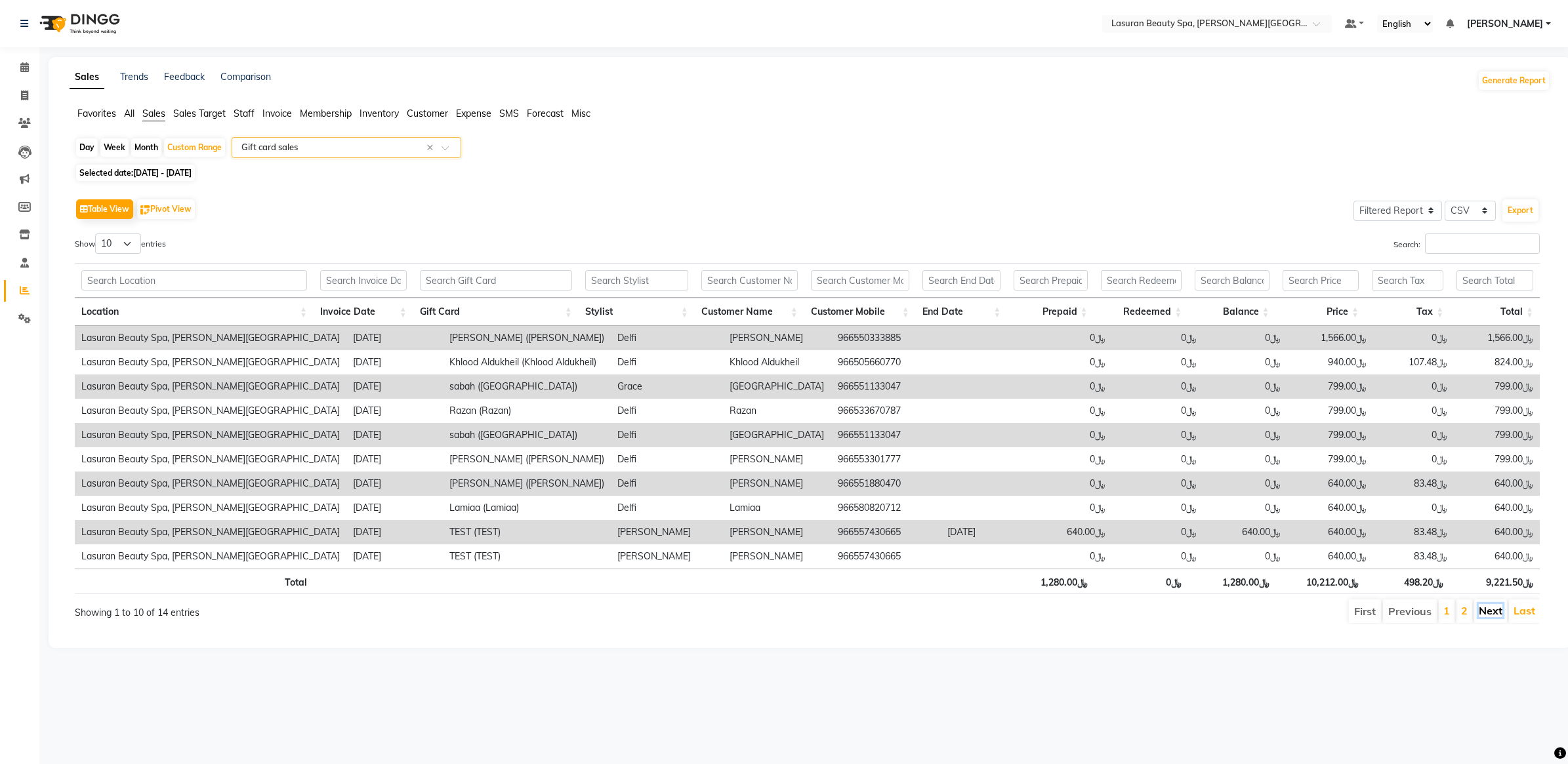
click at [1493, 615] on link "Next" at bounding box center [1490, 611] width 23 height 13
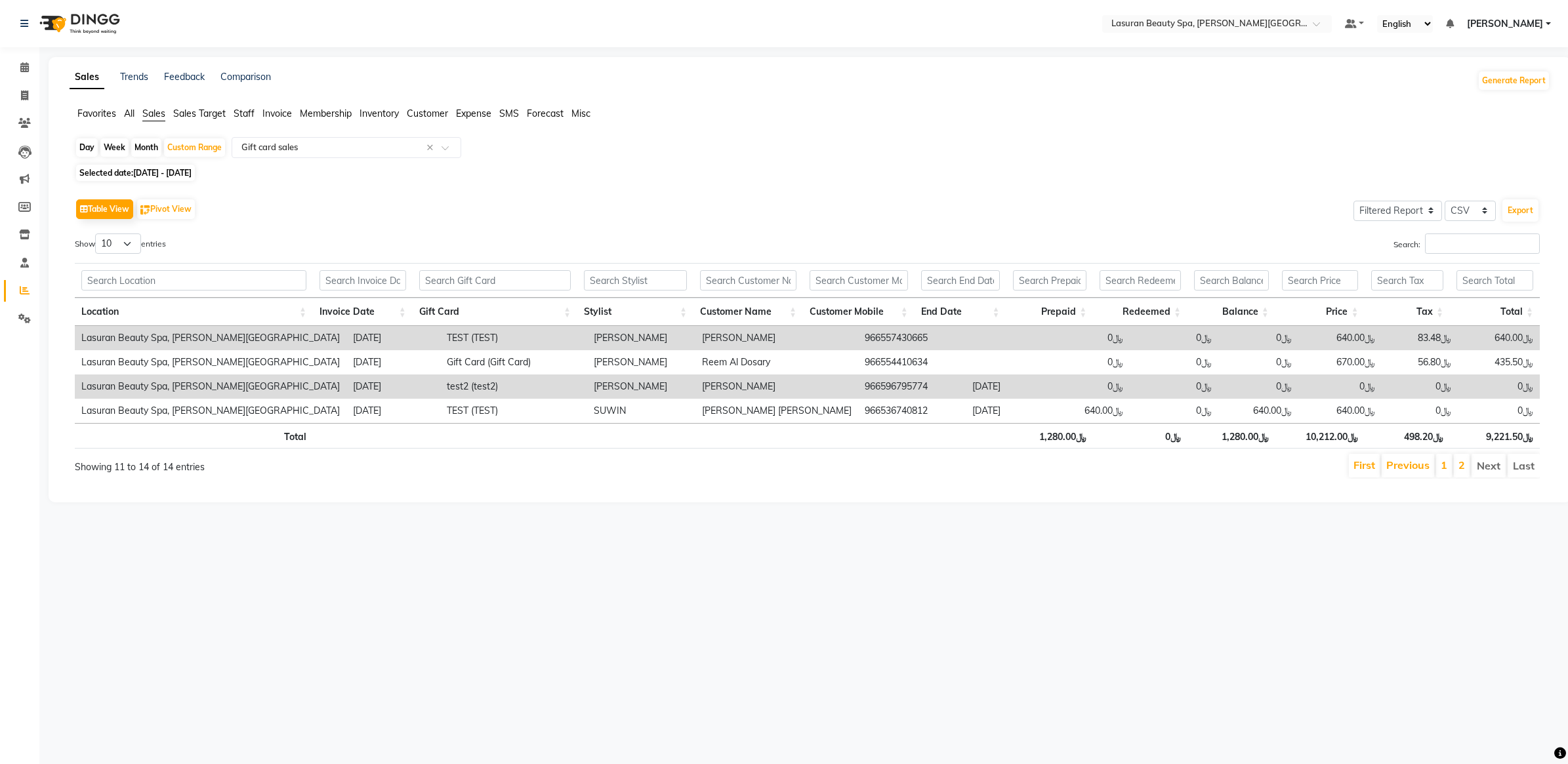
click at [1483, 466] on li "Next" at bounding box center [1488, 465] width 34 height 23
click at [1454, 470] on li "2" at bounding box center [1461, 465] width 16 height 23
click at [1436, 470] on li "1" at bounding box center [1444, 465] width 16 height 23
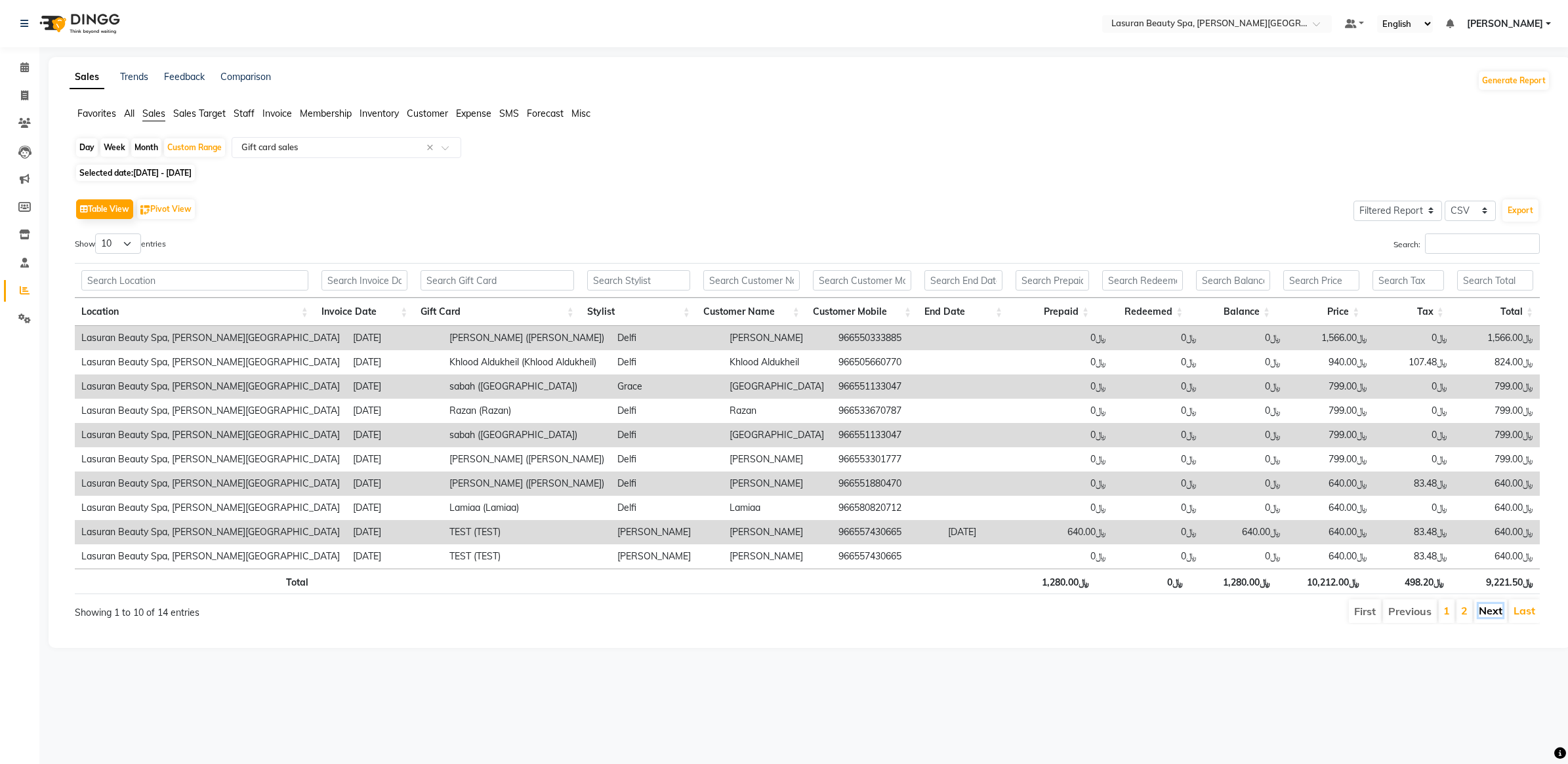
click at [1489, 606] on link "Next" at bounding box center [1490, 611] width 23 height 13
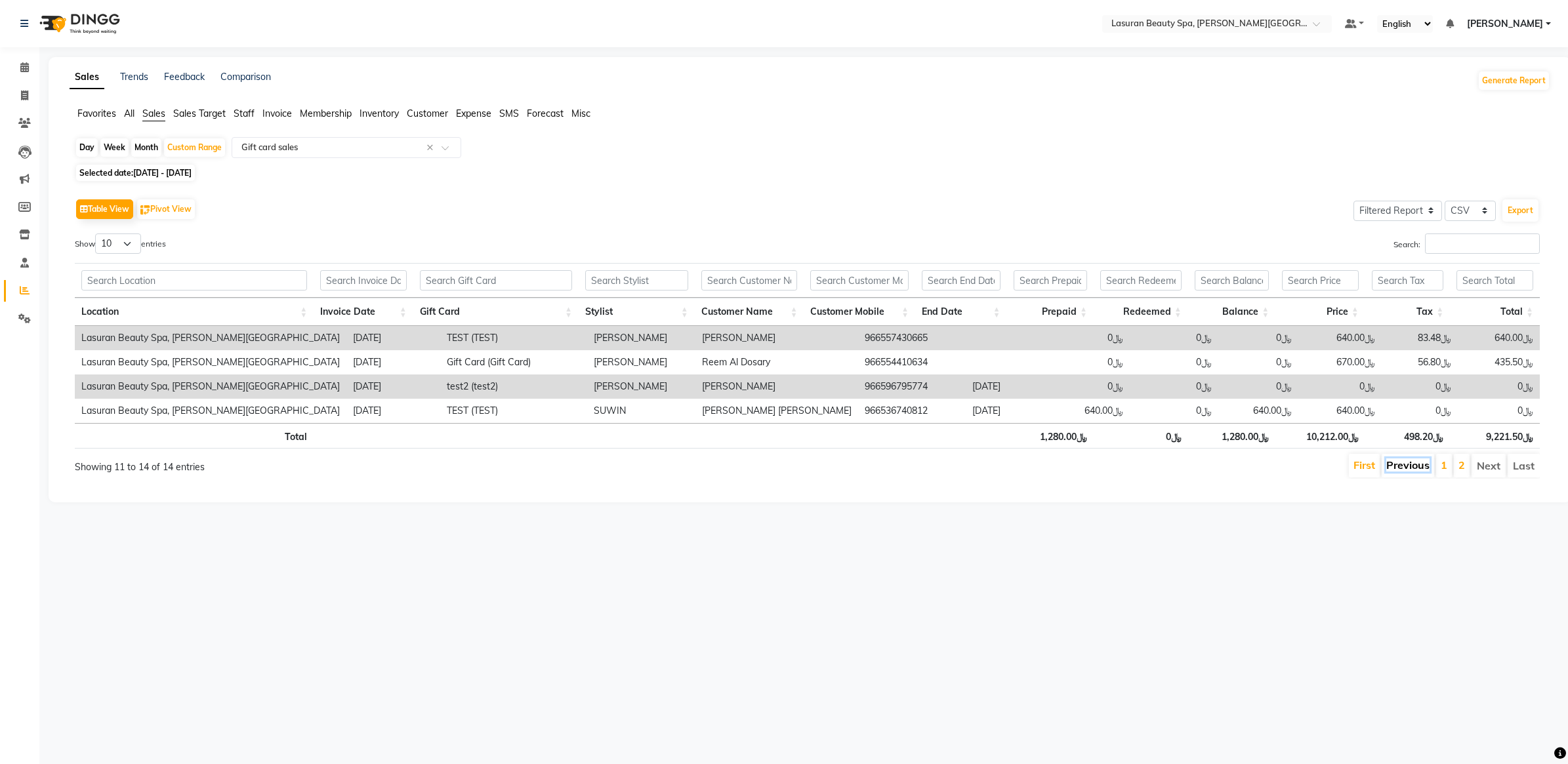
click at [1400, 469] on link "Previous" at bounding box center [1408, 465] width 43 height 13
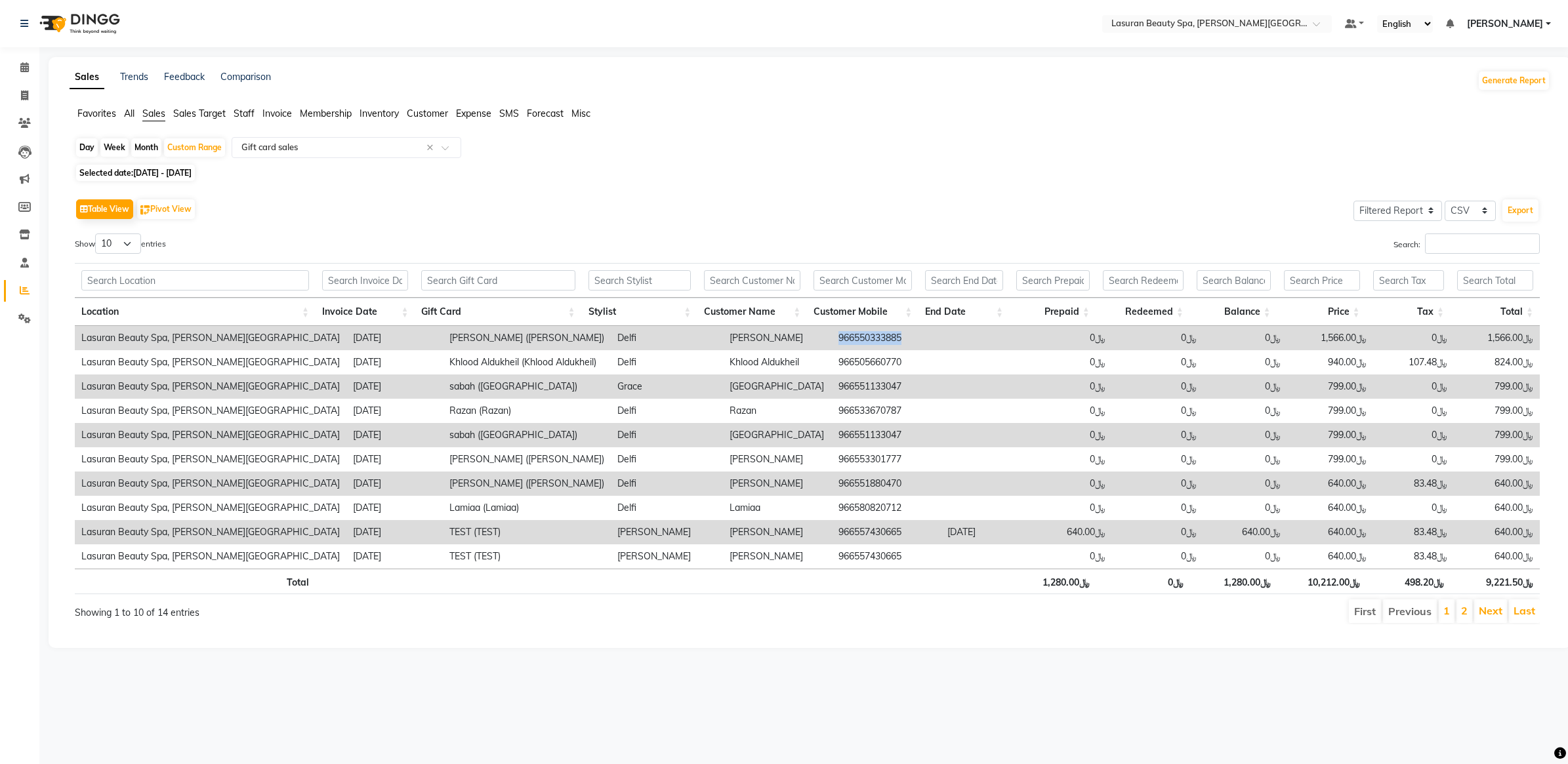
drag, startPoint x: 807, startPoint y: 339, endPoint x: 910, endPoint y: 337, distance: 103.0
click at [910, 337] on td "966550333885" at bounding box center [886, 338] width 109 height 24
copy td "966550333885"
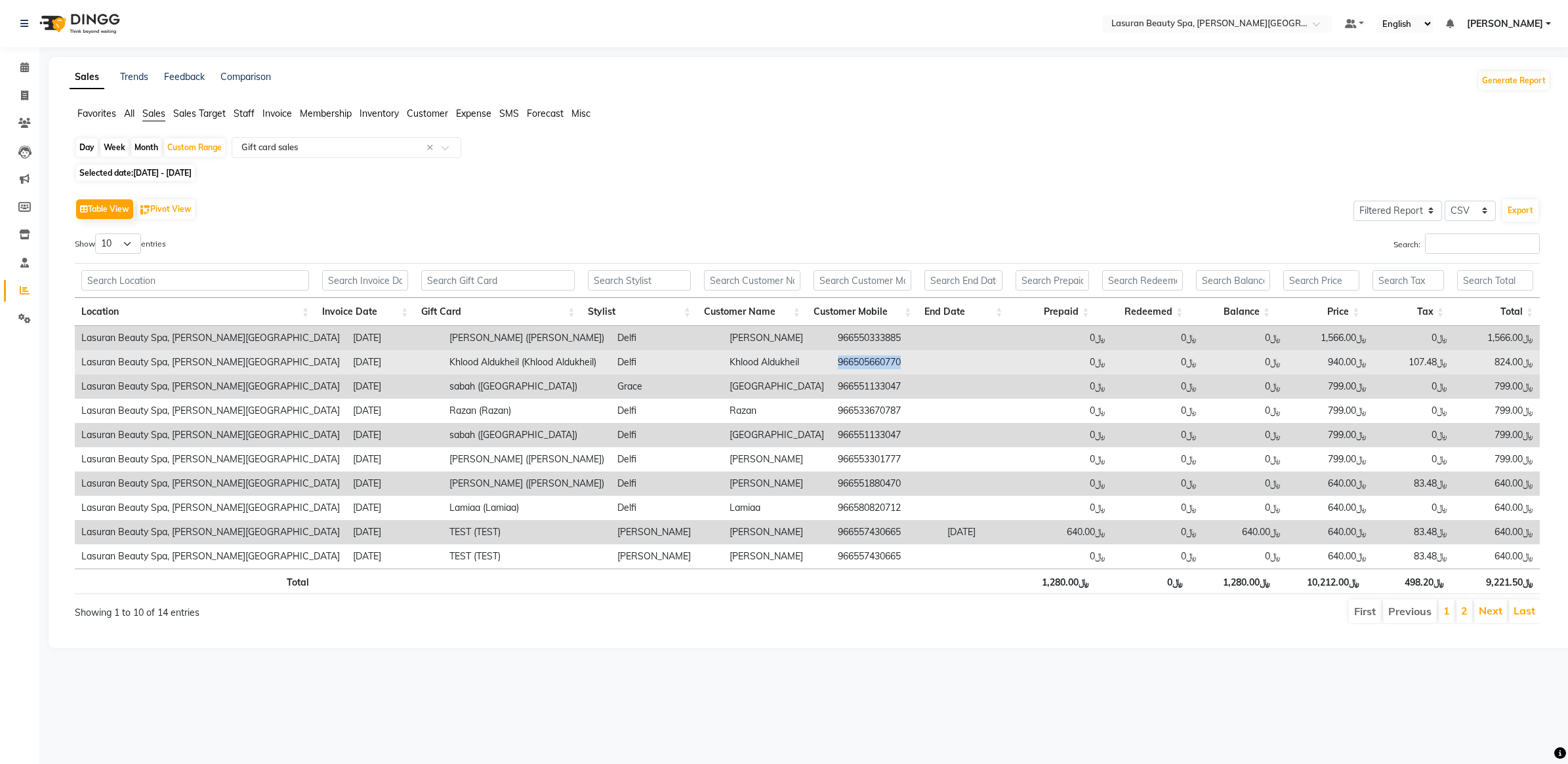
drag, startPoint x: 812, startPoint y: 362, endPoint x: 915, endPoint y: 367, distance: 103.1
click at [915, 367] on td "966505660770" at bounding box center [885, 362] width 109 height 24
copy td "966505660770"
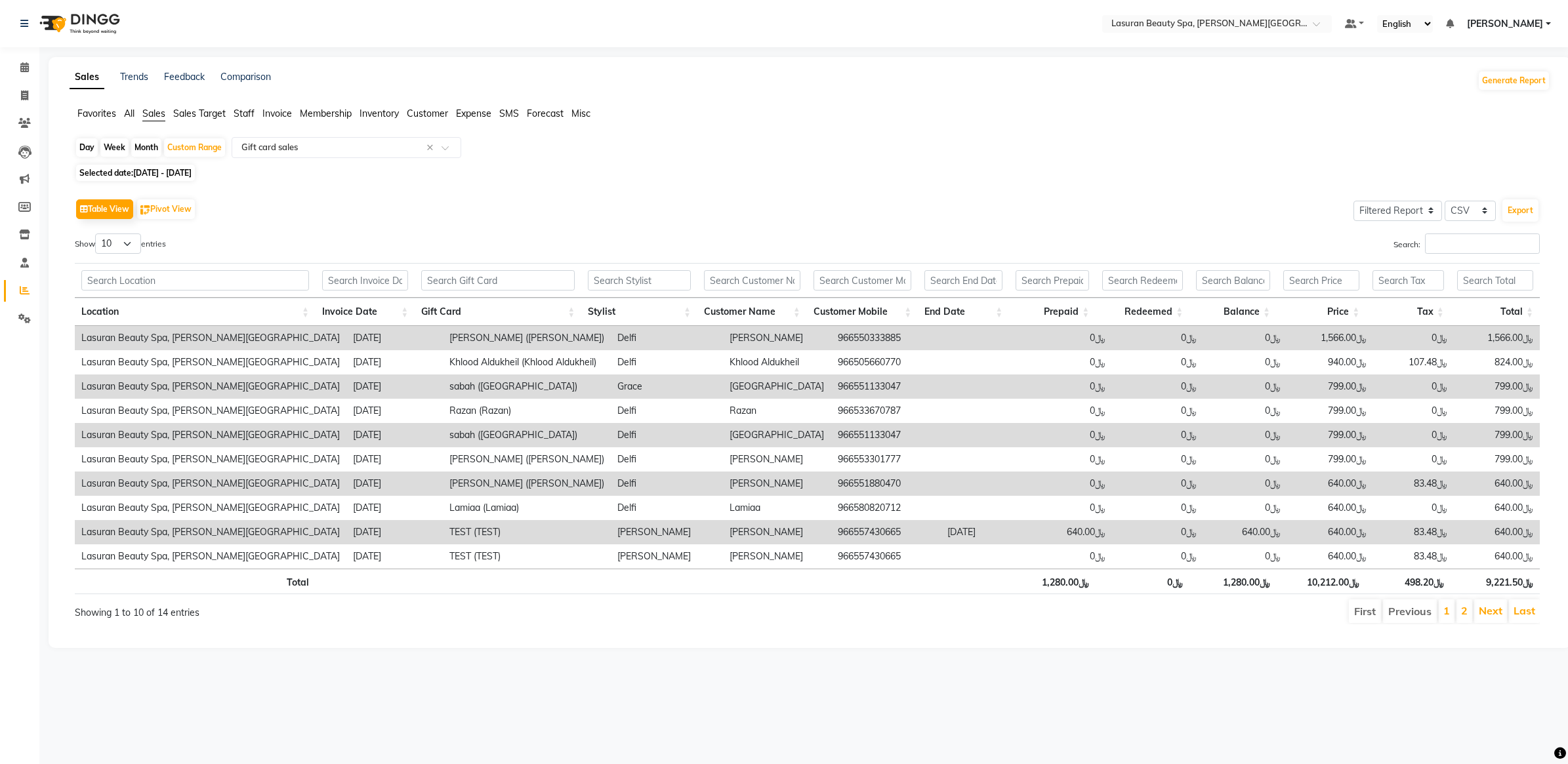
click at [735, 339] on td "[PERSON_NAME]" at bounding box center [777, 338] width 108 height 24
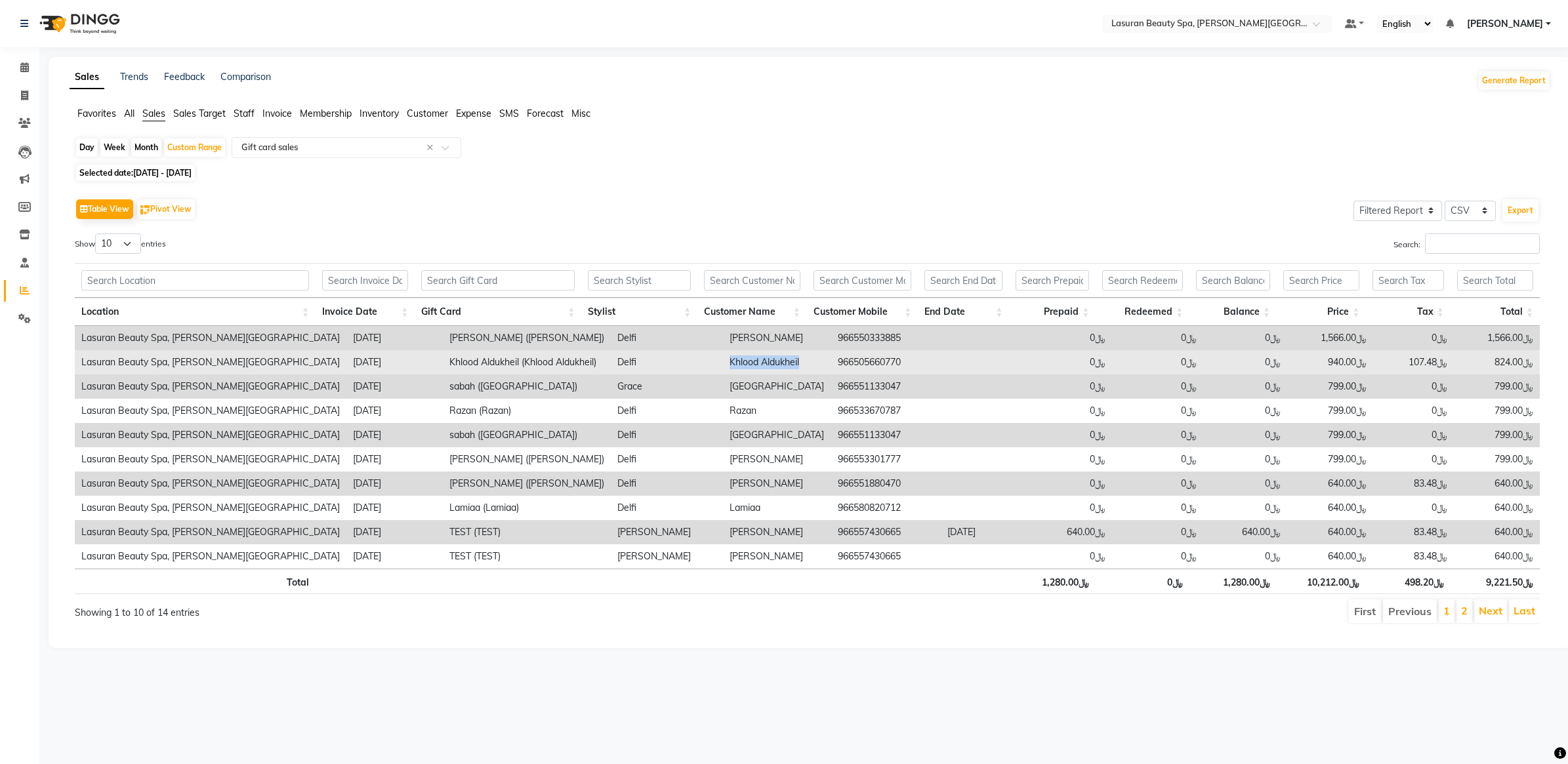
drag, startPoint x: 694, startPoint y: 367, endPoint x: 793, endPoint y: 365, distance: 99.0
click at [793, 365] on tr "Lasuran Beauty Spa, [PERSON_NAME][GEOGRAPHIC_DATA] [DATE] [PERSON_NAME] (Khlood…" at bounding box center [807, 362] width 1465 height 24
copy tr "Khlood Aldukheil"
click at [847, 372] on td "966505660770" at bounding box center [885, 362] width 109 height 24
click at [851, 361] on td "966505660770" at bounding box center [885, 362] width 109 height 24
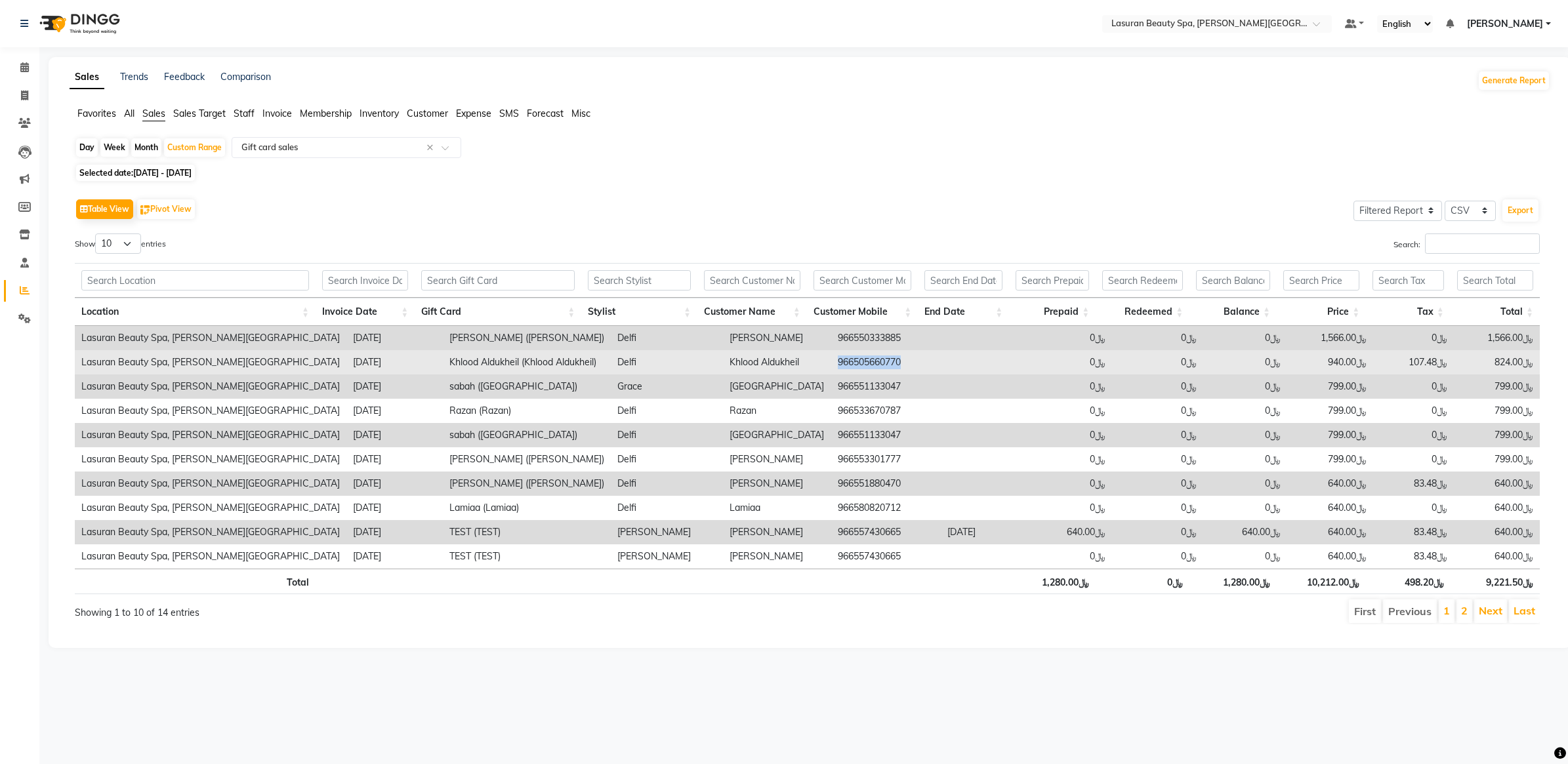
click at [851, 361] on td "966505660770" at bounding box center [885, 362] width 109 height 24
copy td "966505660770"
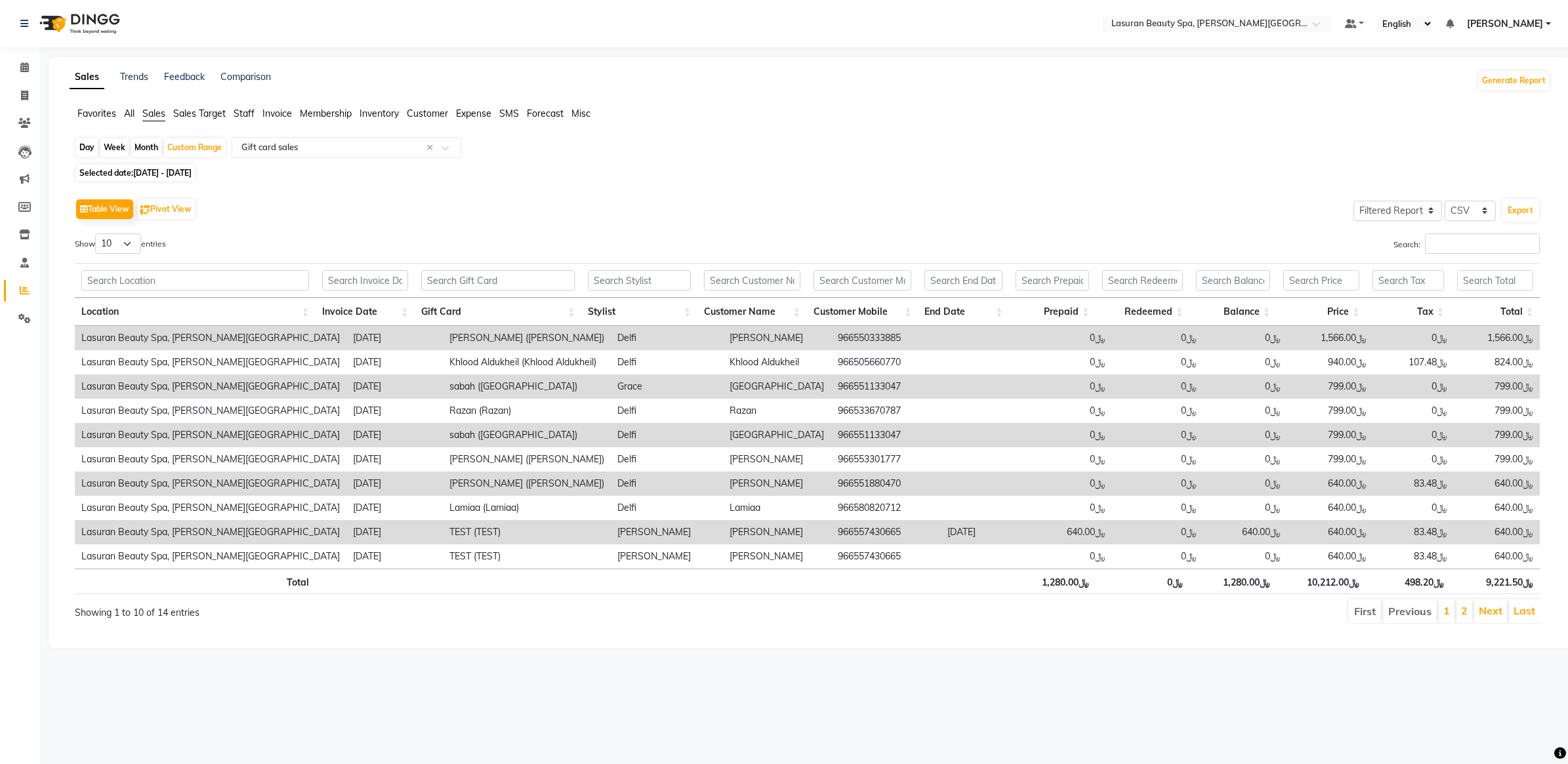
click at [838, 394] on td "966551133047" at bounding box center [885, 386] width 109 height 24
click at [843, 386] on td "966551133047" at bounding box center [885, 386] width 109 height 24
copy td "966551133047"
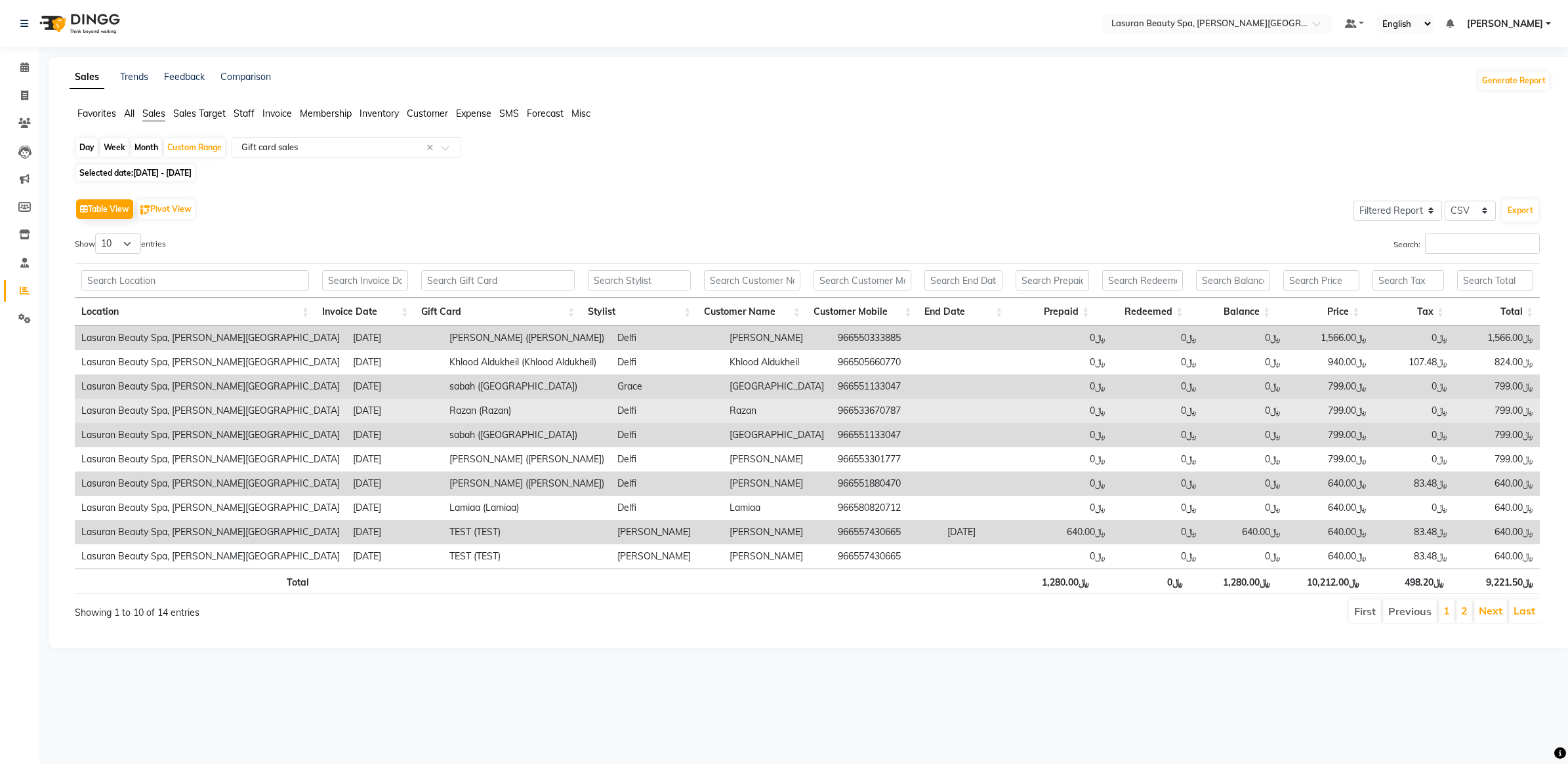
click at [831, 410] on td "966533670787" at bounding box center [885, 411] width 109 height 24
copy td "966533670787"
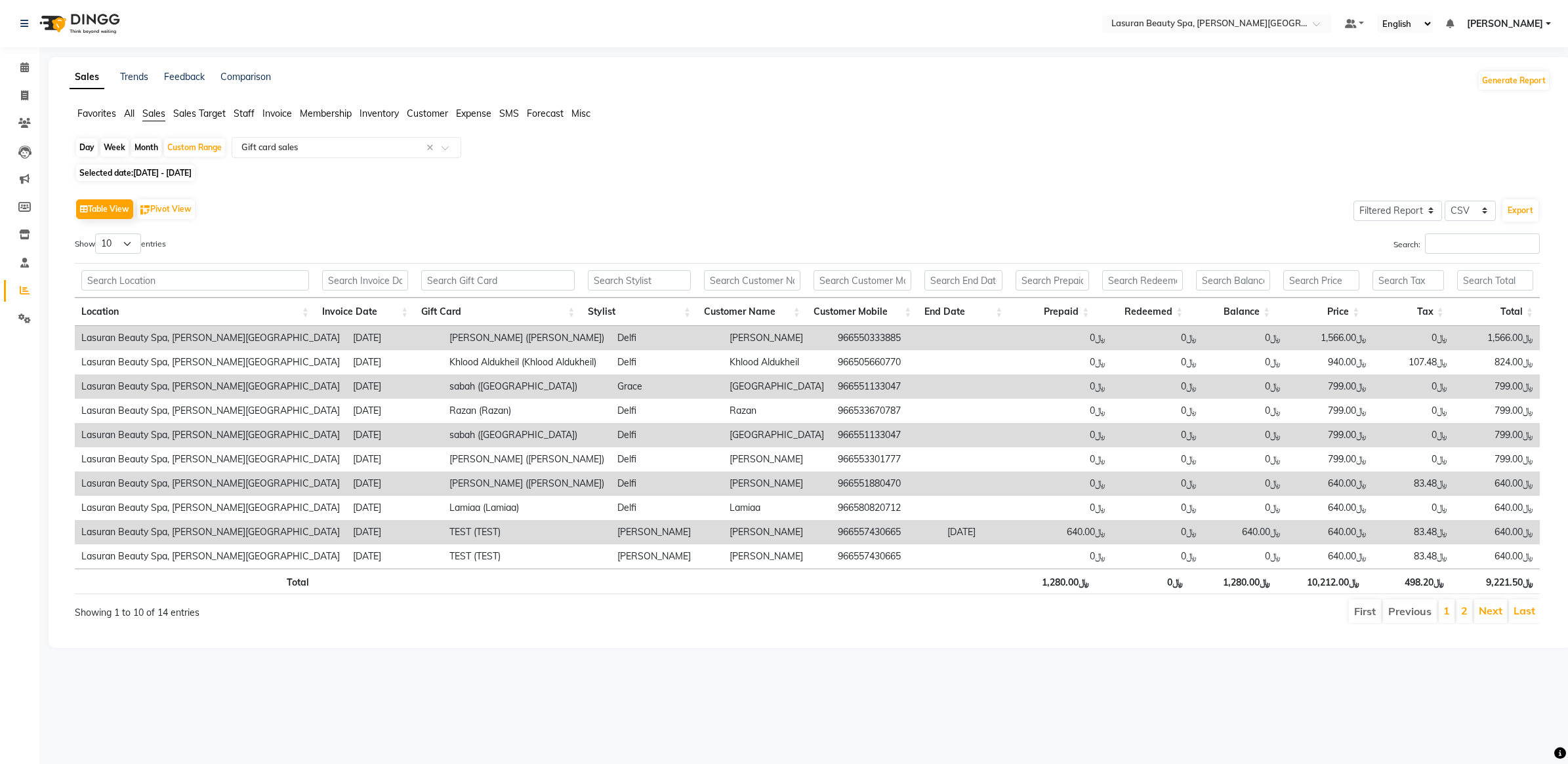
click at [857, 432] on td "966551133047" at bounding box center [885, 435] width 109 height 24
copy td "966551133047"
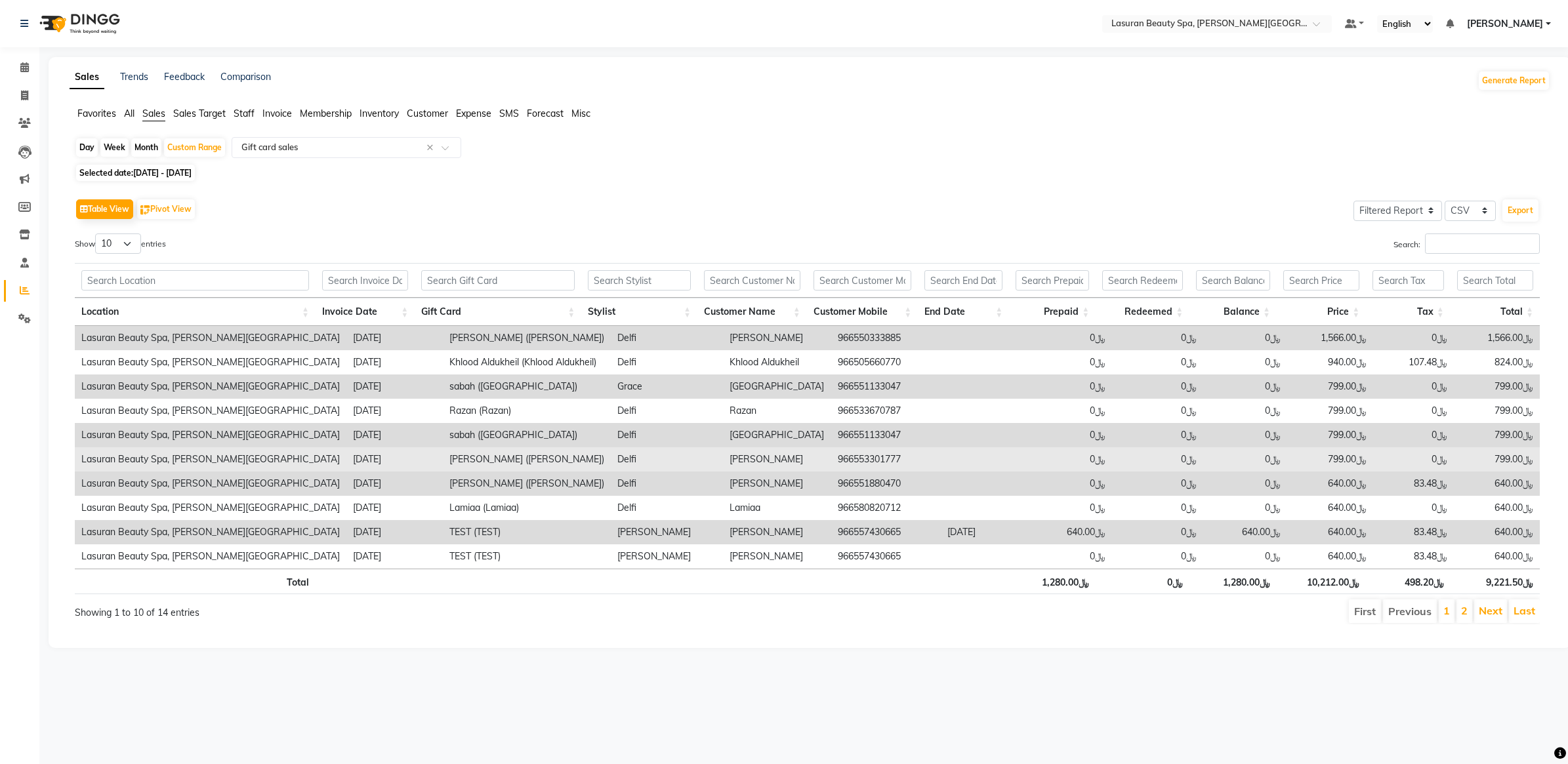
click at [833, 459] on td "966553301777" at bounding box center [885, 459] width 109 height 24
copy td "966553301777"
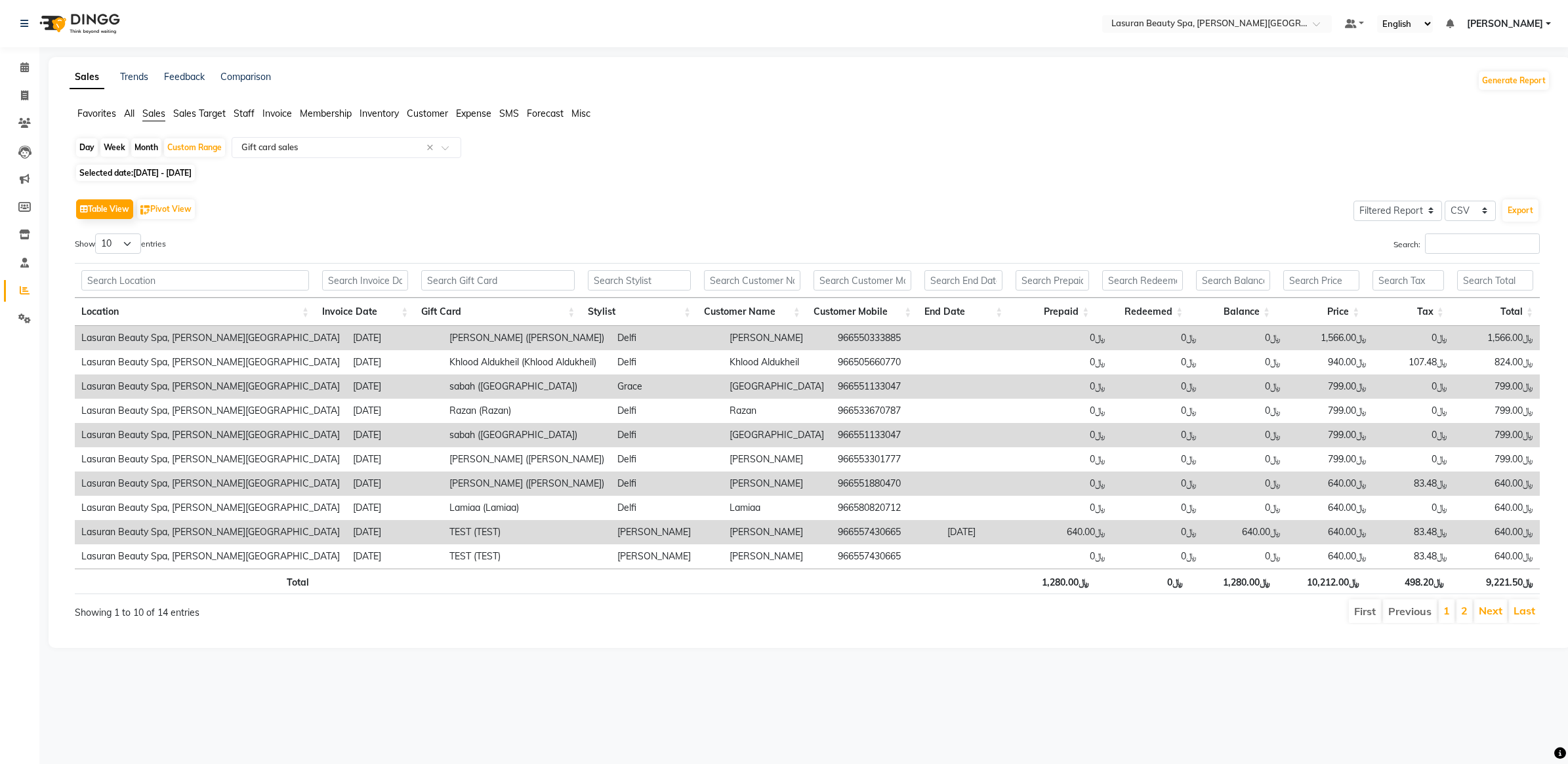
click at [831, 486] on td "966551880470" at bounding box center [885, 484] width 109 height 24
copy td "966551880470"
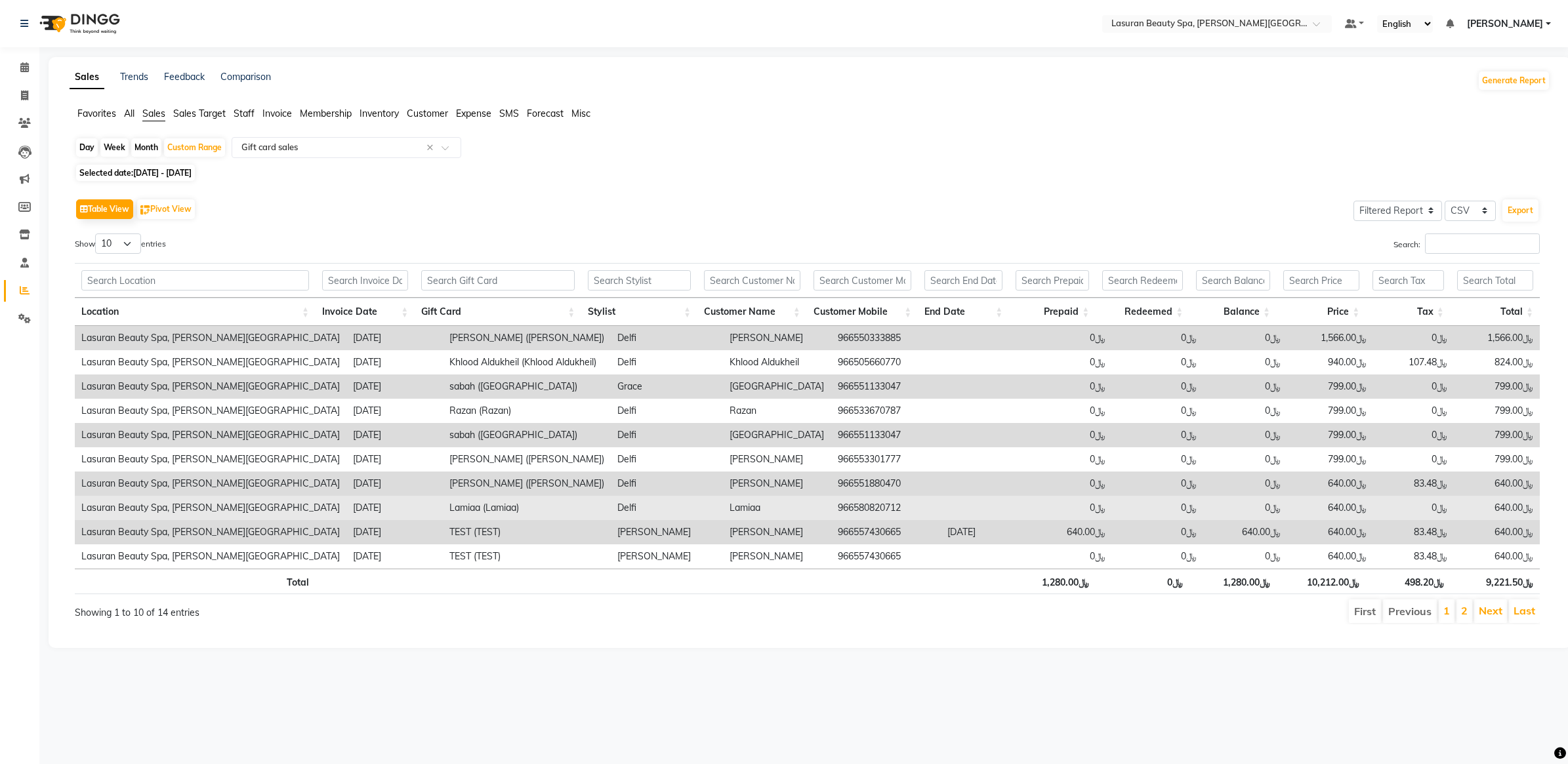
click at [863, 503] on td "966580820712" at bounding box center [885, 508] width 109 height 24
copy td "966580820712"
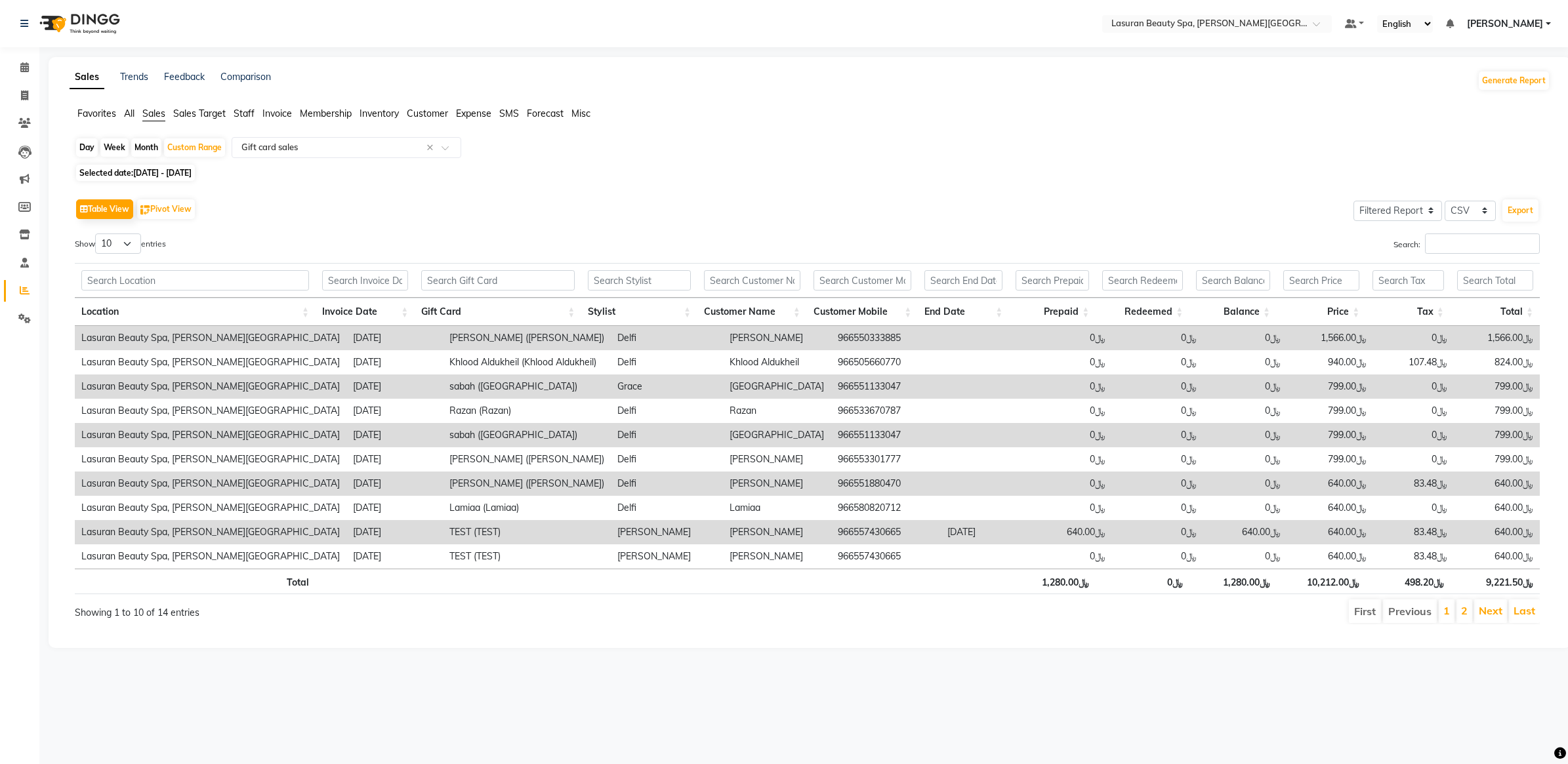
click at [844, 535] on td "966557430665" at bounding box center [885, 532] width 109 height 24
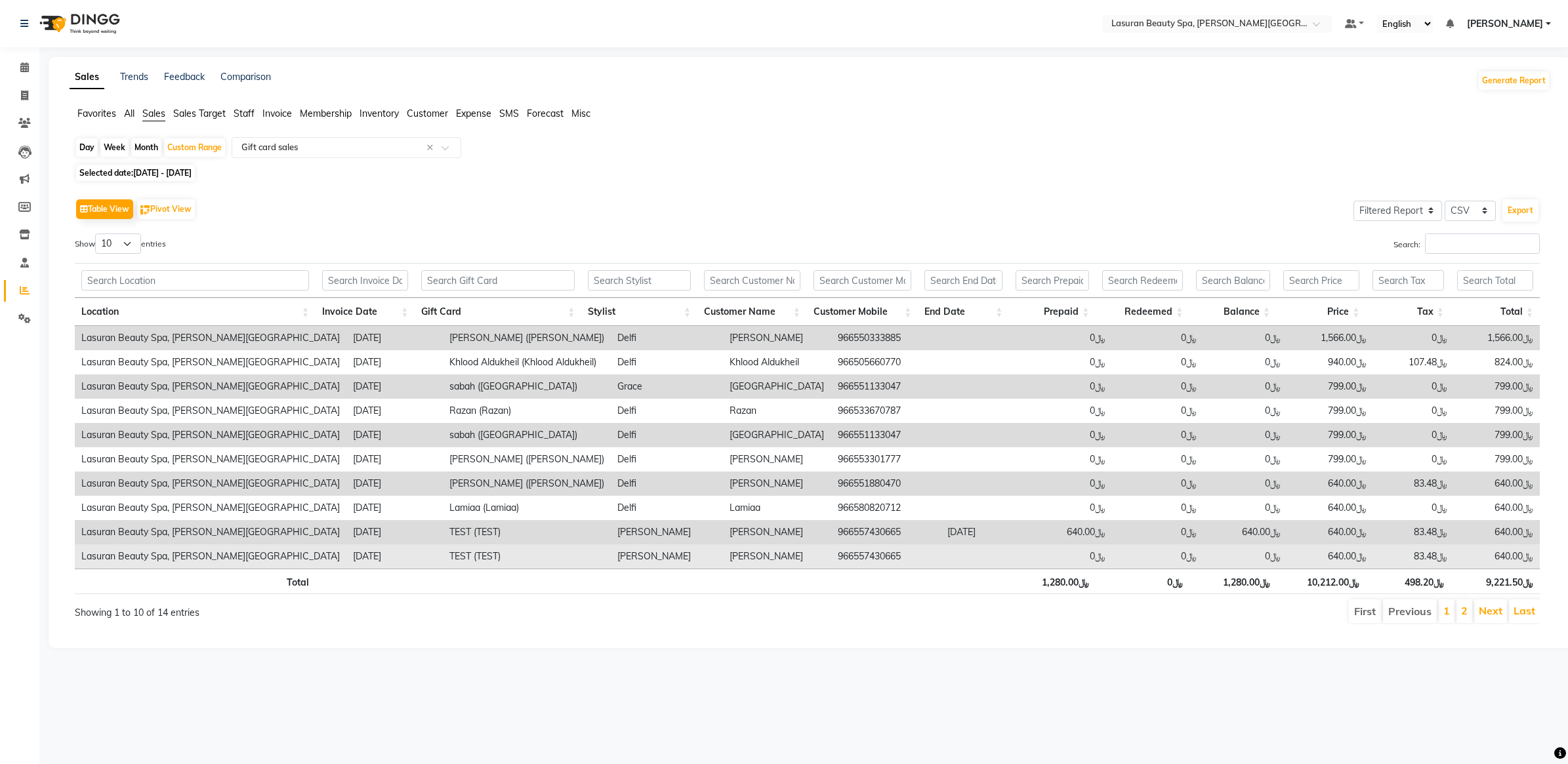
click at [838, 553] on td "966557430665" at bounding box center [885, 557] width 109 height 24
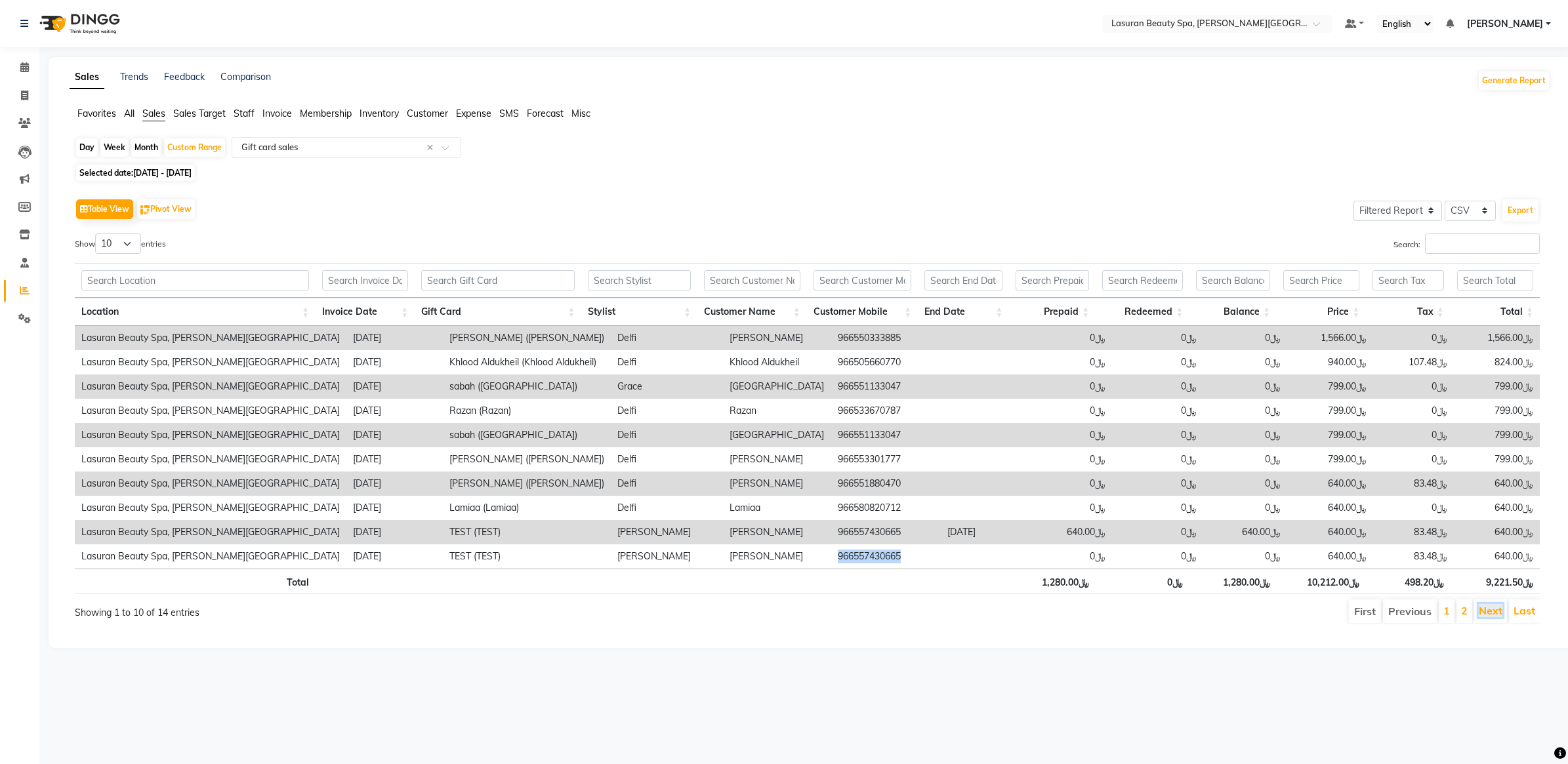
click at [1494, 615] on link "Next" at bounding box center [1490, 611] width 23 height 13
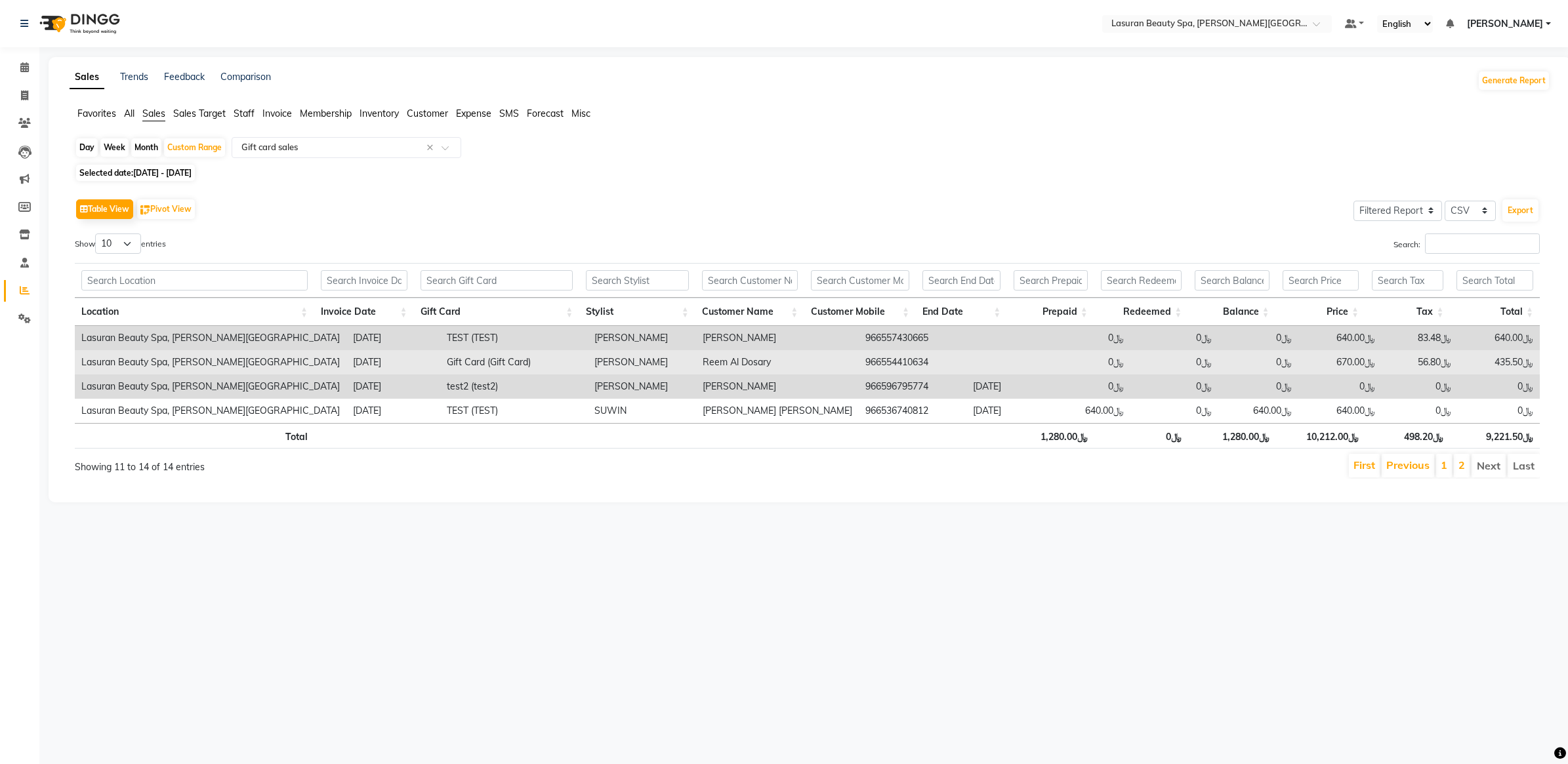
click at [859, 365] on td "966554410634" at bounding box center [912, 362] width 107 height 24
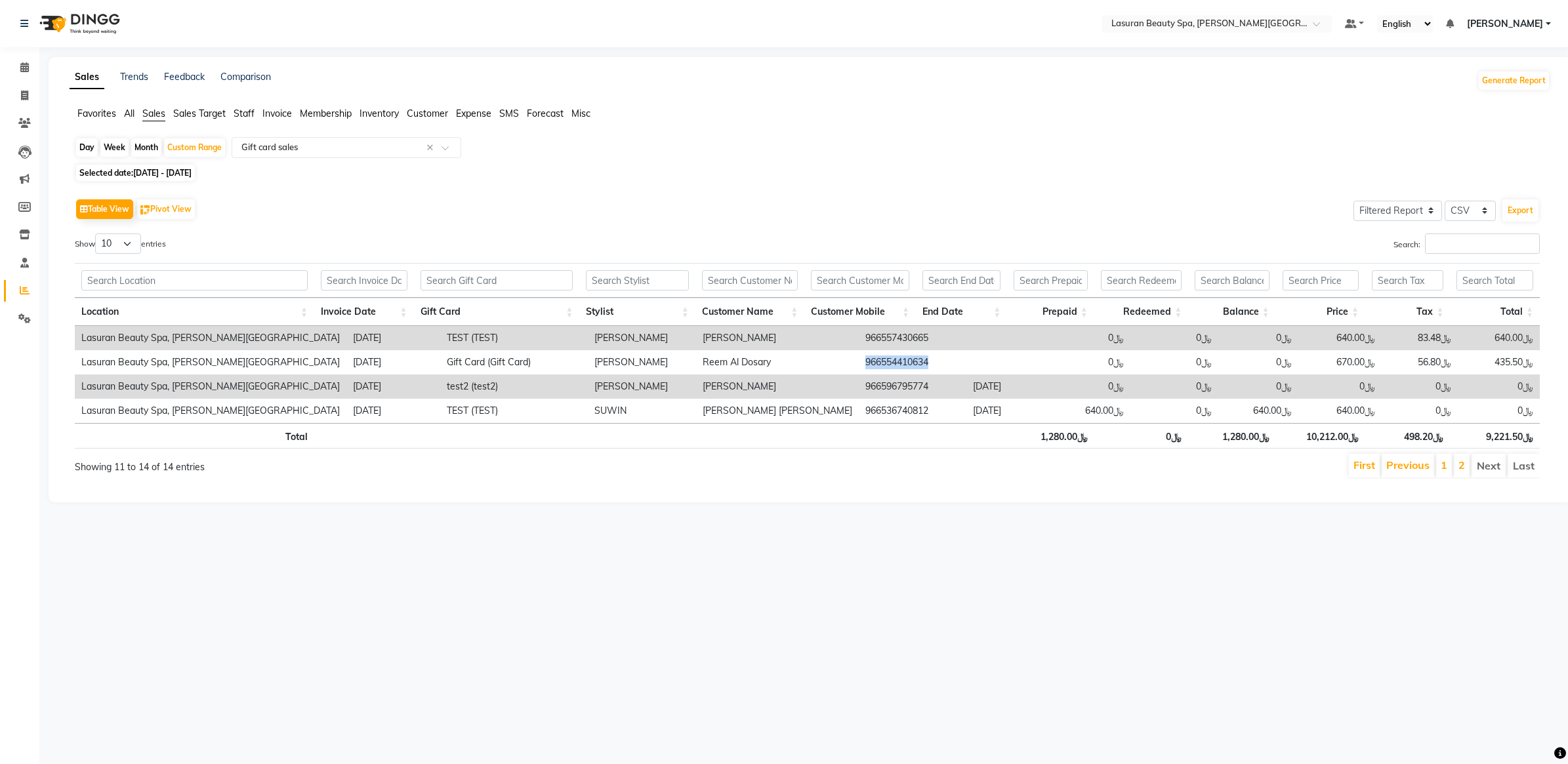
scroll to position [0, 10]
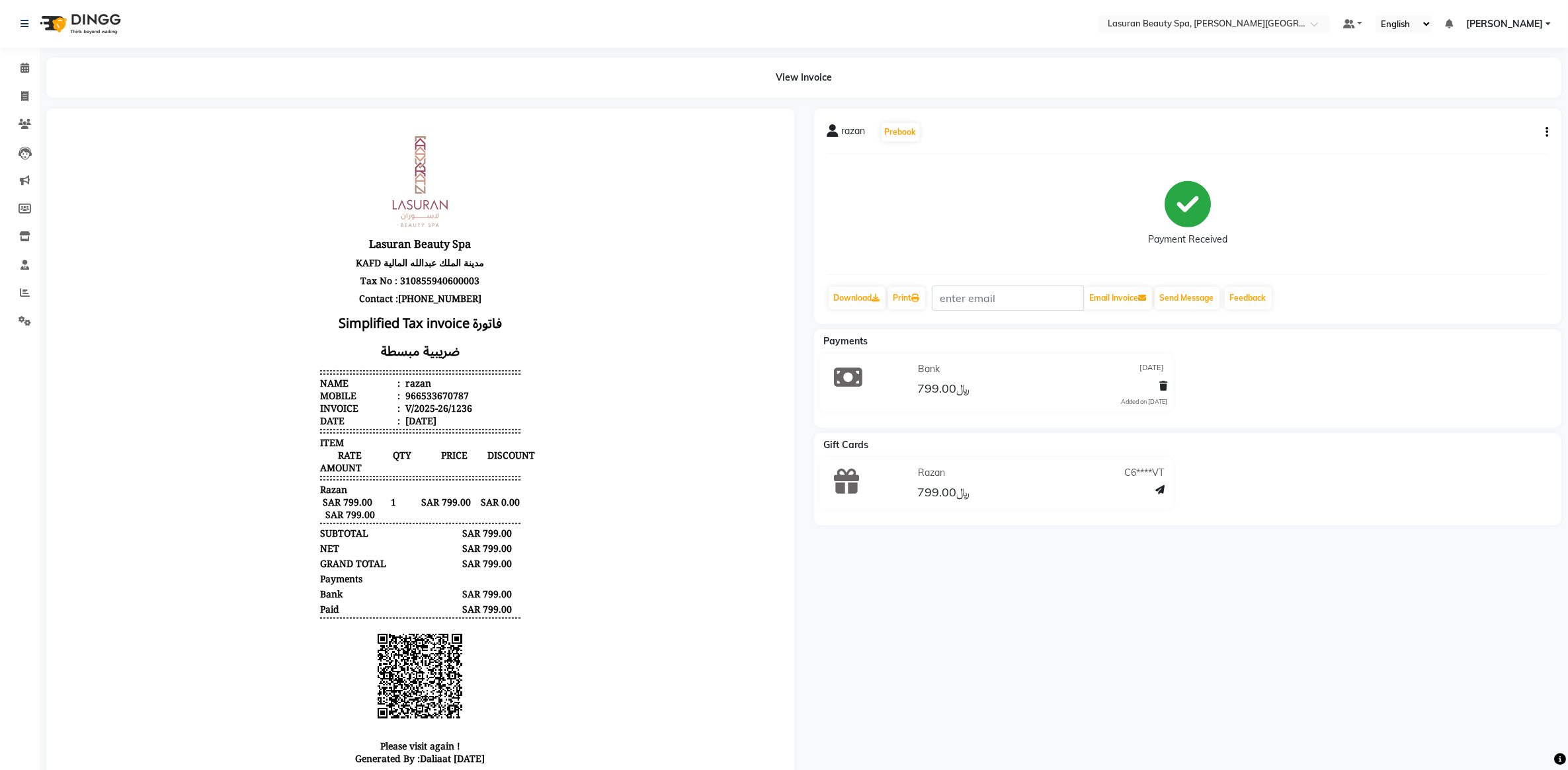
drag, startPoint x: 914, startPoint y: 473, endPoint x: 980, endPoint y: 499, distance: 70.9
click at [980, 499] on div "Razan C6****VT ﷼799.00" at bounding box center [1041, 484] width 272 height 42
click at [980, 499] on div "﷼799.00" at bounding box center [1041, 494] width 252 height 21
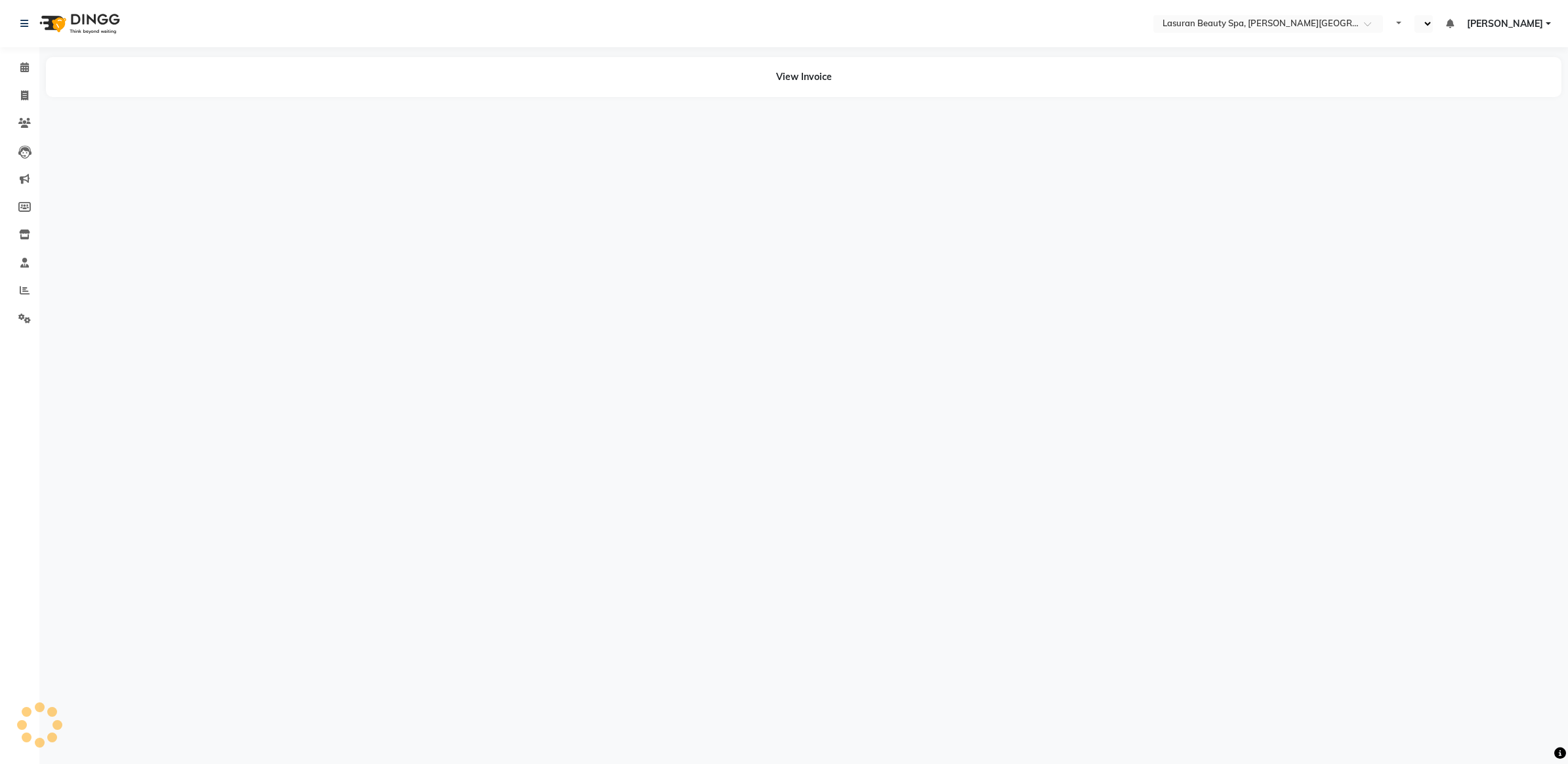
select select "en"
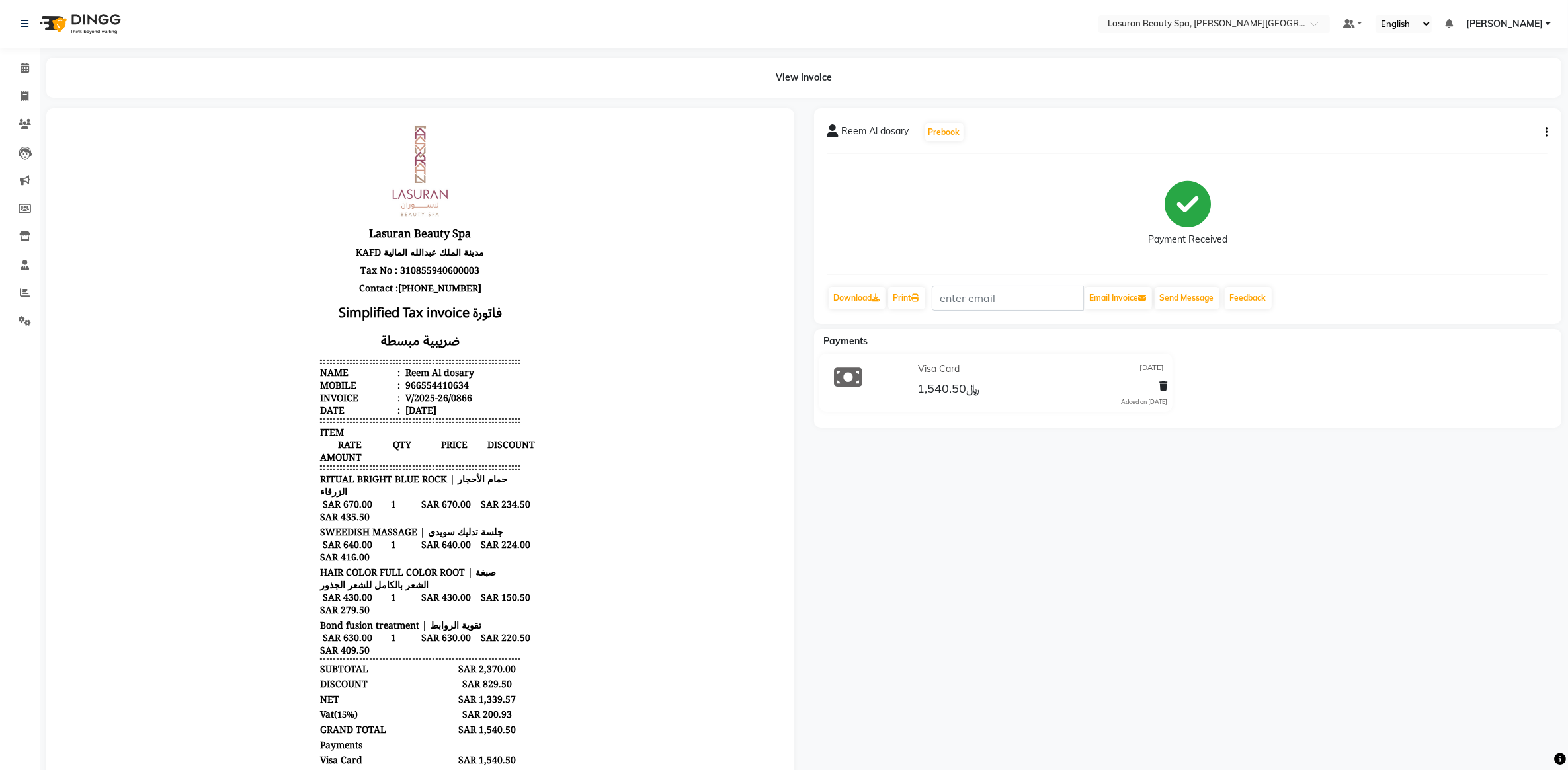
scroll to position [225, 0]
